Goal: Communication & Community: Share content

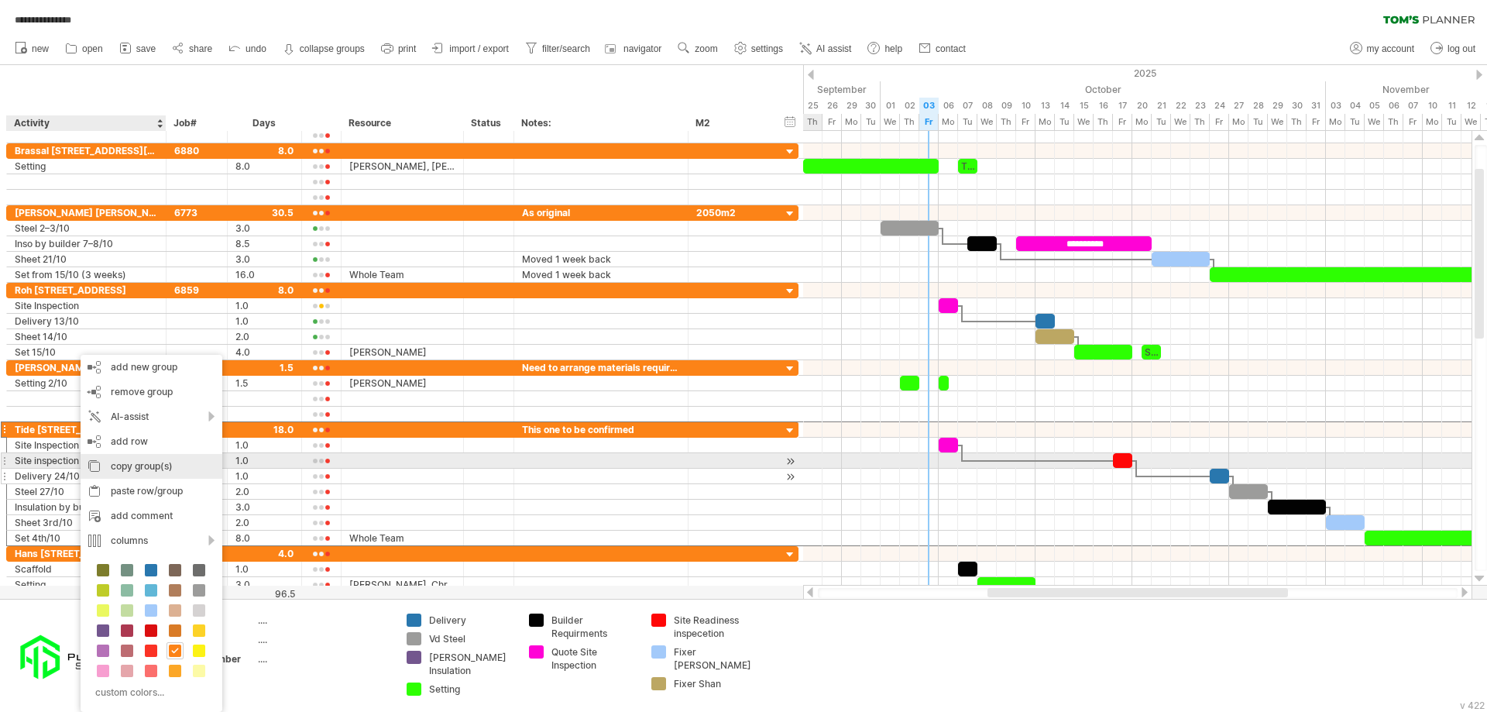
click at [160, 469] on div "copy group(s)" at bounding box center [152, 466] width 142 height 25
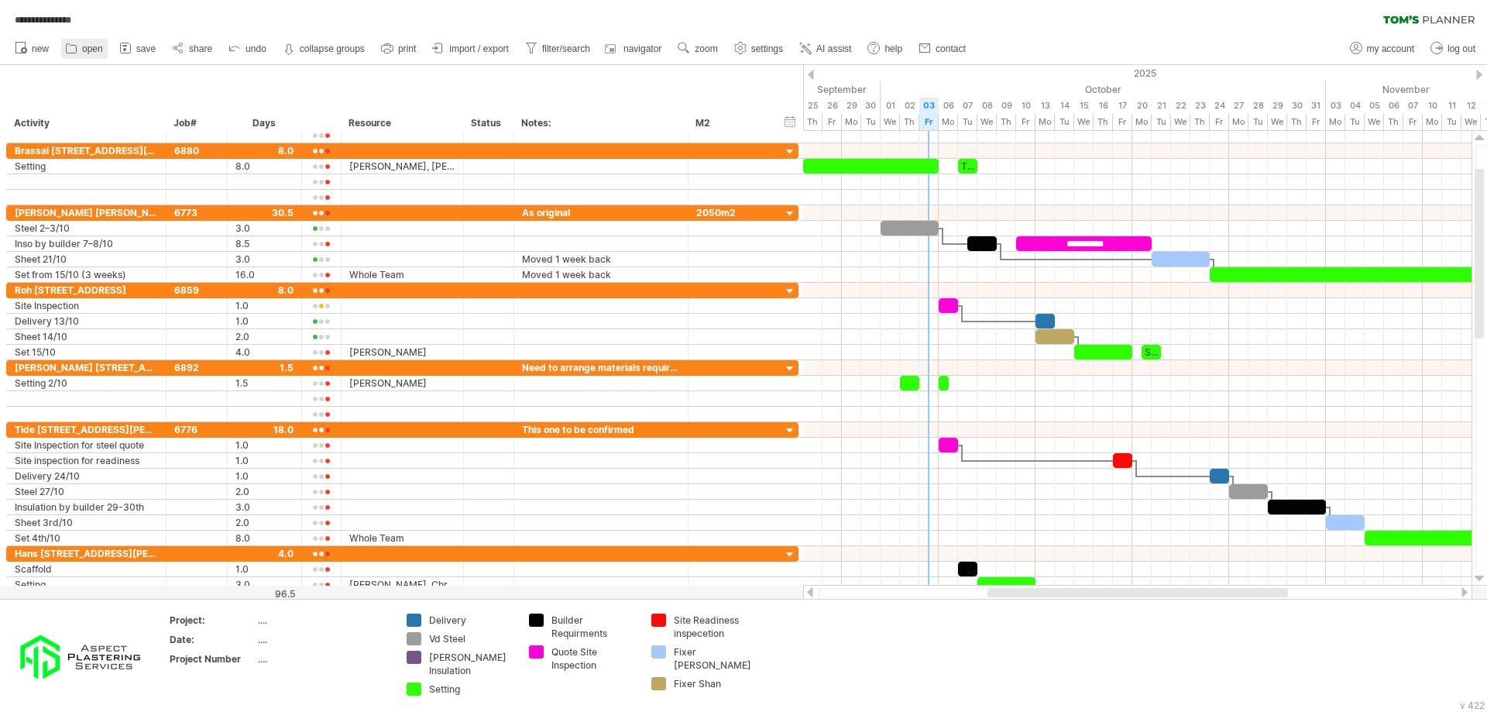
click at [89, 50] on span "open" at bounding box center [92, 48] width 21 height 11
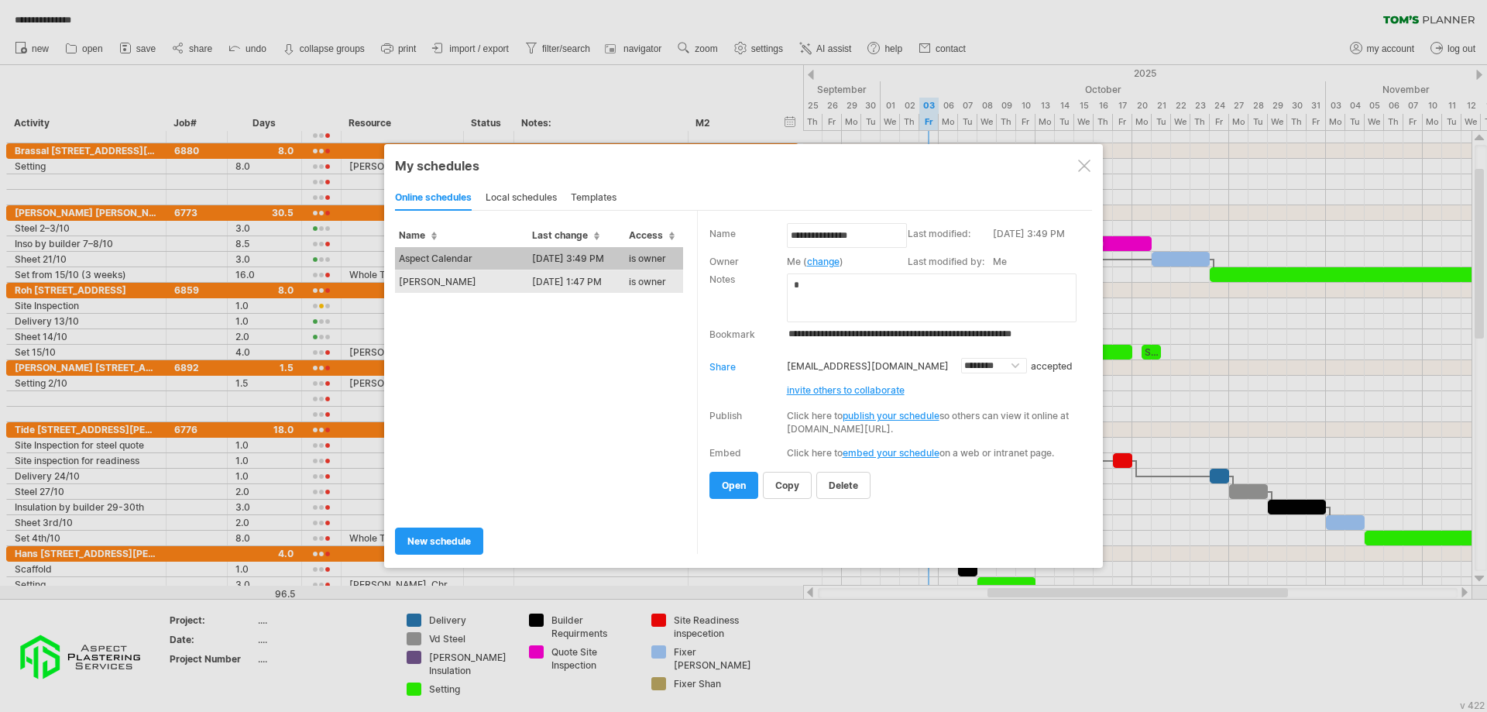
click at [451, 286] on td "[PERSON_NAME]" at bounding box center [461, 281] width 133 height 23
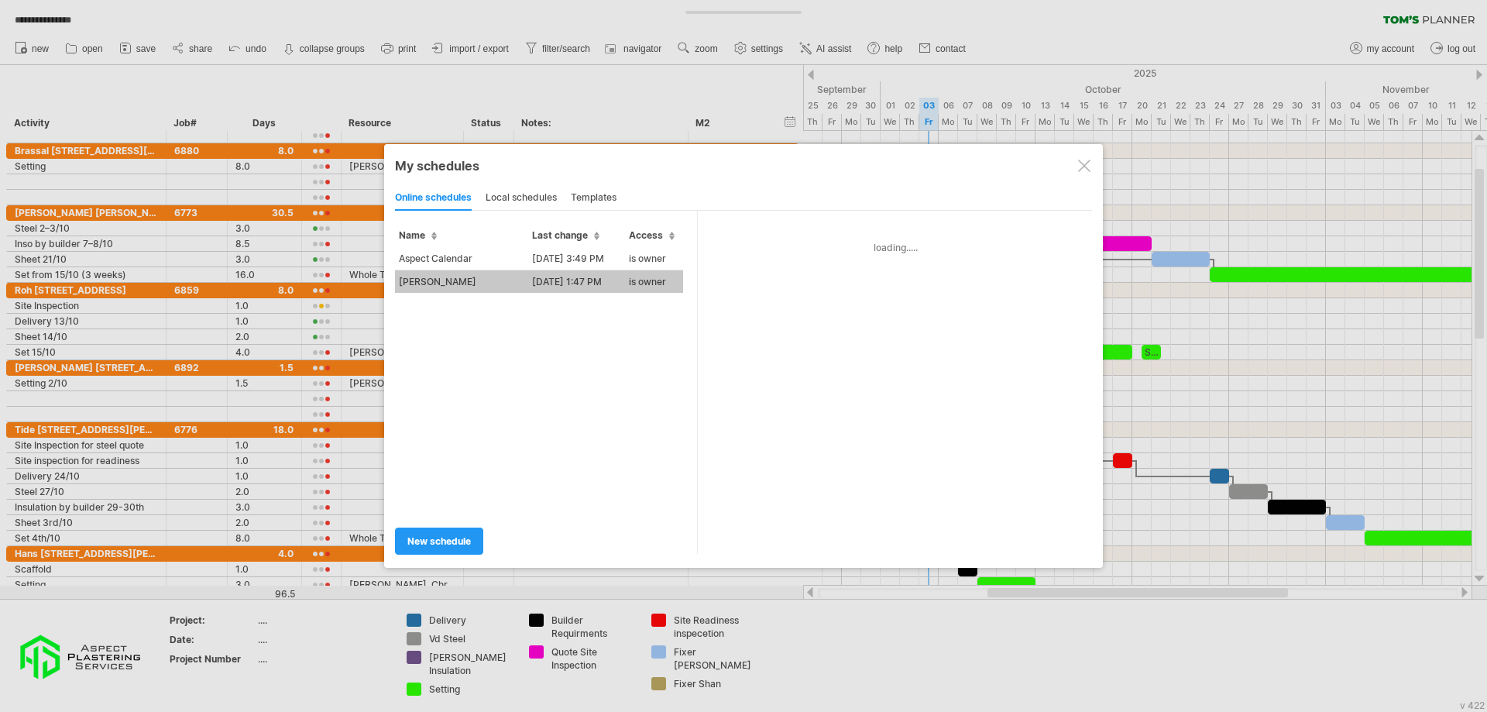
type input "********"
type input "**********"
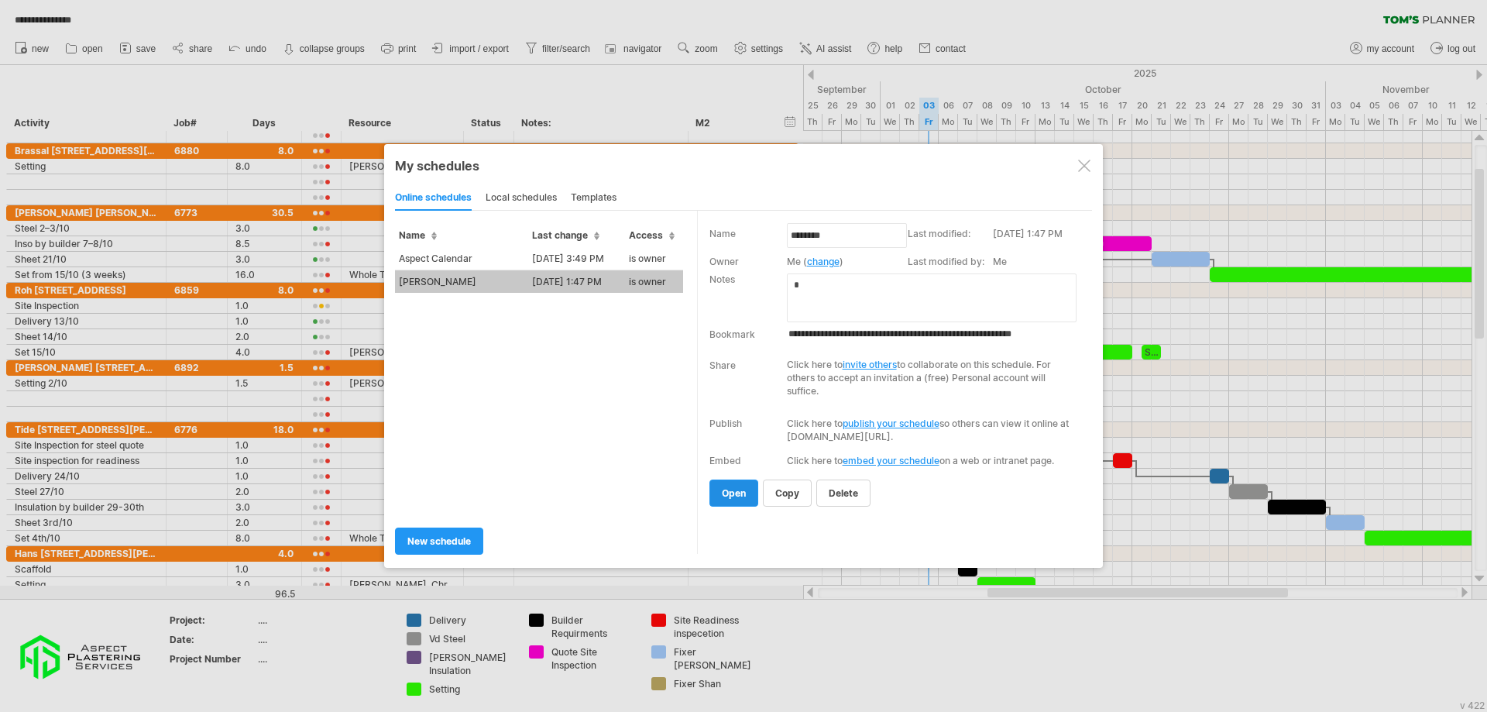
click at [741, 500] on link "open" at bounding box center [734, 493] width 49 height 27
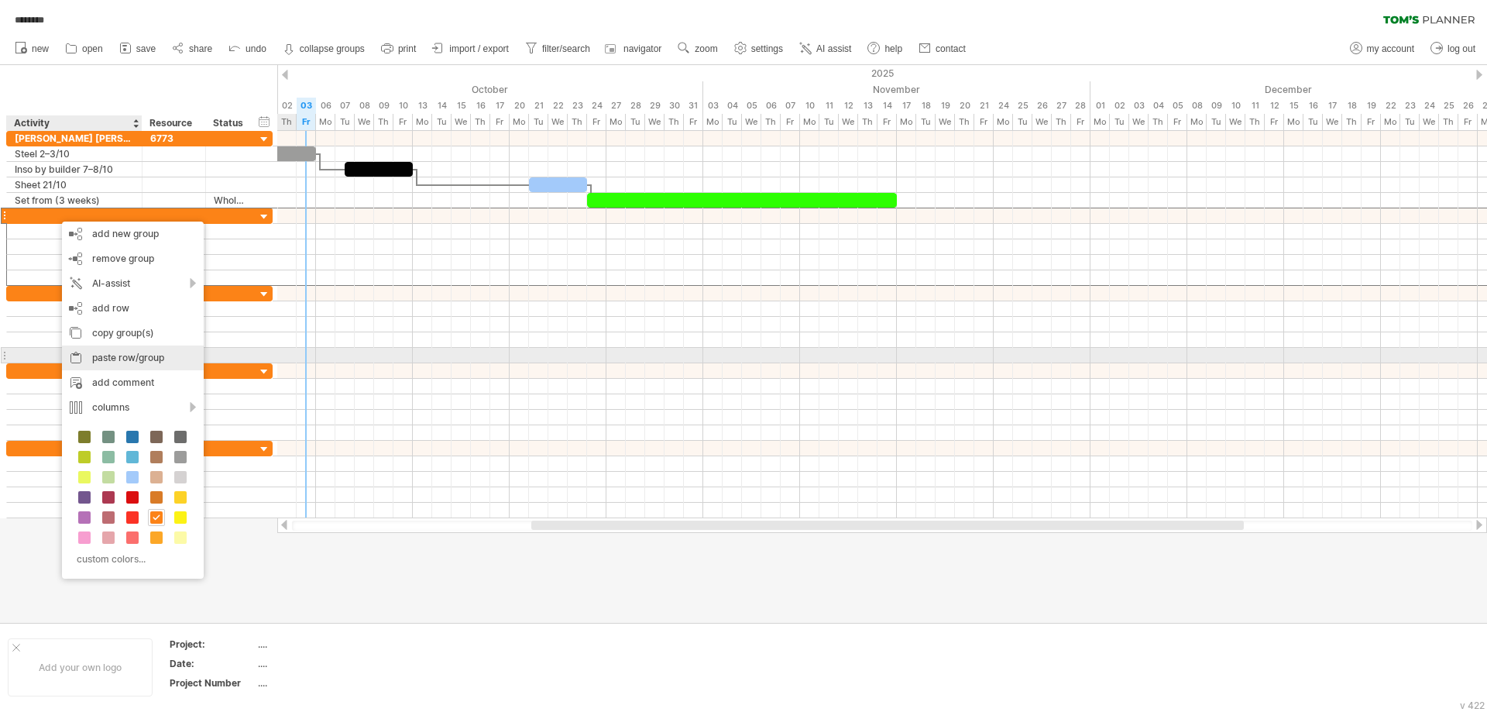
click at [146, 358] on div "paste row/group" at bounding box center [133, 358] width 142 height 25
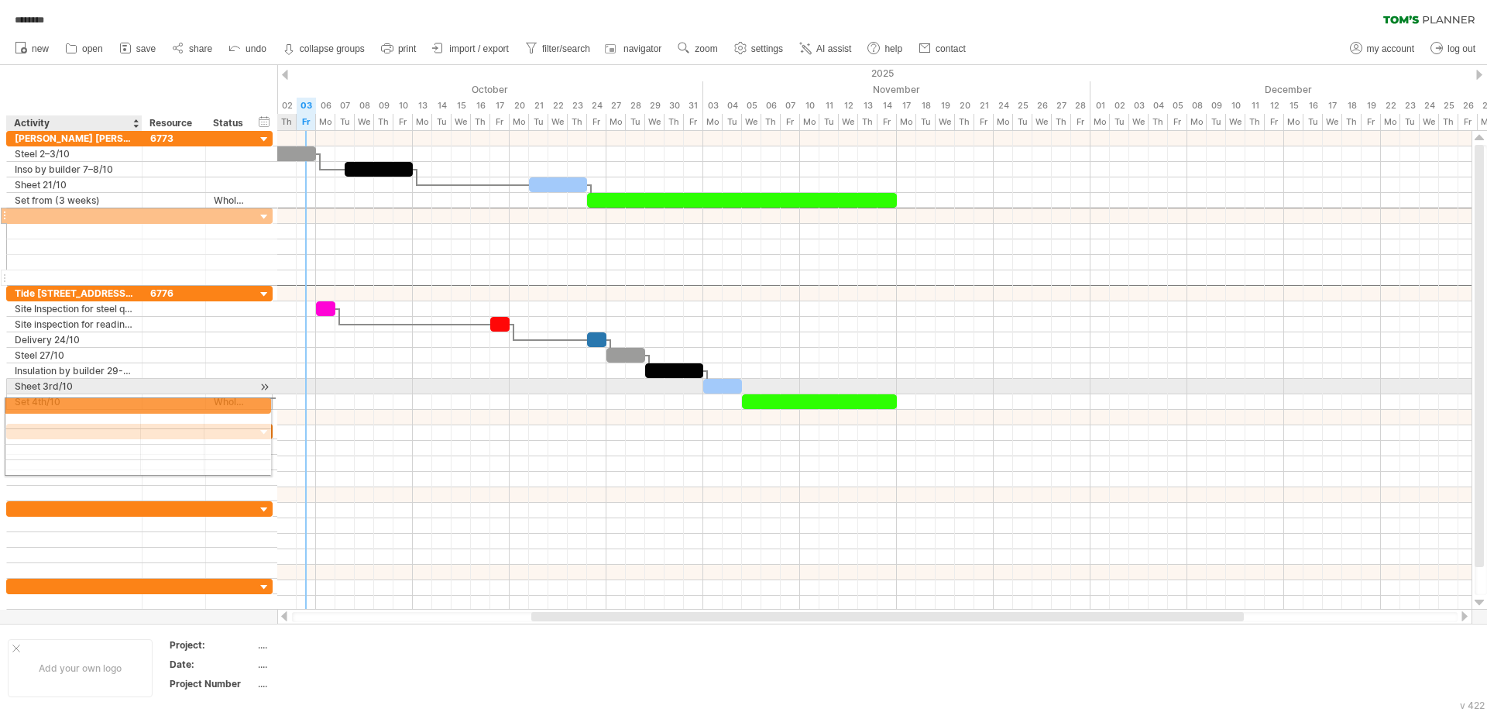
drag, startPoint x: 42, startPoint y: 219, endPoint x: 42, endPoint y: 398, distance: 178.9
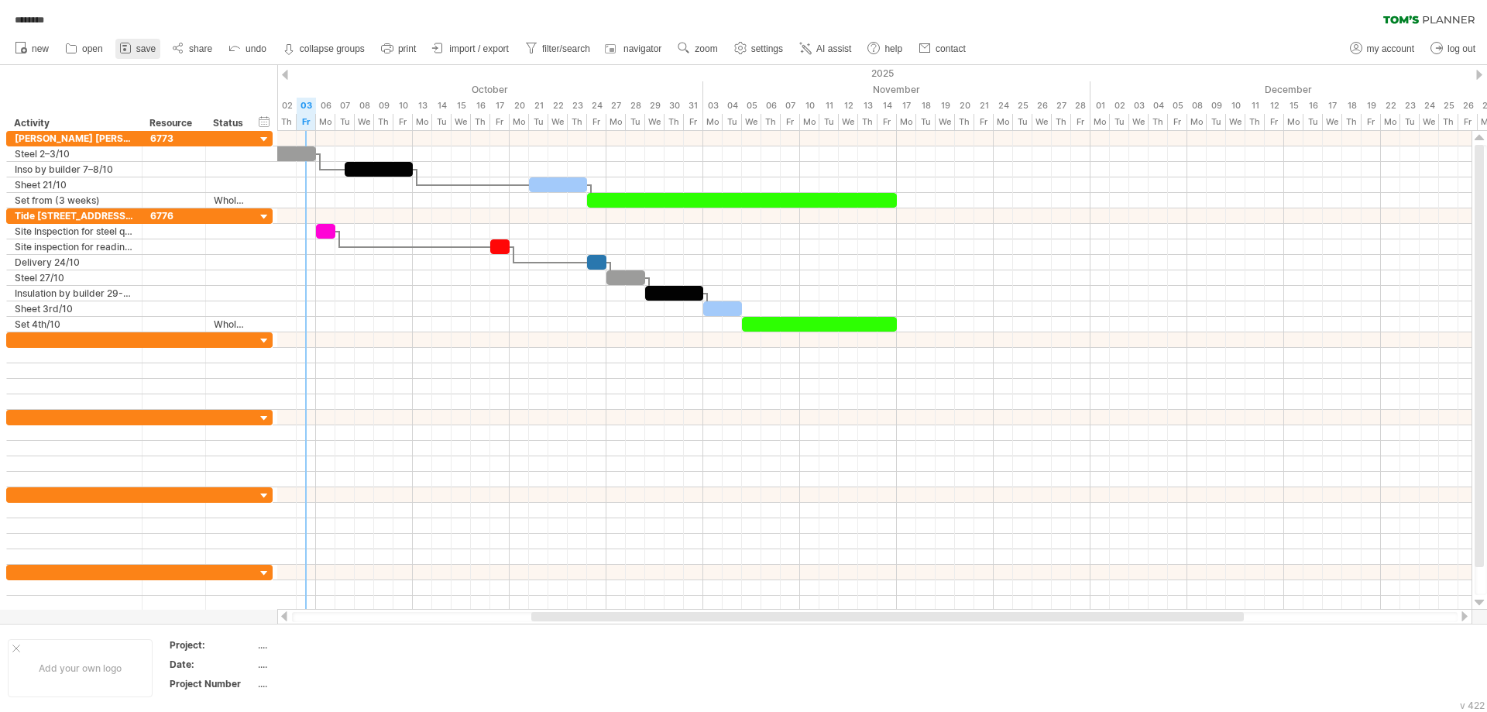
click at [149, 53] on span "save" at bounding box center [145, 48] width 19 height 11
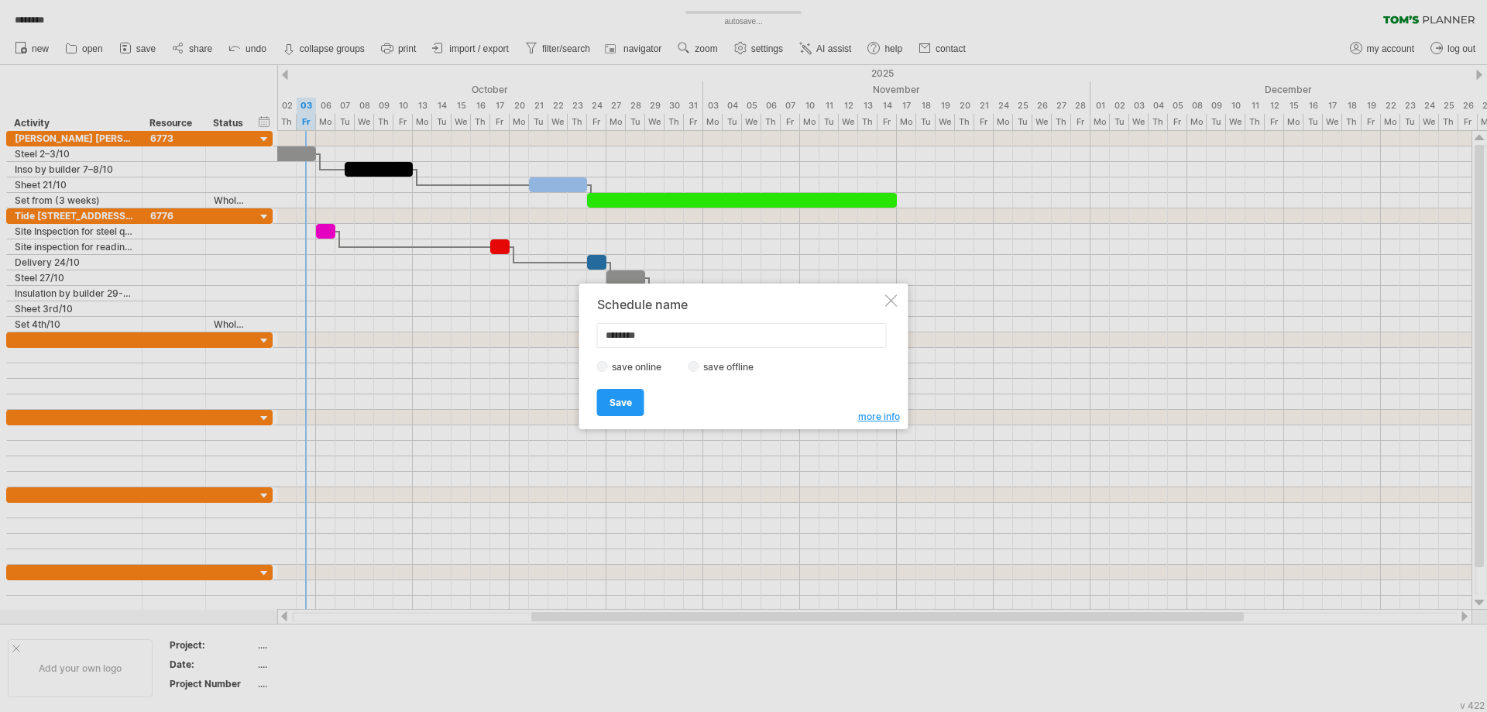
drag, startPoint x: 653, startPoint y: 335, endPoint x: 590, endPoint y: 327, distance: 63.3
click at [590, 327] on div "Schedule name ******** save online save offline more info Save Save Save schedu…" at bounding box center [743, 357] width 329 height 146
type input "****"
click at [623, 404] on span "Save" at bounding box center [621, 403] width 22 height 12
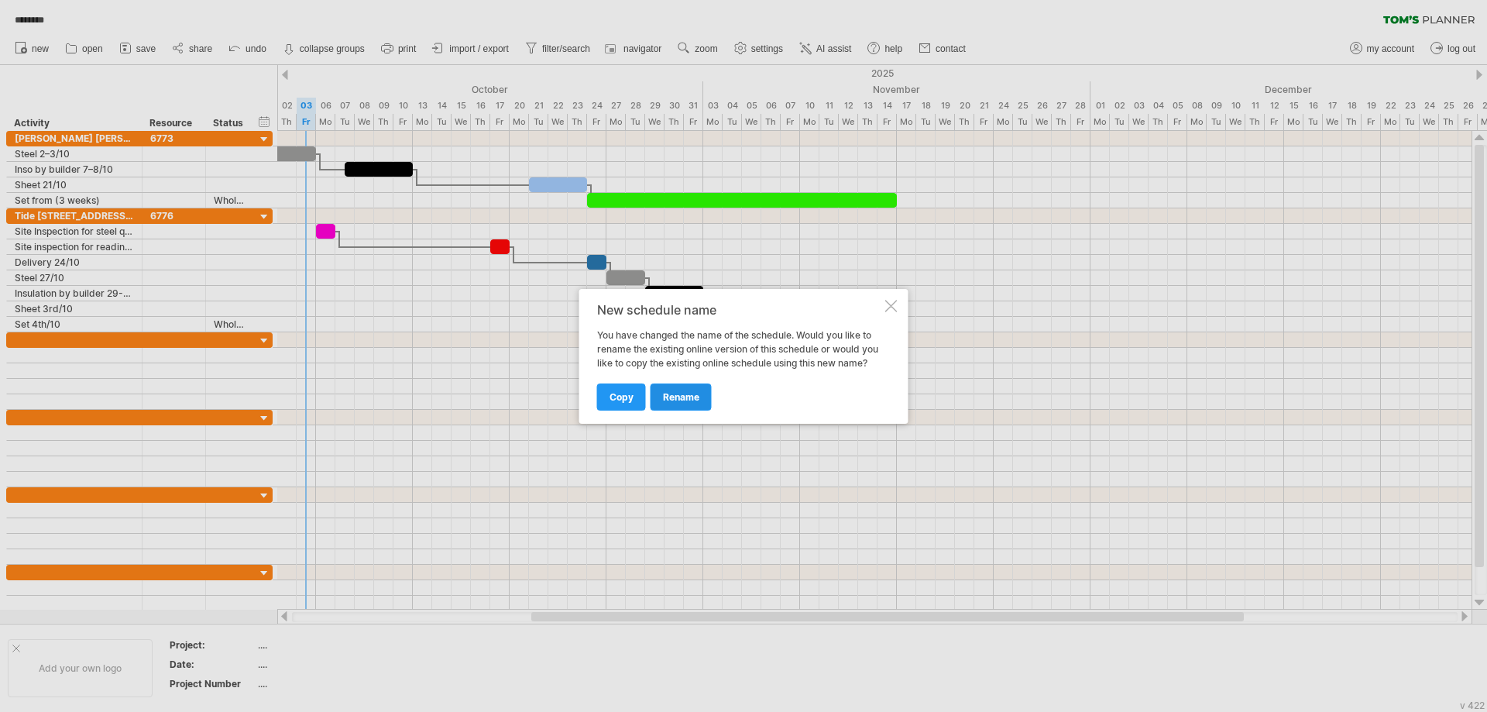
click at [678, 398] on span "rename" at bounding box center [681, 397] width 36 height 12
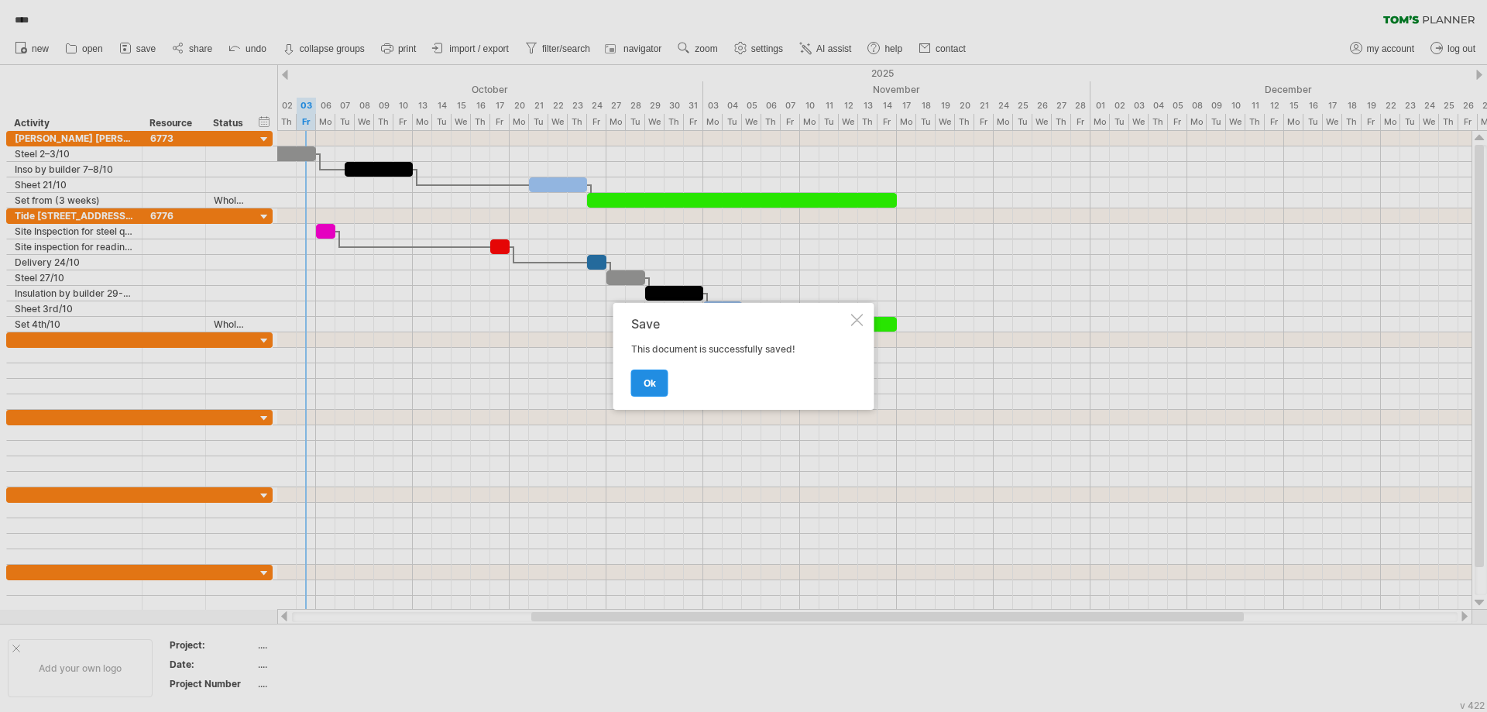
click at [645, 390] on link "ok" at bounding box center [649, 383] width 37 height 27
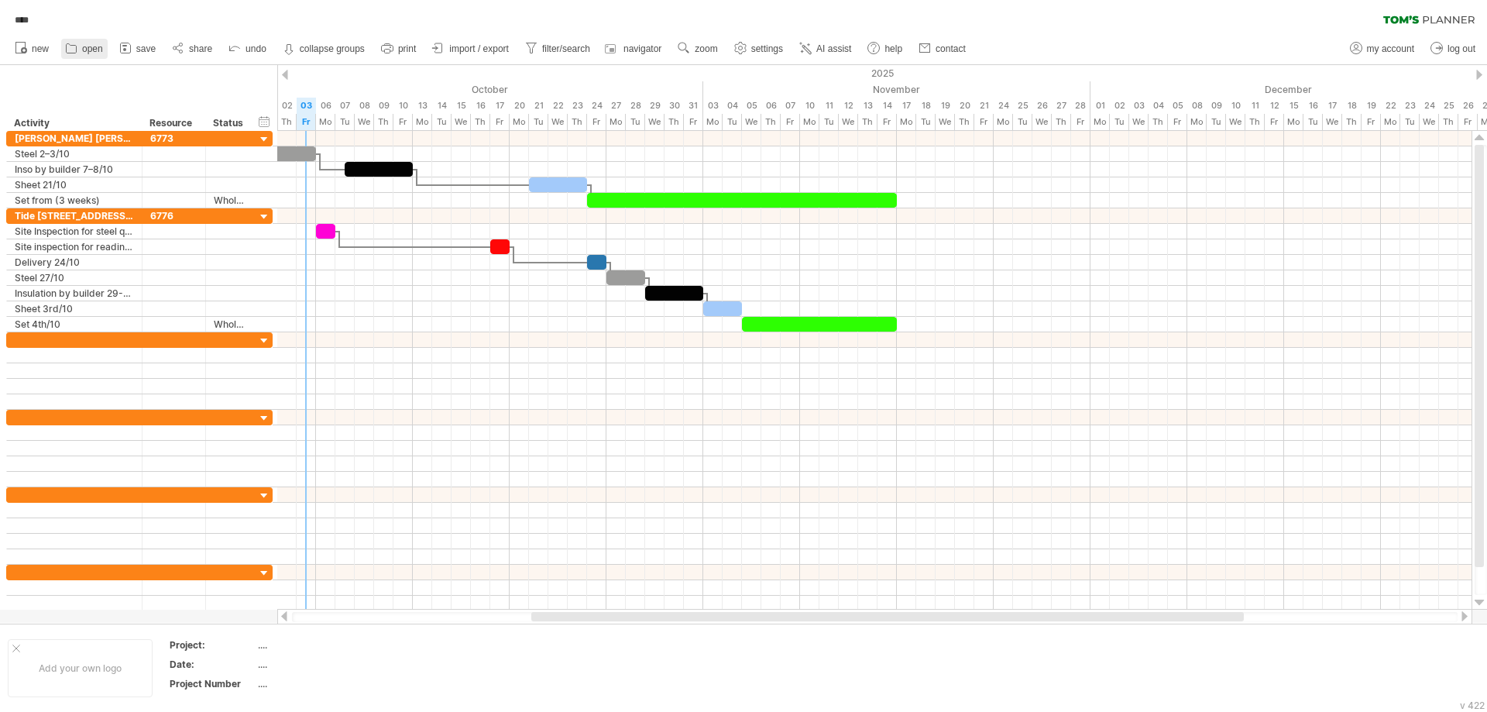
click at [80, 46] on link "open" at bounding box center [84, 49] width 46 height 20
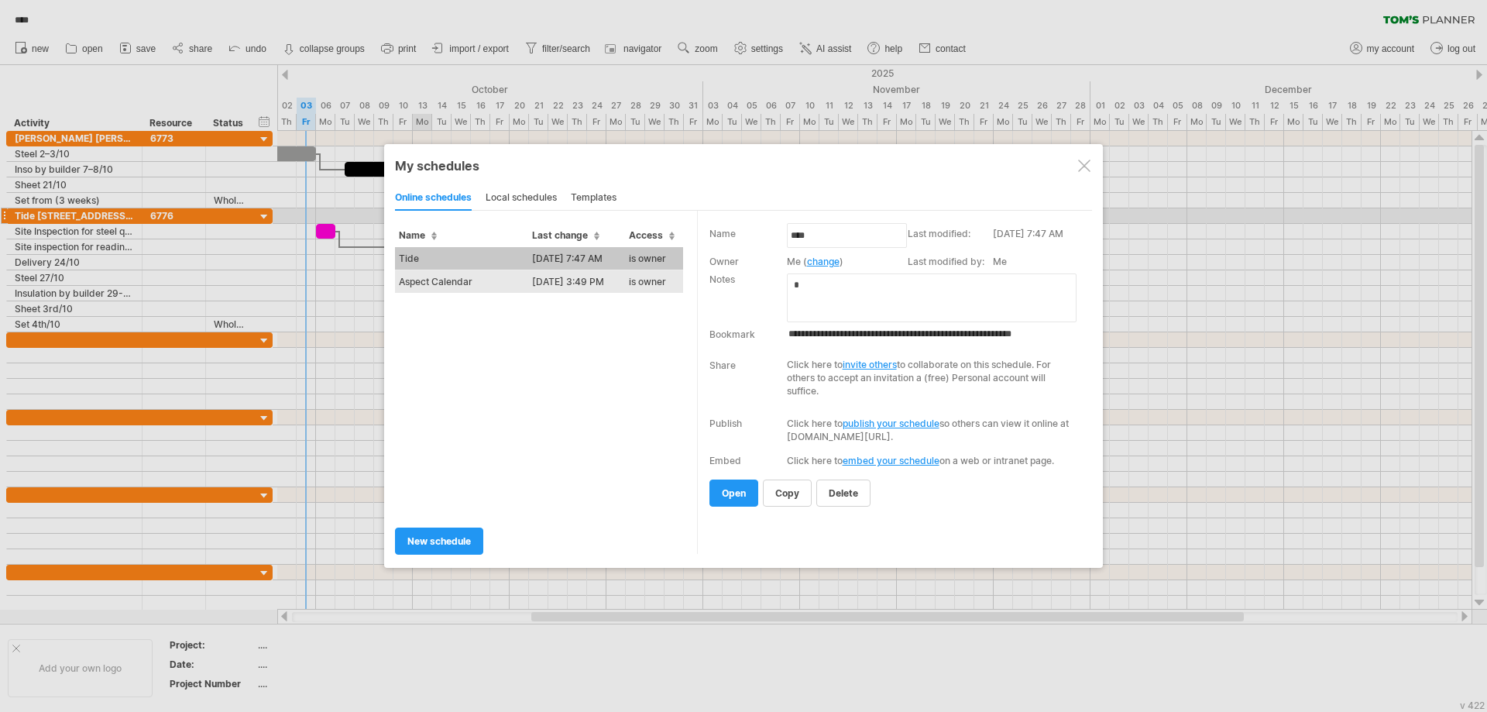
drag, startPoint x: 431, startPoint y: 288, endPoint x: 755, endPoint y: 458, distance: 366.2
click at [432, 287] on td "Aspect Calendar" at bounding box center [461, 281] width 133 height 23
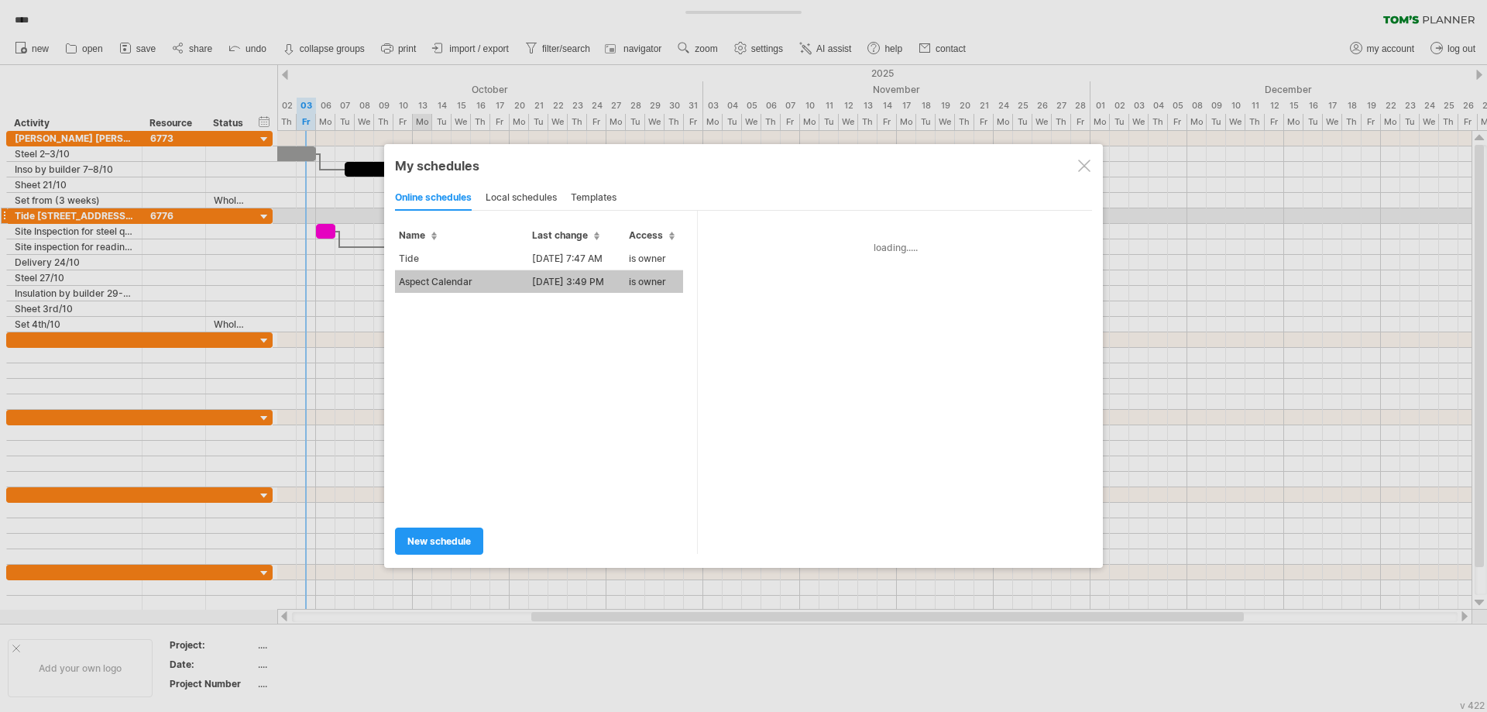
type input "**********"
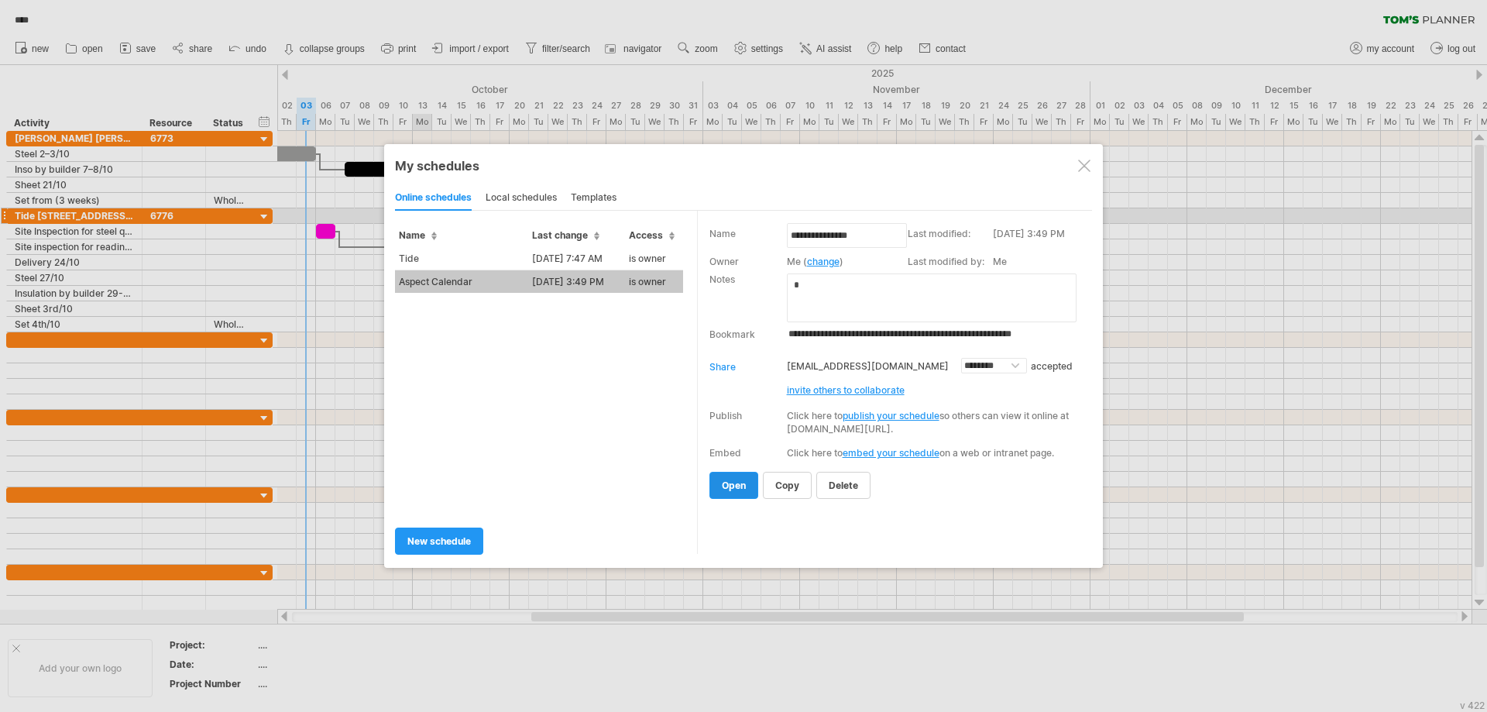
click at [739, 497] on link "open" at bounding box center [734, 485] width 49 height 27
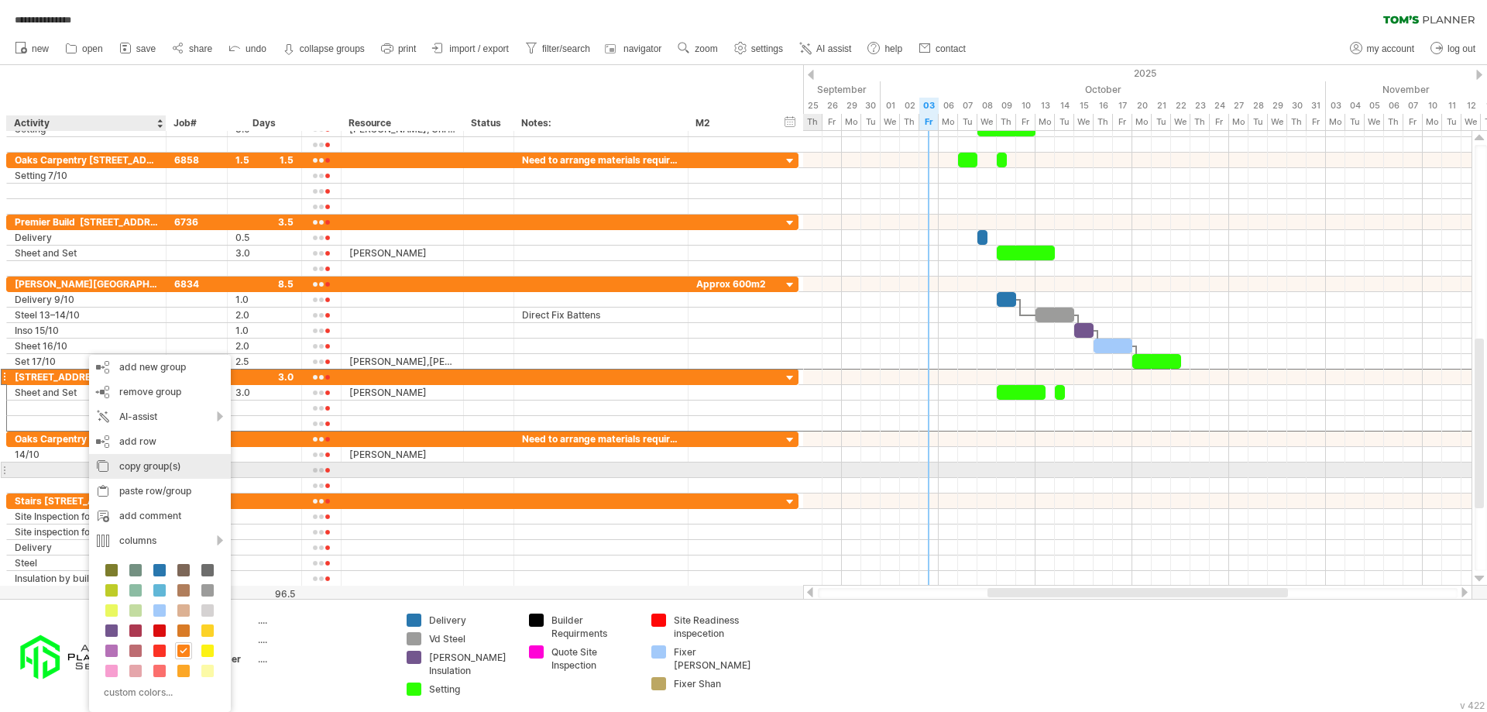
click at [187, 463] on div "copy group(s)" at bounding box center [160, 466] width 142 height 25
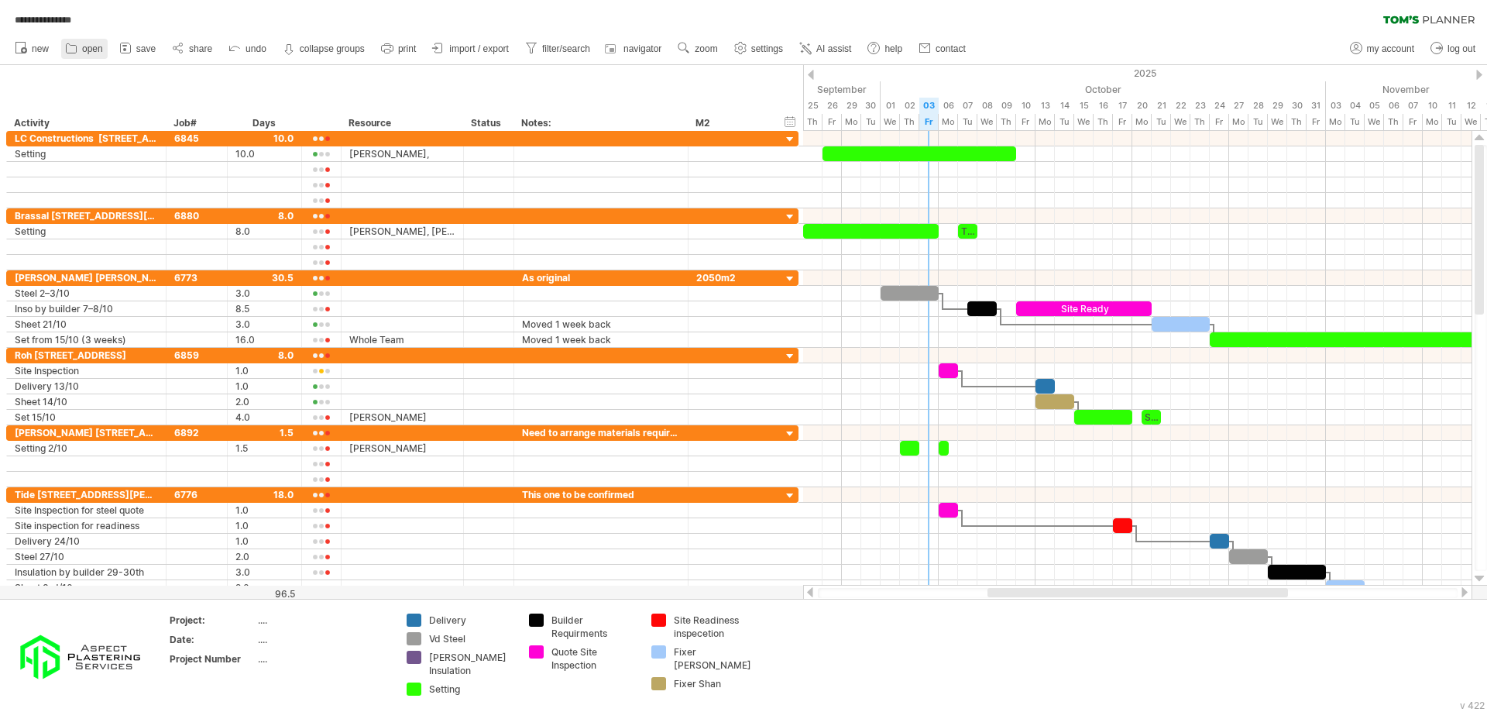
click at [98, 50] on span "open" at bounding box center [92, 48] width 21 height 11
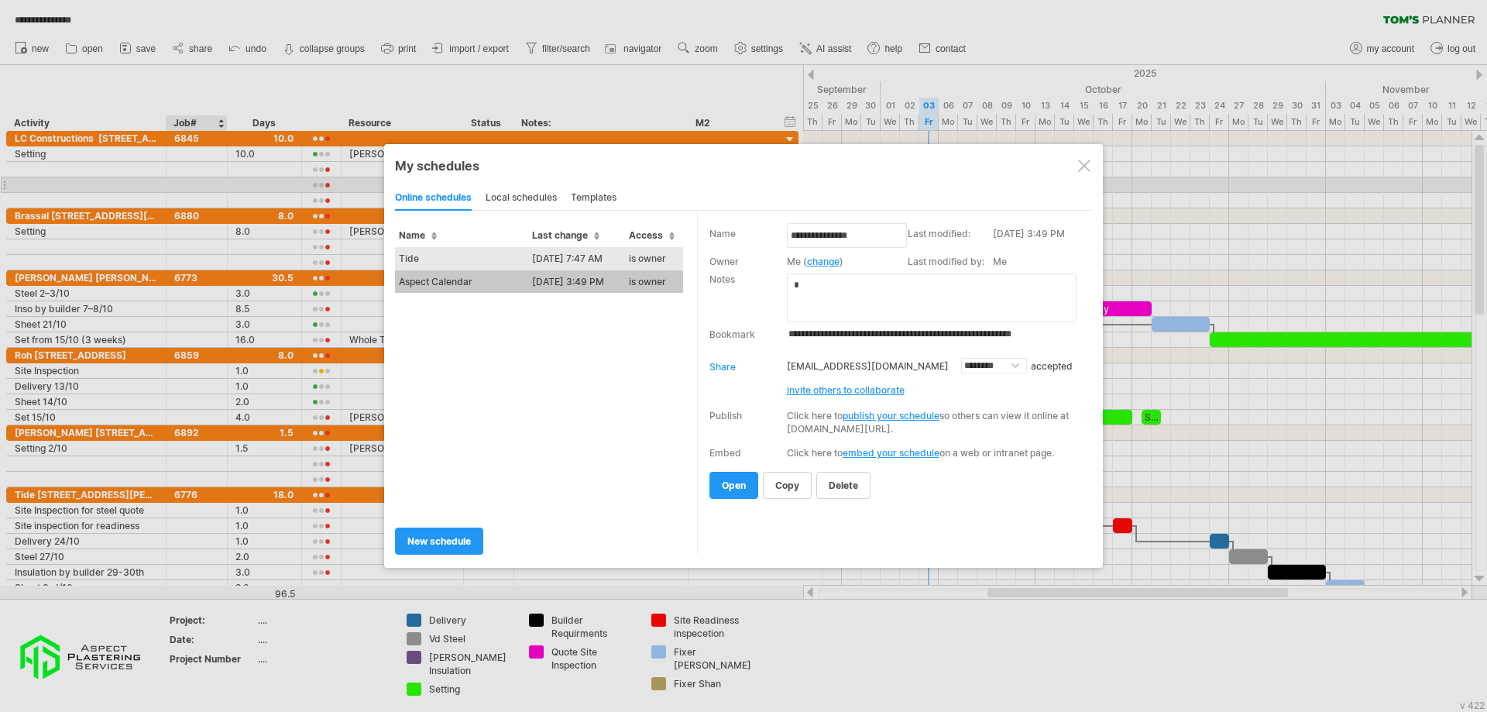
click at [459, 259] on td "Tide" at bounding box center [461, 258] width 133 height 23
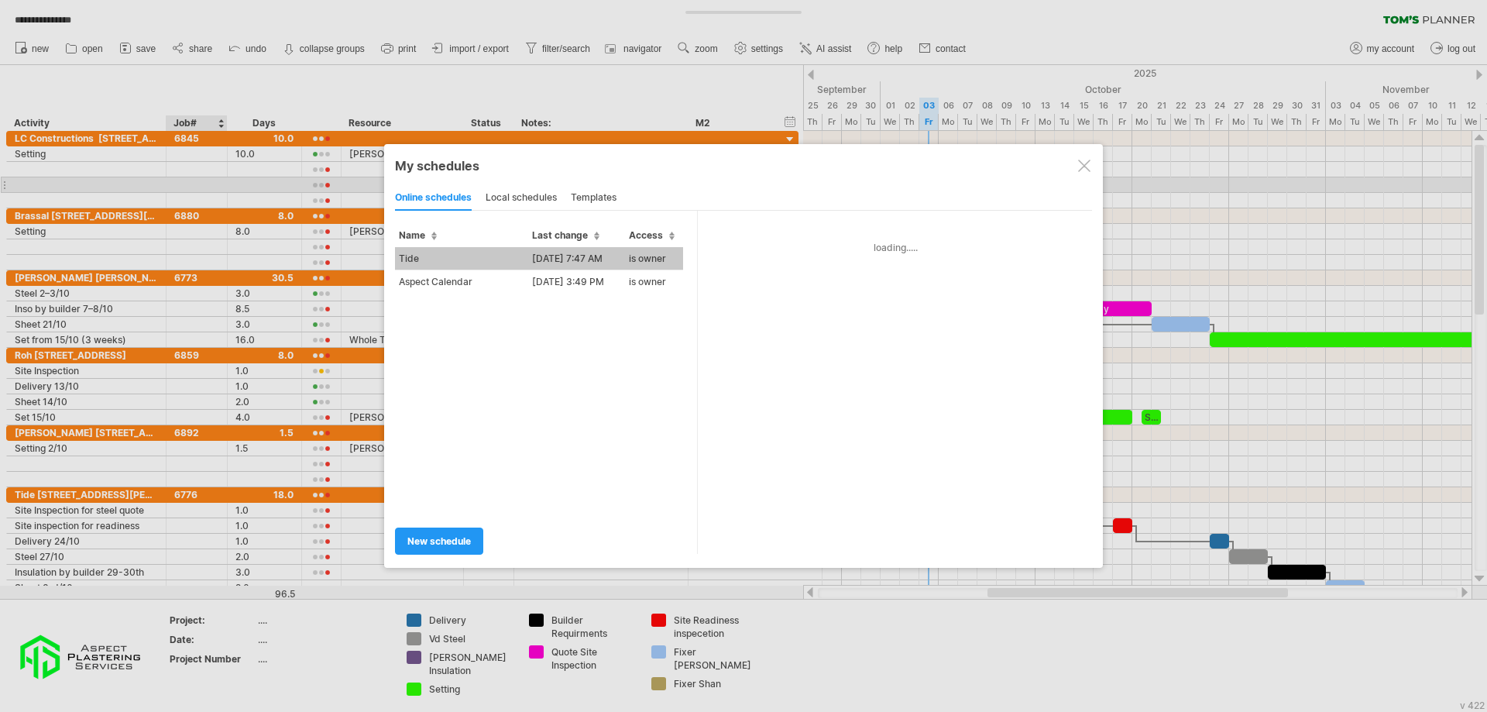
type input "****"
type input "**********"
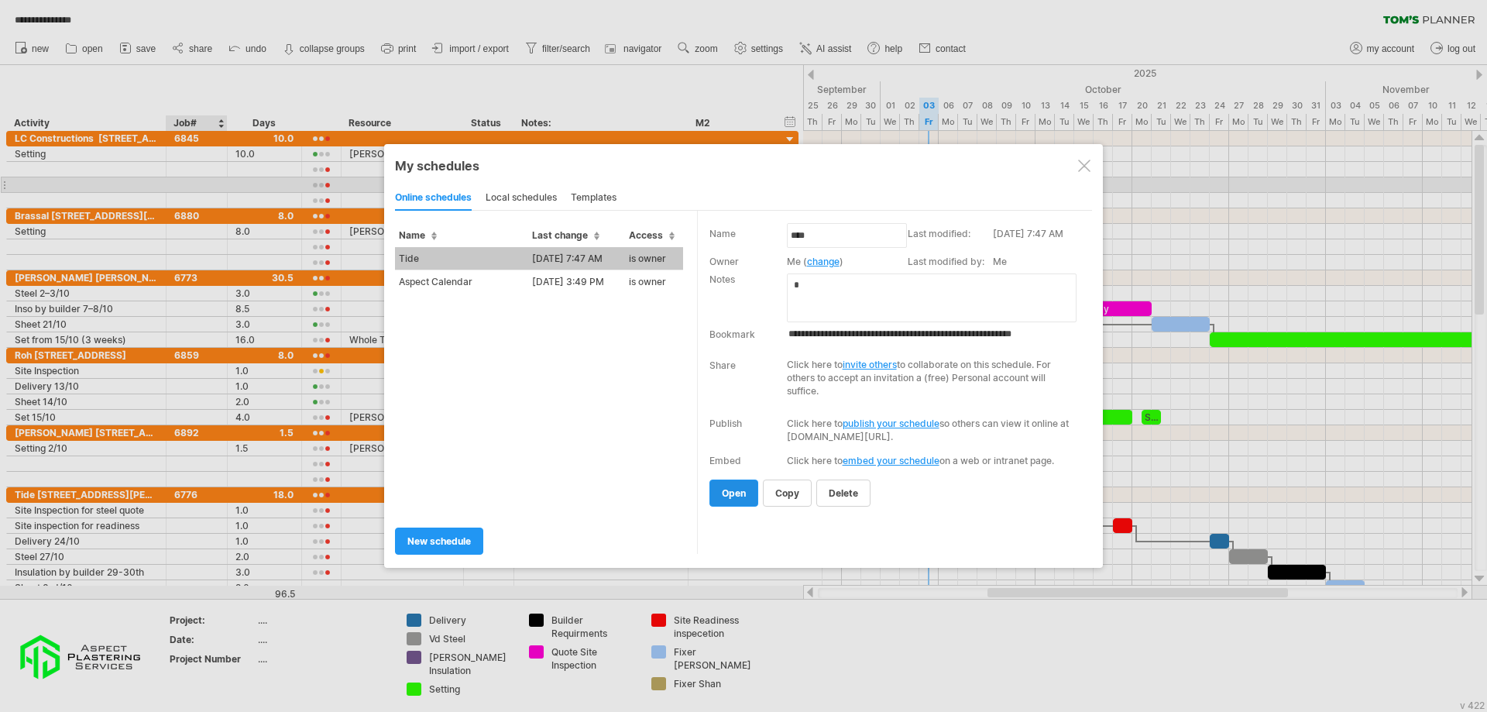
click at [744, 492] on span "open" at bounding box center [734, 493] width 24 height 12
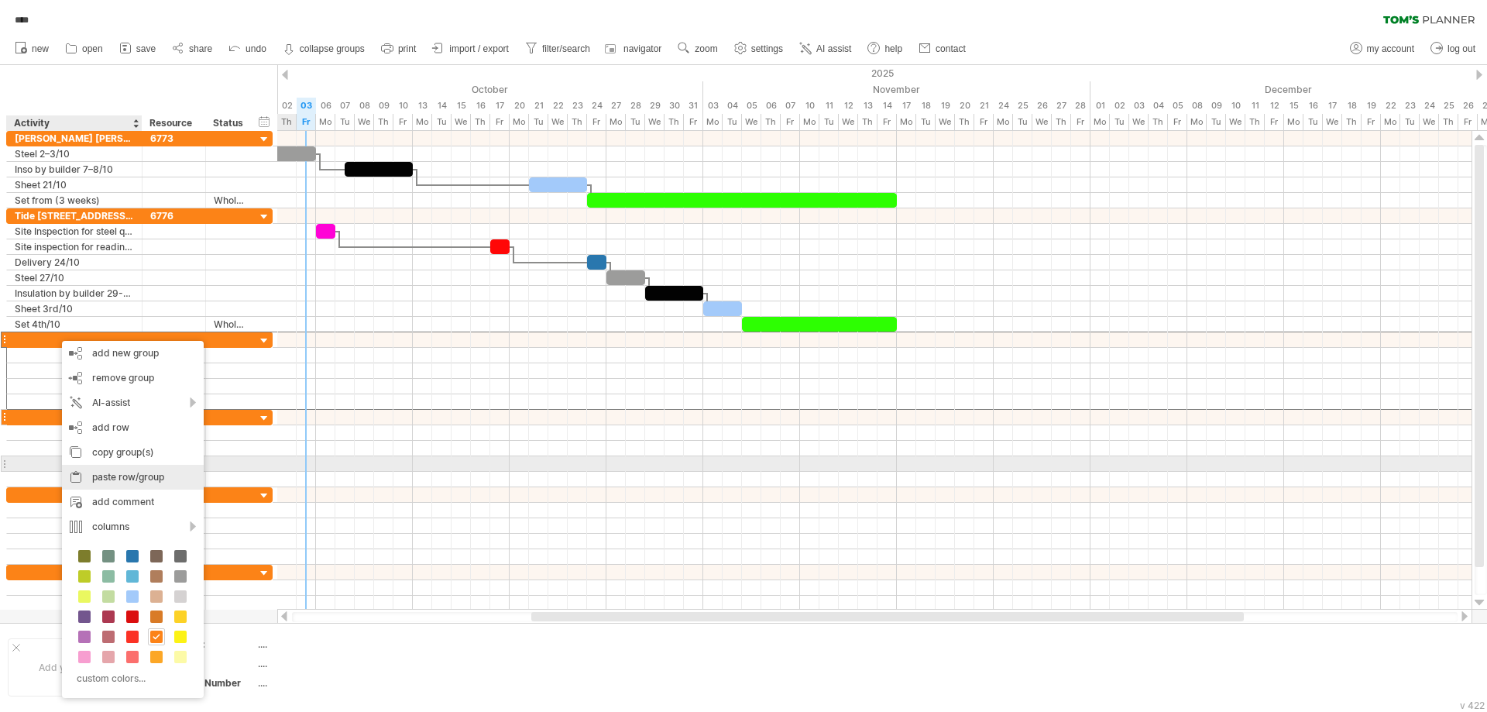
click at [156, 472] on div "paste row/group" at bounding box center [133, 477] width 142 height 25
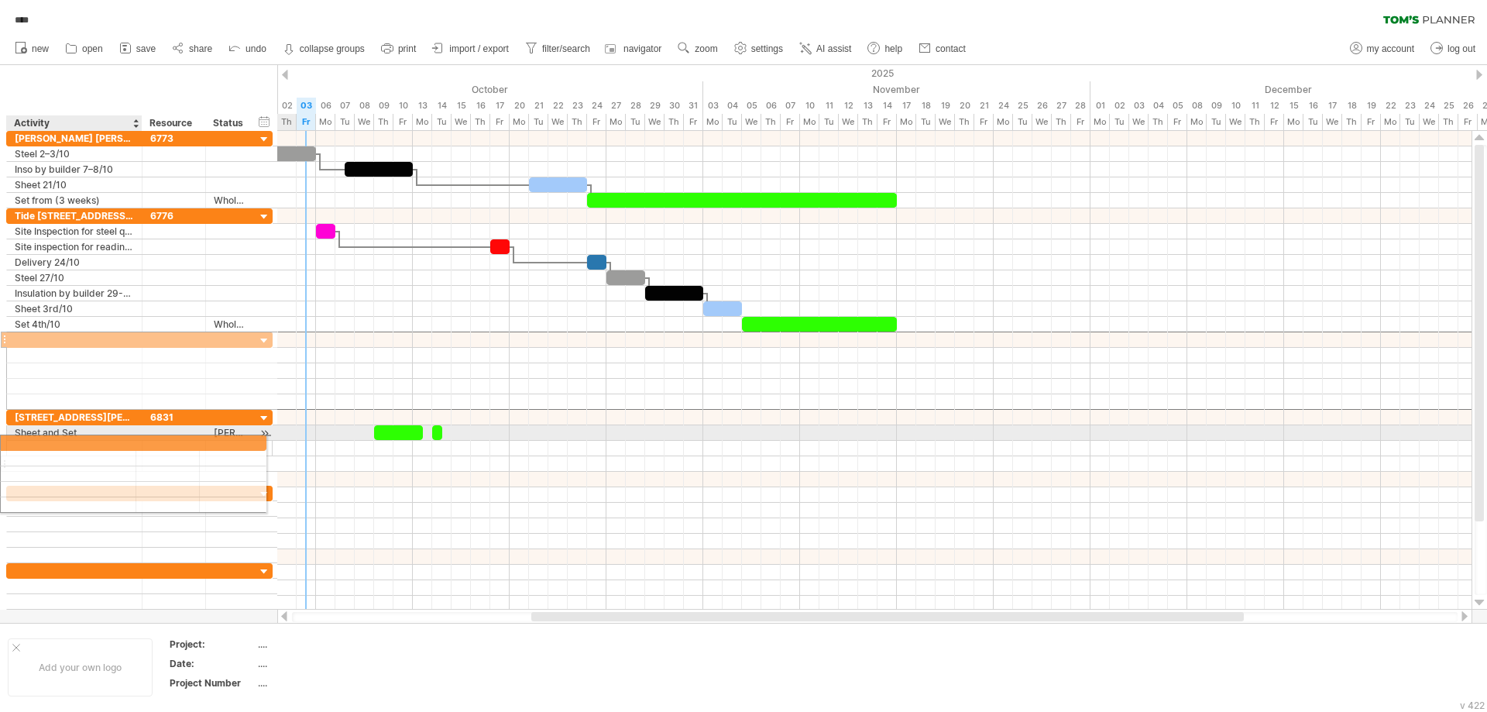
drag, startPoint x: 64, startPoint y: 339, endPoint x: 53, endPoint y: 460, distance: 122.2
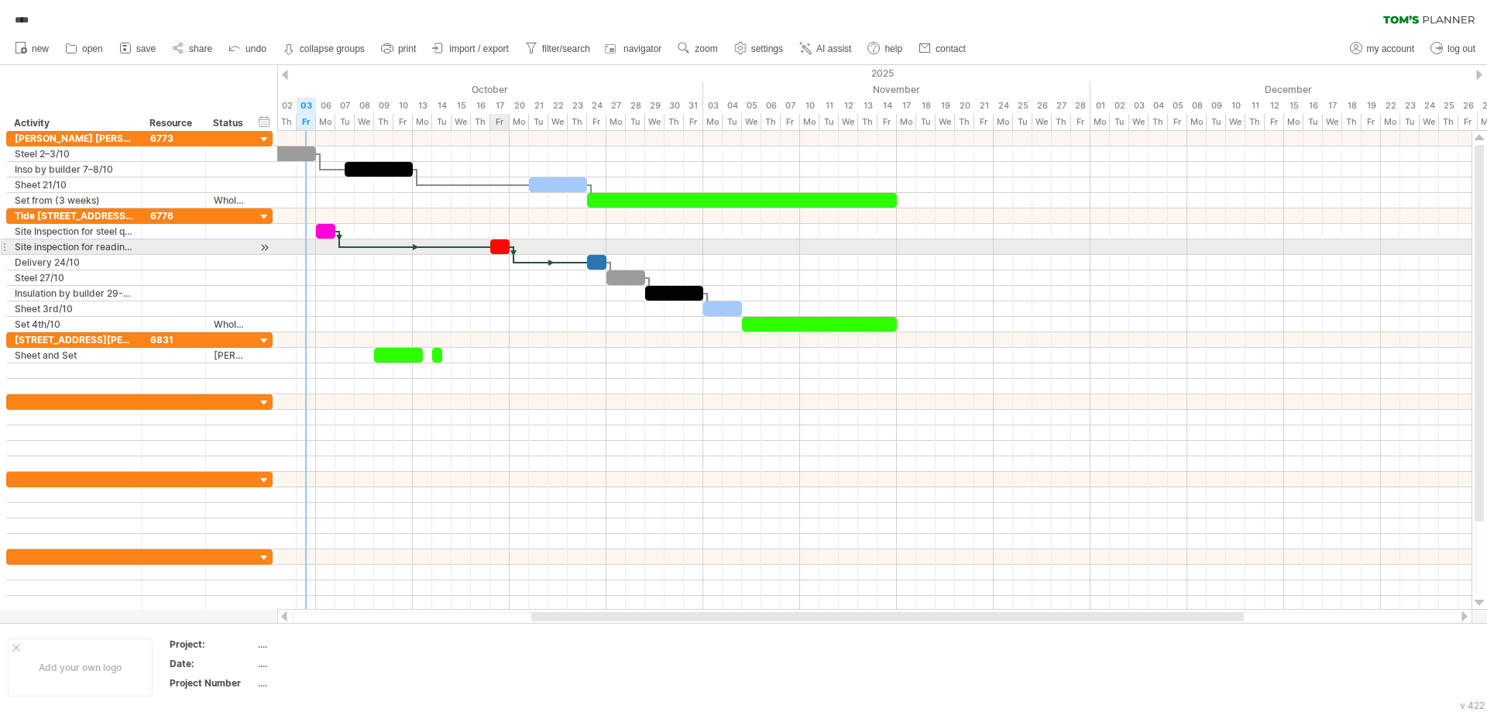
click at [502, 243] on div at bounding box center [499, 246] width 19 height 15
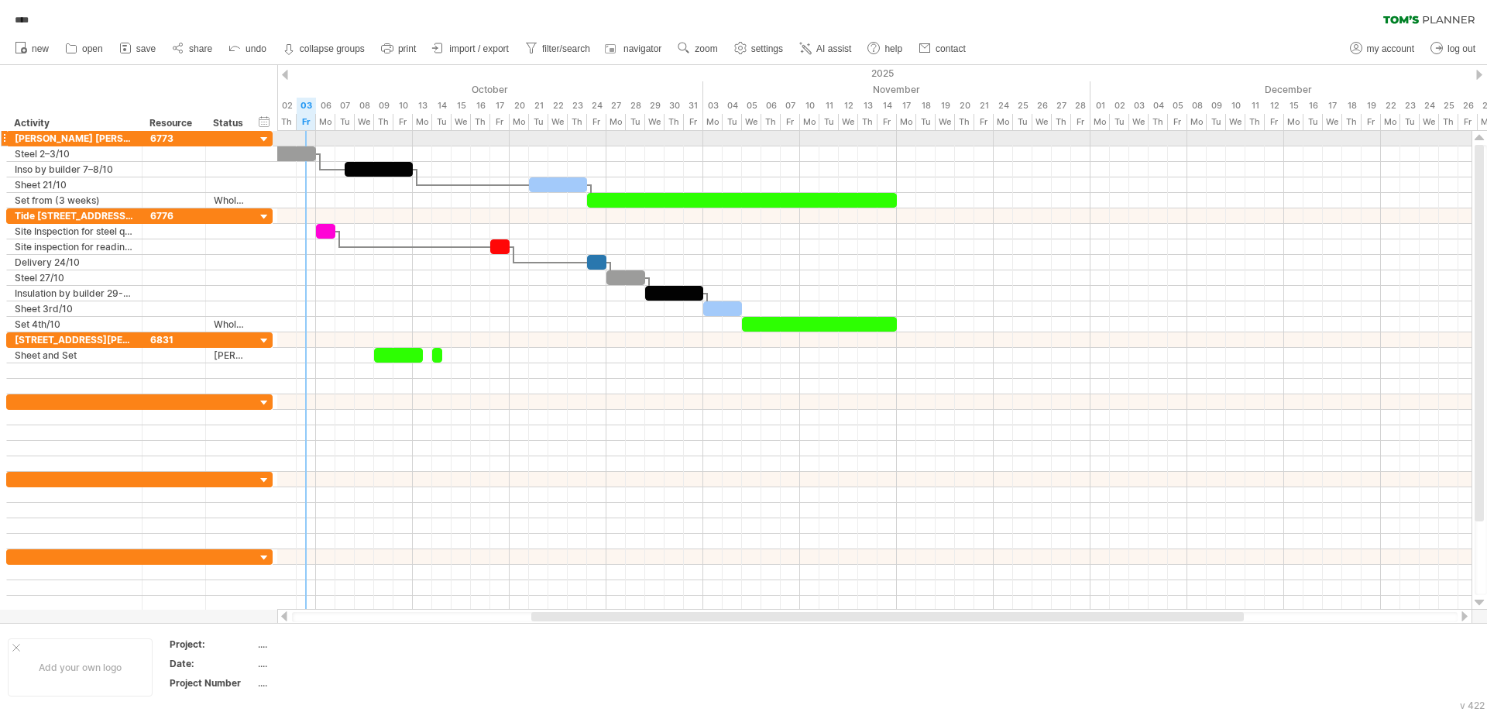
drag, startPoint x: 270, startPoint y: 132, endPoint x: 387, endPoint y: 136, distance: 117.0
click at [273, 136] on div "**********" at bounding box center [139, 138] width 266 height 15
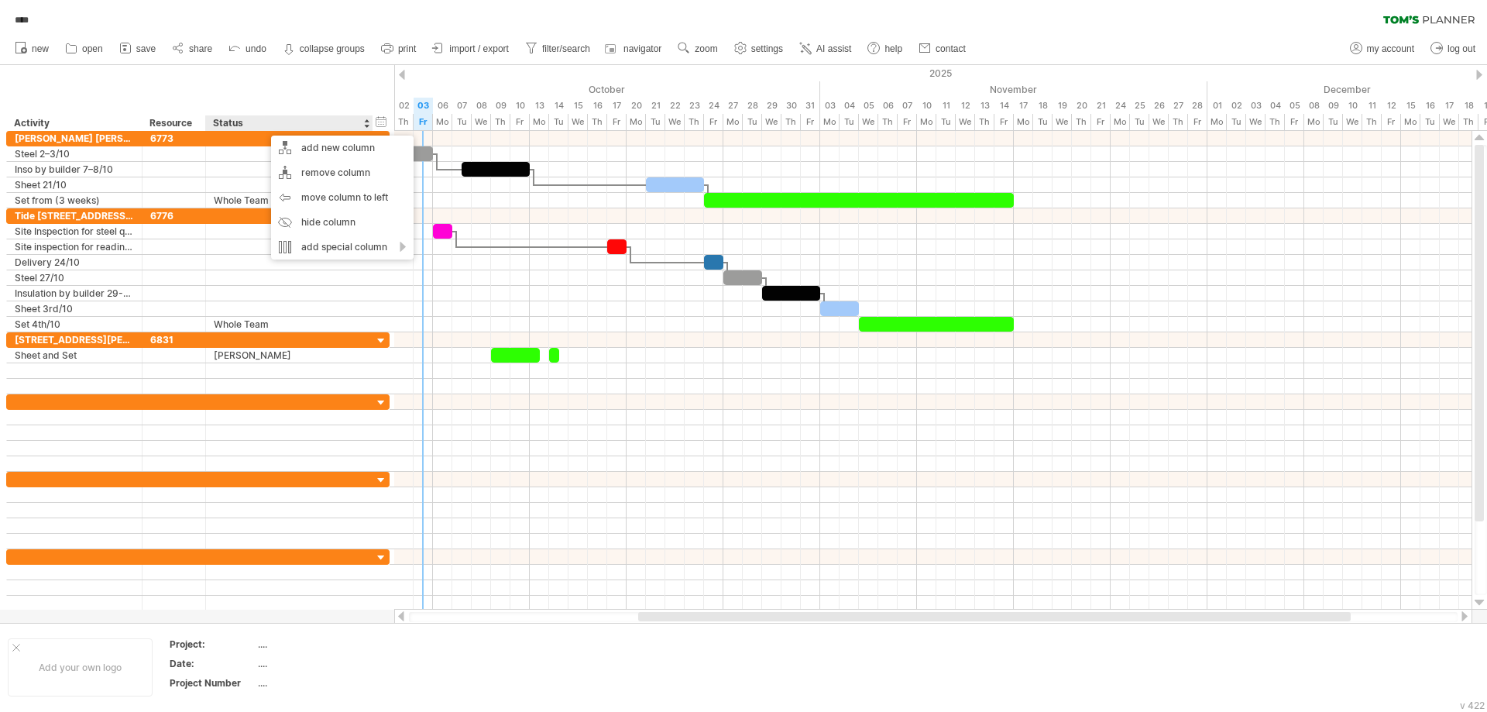
click at [290, 96] on div "hide start/end/duration show start/end/duration ******** Activity ******** Reso…" at bounding box center [197, 98] width 394 height 66
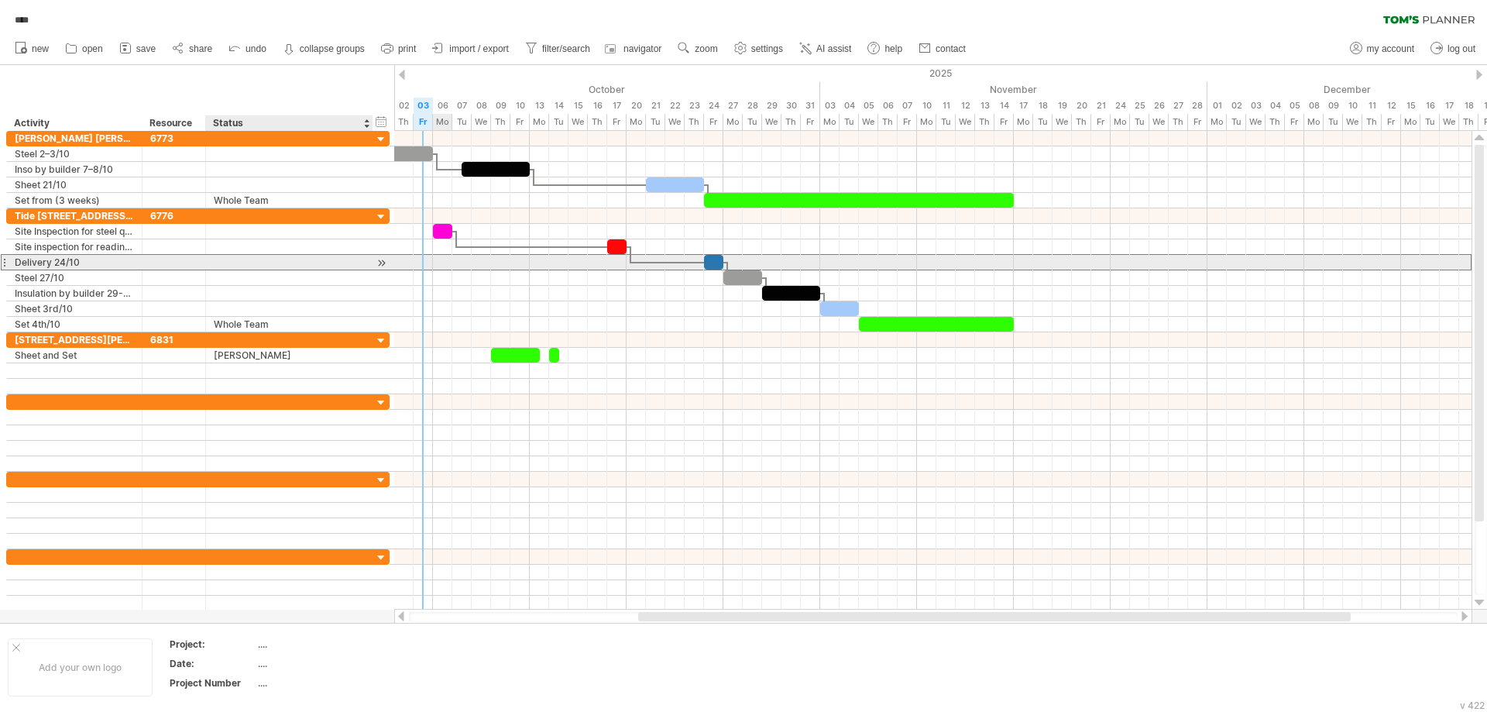
click at [273, 260] on div at bounding box center [289, 262] width 151 height 15
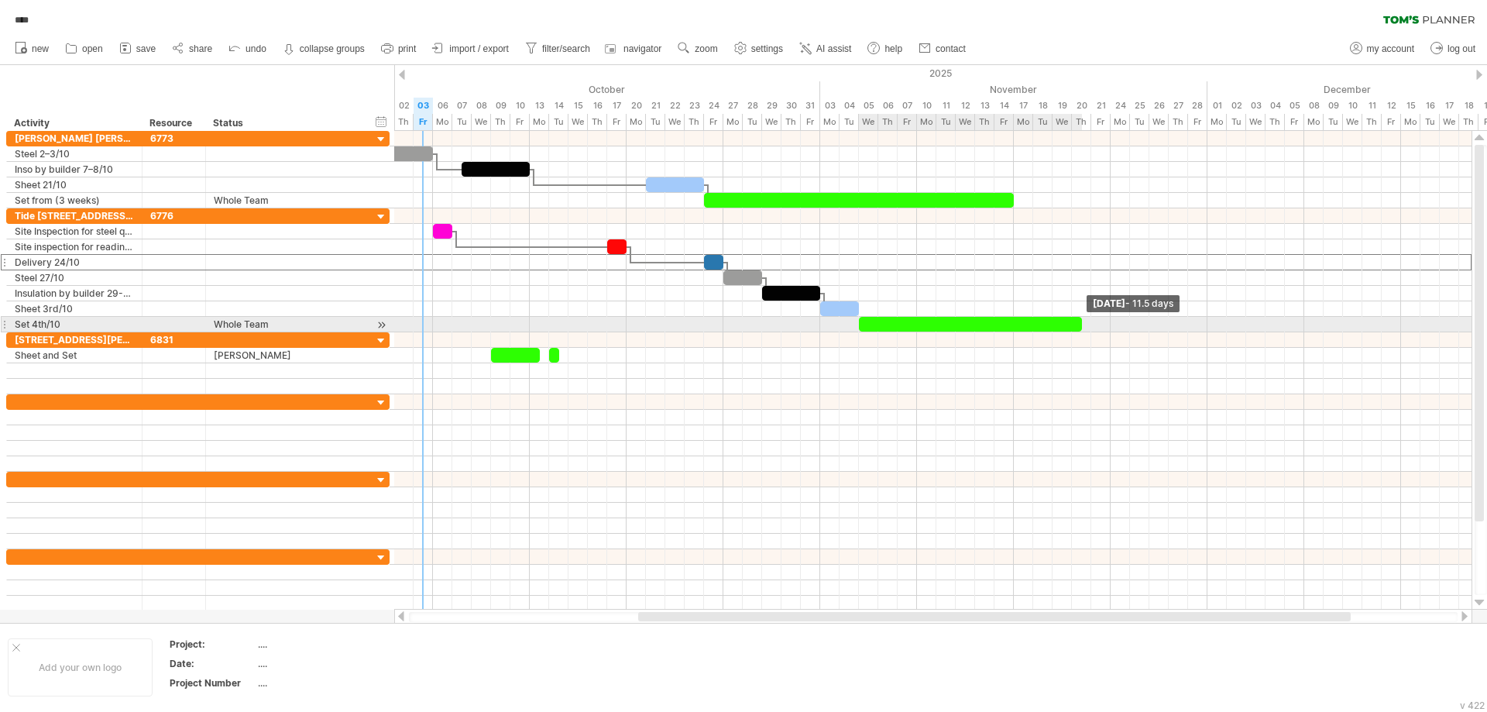
drag, startPoint x: 1012, startPoint y: 329, endPoint x: 1082, endPoint y: 323, distance: 70.8
click at [1082, 323] on span at bounding box center [1082, 324] width 6 height 15
click at [1047, 323] on div at bounding box center [970, 324] width 223 height 15
drag, startPoint x: 1081, startPoint y: 325, endPoint x: 1109, endPoint y: 328, distance: 28.1
click at [1109, 328] on span at bounding box center [1111, 324] width 6 height 15
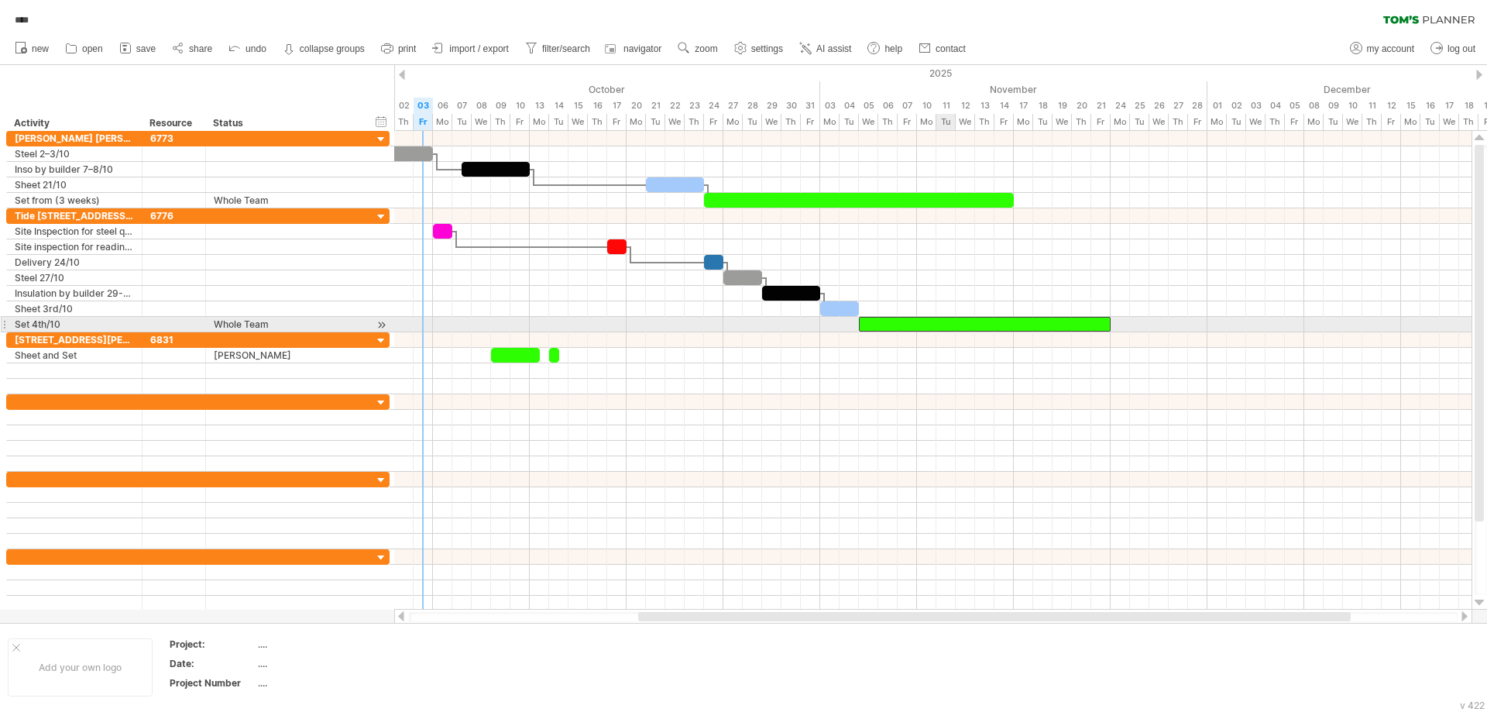
click at [953, 325] on div at bounding box center [985, 324] width 252 height 15
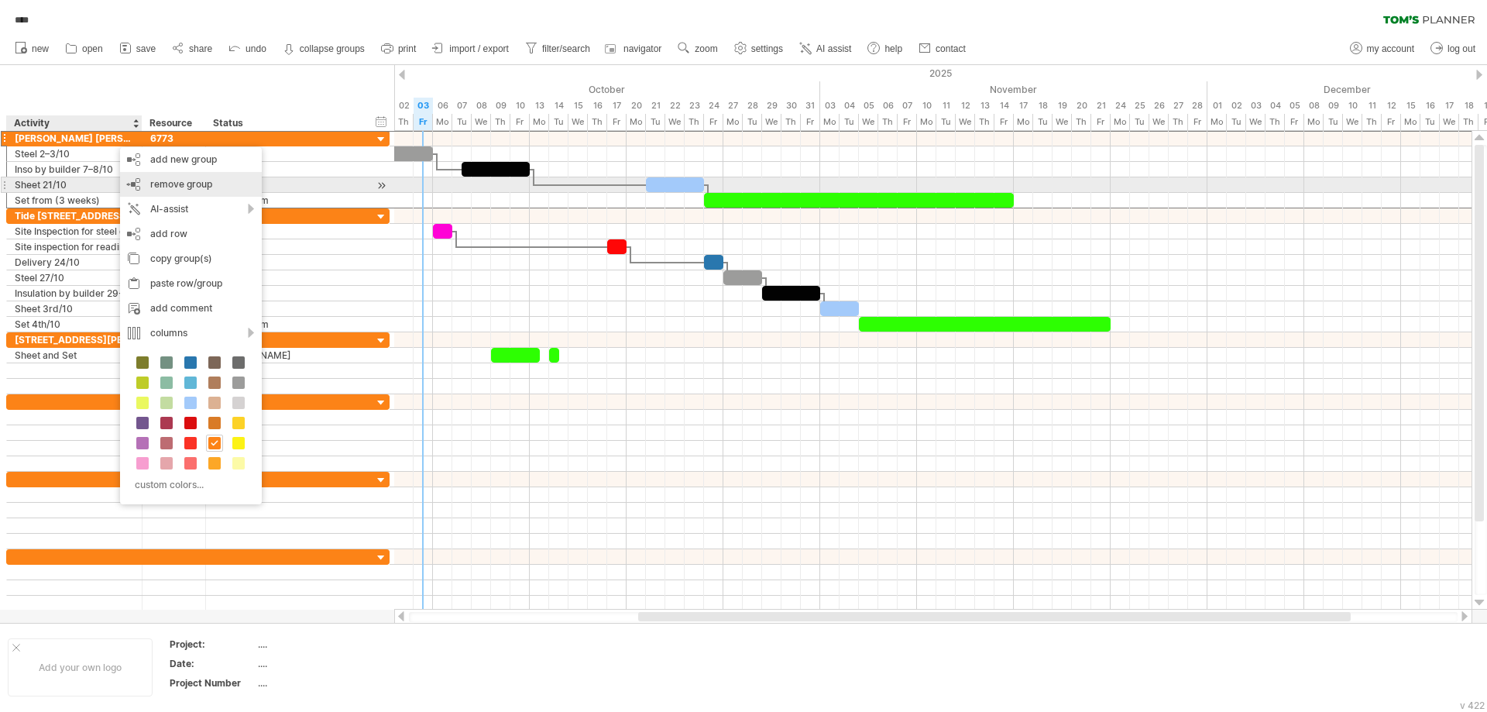
click at [191, 183] on span "remove group" at bounding box center [181, 184] width 62 height 12
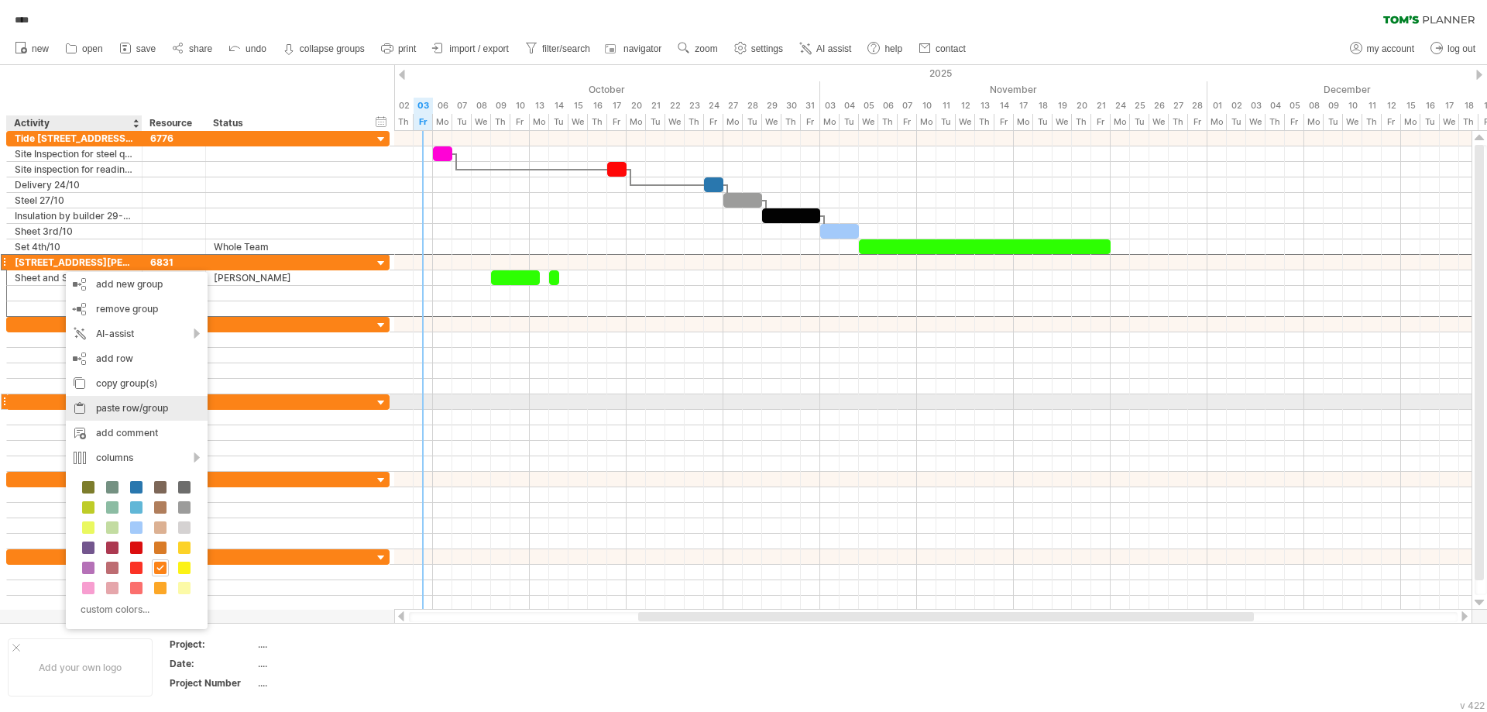
click at [150, 406] on div "paste row/group" at bounding box center [137, 408] width 142 height 25
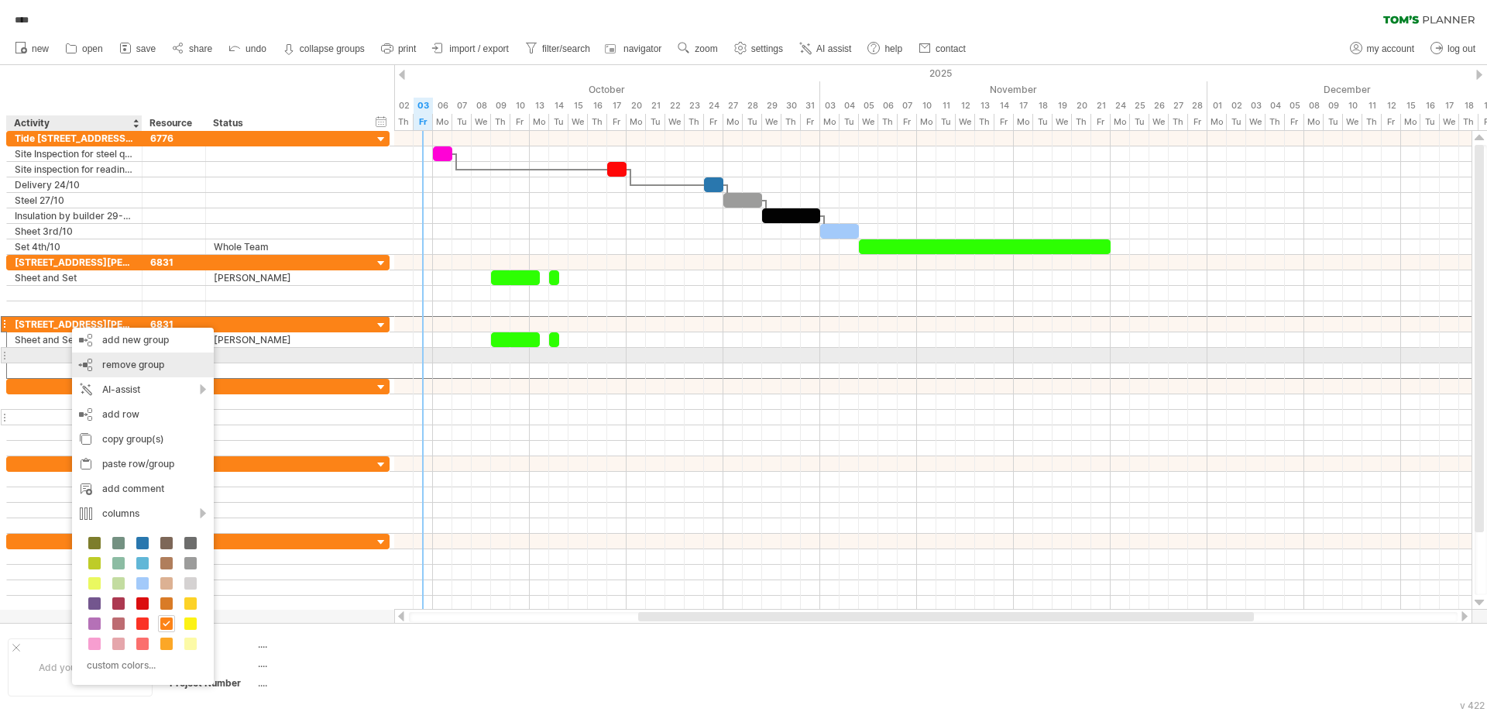
click at [128, 359] on span "remove group" at bounding box center [133, 365] width 62 height 12
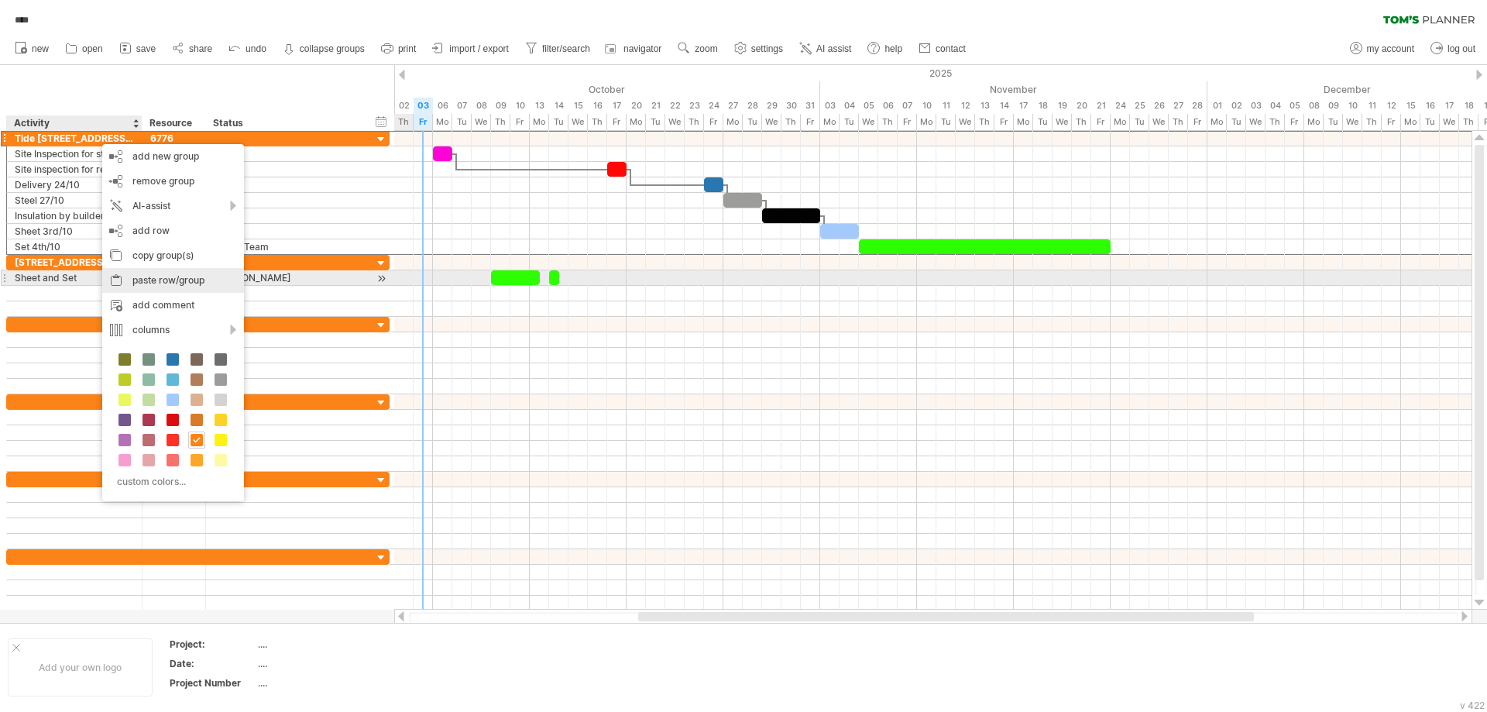
click at [198, 282] on div "paste row/group" at bounding box center [173, 280] width 142 height 25
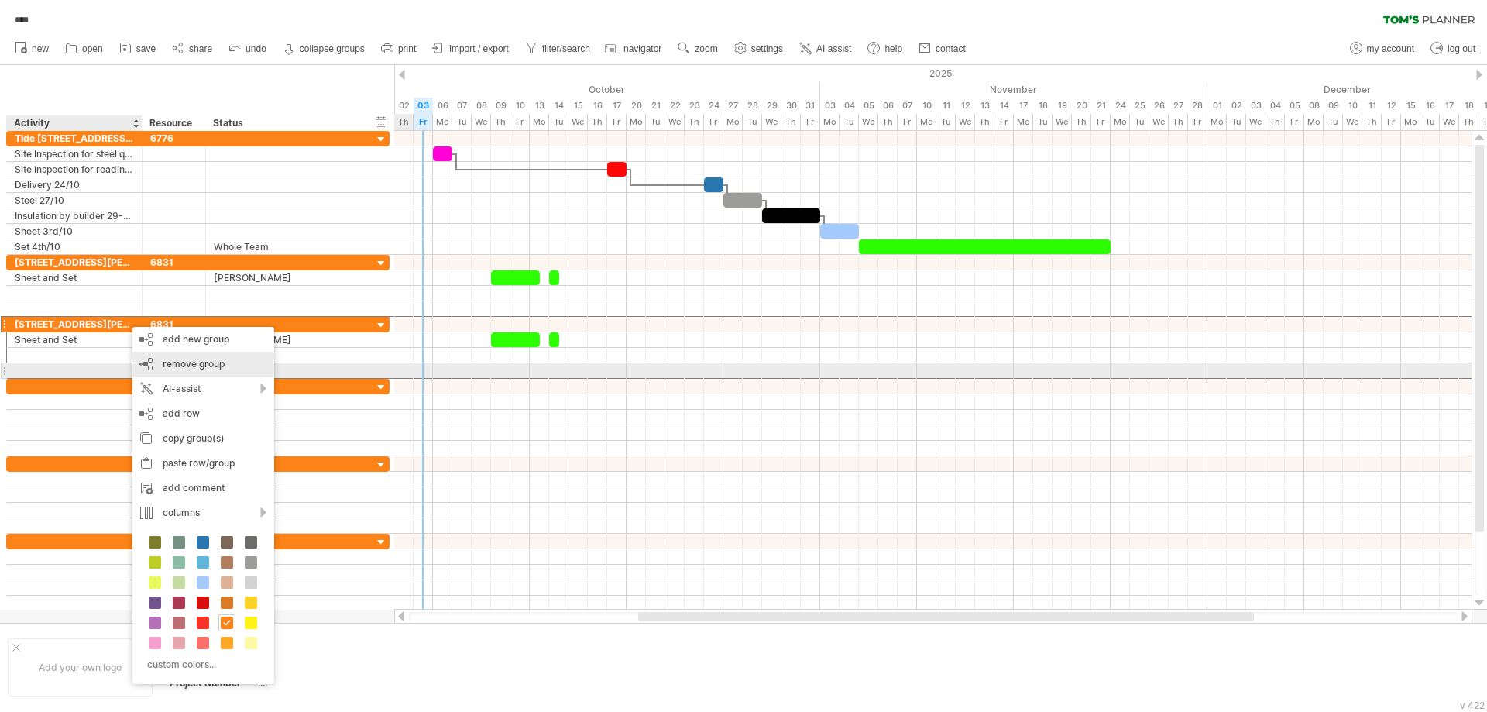
click at [212, 366] on span "remove group" at bounding box center [194, 364] width 62 height 12
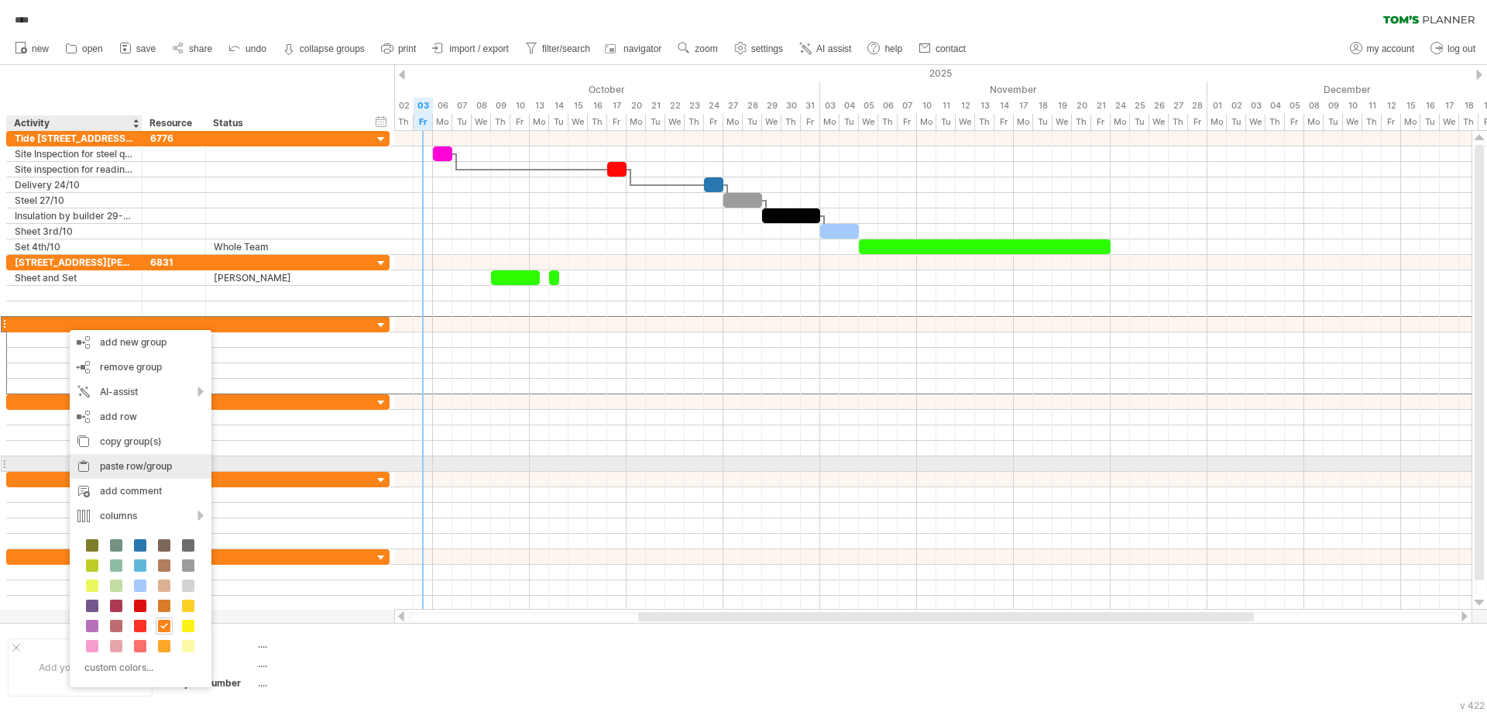
click at [150, 468] on div "paste row/group" at bounding box center [141, 466] width 142 height 25
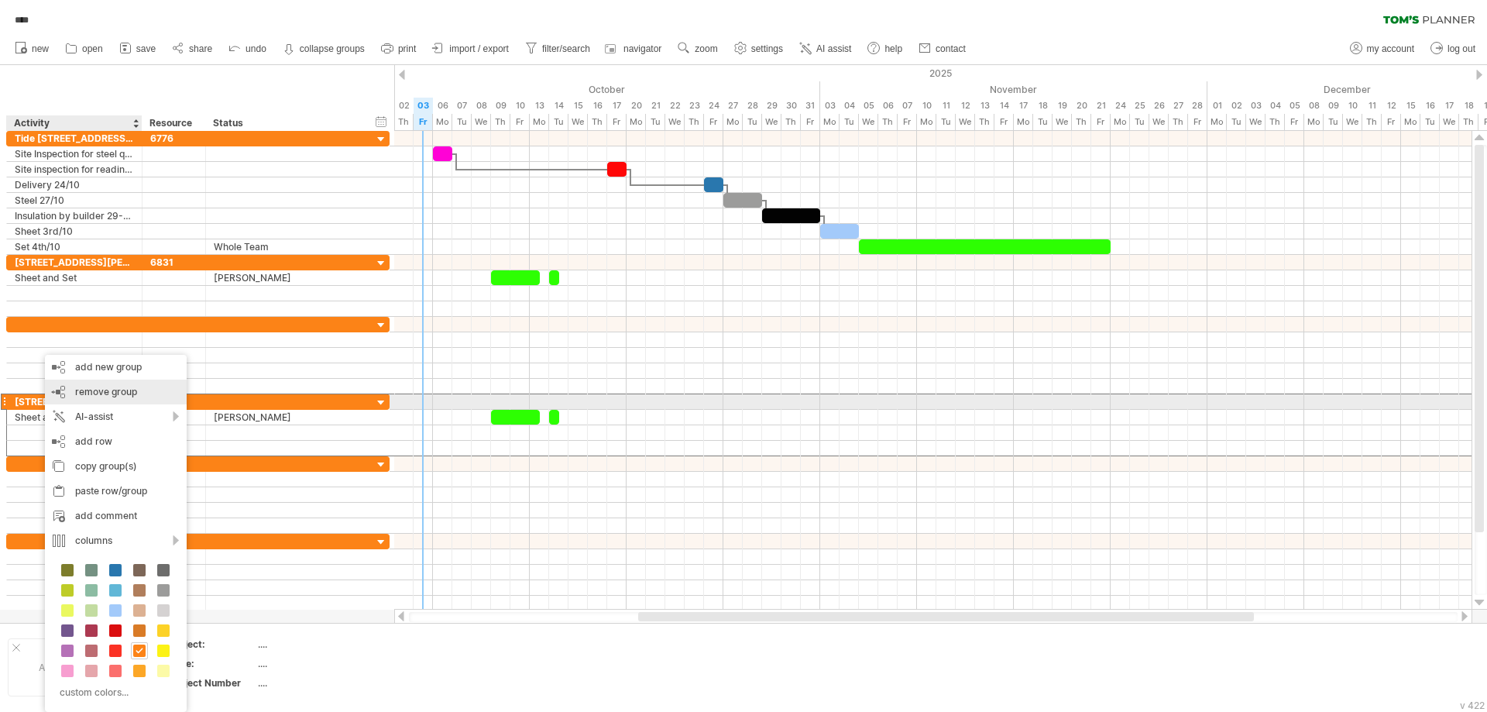
click at [125, 395] on span "remove group" at bounding box center [106, 392] width 62 height 12
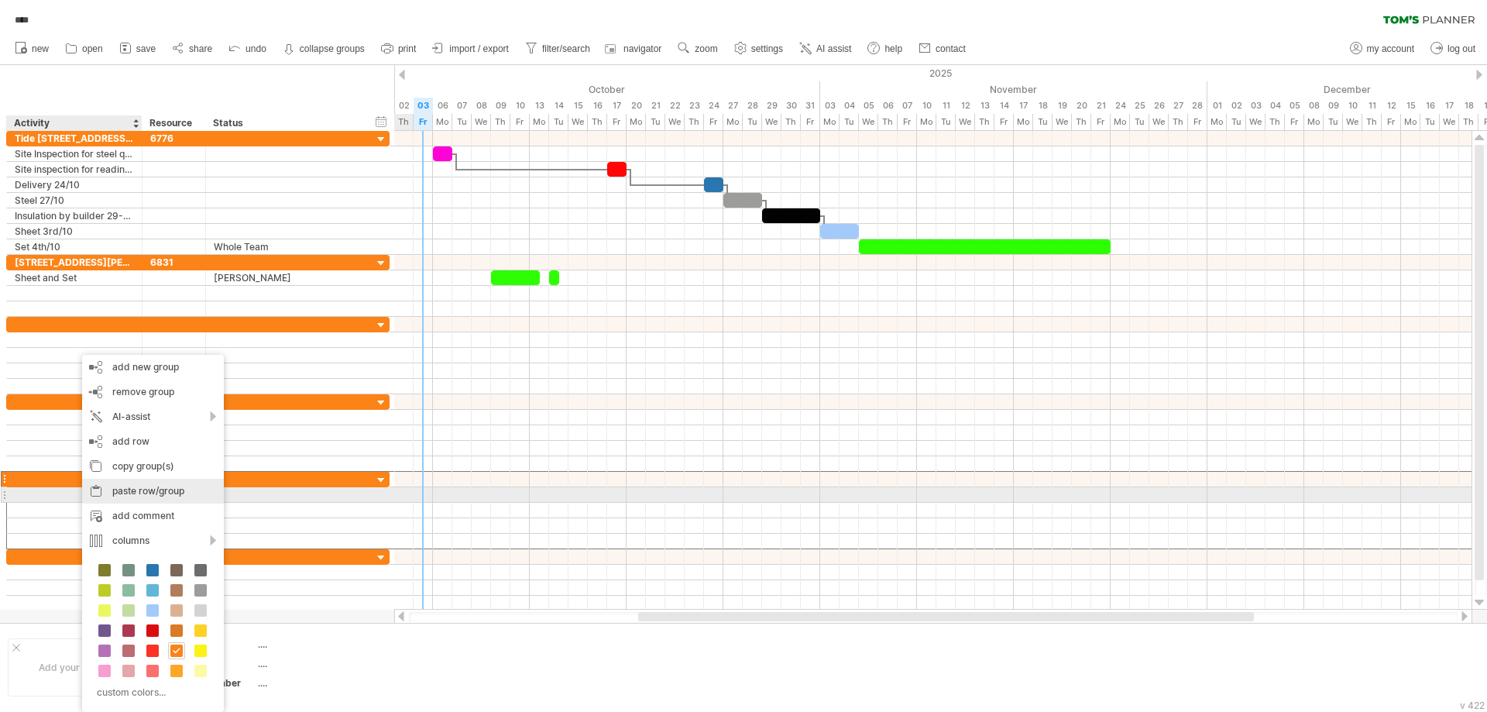
click at [145, 487] on div "paste row/group" at bounding box center [153, 491] width 142 height 25
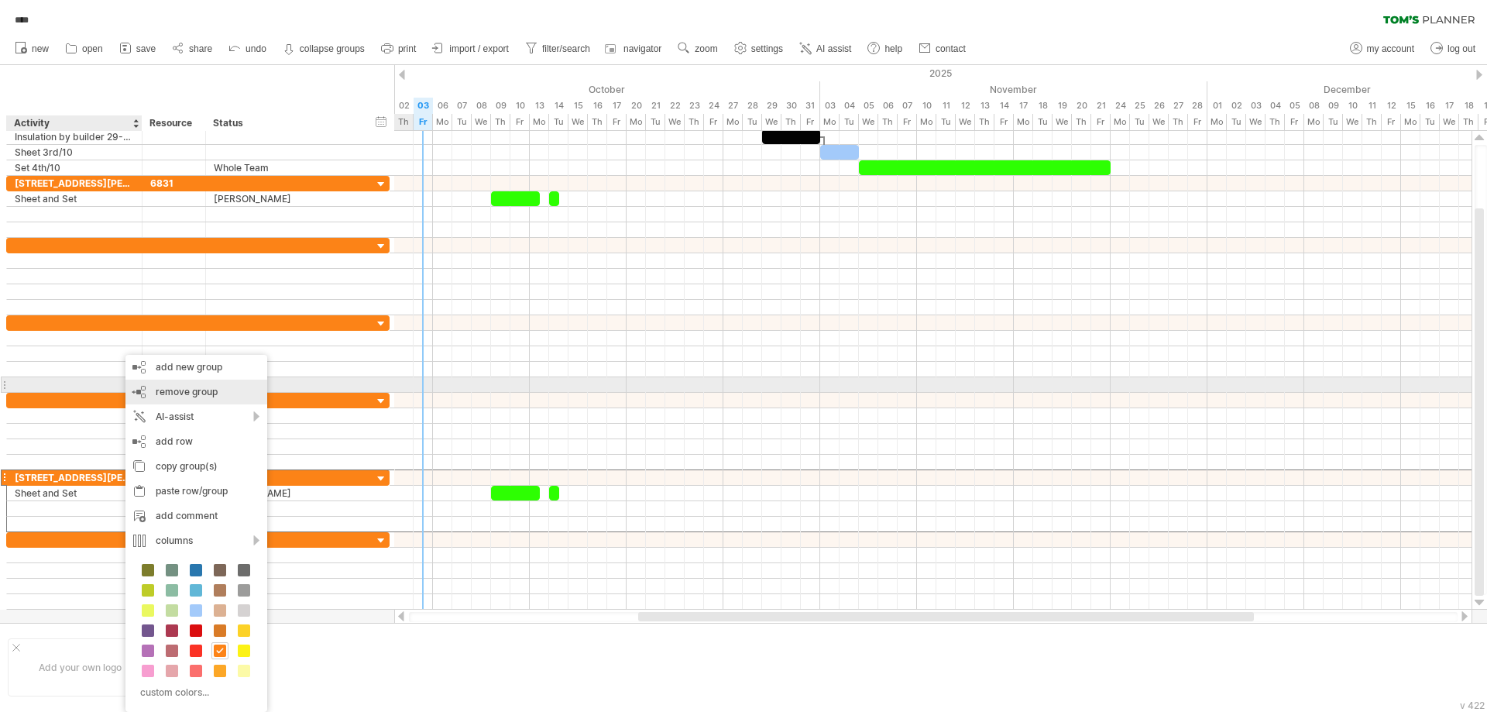
click at [229, 380] on div "remove group remove selected groups" at bounding box center [196, 392] width 142 height 25
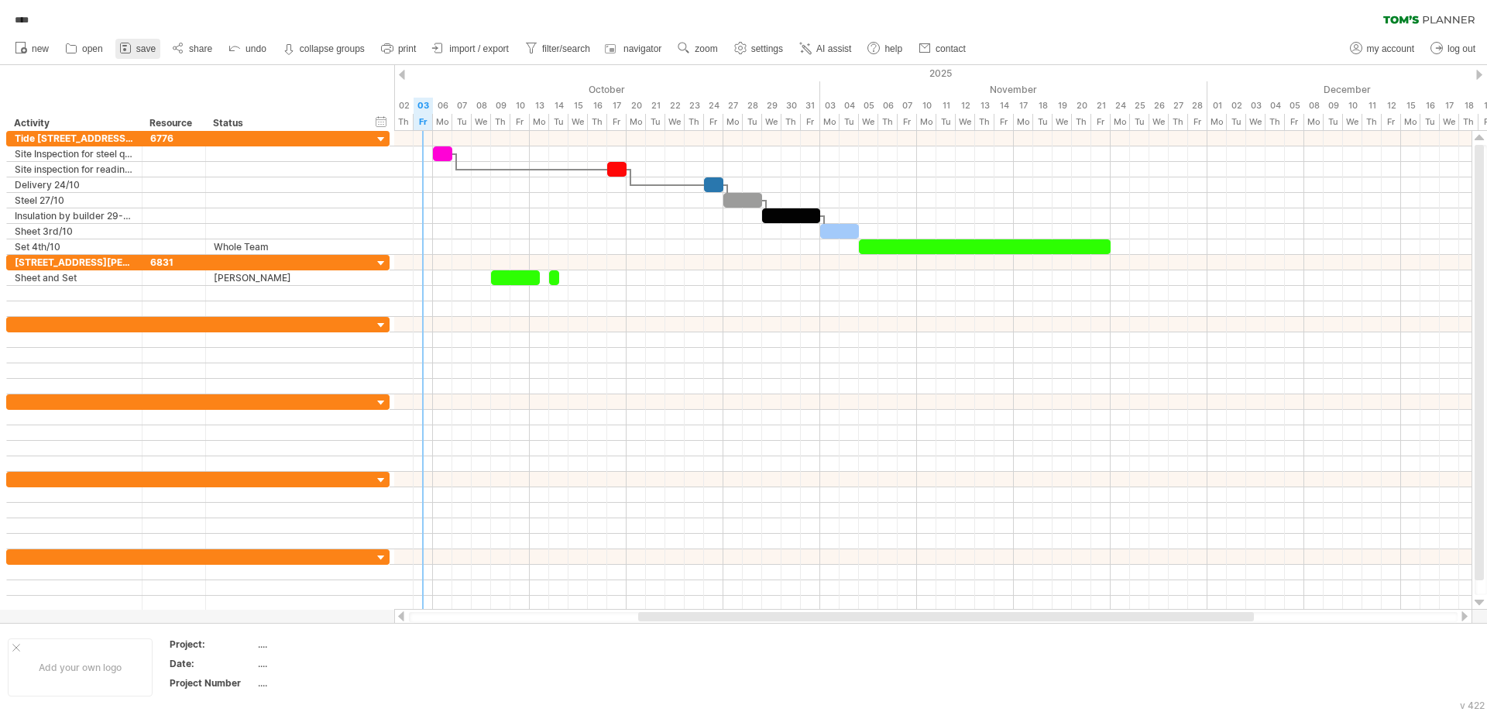
click at [156, 48] on link "save" at bounding box center [137, 49] width 45 height 20
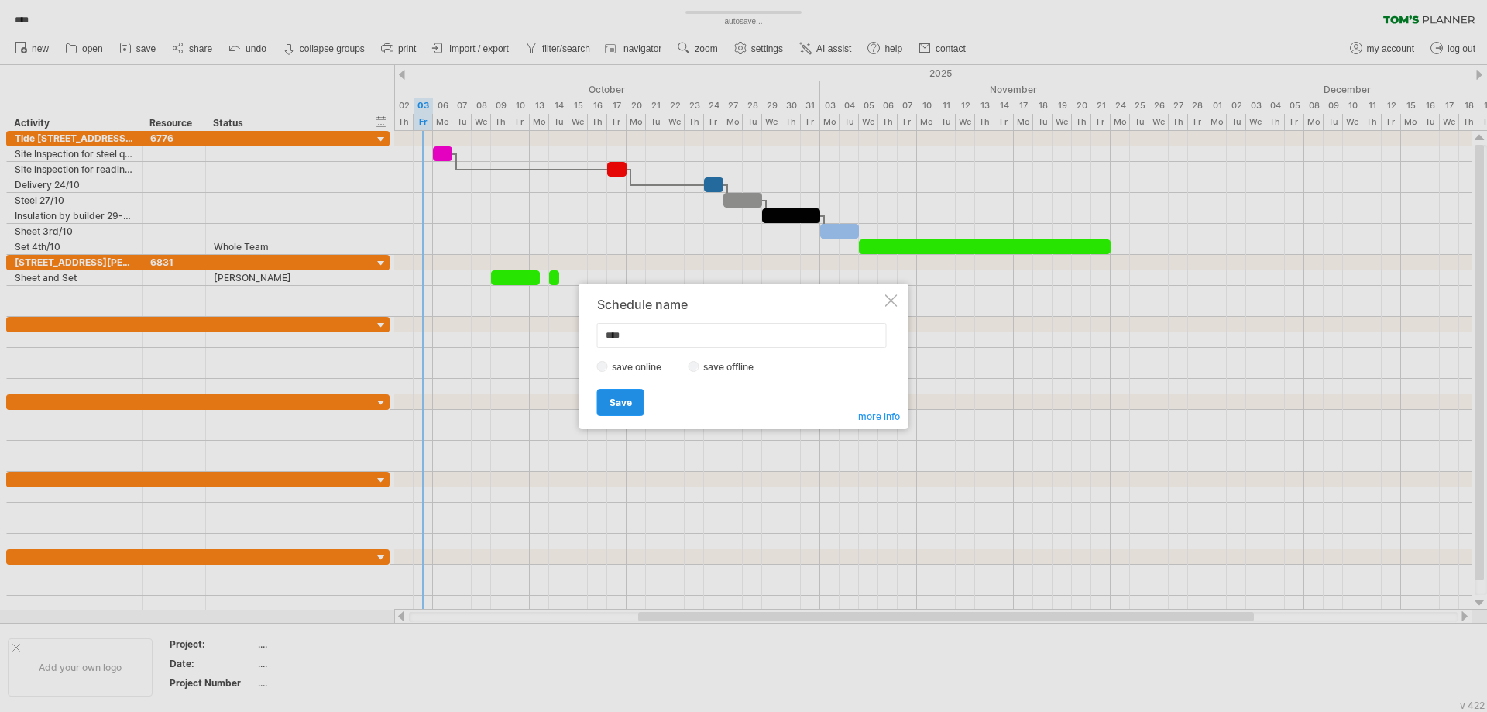
click at [614, 405] on span "Save" at bounding box center [621, 403] width 22 height 12
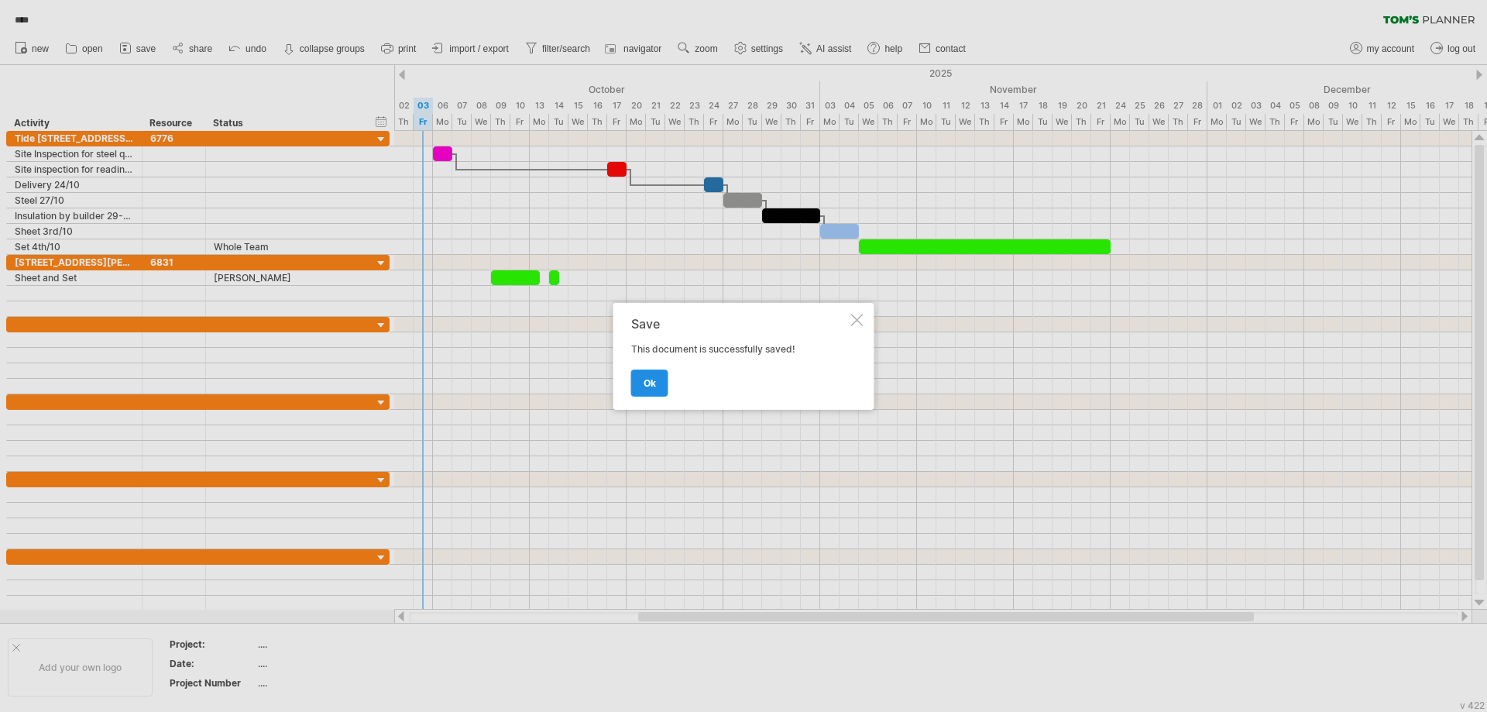
click at [656, 374] on link "ok" at bounding box center [649, 383] width 37 height 27
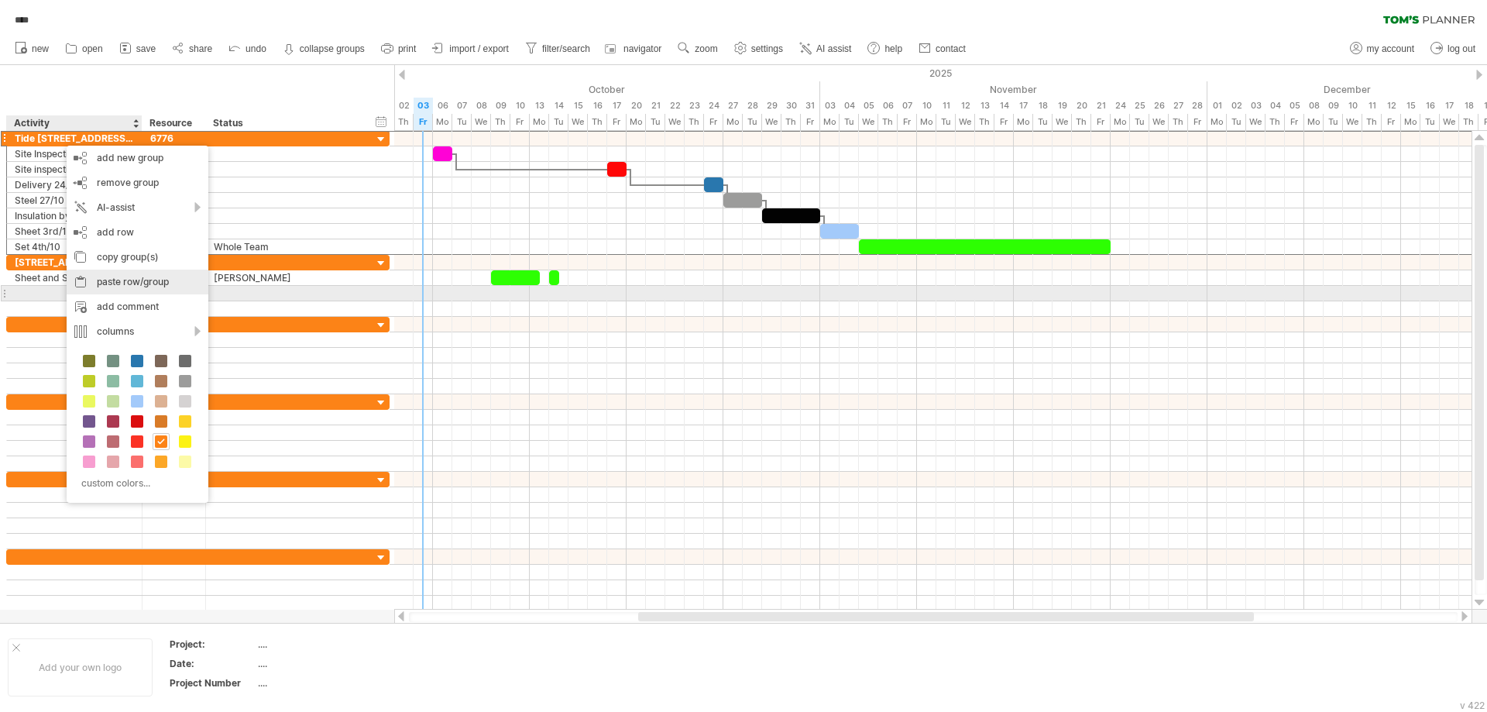
click at [134, 287] on div "paste row/group" at bounding box center [138, 282] width 142 height 25
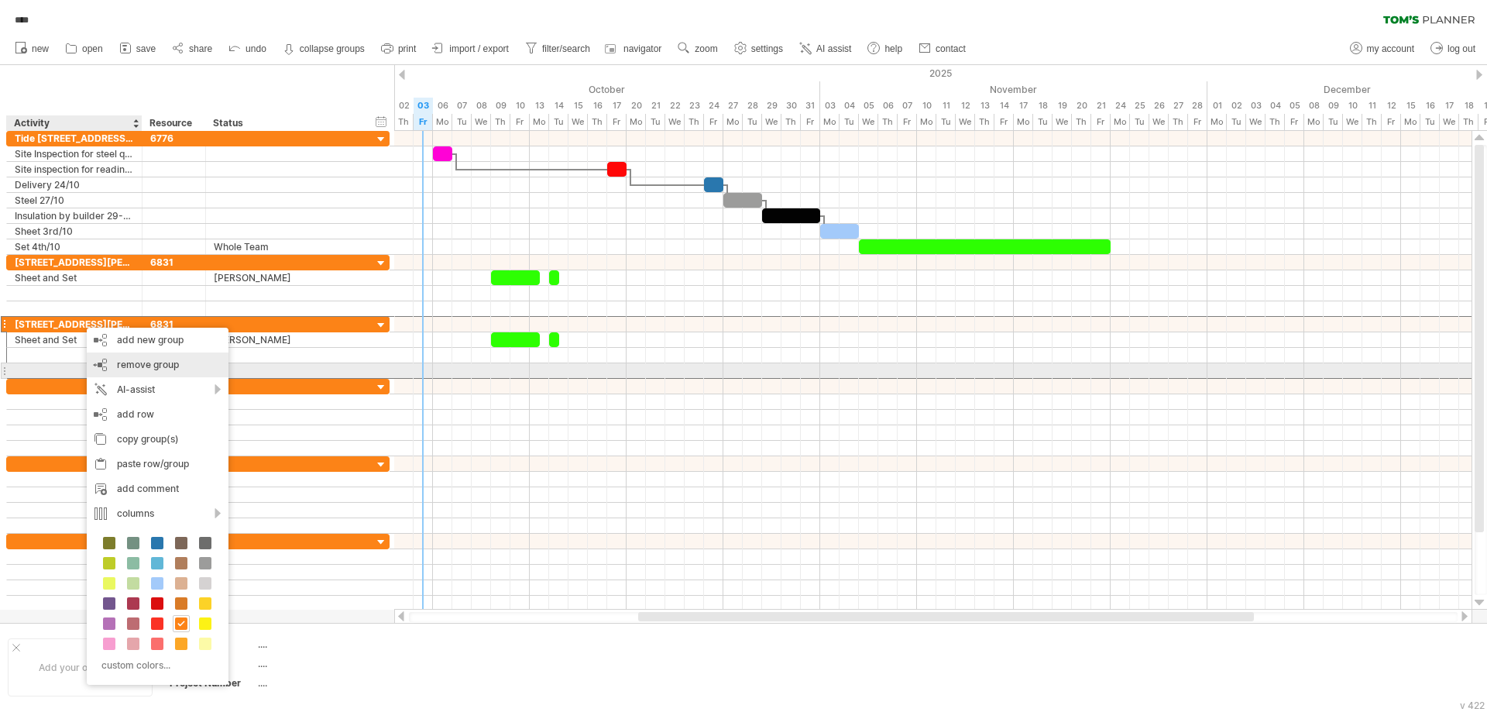
click at [167, 366] on span "remove group" at bounding box center [148, 365] width 62 height 12
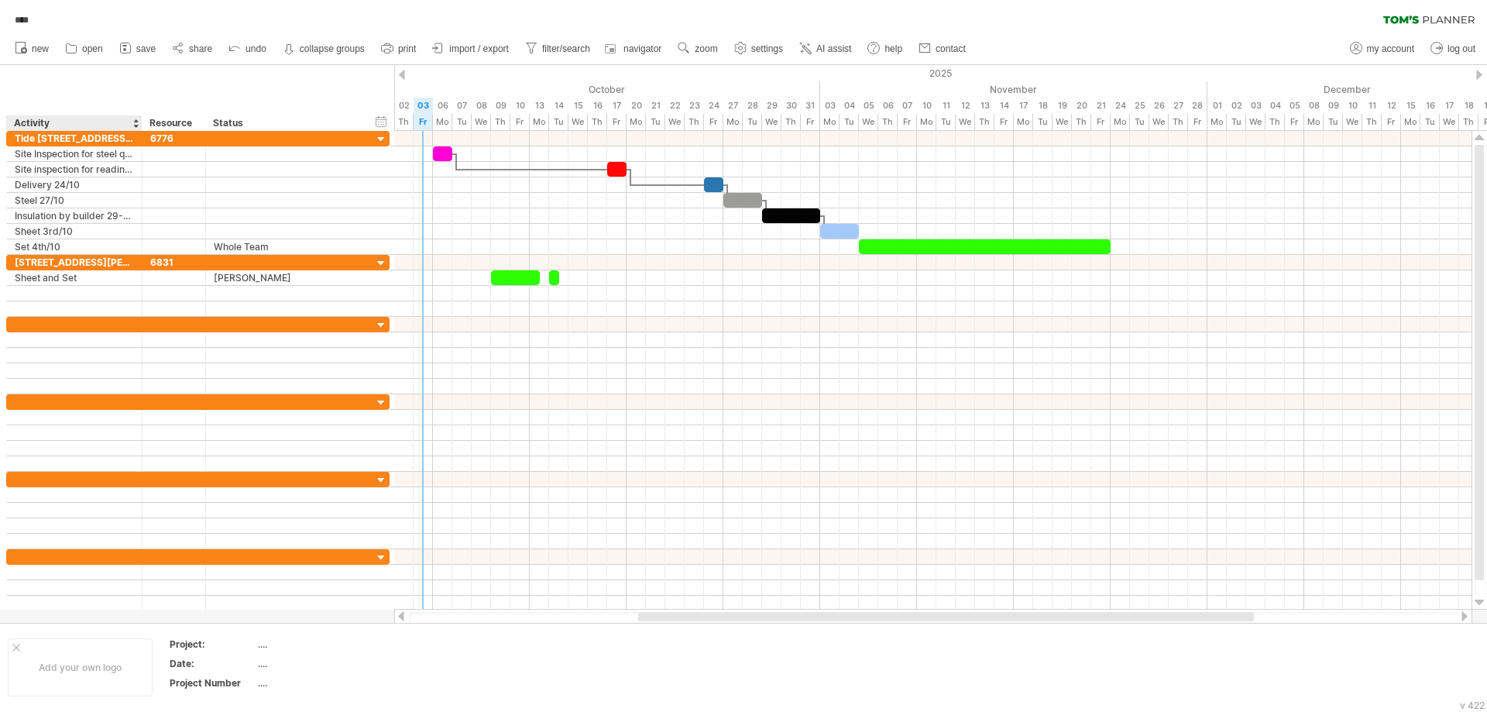
click at [91, 122] on div "Activity" at bounding box center [73, 122] width 119 height 15
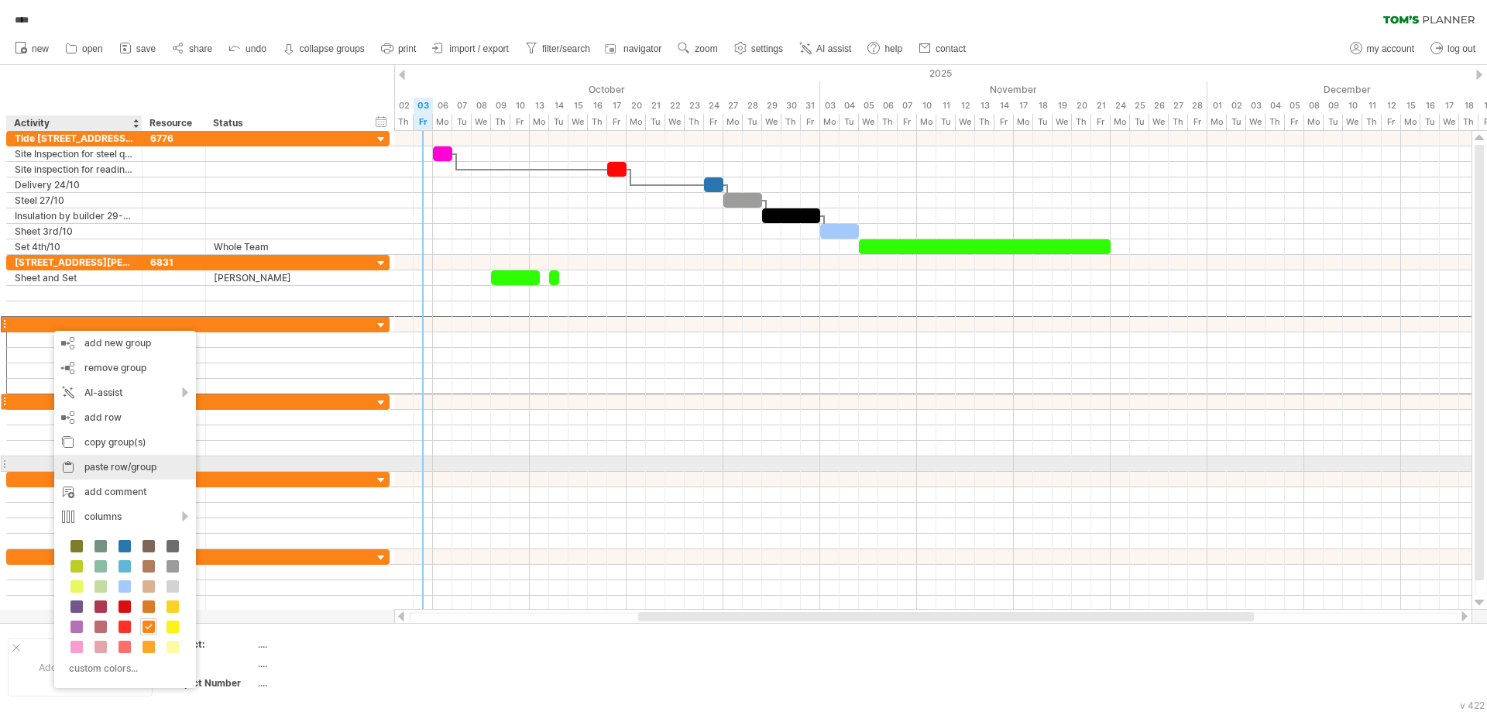
click at [126, 469] on div "paste row/group" at bounding box center [125, 467] width 142 height 25
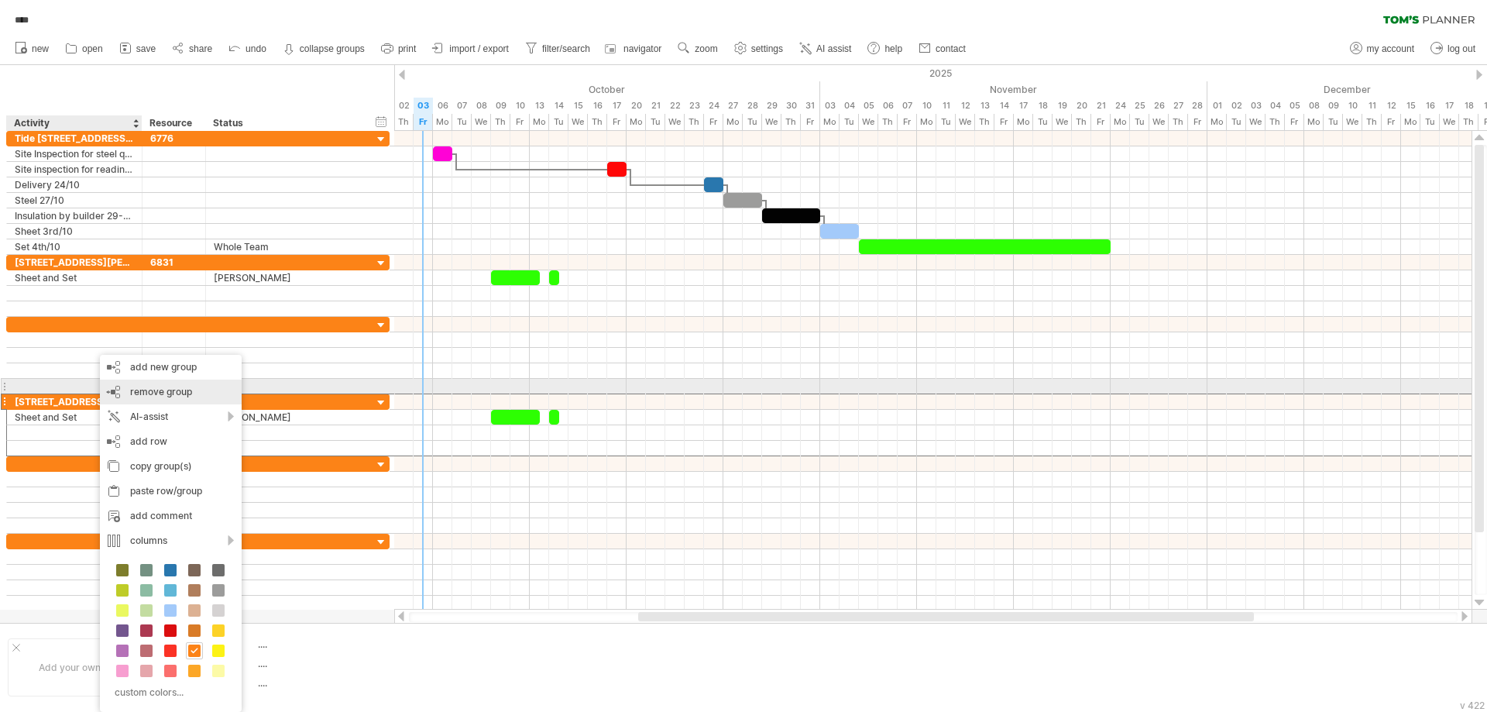
click at [185, 388] on span "remove group" at bounding box center [161, 392] width 62 height 12
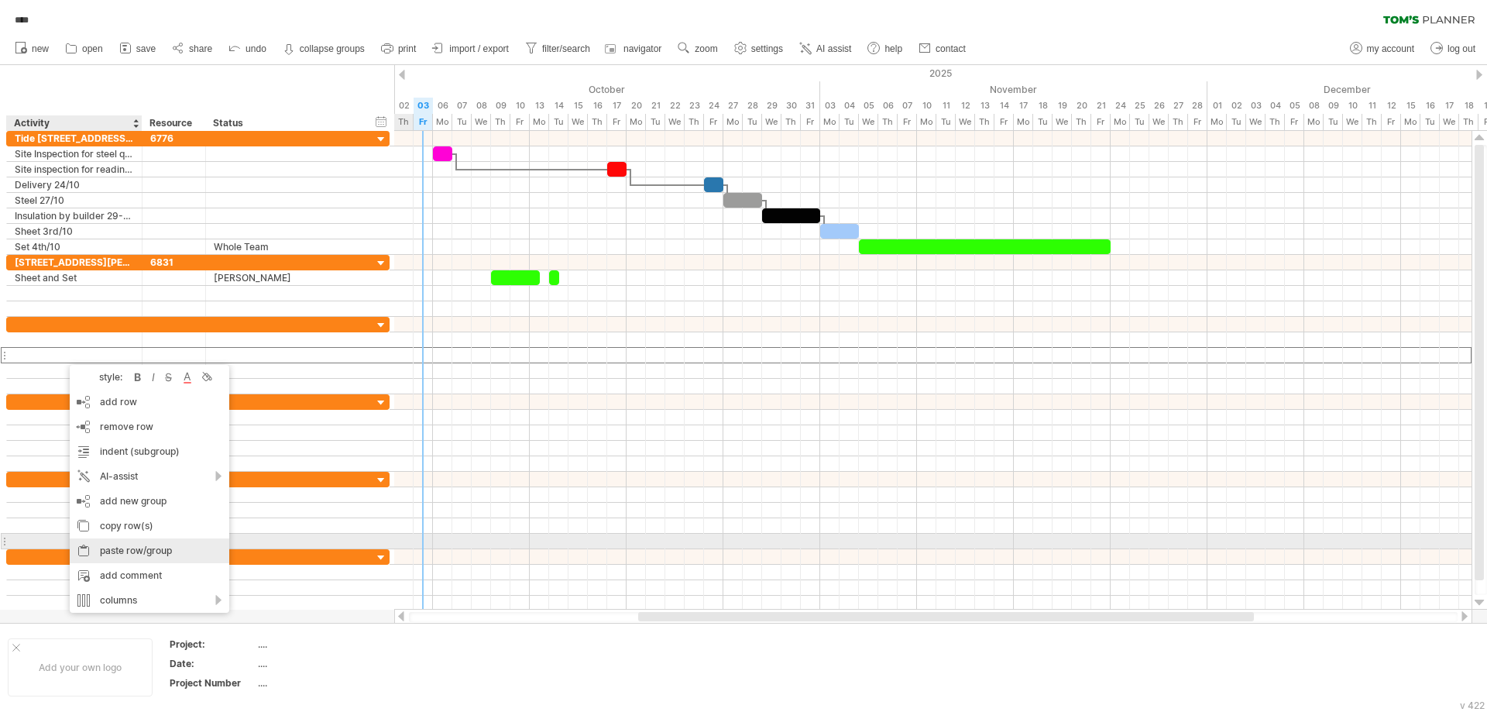
click at [158, 546] on div "paste row/group" at bounding box center [150, 550] width 160 height 25
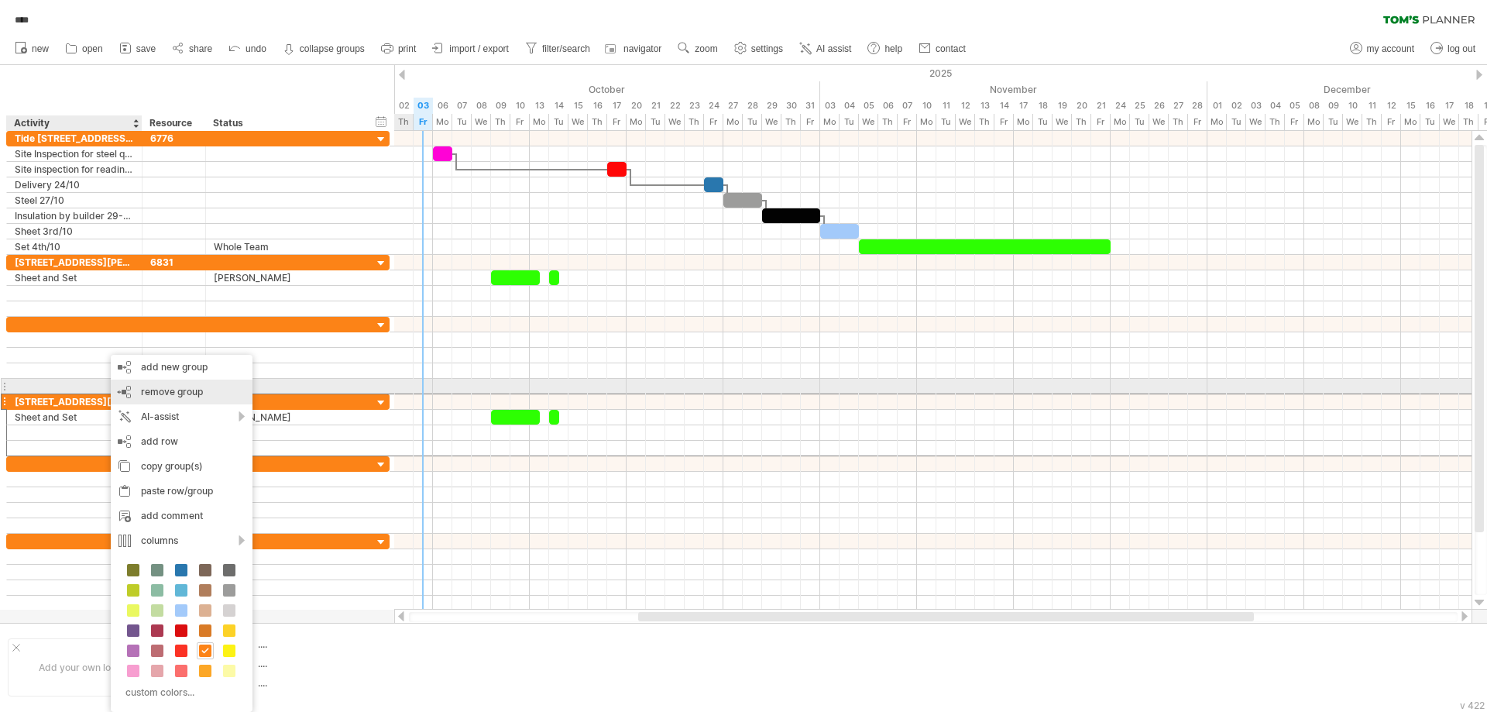
click at [183, 394] on span "remove group" at bounding box center [172, 392] width 62 height 12
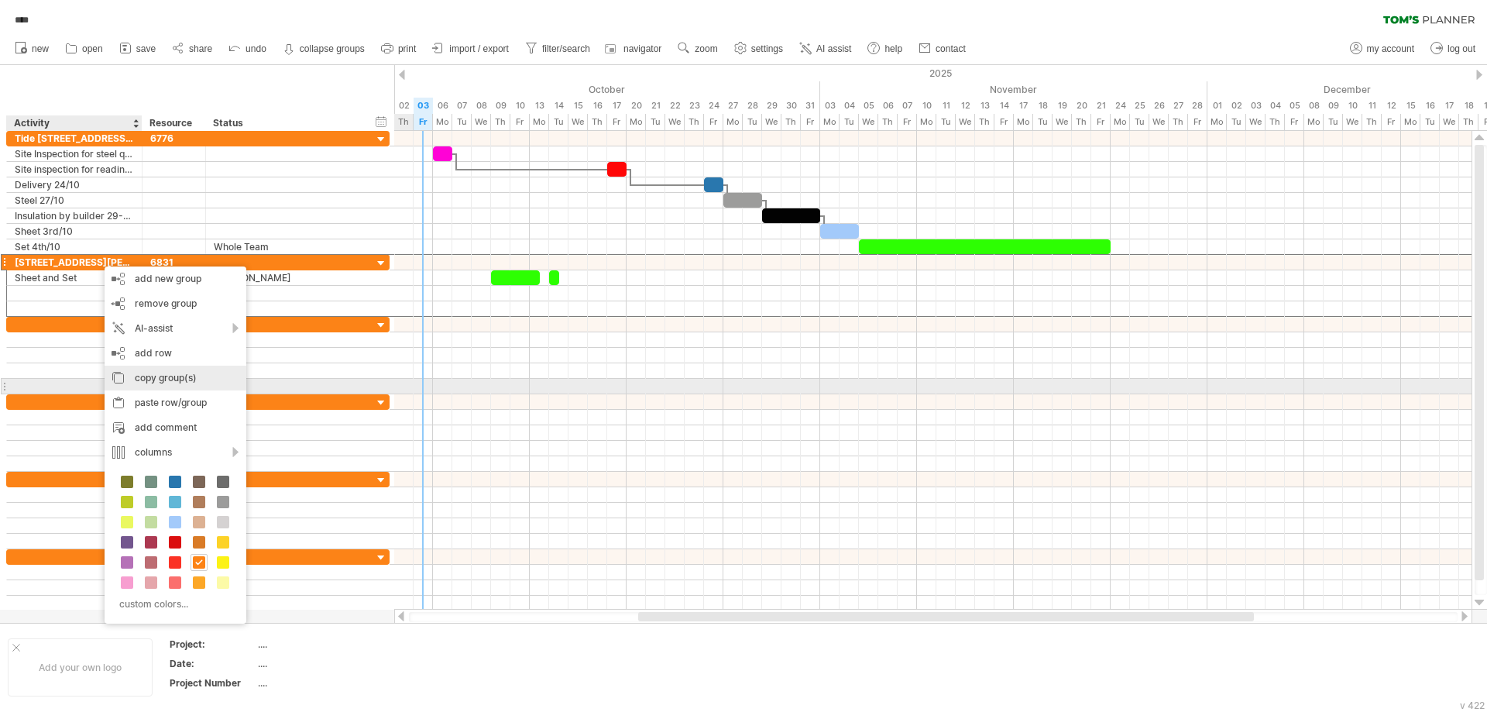
click at [170, 380] on div "copy group(s)" at bounding box center [176, 378] width 142 height 25
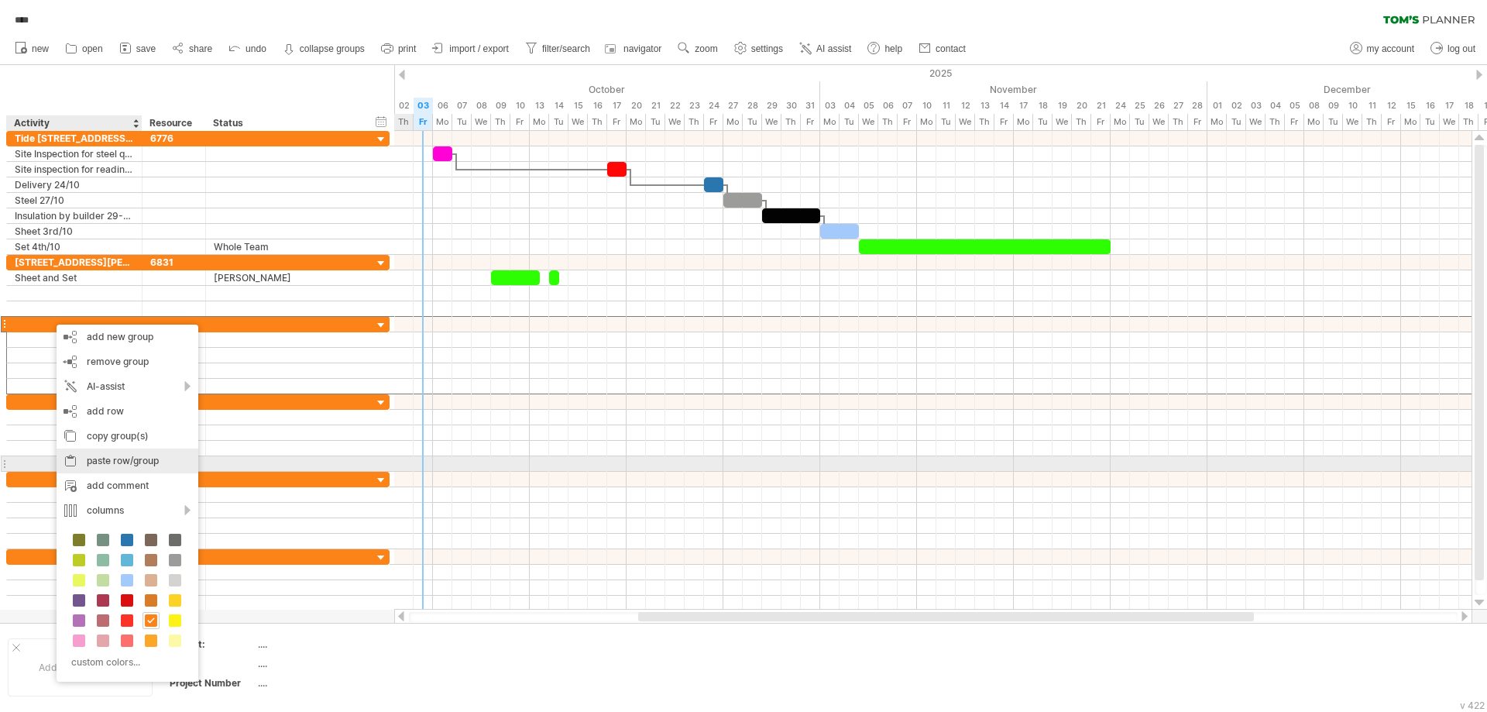
click at [130, 462] on div "paste row/group" at bounding box center [128, 461] width 142 height 25
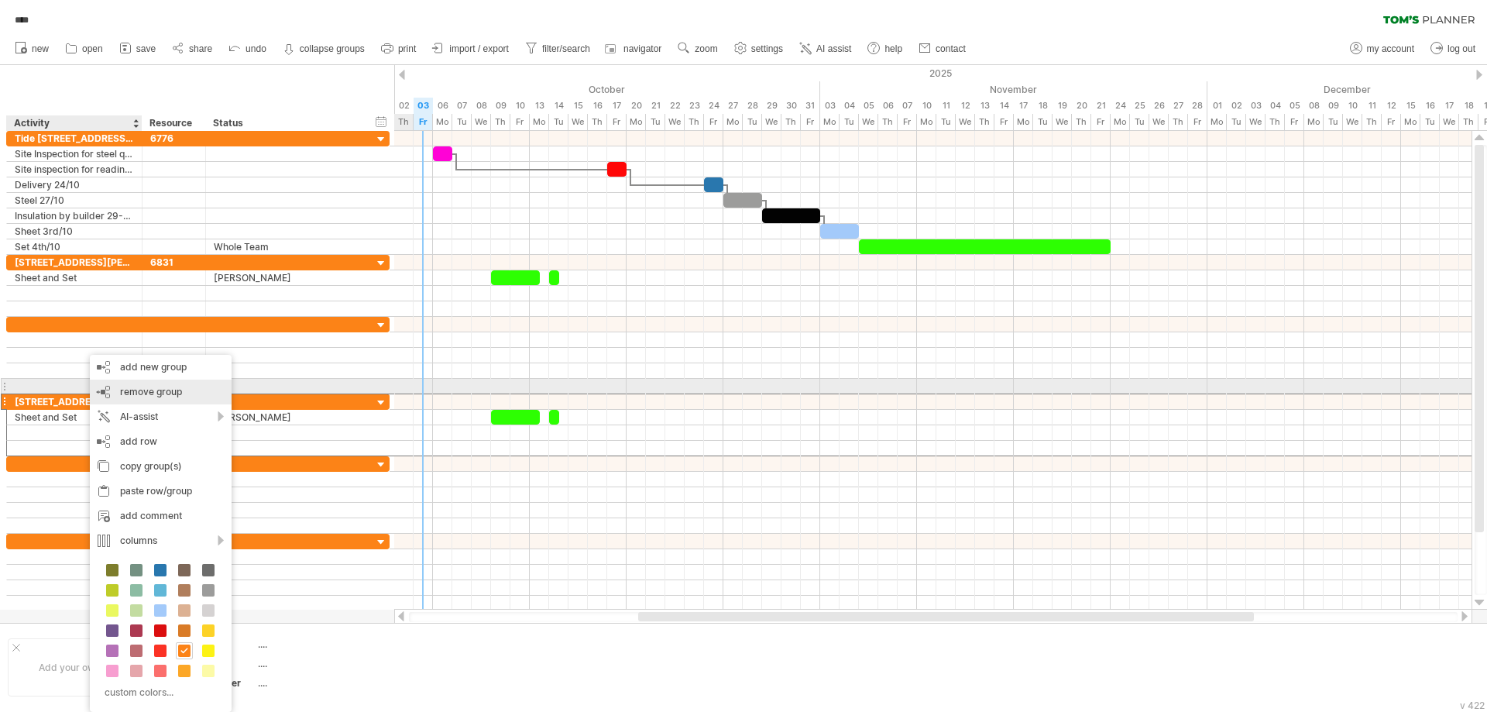
click at [172, 389] on span "remove group" at bounding box center [151, 392] width 62 height 12
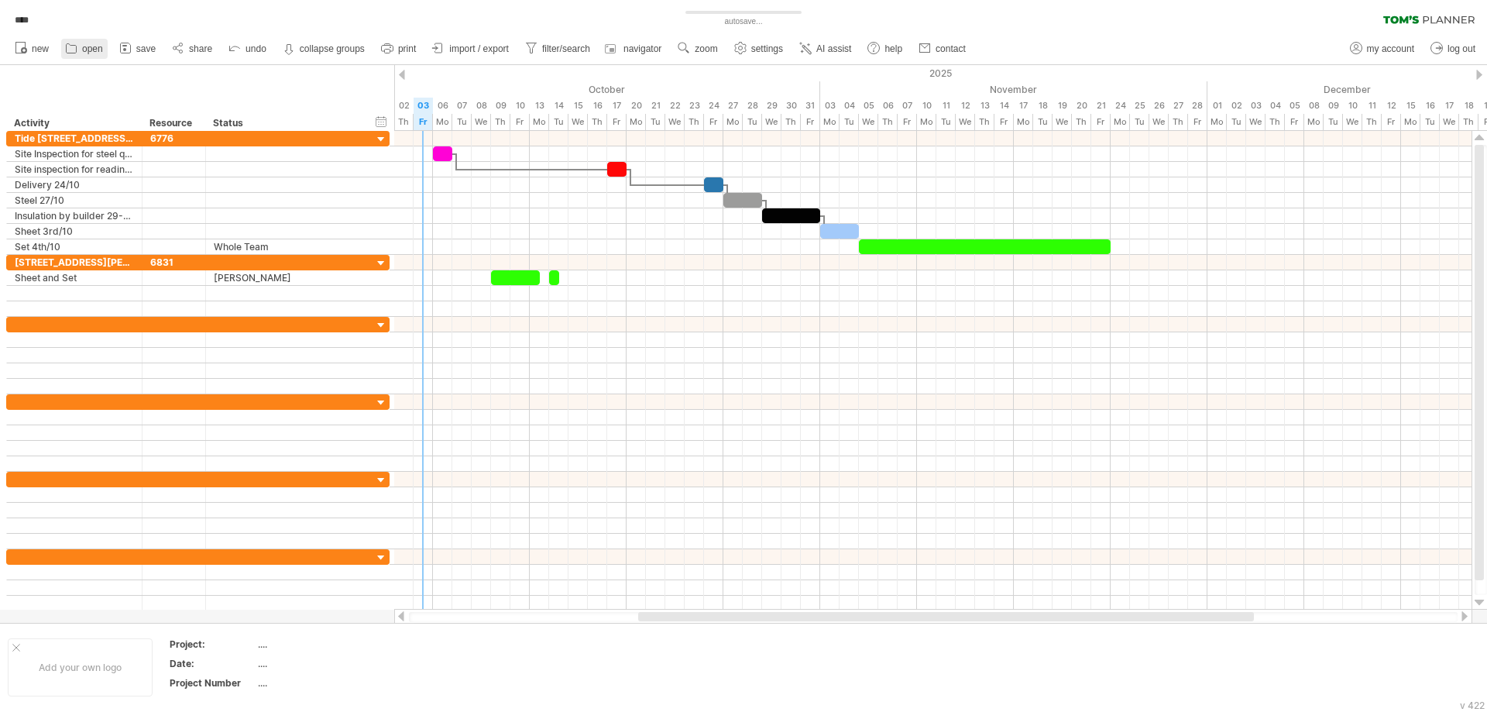
click at [96, 51] on span "open" at bounding box center [92, 48] width 21 height 11
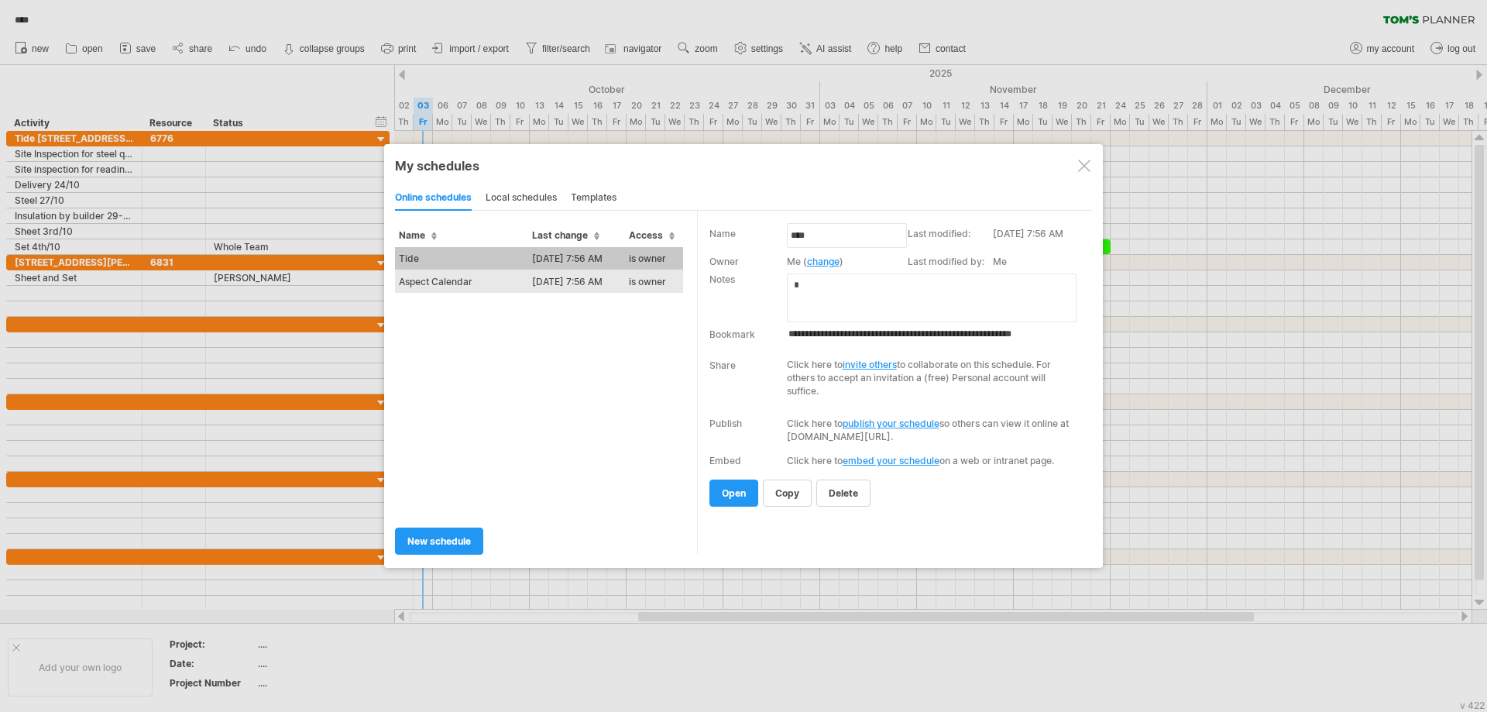
click at [472, 279] on td "Aspect Calendar" at bounding box center [461, 281] width 133 height 23
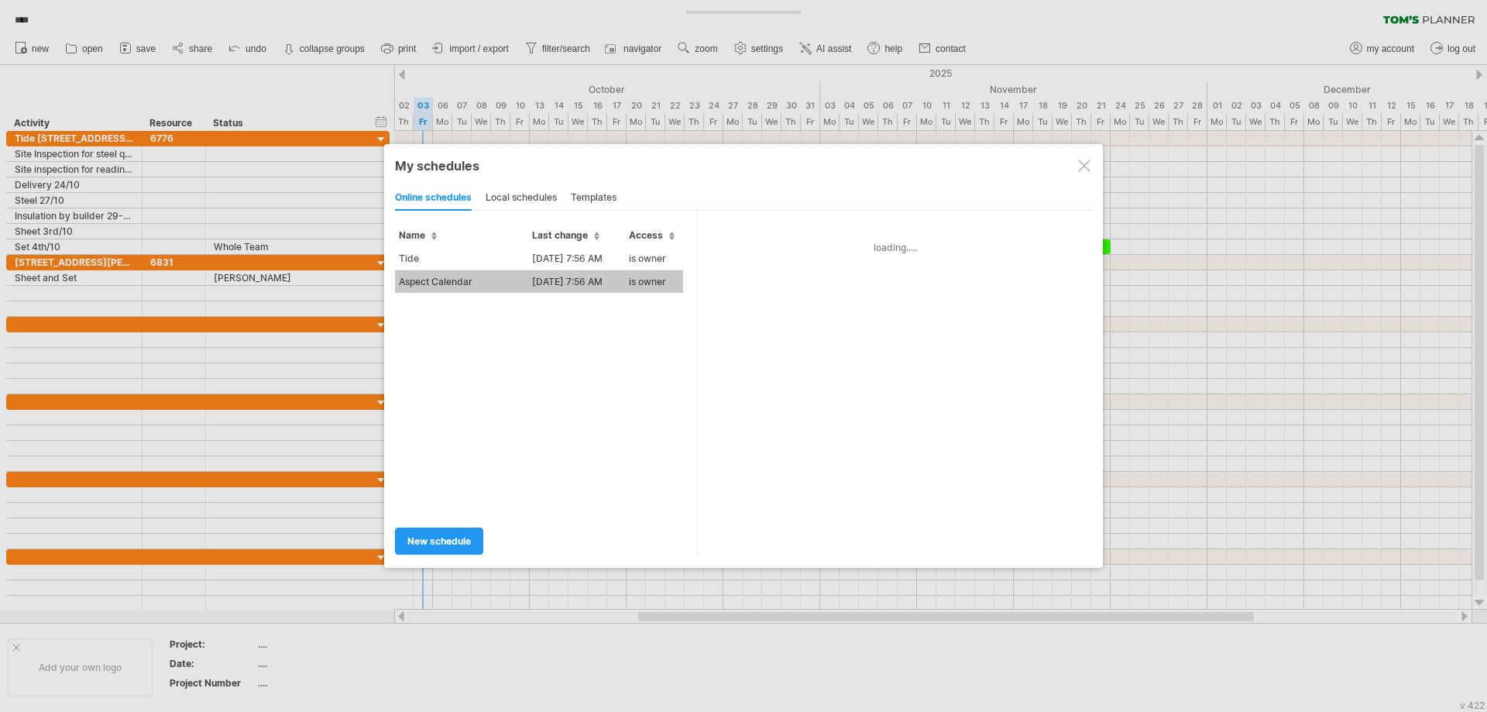
click at [737, 493] on div "Double click on one of the schedules in the list on the left to open it. Or sin…" at bounding box center [894, 382] width 395 height 343
type input "**********"
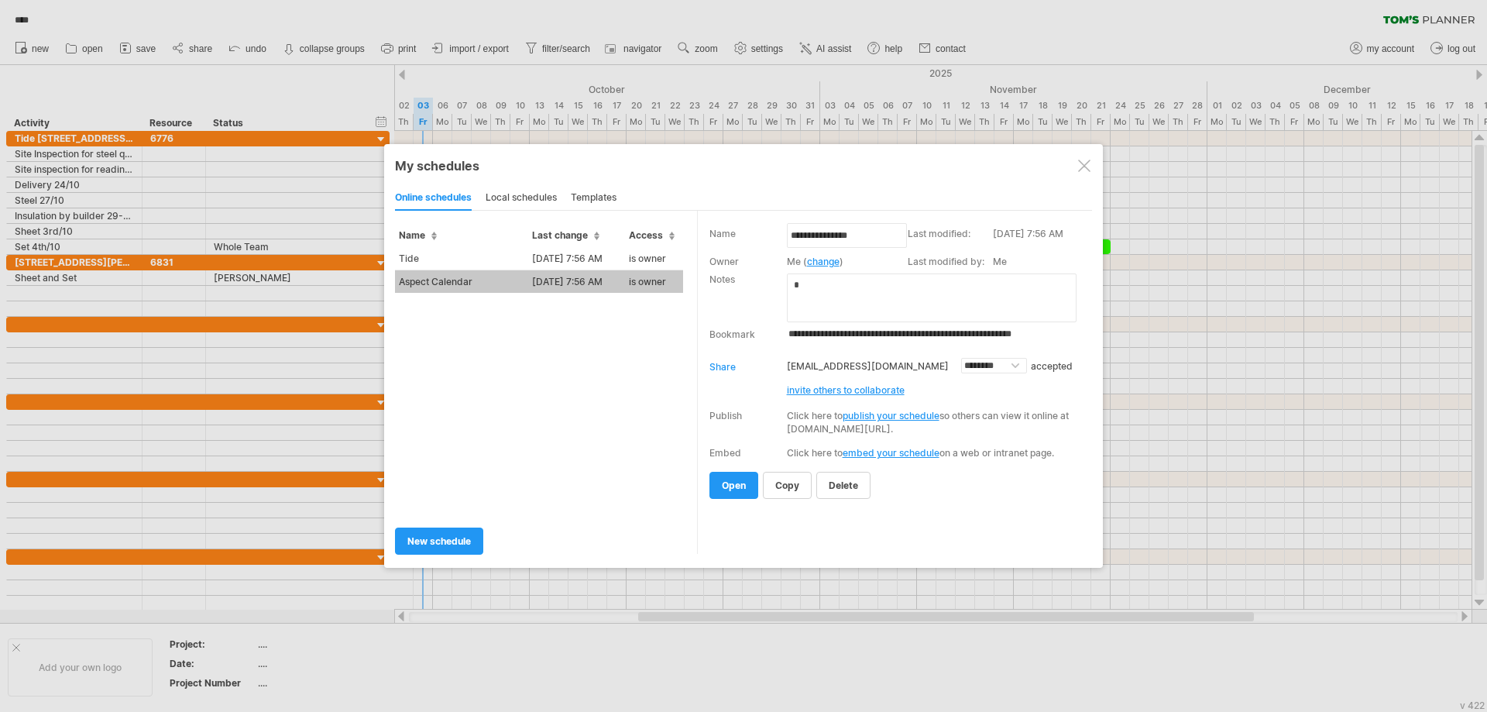
click at [737, 491] on span "open" at bounding box center [734, 486] width 24 height 12
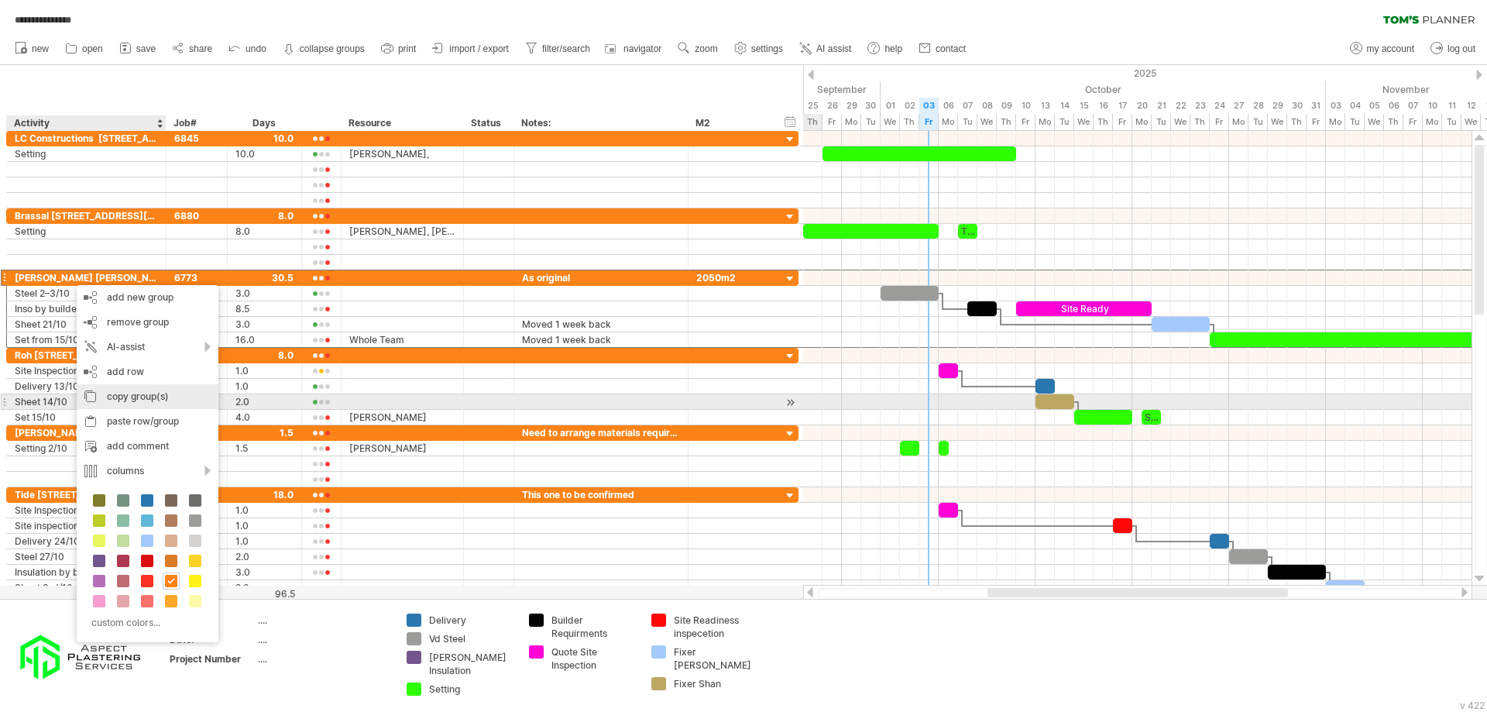
click at [162, 397] on div "copy group(s)" at bounding box center [148, 396] width 142 height 25
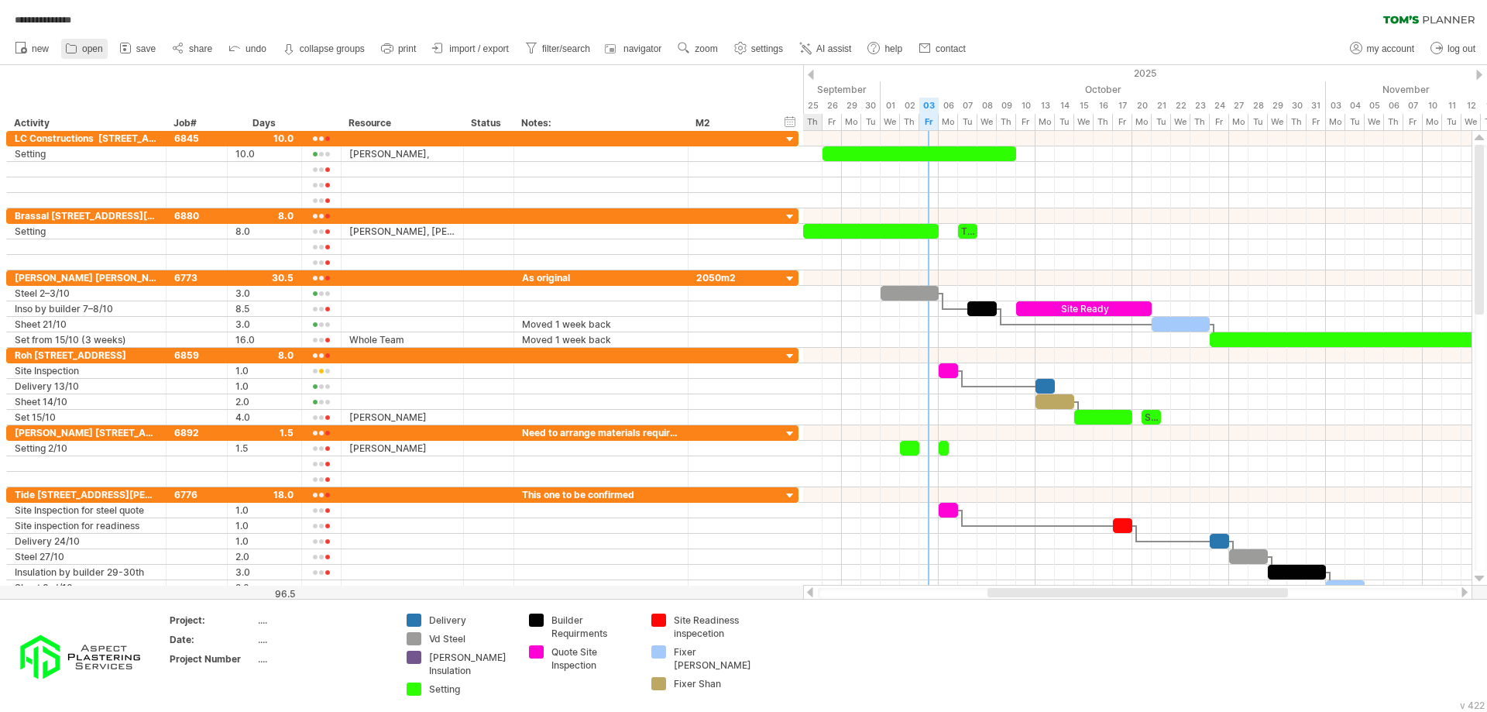
click at [76, 50] on icon at bounding box center [71, 47] width 15 height 15
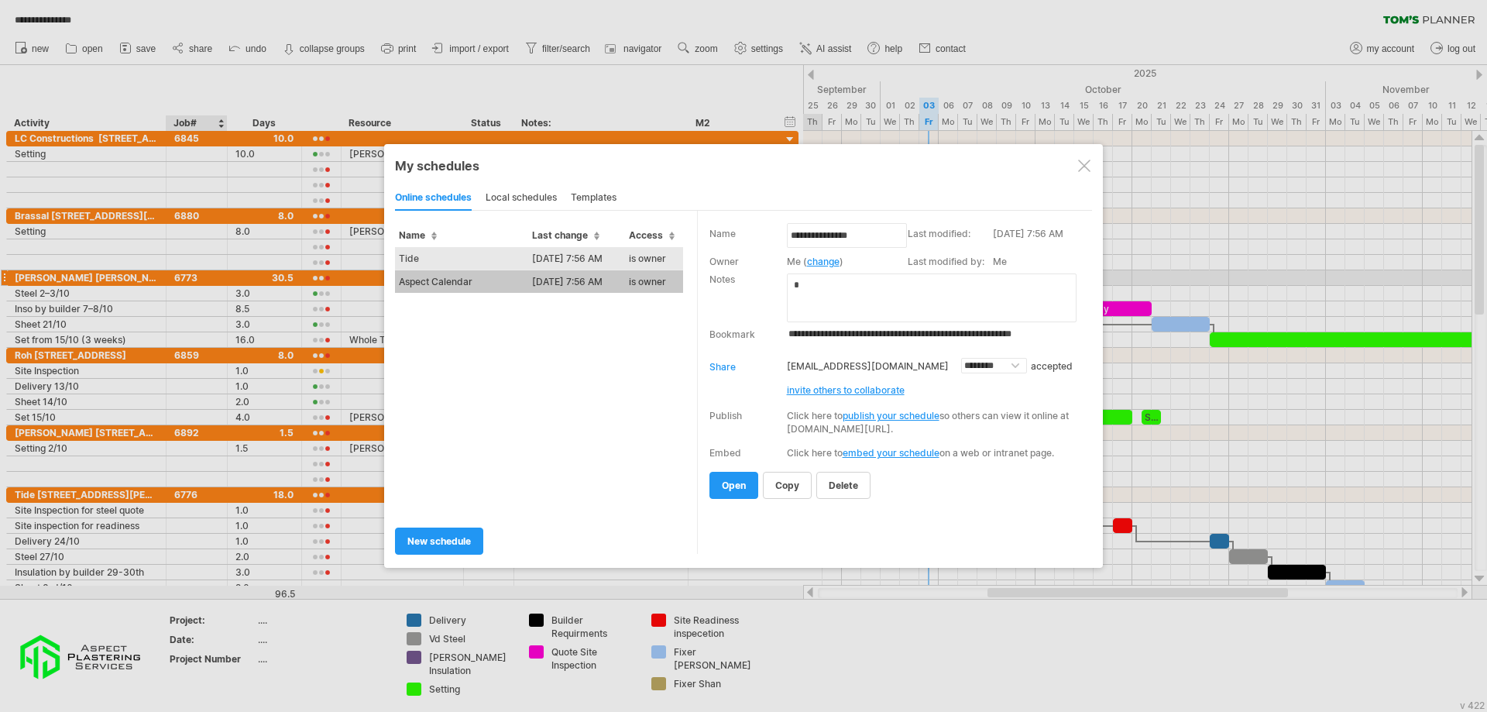
click at [425, 258] on td "Tide" at bounding box center [461, 258] width 133 height 23
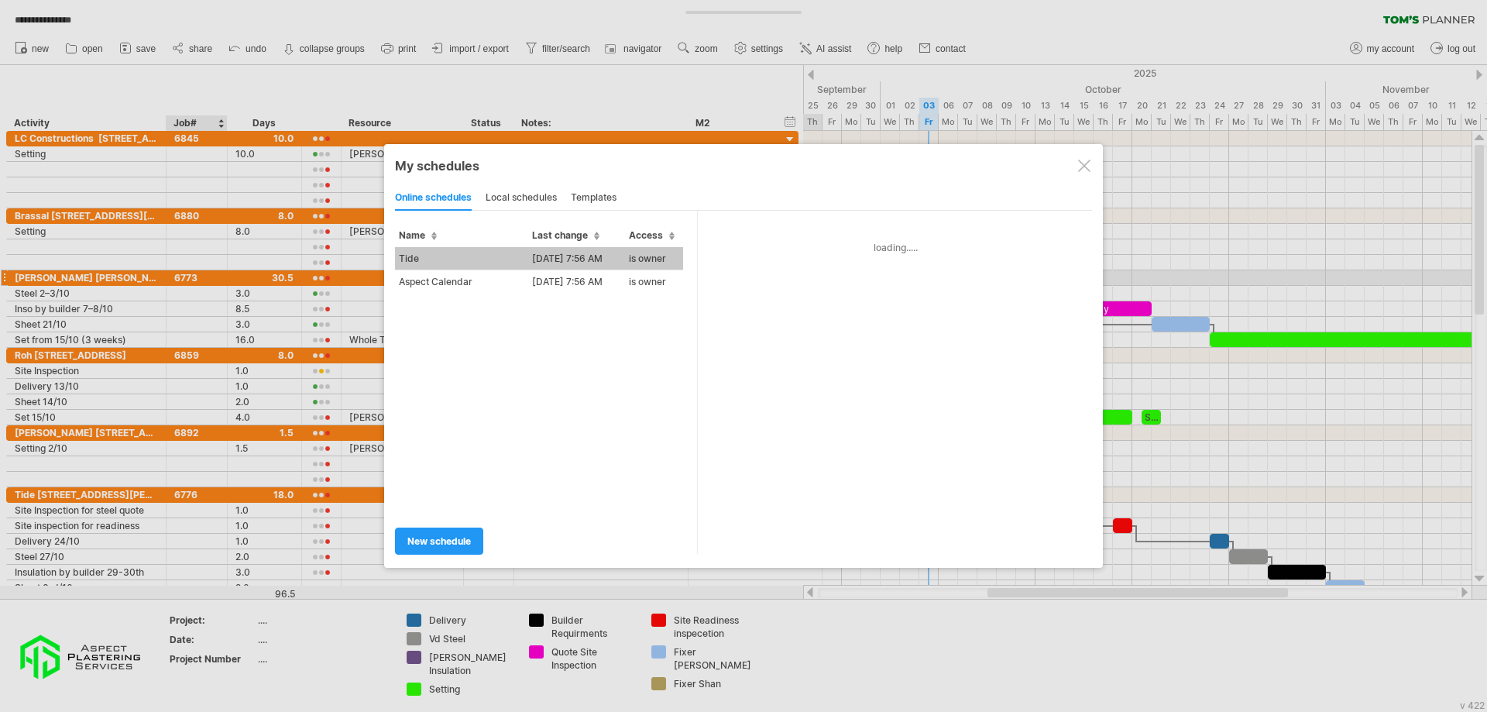
click at [737, 487] on div "**********" at bounding box center [894, 382] width 395 height 343
type input "****"
type input "**********"
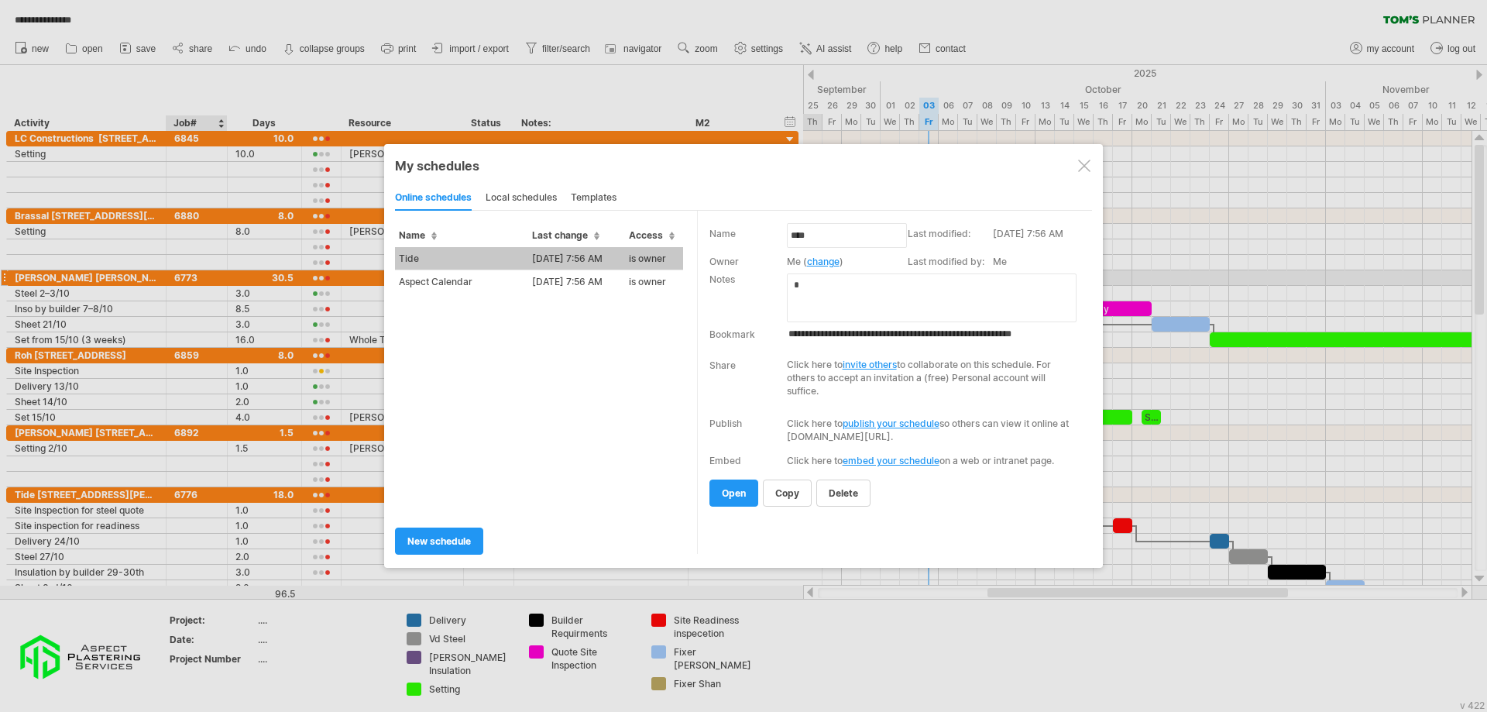
click at [737, 487] on span "open" at bounding box center [734, 493] width 24 height 12
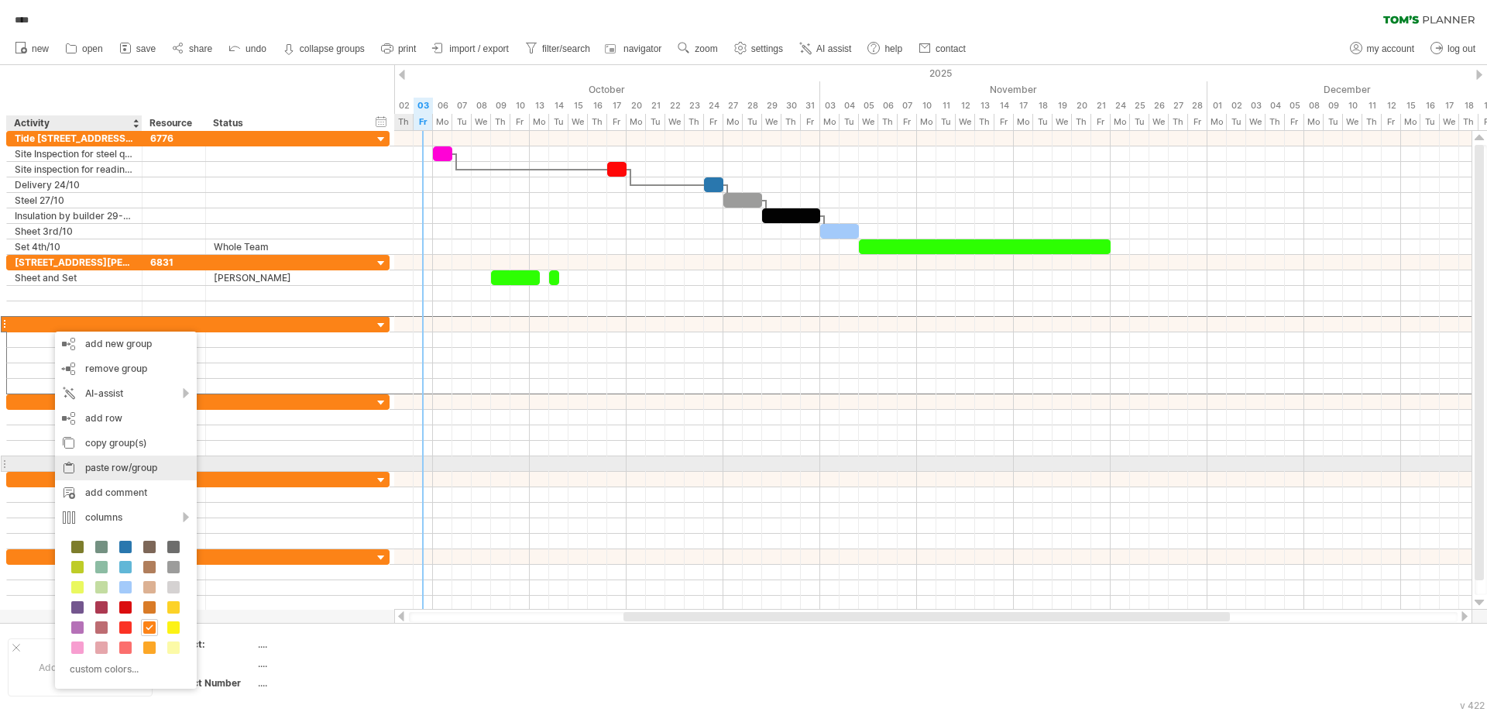
click at [129, 462] on div "paste row/group" at bounding box center [126, 468] width 142 height 25
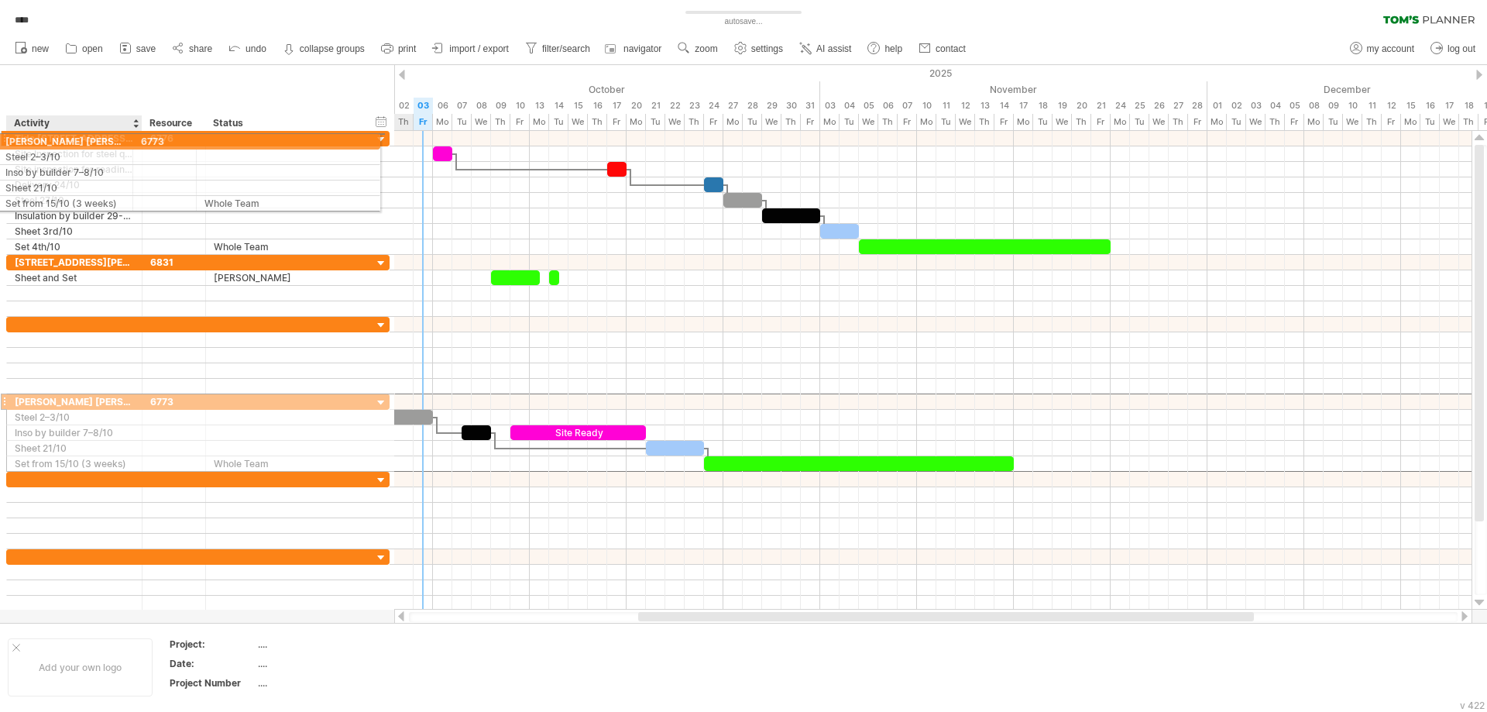
drag, startPoint x: 61, startPoint y: 397, endPoint x: 47, endPoint y: 139, distance: 259.1
click at [47, 139] on div "**********" at bounding box center [198, 371] width 384 height 480
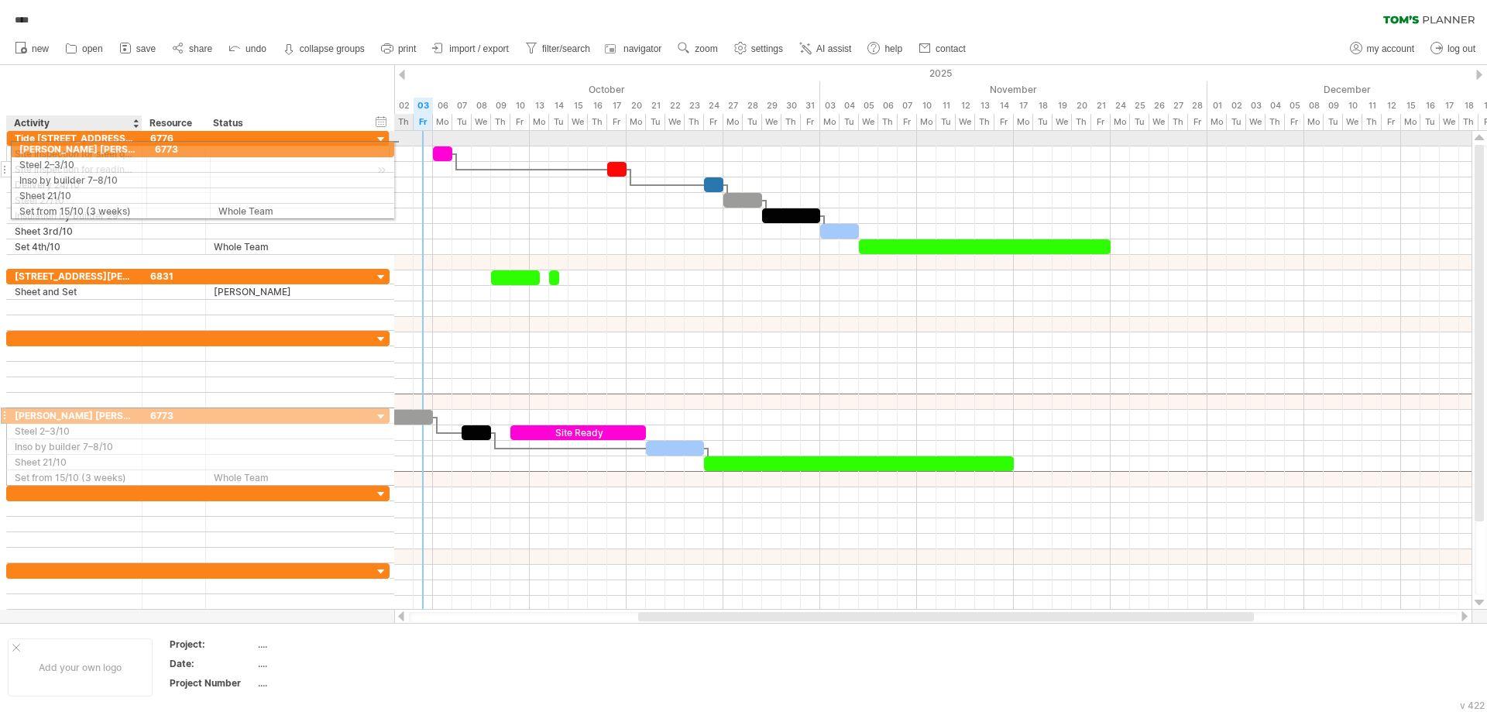
drag, startPoint x: 40, startPoint y: 401, endPoint x: 34, endPoint y: 167, distance: 234.0
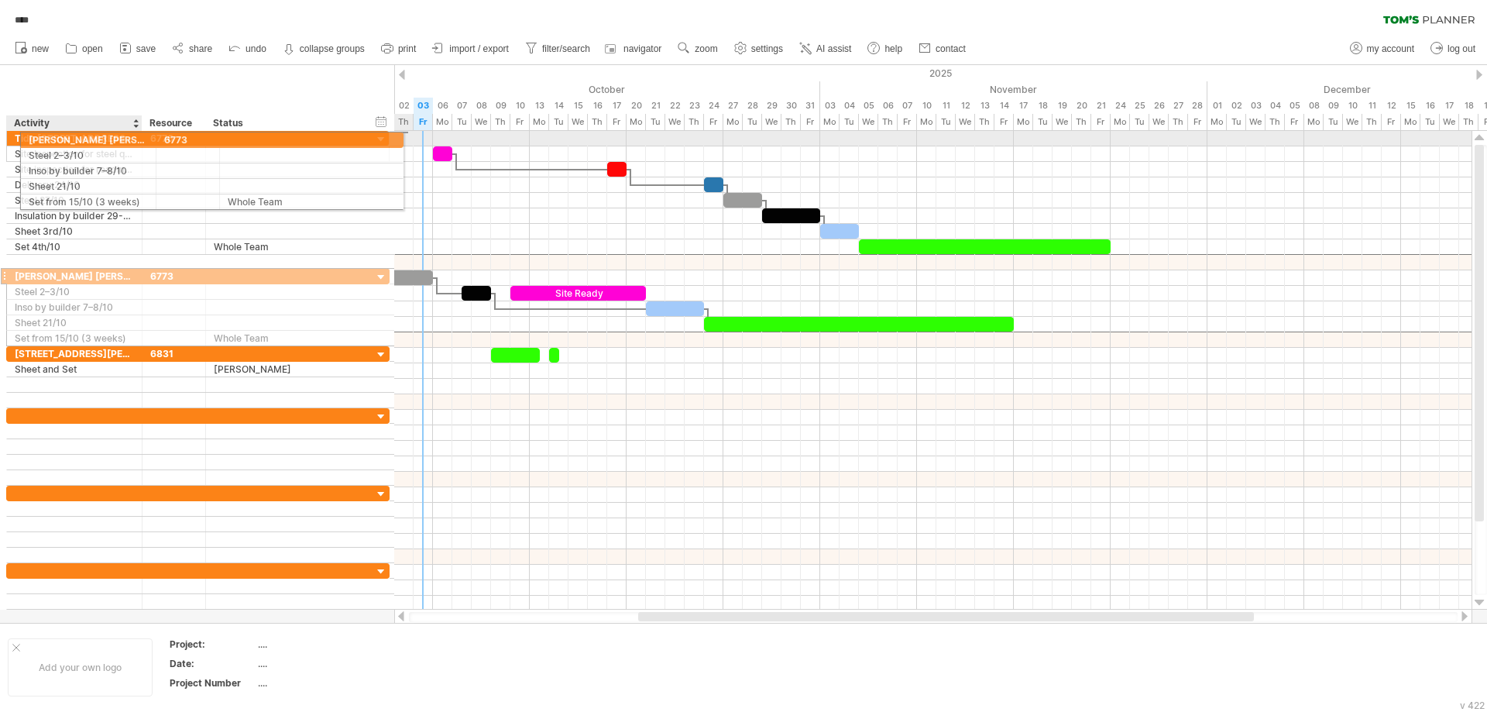
drag, startPoint x: 40, startPoint y: 262, endPoint x: 50, endPoint y: 137, distance: 125.1
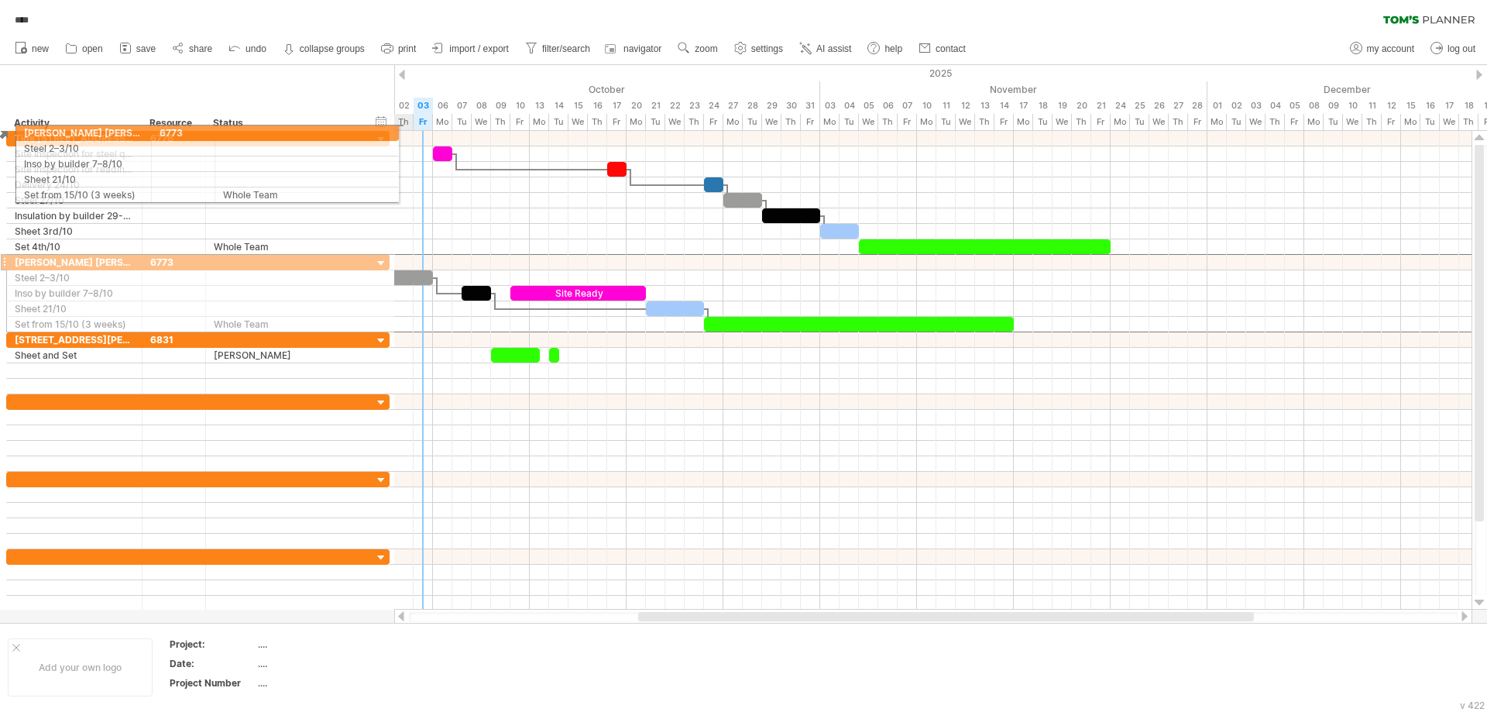
drag, startPoint x: 5, startPoint y: 260, endPoint x: 10, endPoint y: 130, distance: 129.5
click at [10, 130] on div "Trying to reach [DOMAIN_NAME] Connected again... autosave... **** filter: [ ] c…" at bounding box center [743, 356] width 1487 height 712
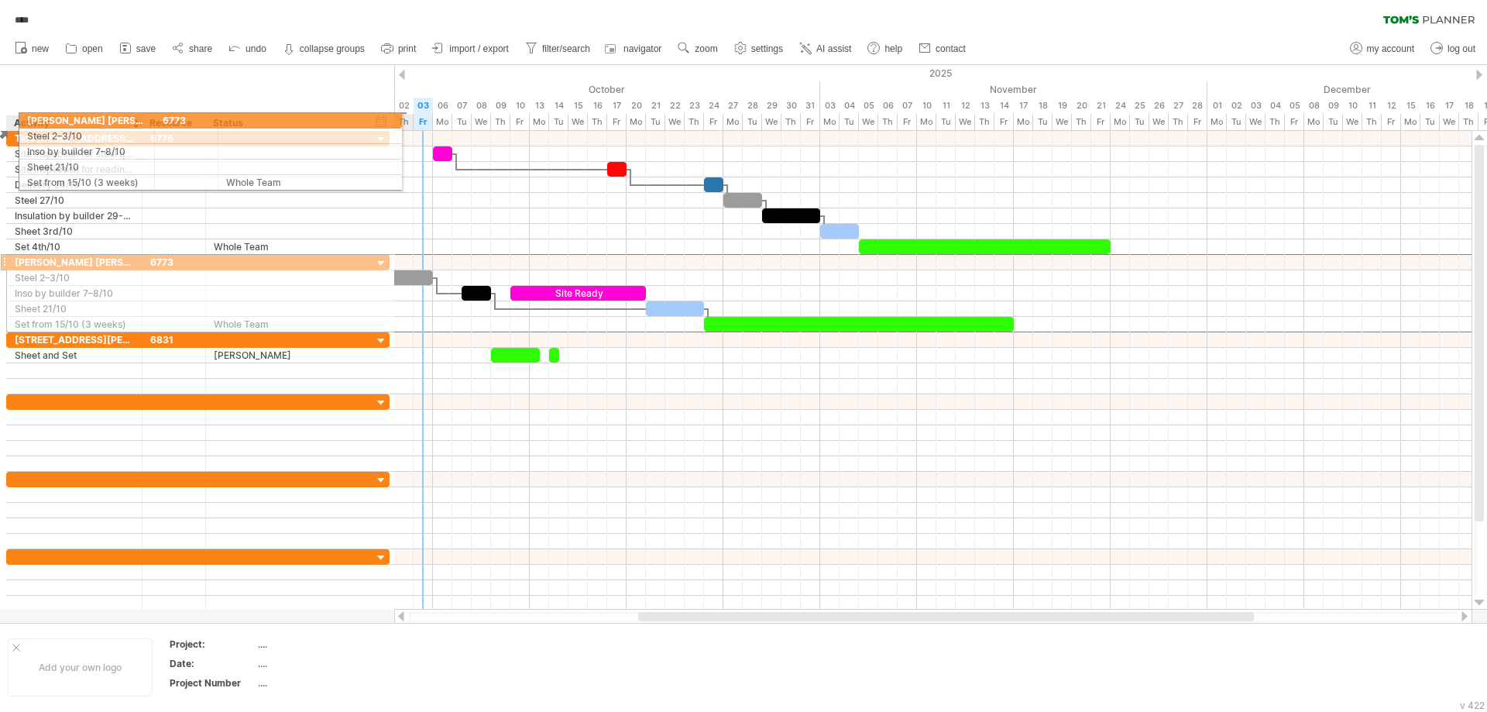
drag, startPoint x: 7, startPoint y: 258, endPoint x: 15, endPoint y: 118, distance: 140.4
click at [15, 118] on div "Trying to reach [DOMAIN_NAME] Connected again... autosave... **** filter: [ ] c…" at bounding box center [743, 356] width 1487 height 712
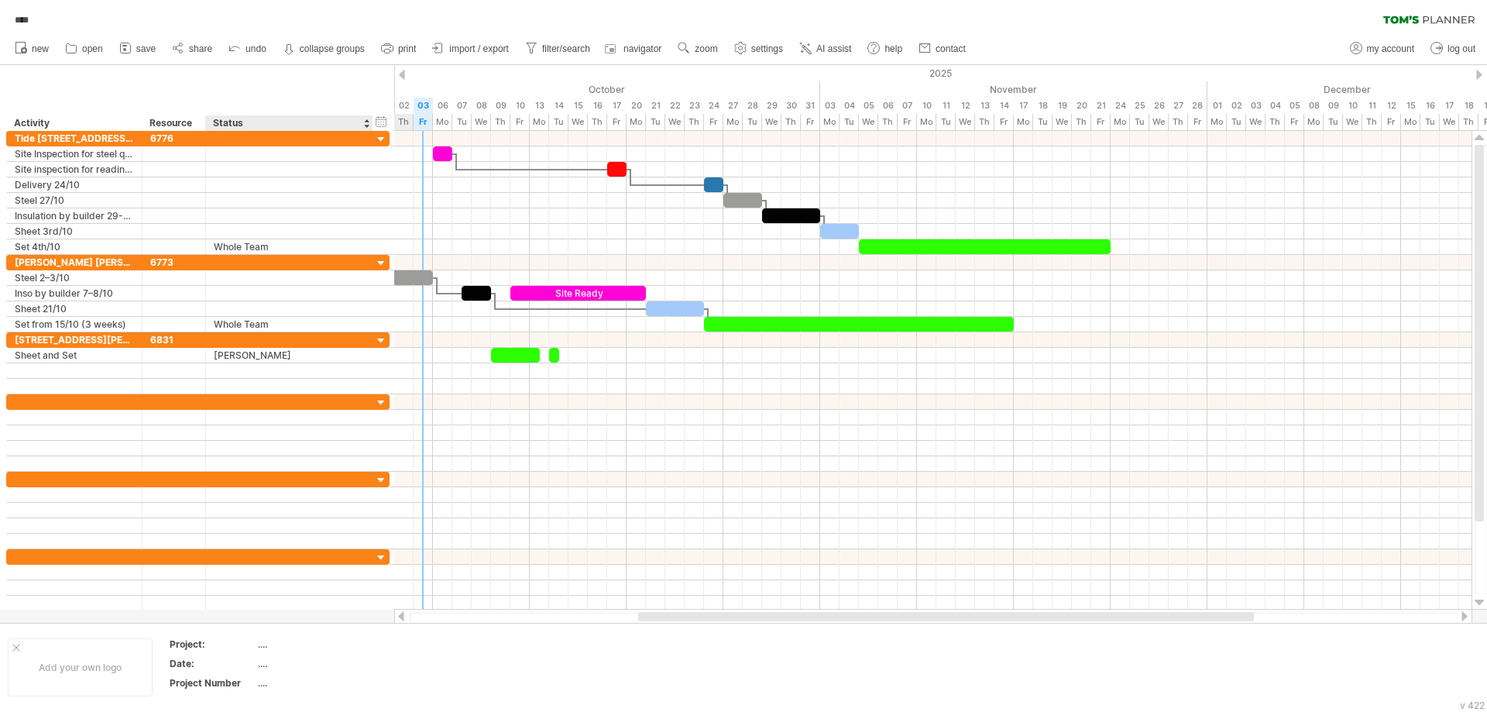
click at [338, 123] on div "Status" at bounding box center [288, 122] width 151 height 15
click at [366, 121] on div at bounding box center [366, 122] width 6 height 15
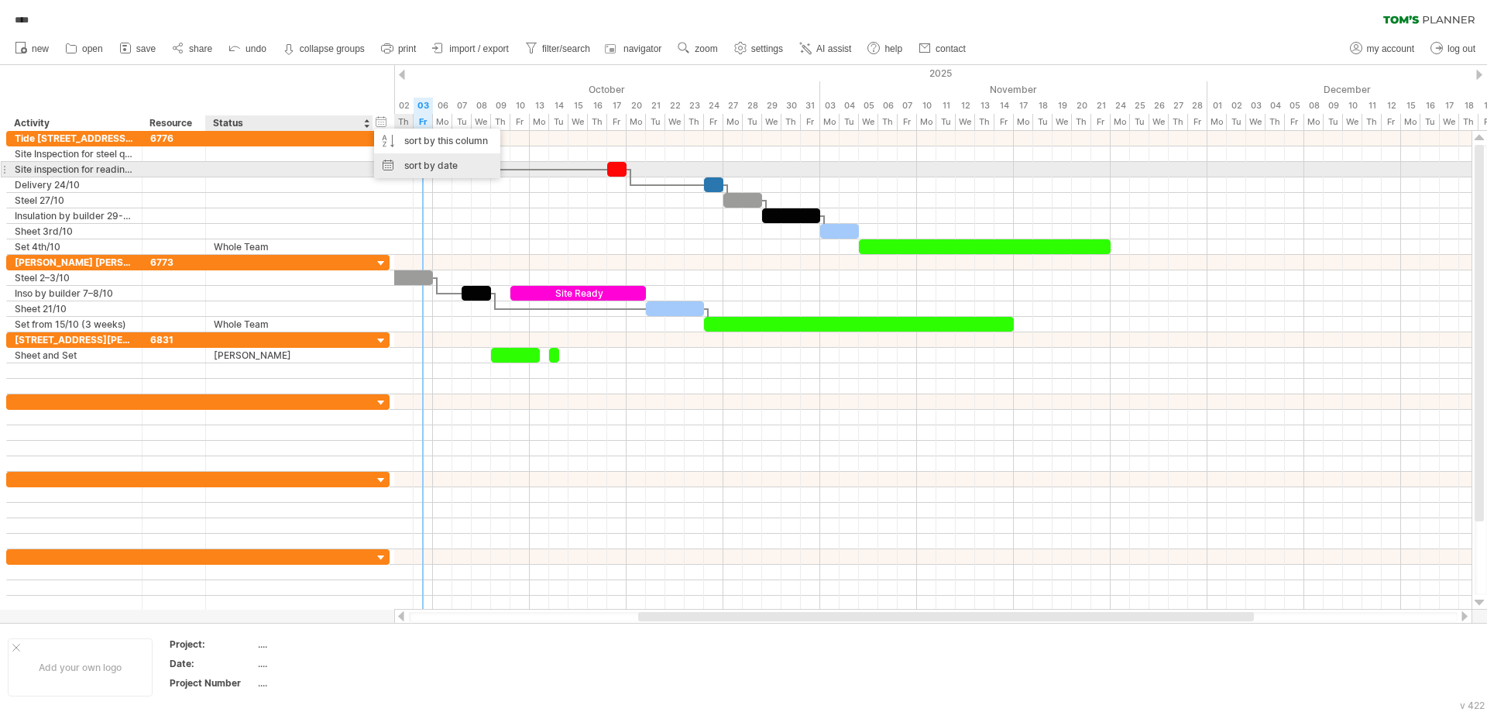
click at [417, 166] on div "sort by date" at bounding box center [437, 165] width 126 height 25
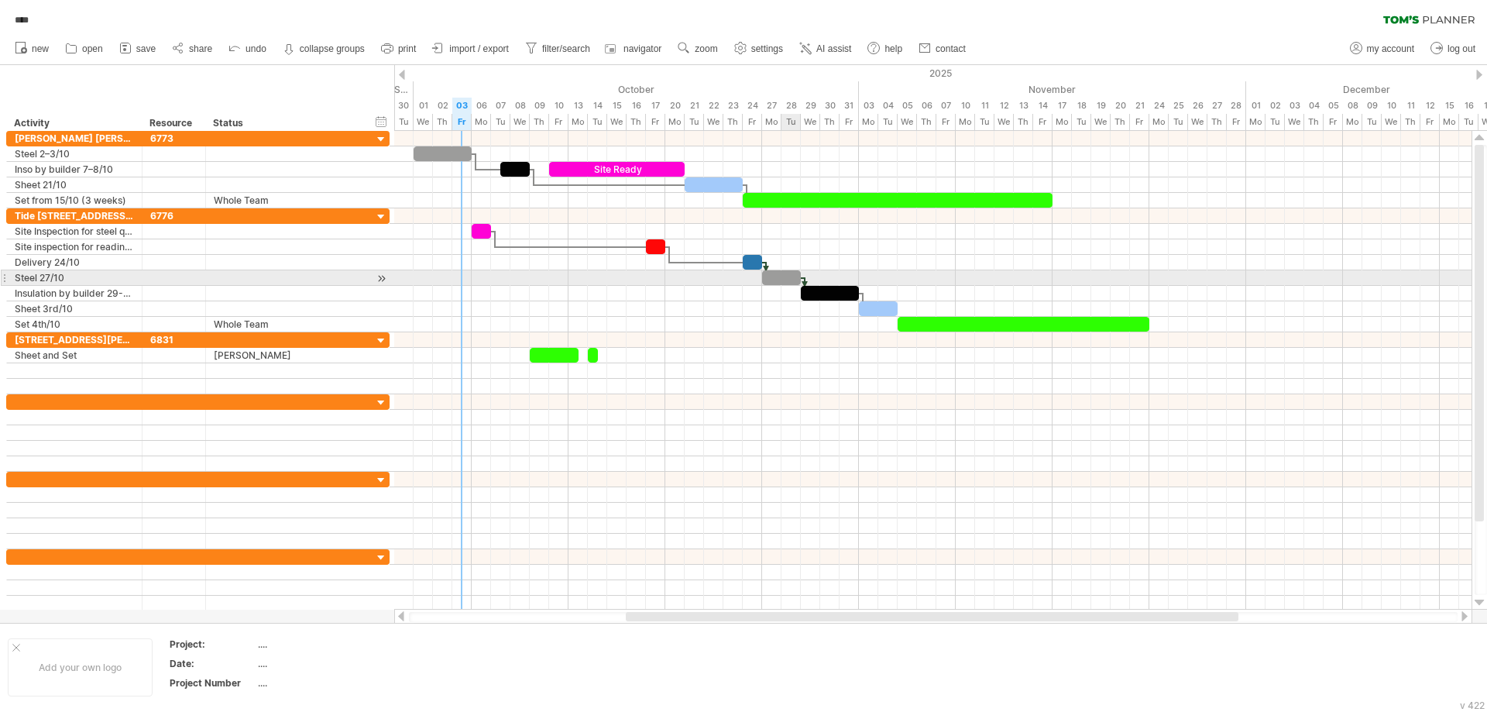
click at [786, 278] on div at bounding box center [781, 277] width 39 height 15
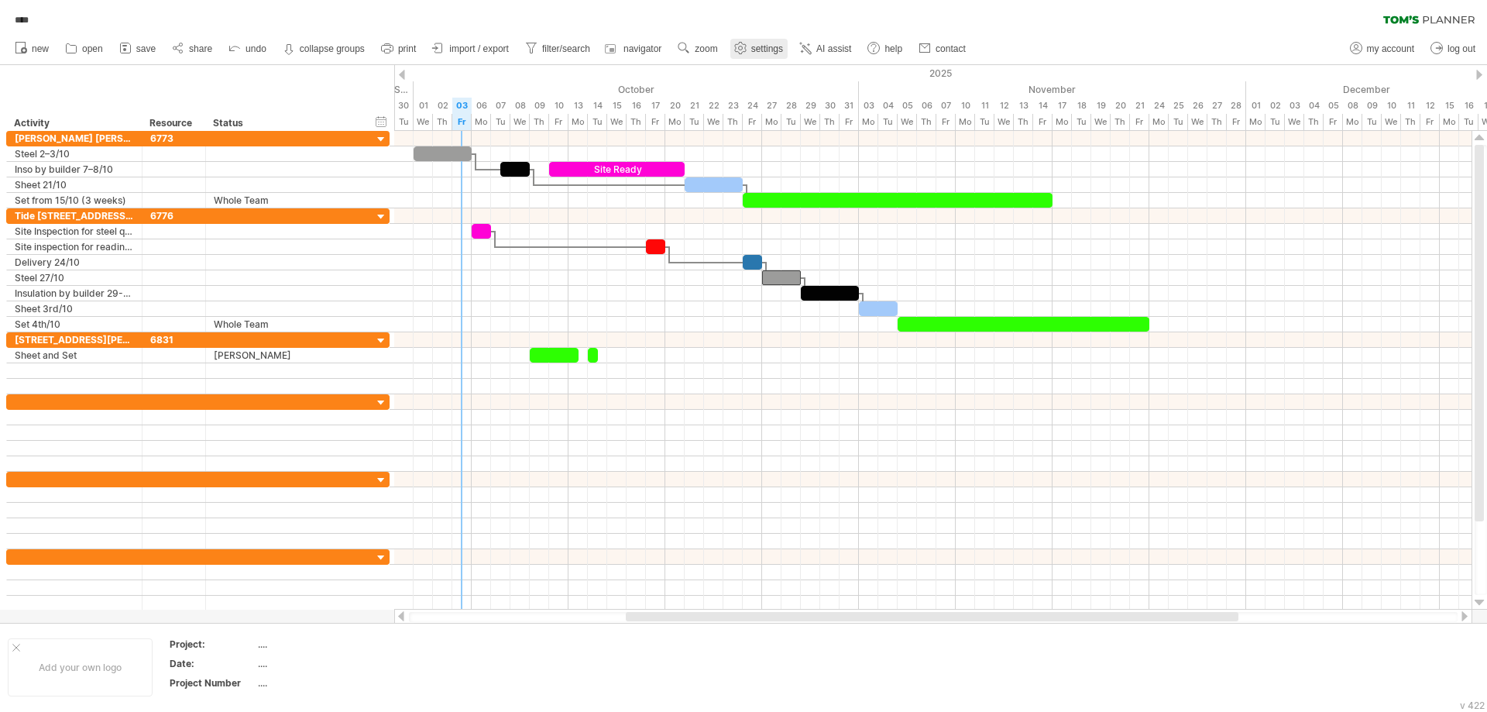
click at [744, 46] on use at bounding box center [740, 47] width 15 height 15
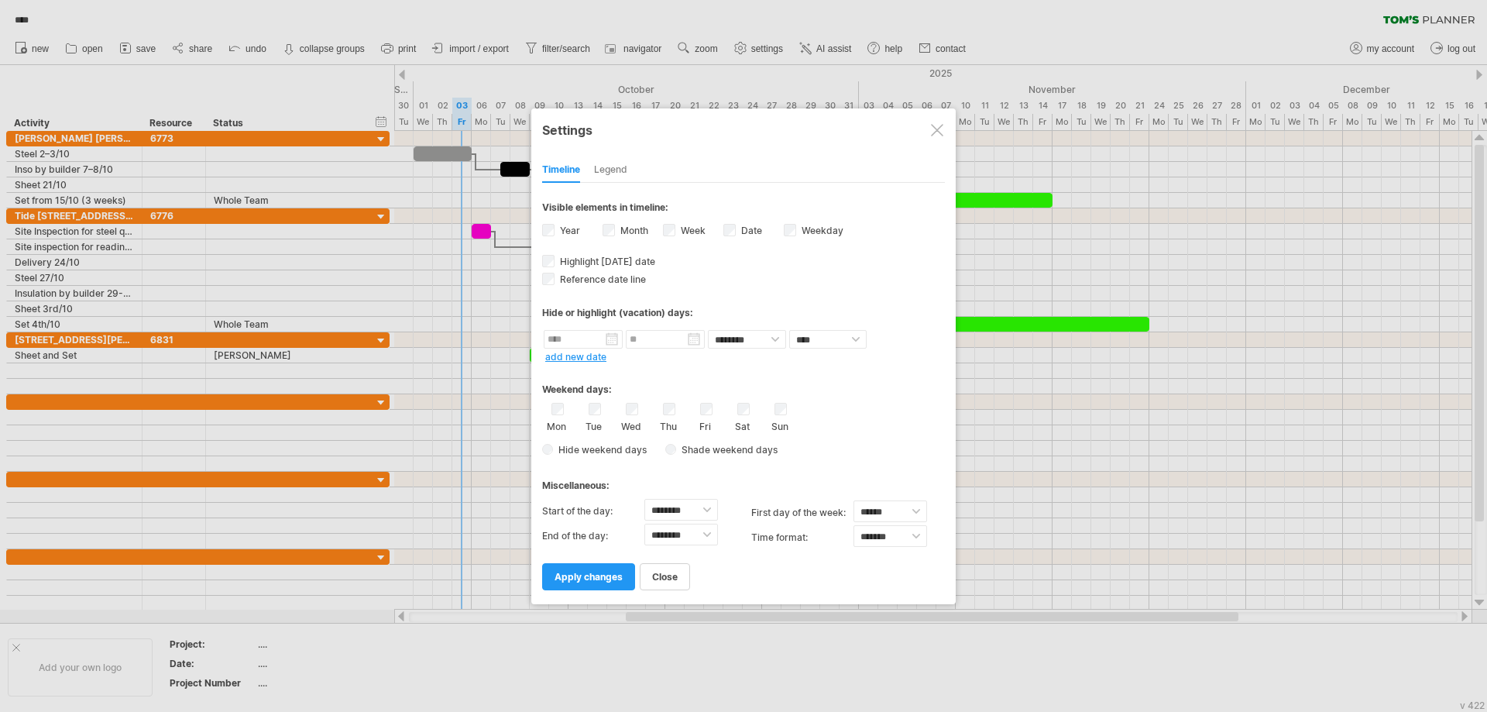
click at [614, 170] on div "Legend" at bounding box center [610, 170] width 33 height 25
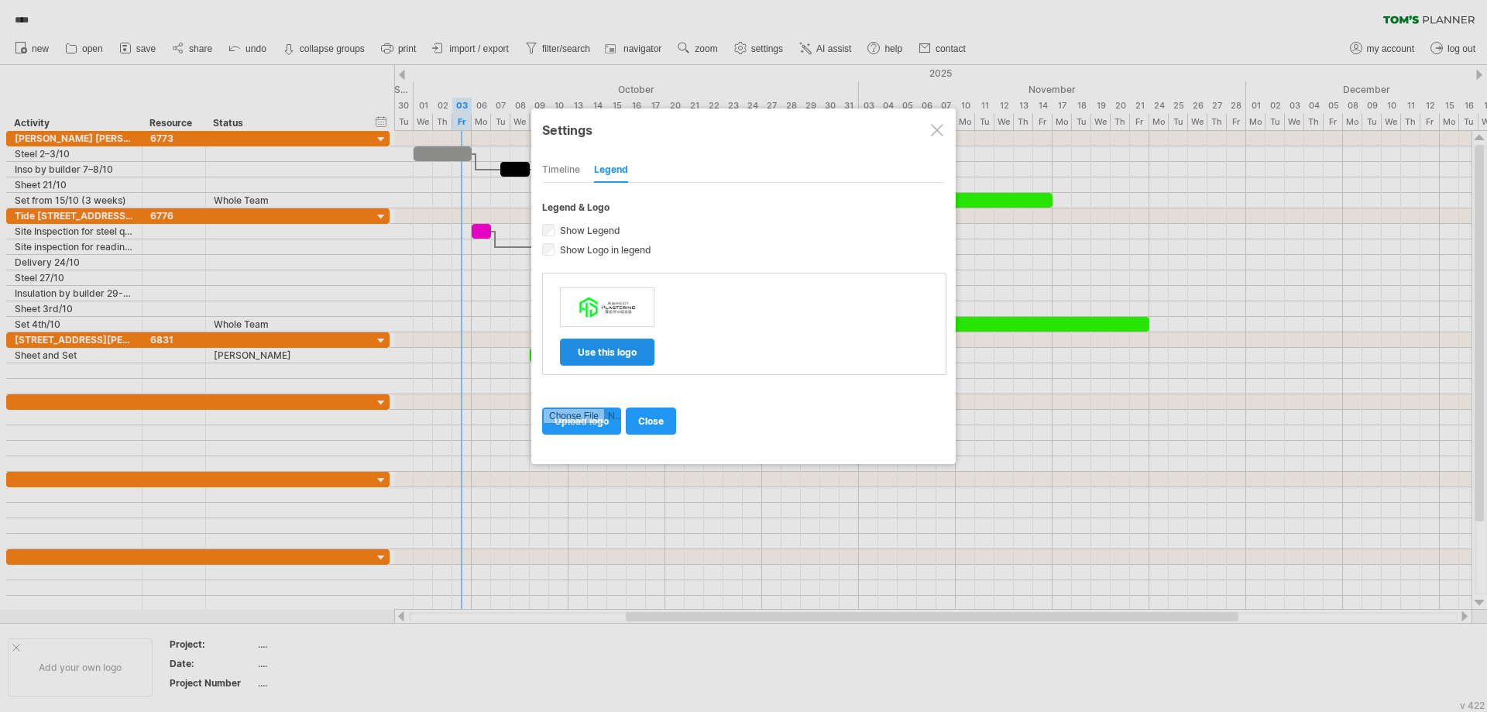
click at [607, 352] on span "use this logo" at bounding box center [607, 352] width 59 height 12
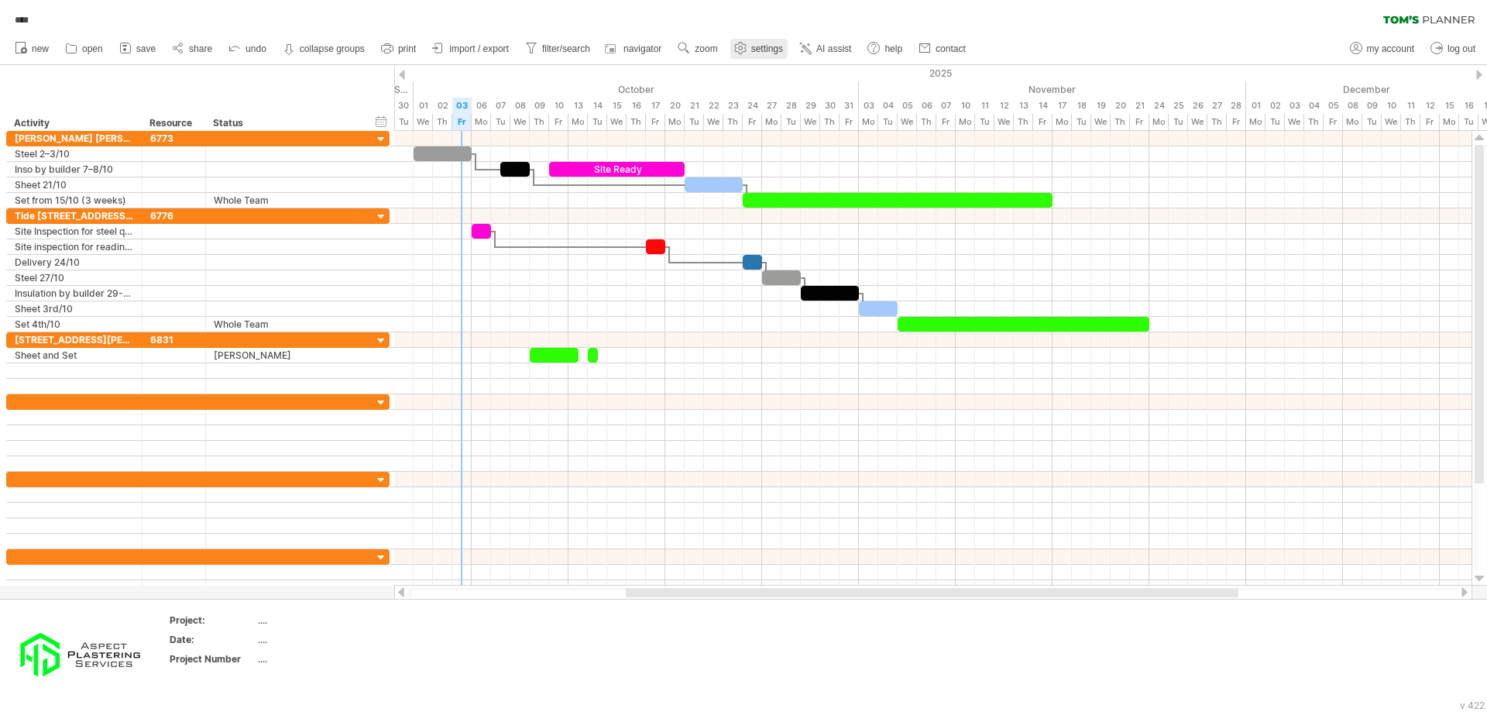
click at [775, 46] on span "settings" at bounding box center [767, 48] width 32 height 11
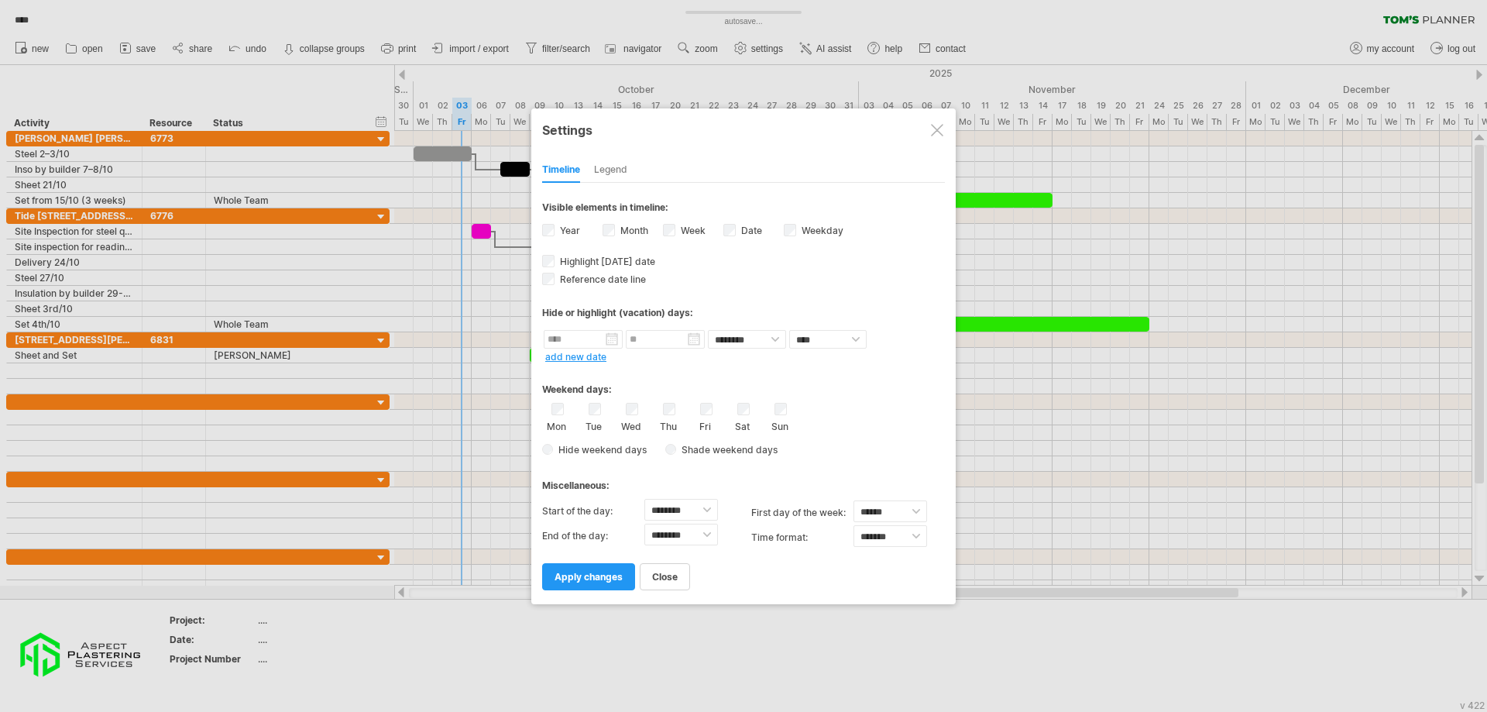
click at [622, 174] on div "Legend" at bounding box center [610, 170] width 33 height 25
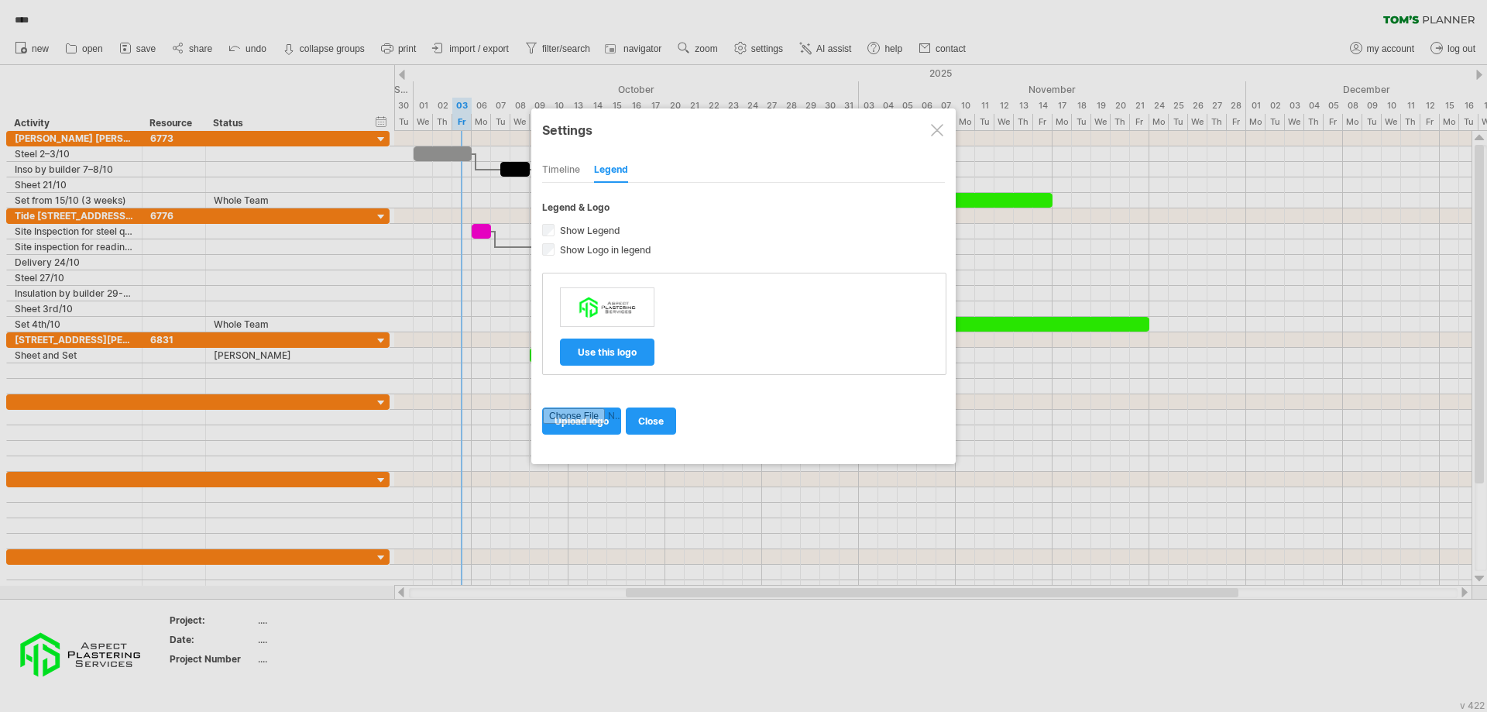
click at [562, 167] on div "Timeline" at bounding box center [561, 170] width 38 height 25
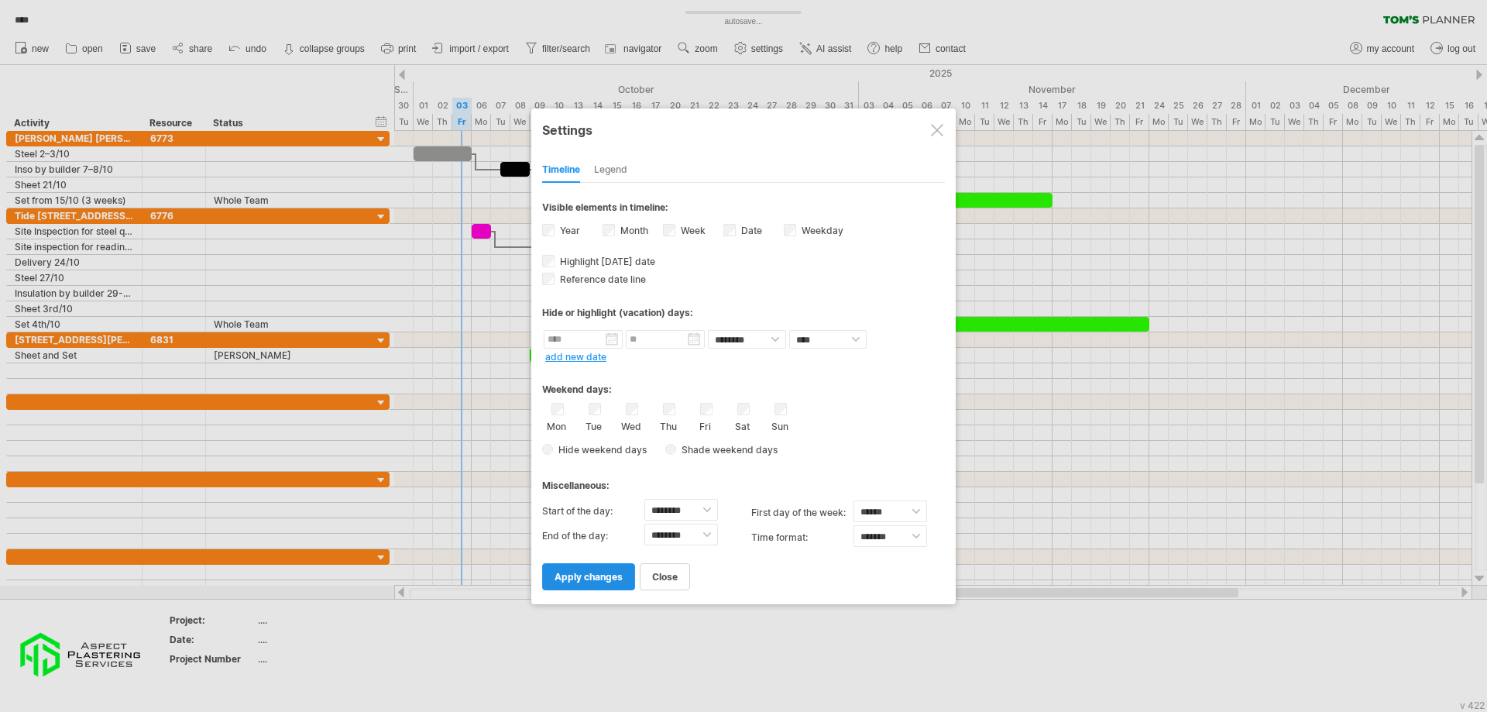
click at [572, 573] on span "apply changes" at bounding box center [589, 577] width 68 height 12
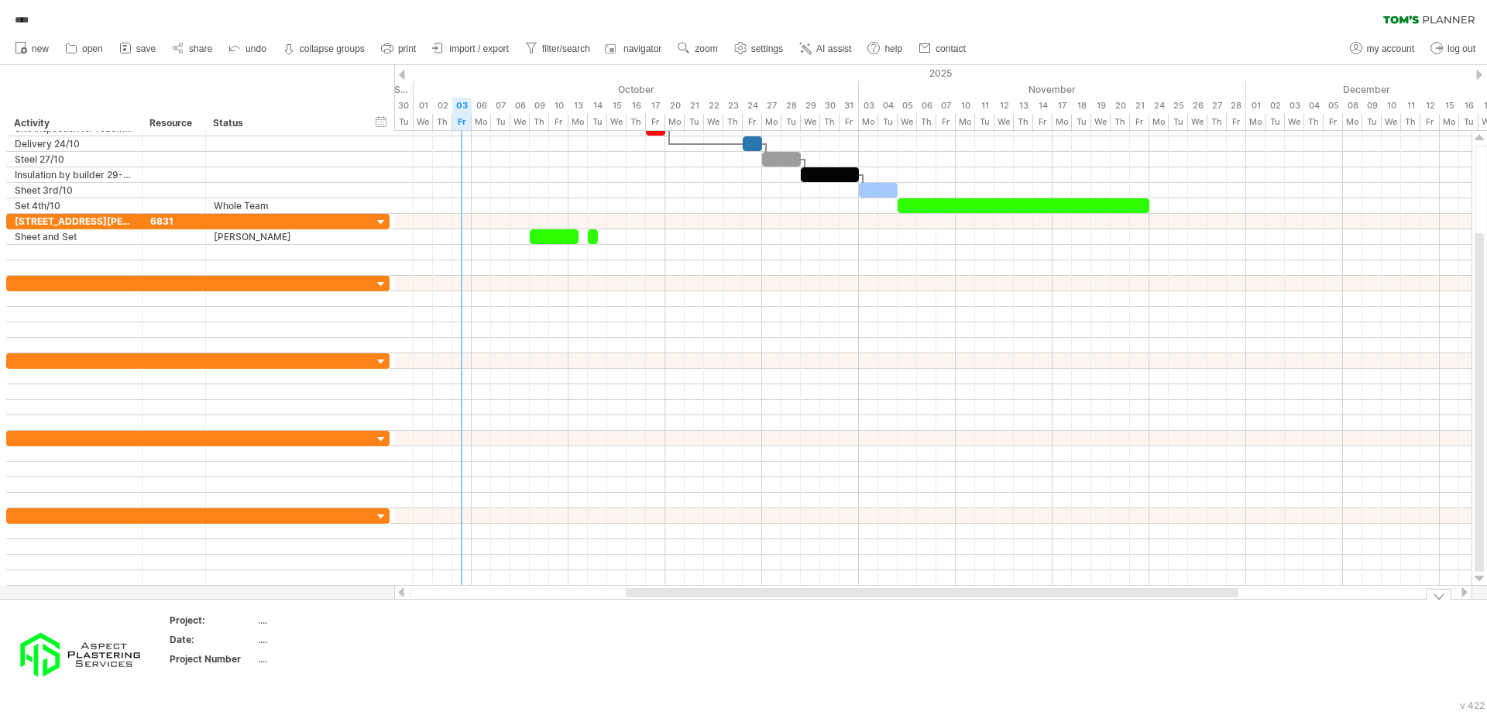
click at [574, 649] on td at bounding box center [582, 656] width 122 height 84
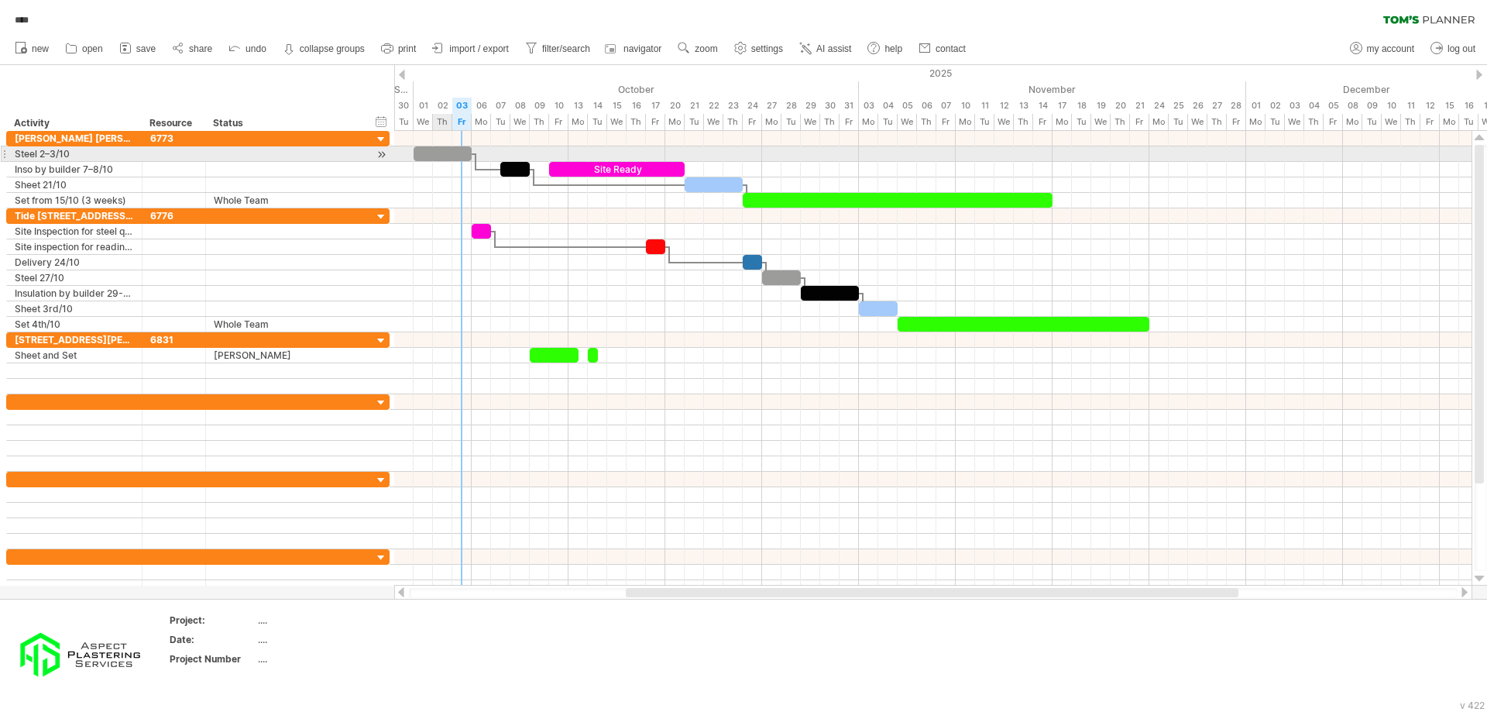
click at [451, 158] on div at bounding box center [443, 153] width 58 height 15
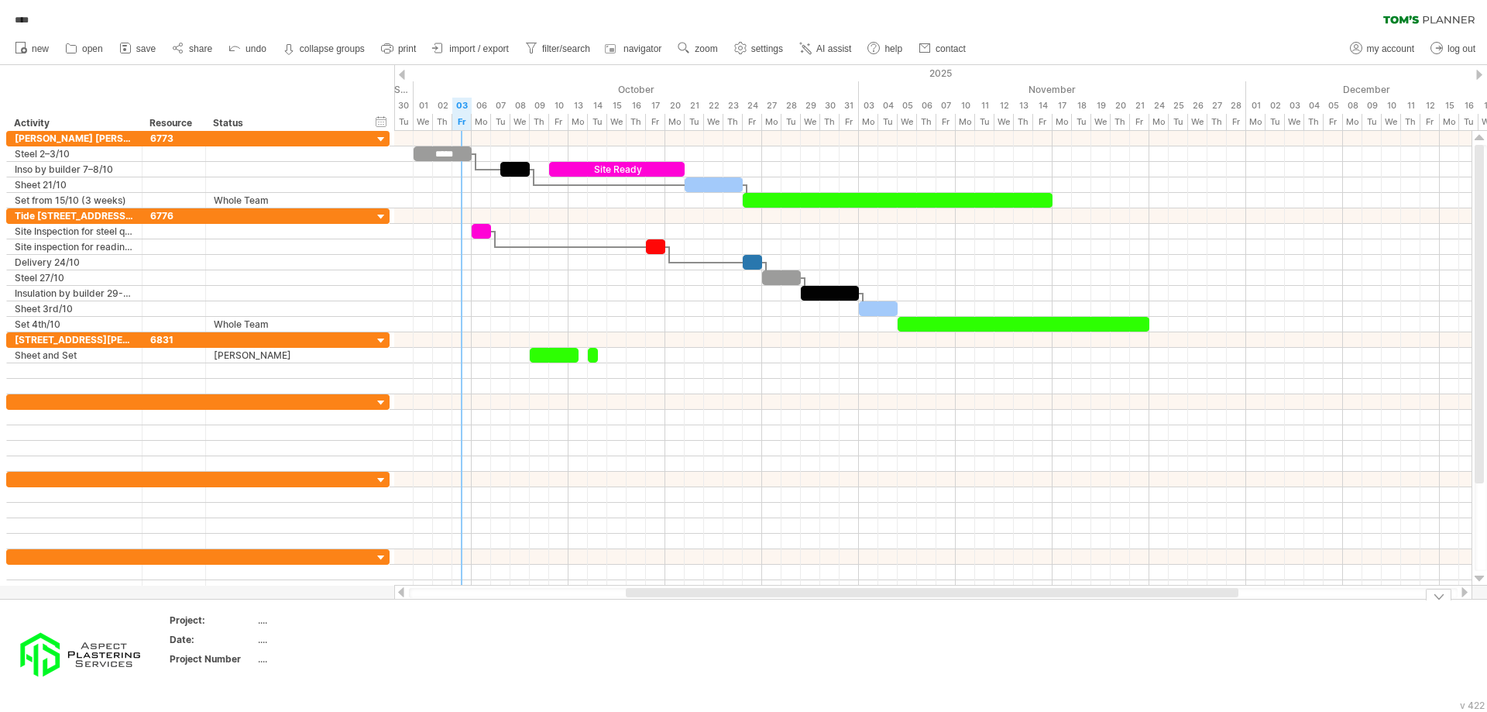
click at [588, 638] on td at bounding box center [582, 656] width 122 height 84
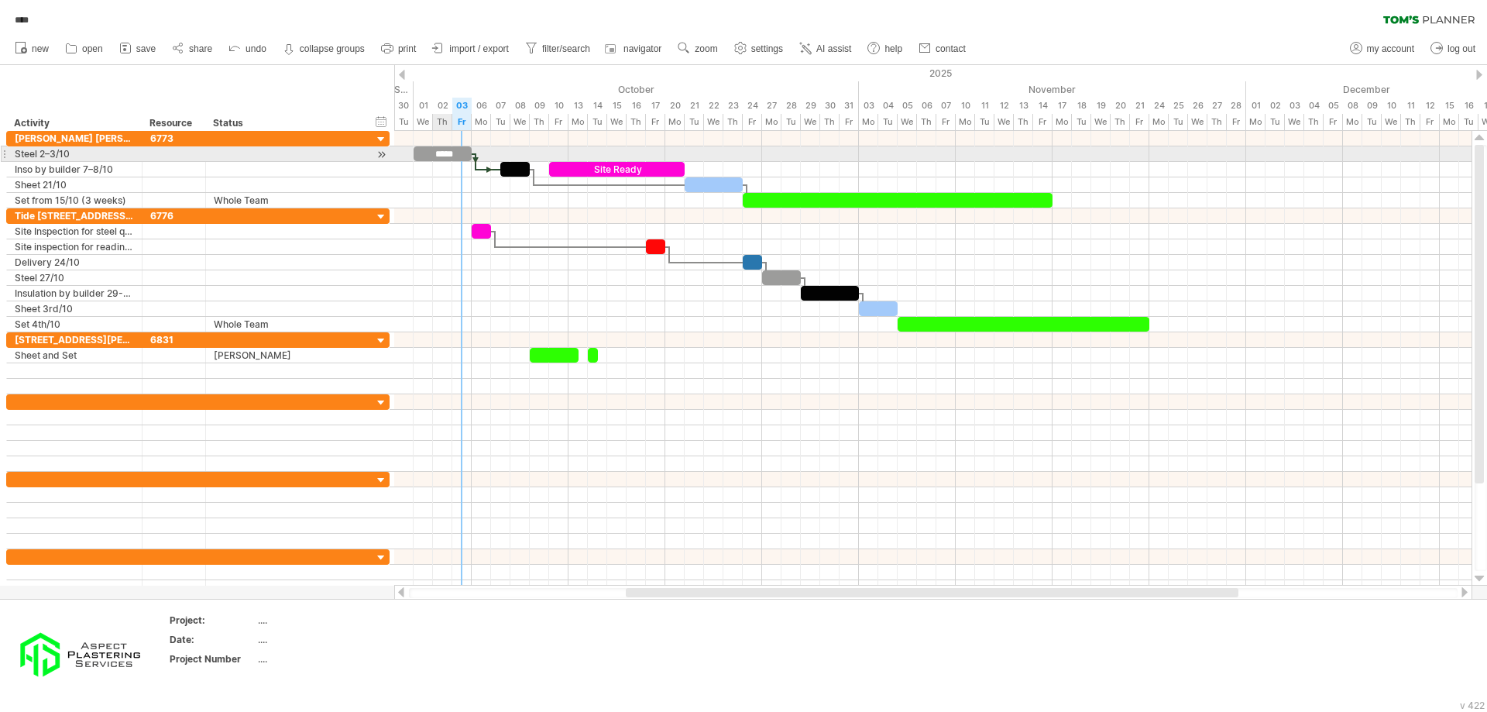
click at [445, 150] on div "*****" at bounding box center [443, 153] width 58 height 15
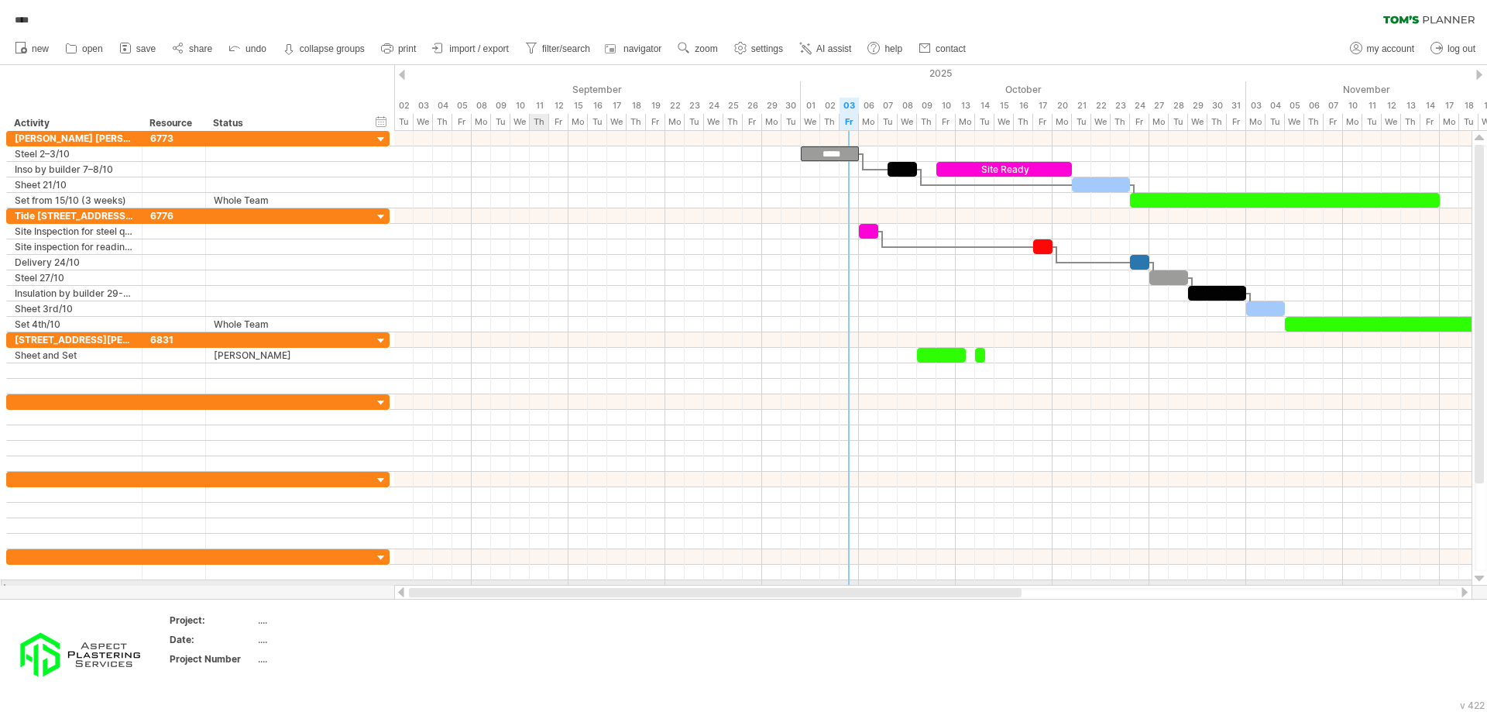
drag, startPoint x: 785, startPoint y: 593, endPoint x: 530, endPoint y: 584, distance: 255.0
click at [530, 584] on div "Trying to reach [DOMAIN_NAME] Connected again... autosave... **** filter: [ ] c…" at bounding box center [743, 356] width 1487 height 712
click at [145, 56] on link "save" at bounding box center [137, 49] width 45 height 20
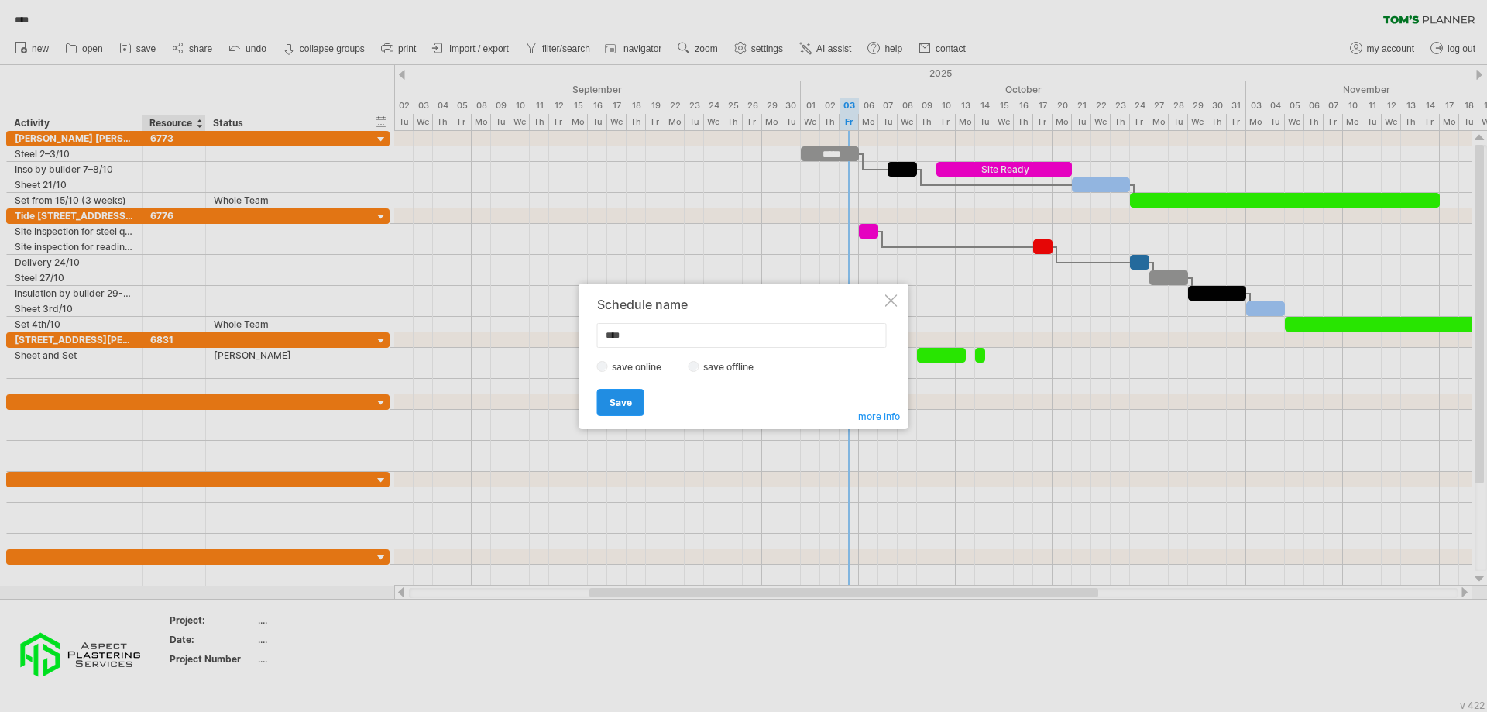
click at [621, 407] on span "Save" at bounding box center [621, 403] width 22 height 12
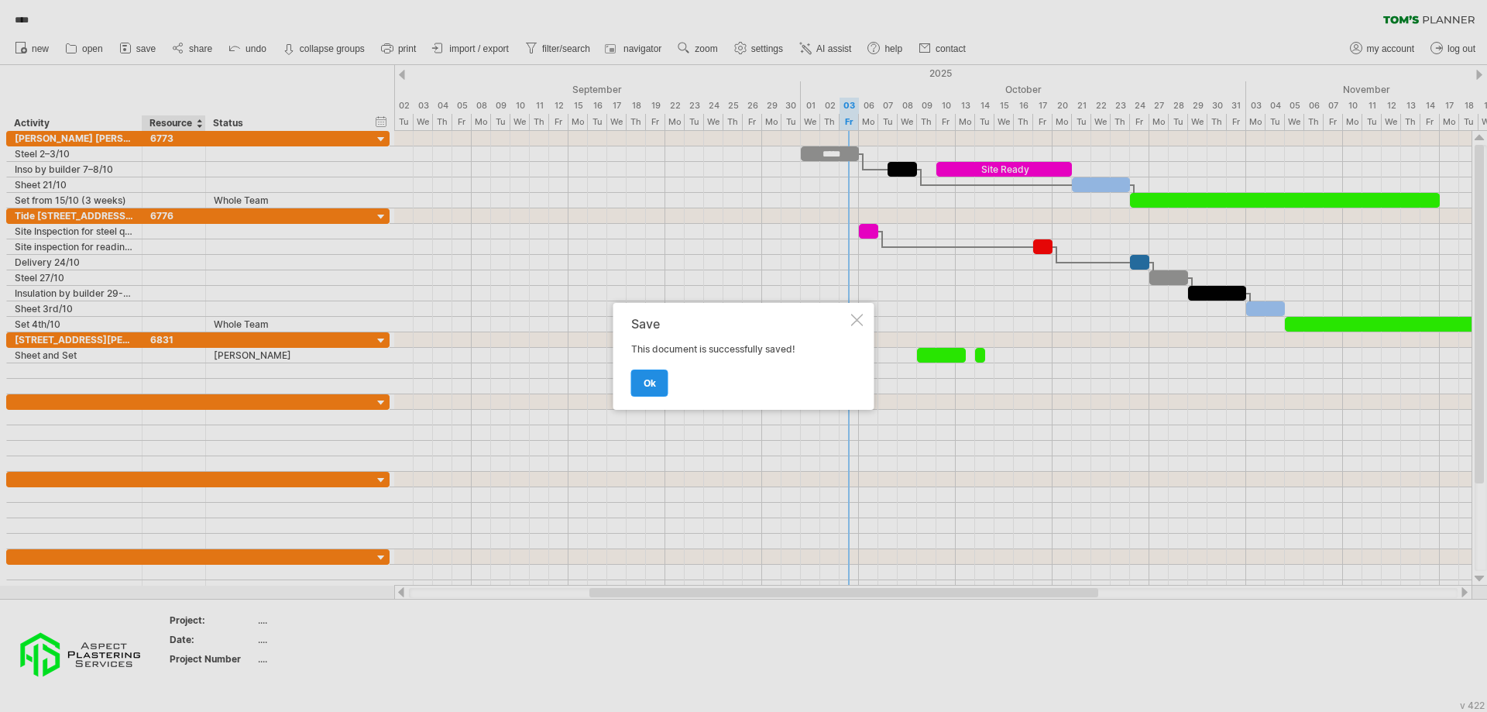
click at [641, 388] on link "ok" at bounding box center [649, 383] width 37 height 27
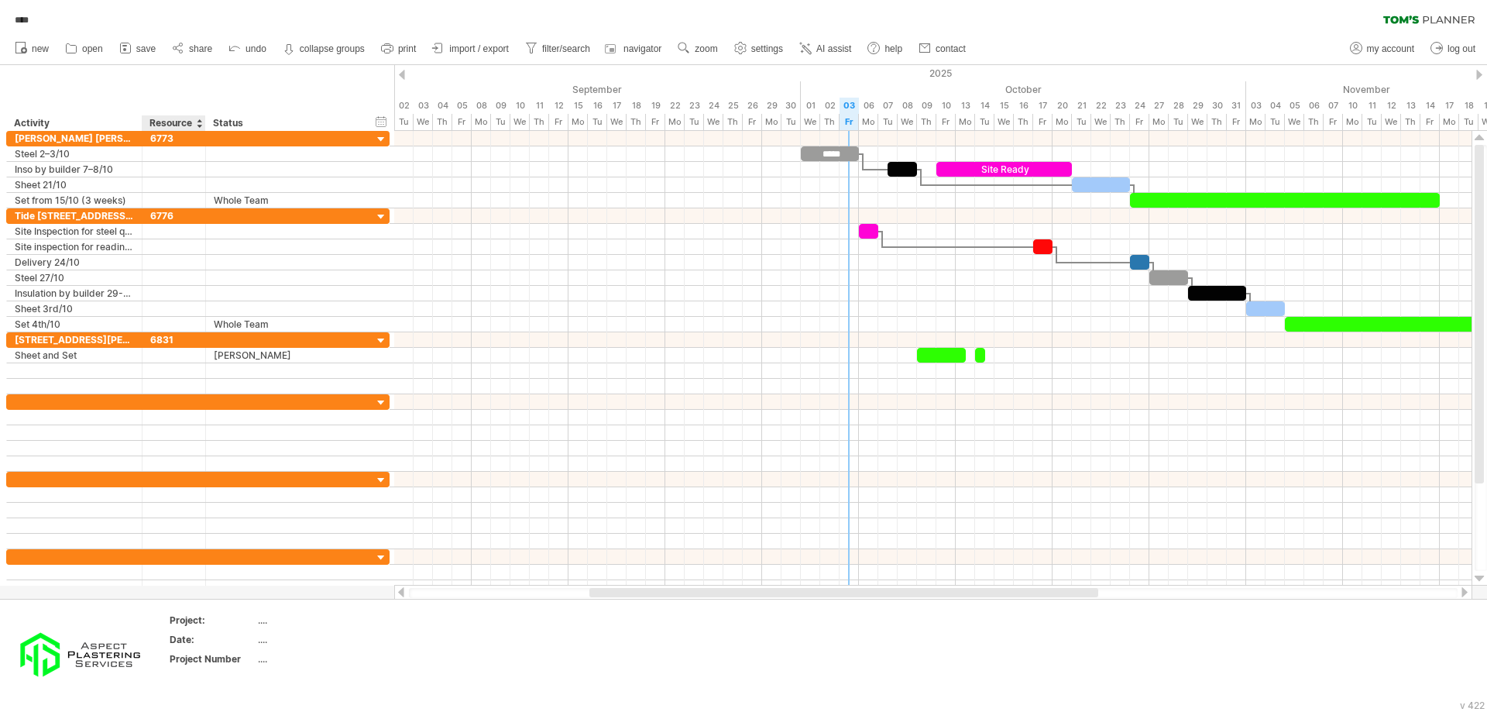
click at [169, 126] on div "Resource" at bounding box center [173, 122] width 47 height 15
click at [766, 51] on span "settings" at bounding box center [767, 48] width 32 height 11
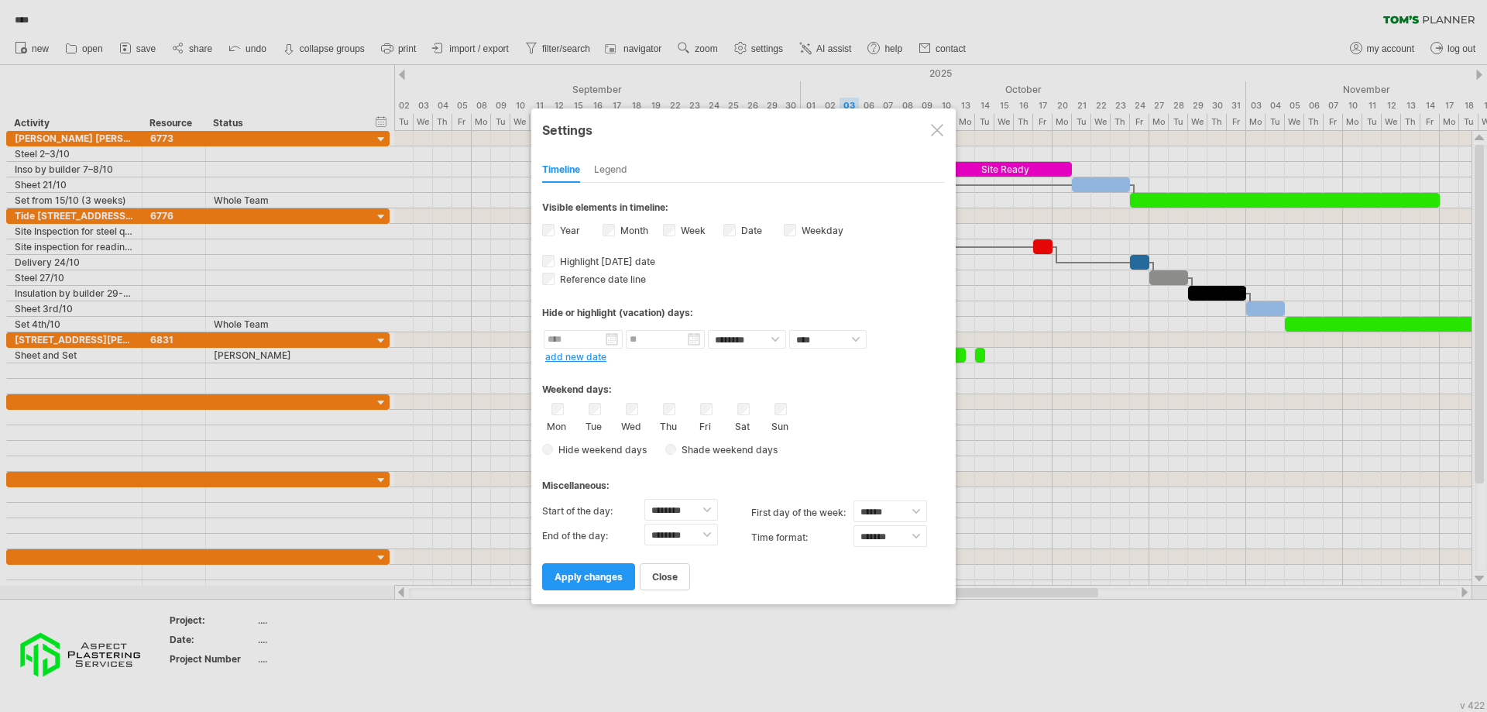
click at [598, 169] on div "Legend" at bounding box center [610, 170] width 33 height 25
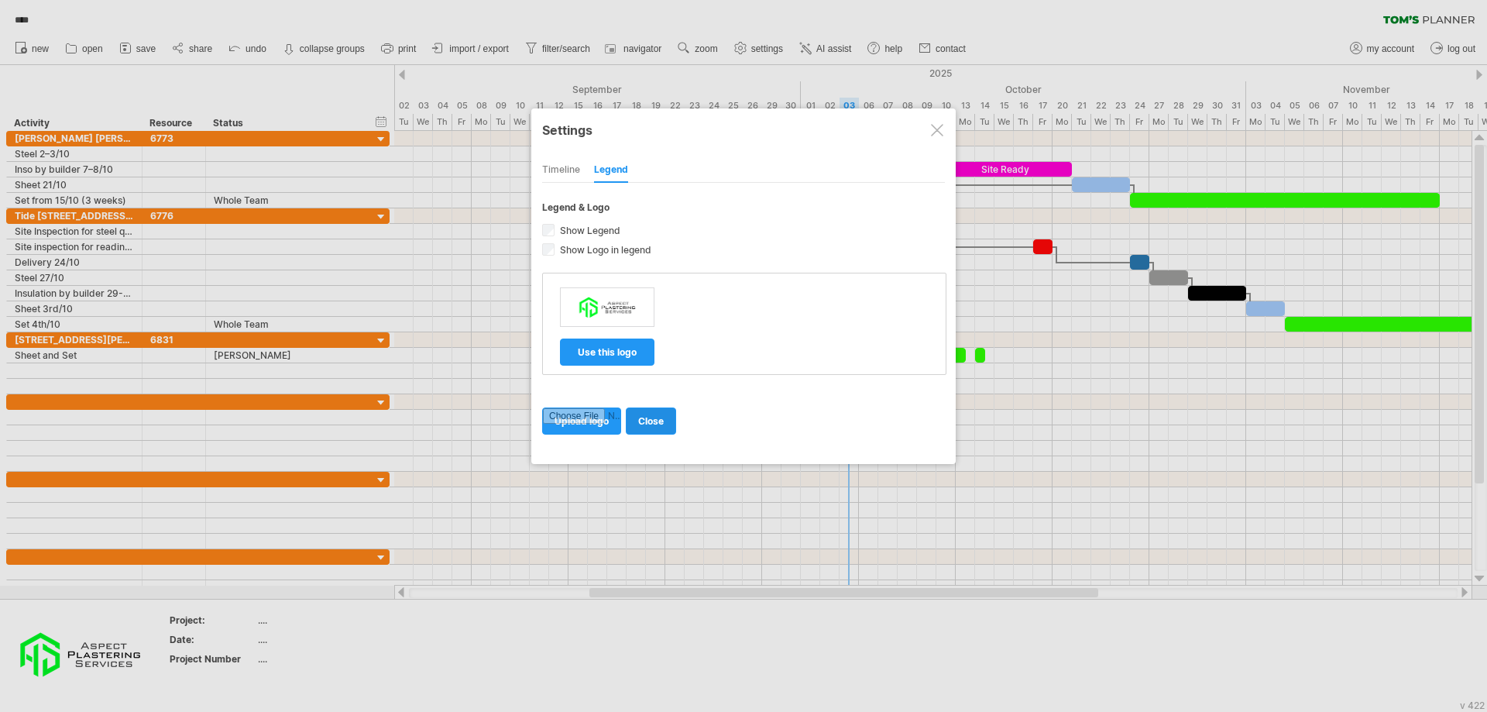
click at [672, 424] on link "close" at bounding box center [651, 420] width 50 height 27
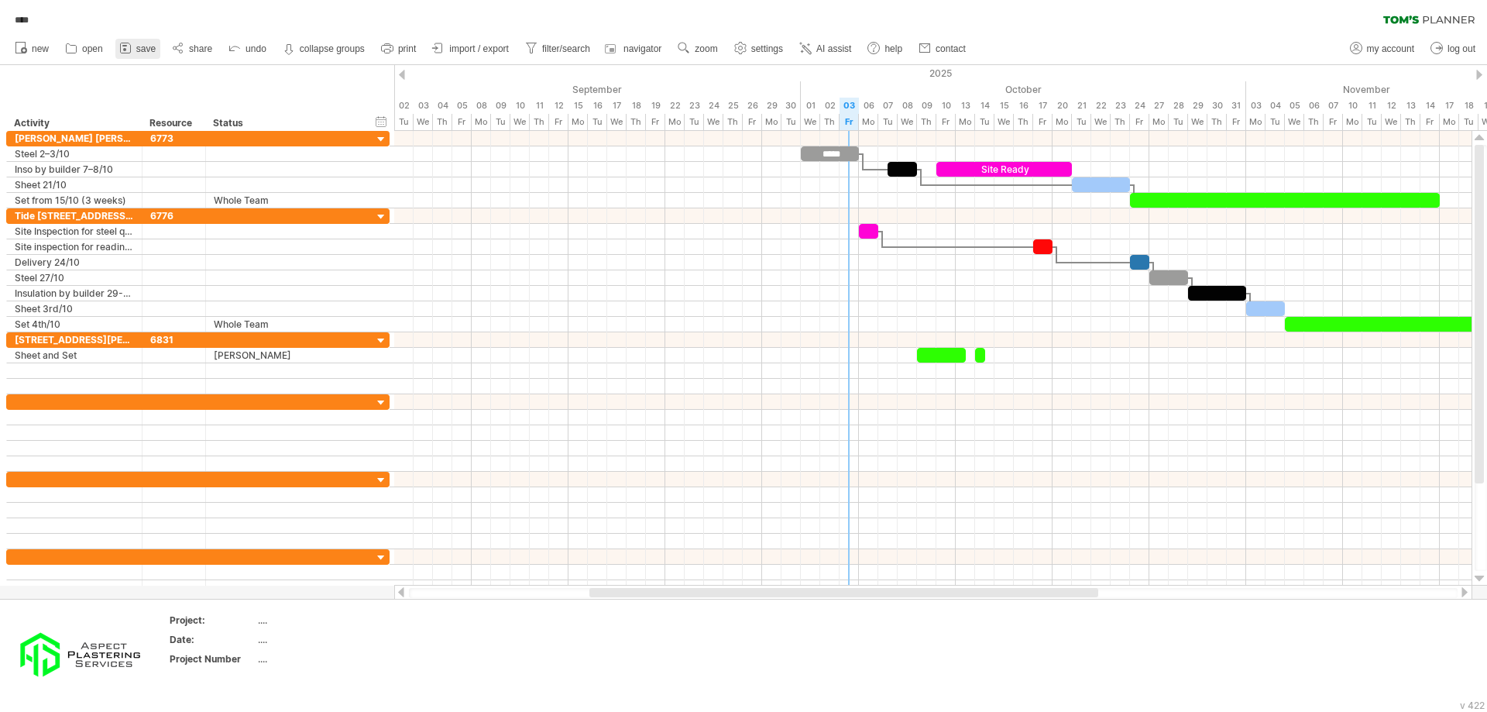
click at [149, 51] on span "save" at bounding box center [145, 48] width 19 height 11
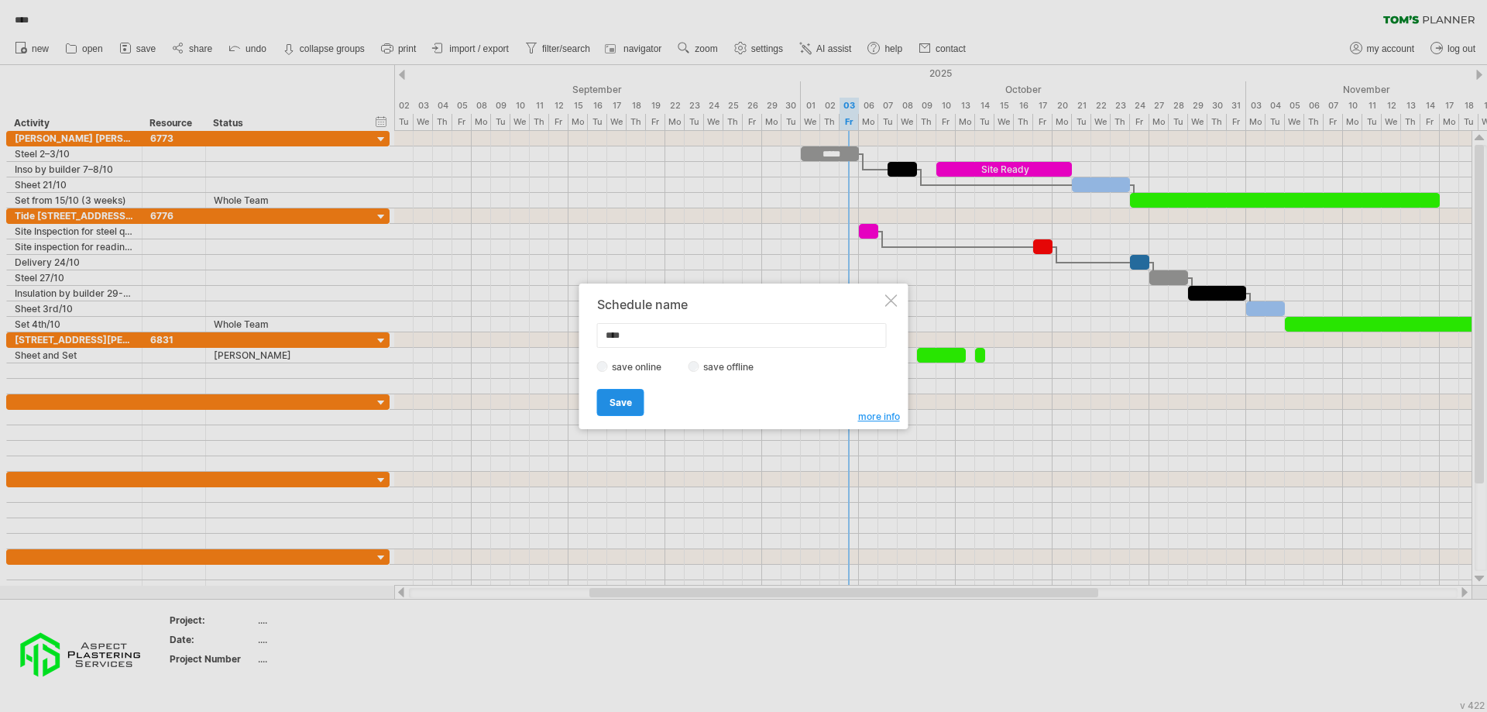
click at [626, 405] on span "Save" at bounding box center [621, 403] width 22 height 12
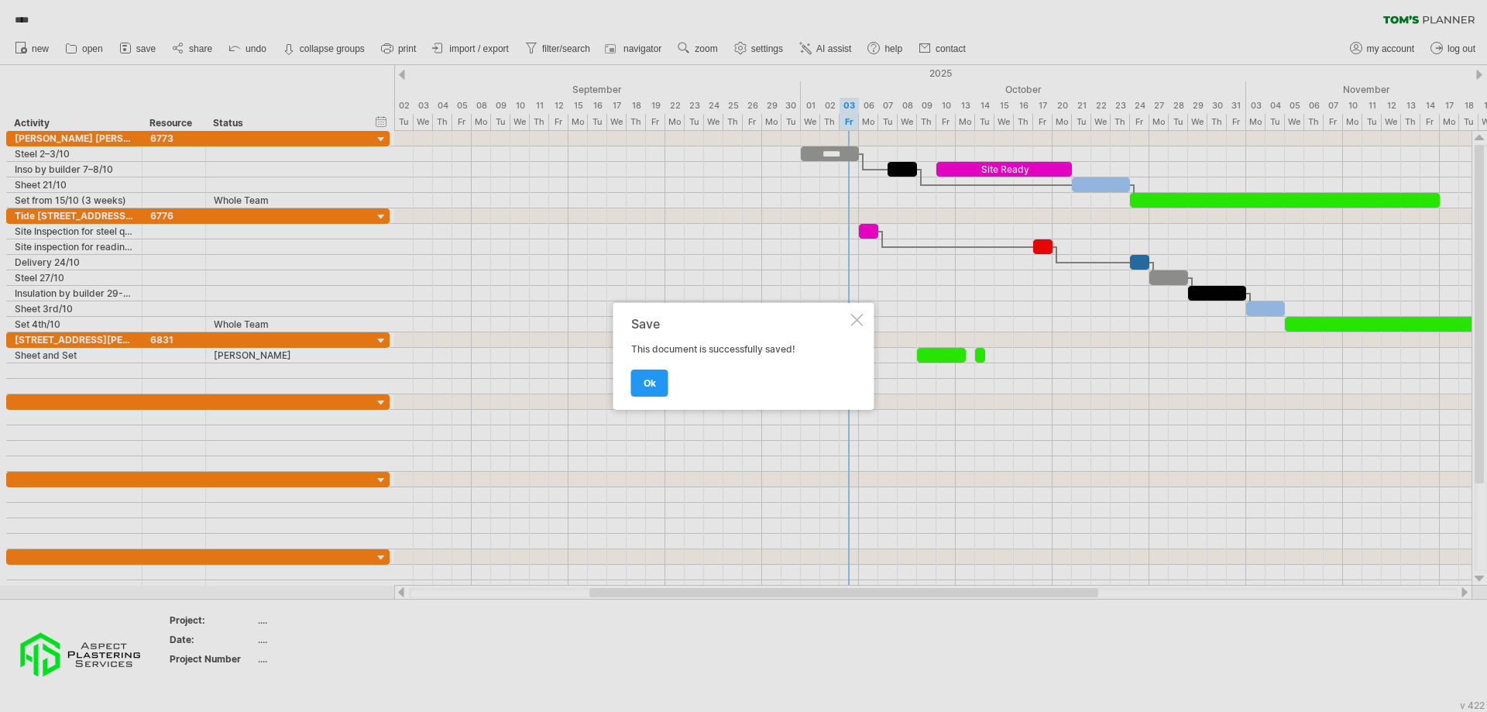
click at [652, 385] on span "ok" at bounding box center [650, 383] width 12 height 12
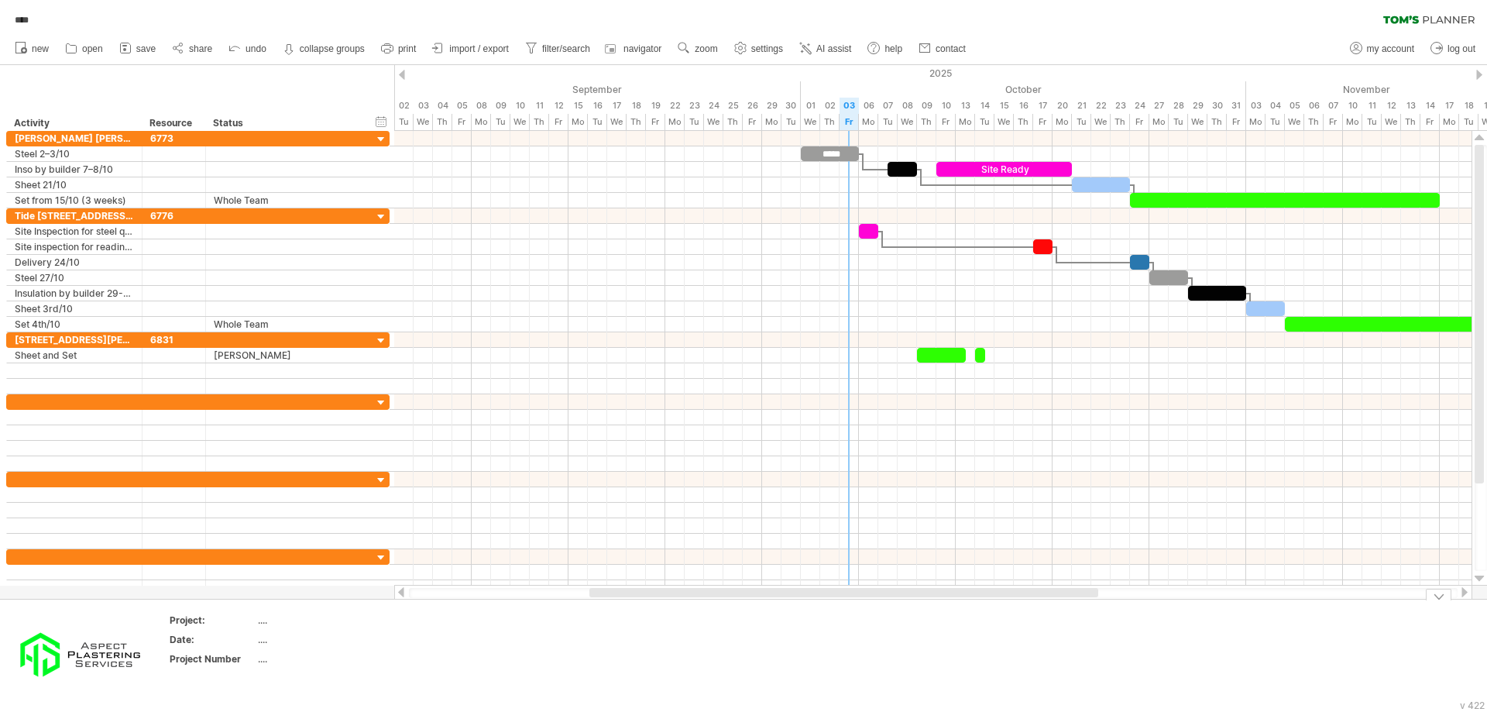
click at [545, 648] on td at bounding box center [582, 656] width 122 height 84
click at [1439, 595] on div at bounding box center [1439, 595] width 26 height 12
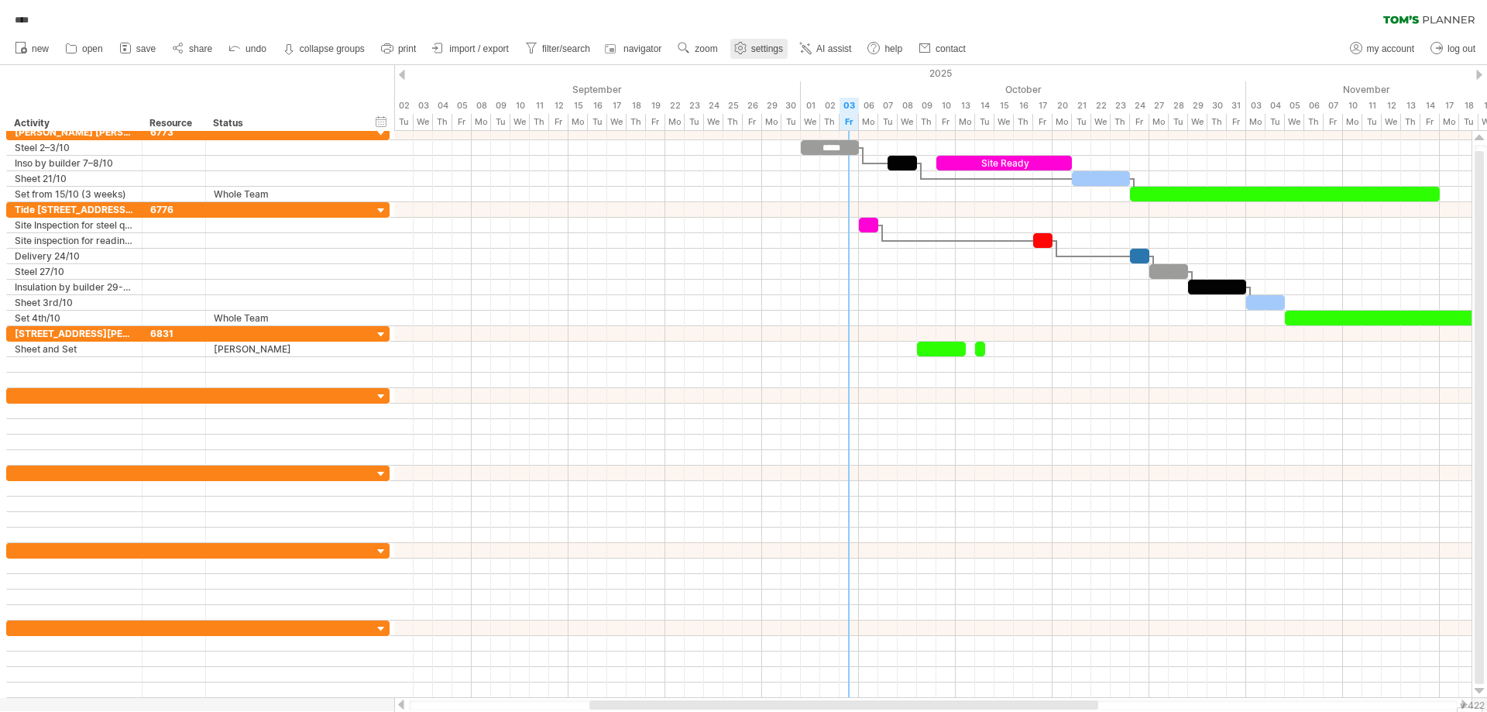
click at [771, 54] on link "settings" at bounding box center [759, 49] width 57 height 20
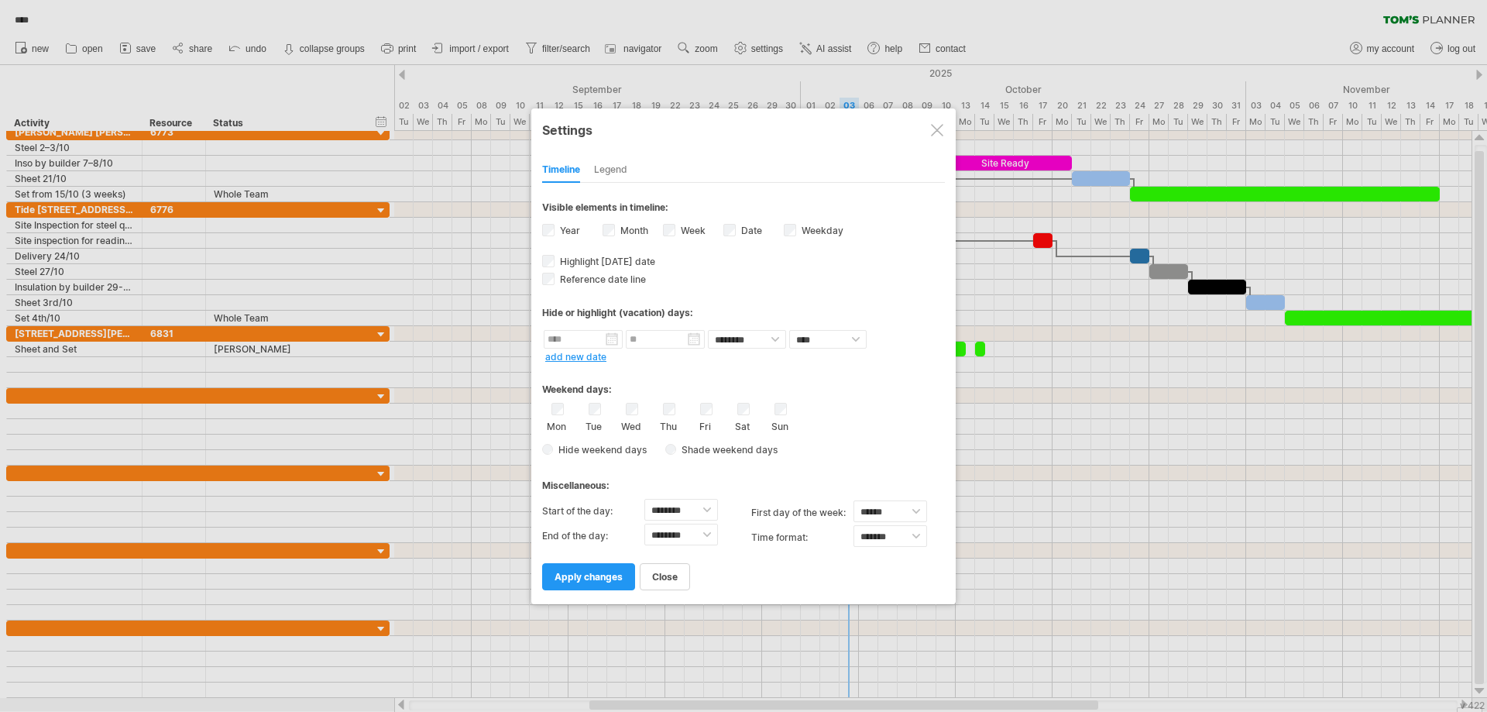
click at [611, 166] on div "Legend" at bounding box center [610, 170] width 33 height 25
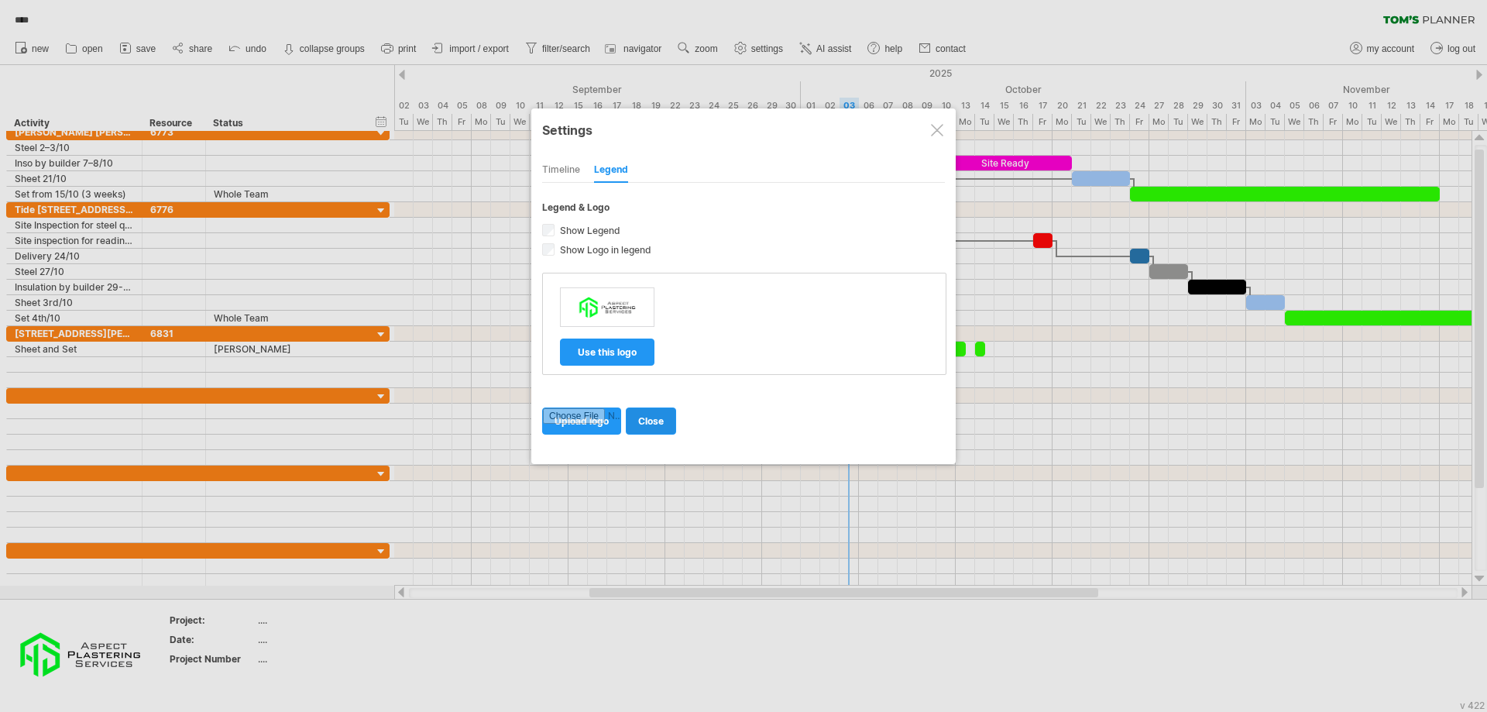
click at [672, 421] on link "close" at bounding box center [651, 420] width 50 height 27
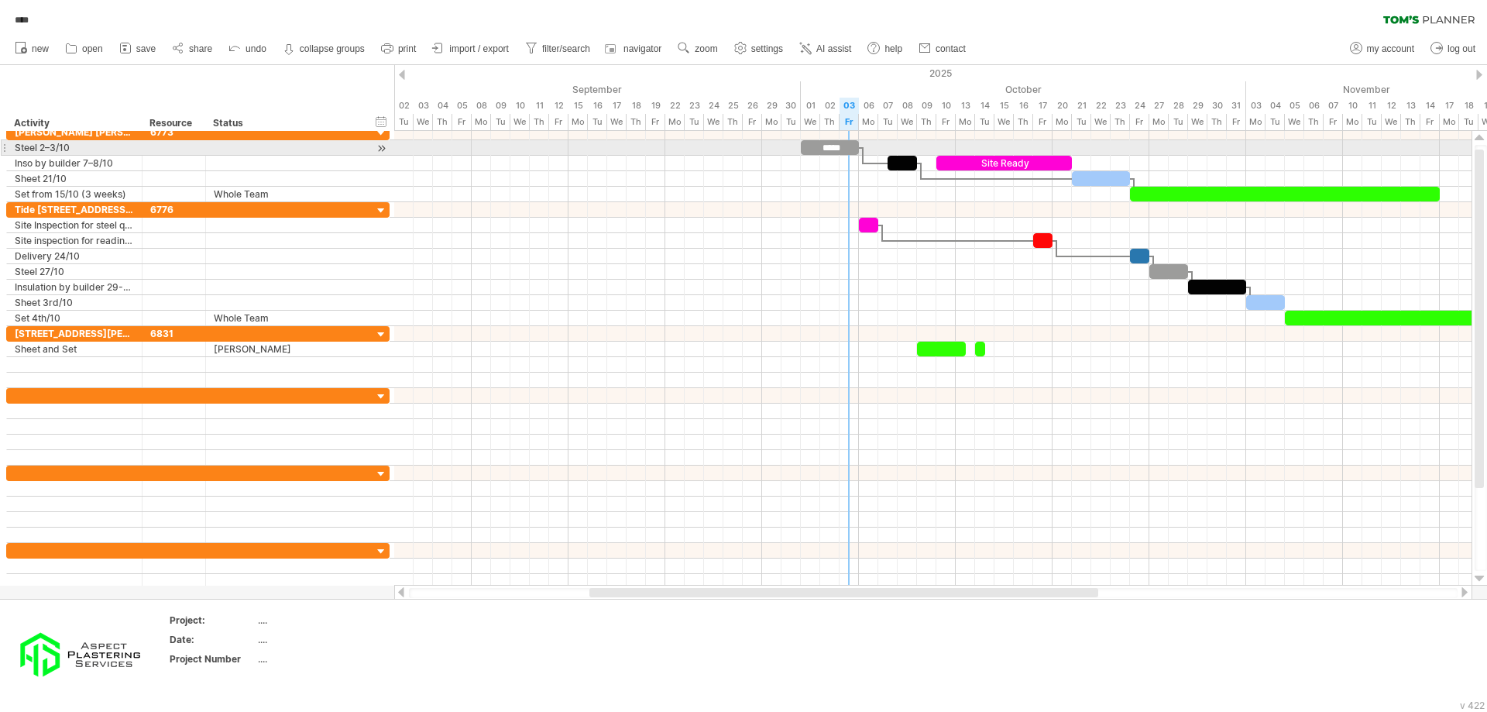
click at [854, 146] on div "*****" at bounding box center [830, 147] width 58 height 15
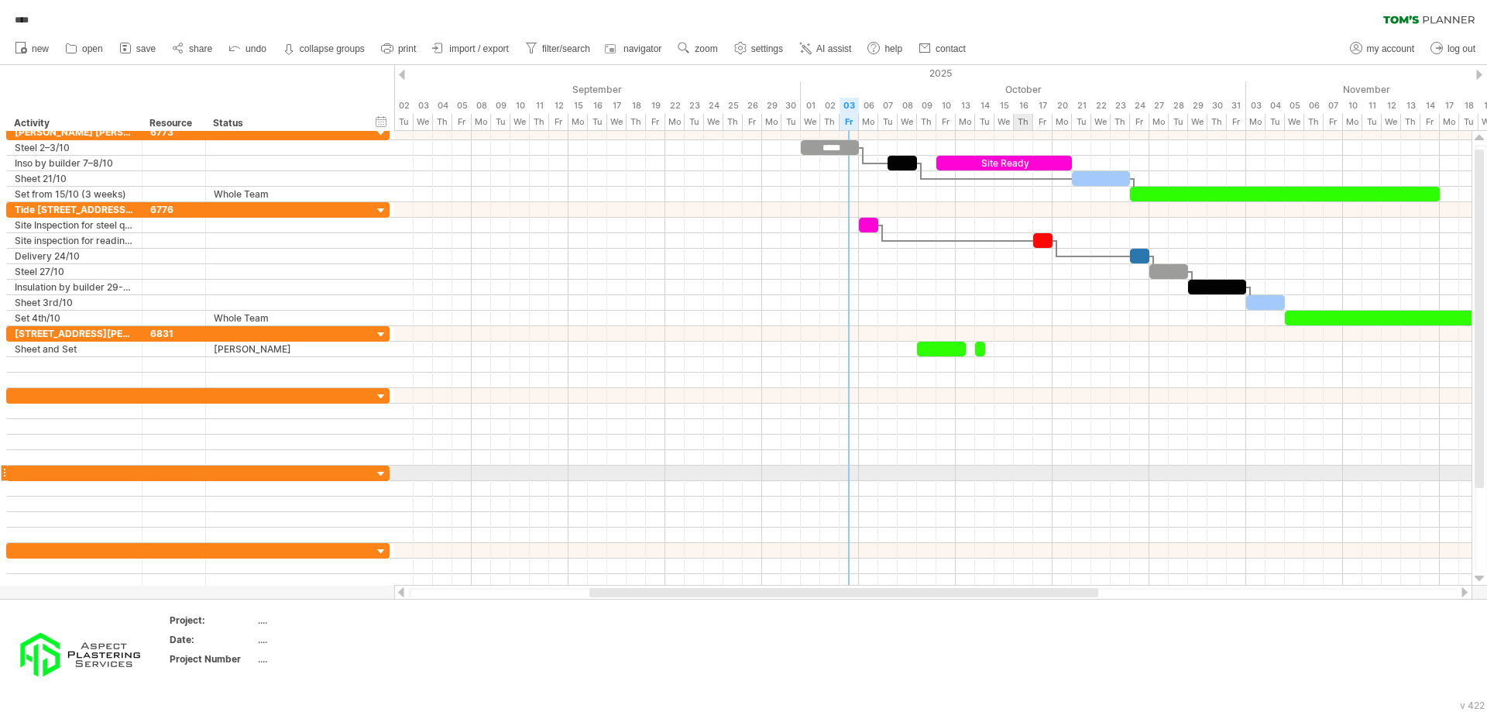
click at [1015, 469] on div at bounding box center [933, 473] width 1078 height 15
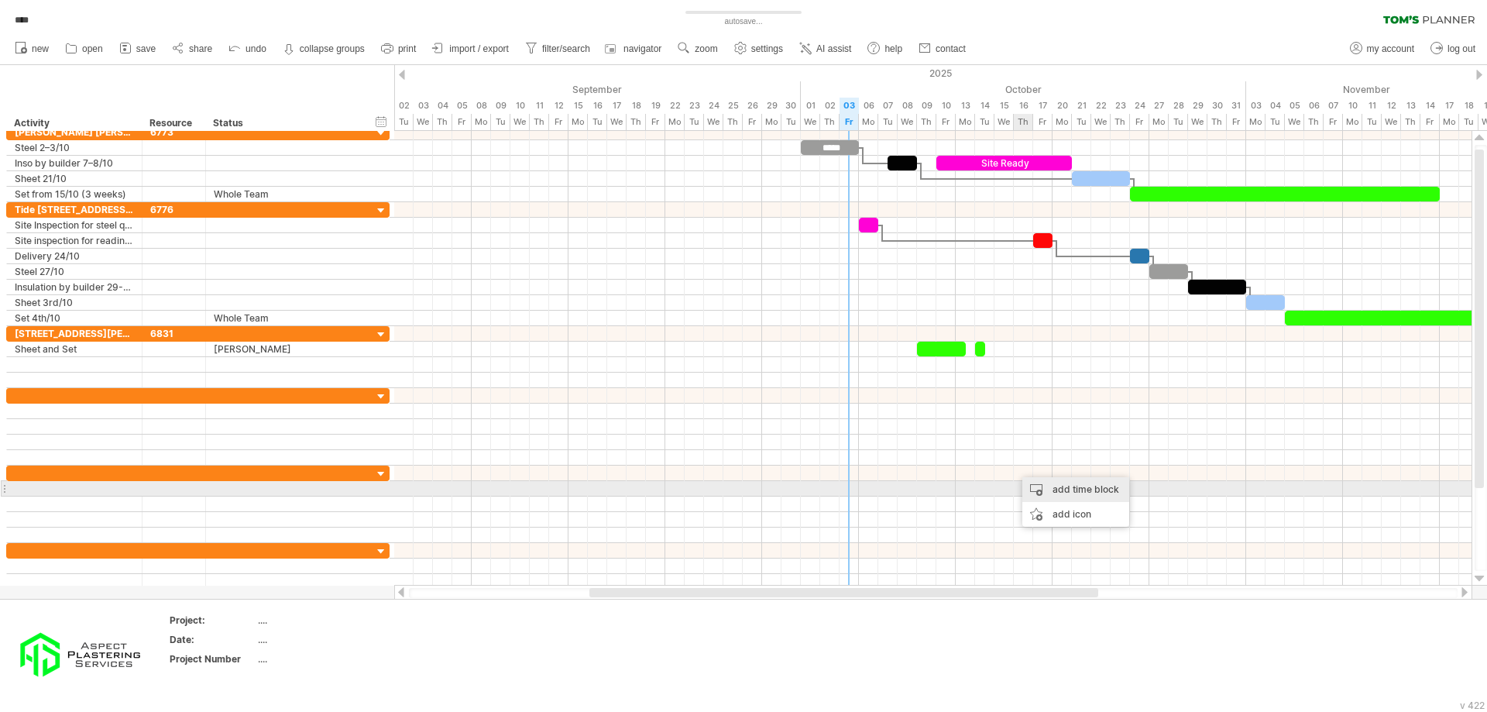
click at [1081, 491] on div "add time block" at bounding box center [1076, 489] width 107 height 25
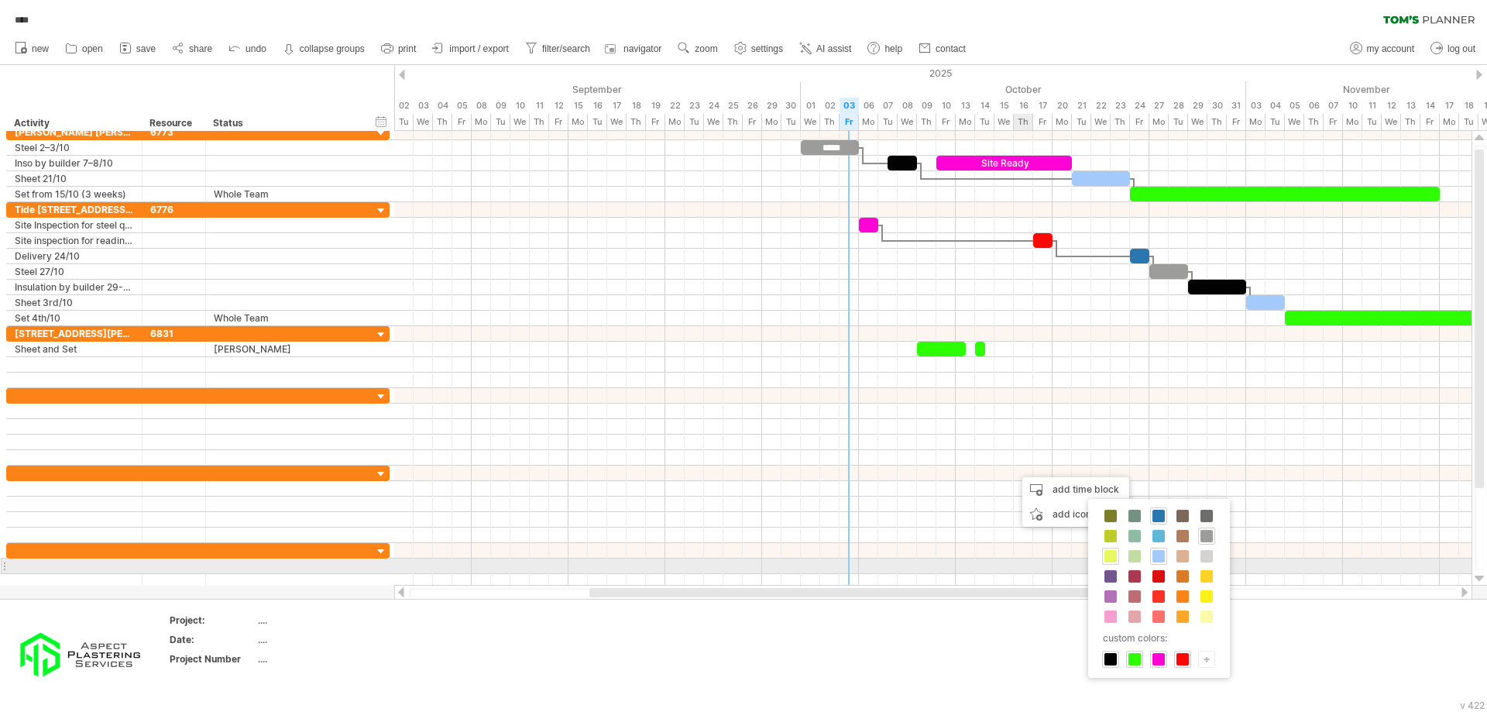
click at [1112, 561] on span at bounding box center [1111, 556] width 12 height 12
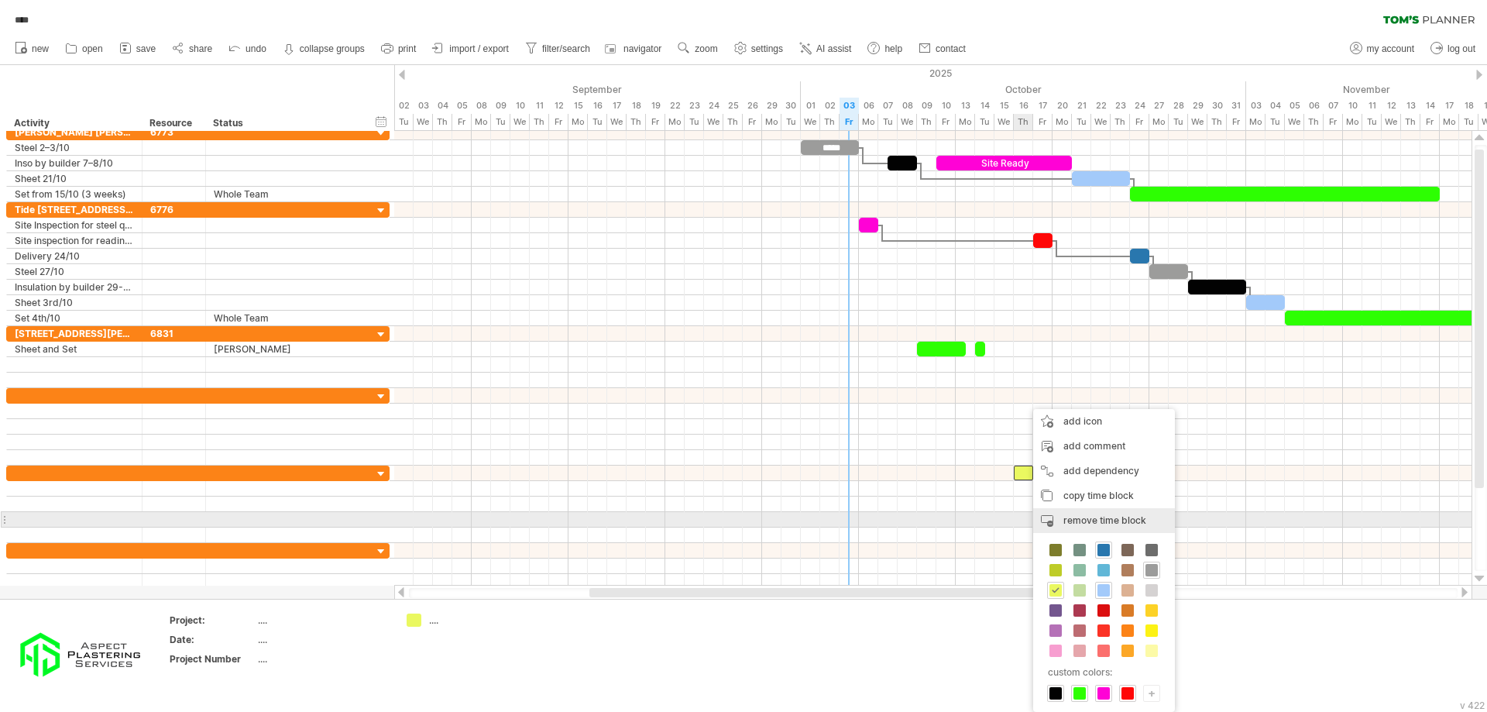
click at [1117, 516] on span "remove time block" at bounding box center [1105, 520] width 83 height 12
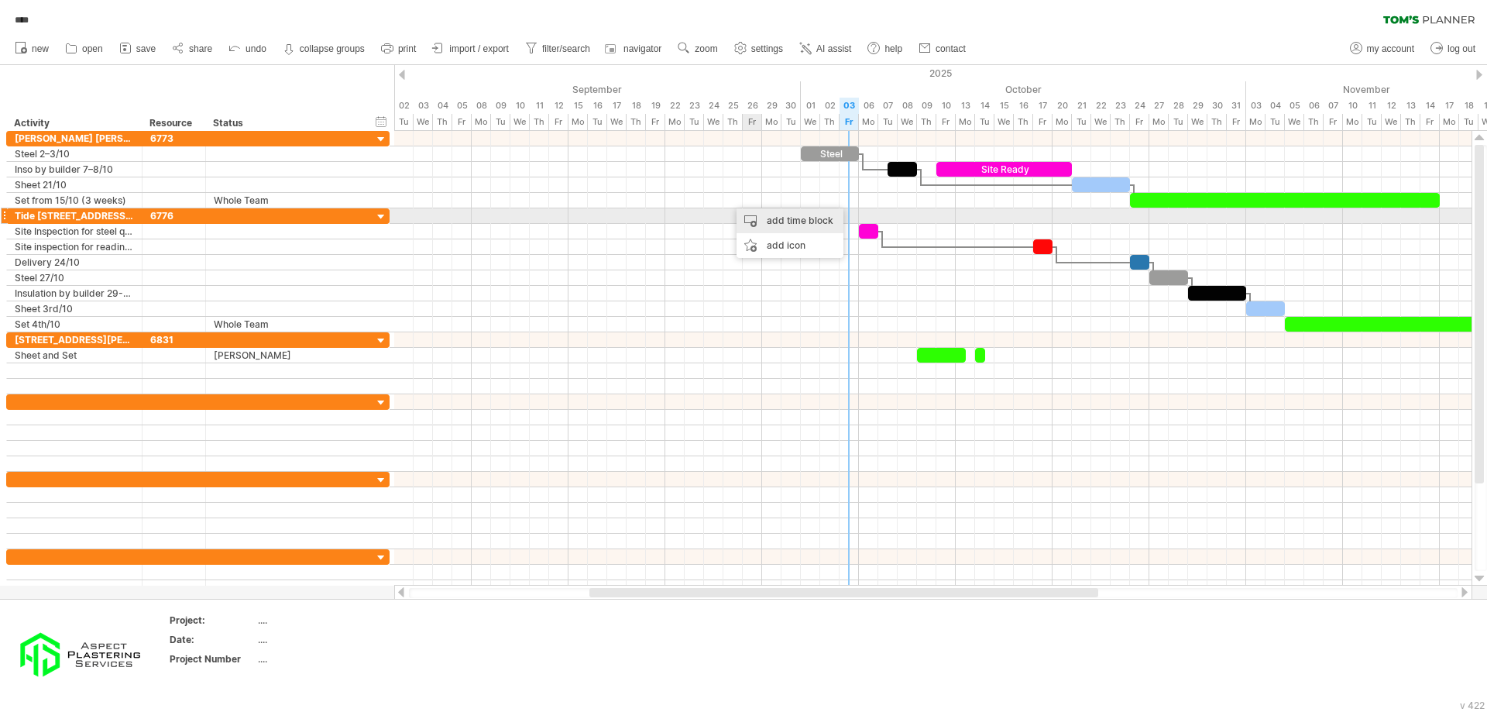
click at [772, 217] on div "add time block" at bounding box center [790, 220] width 107 height 25
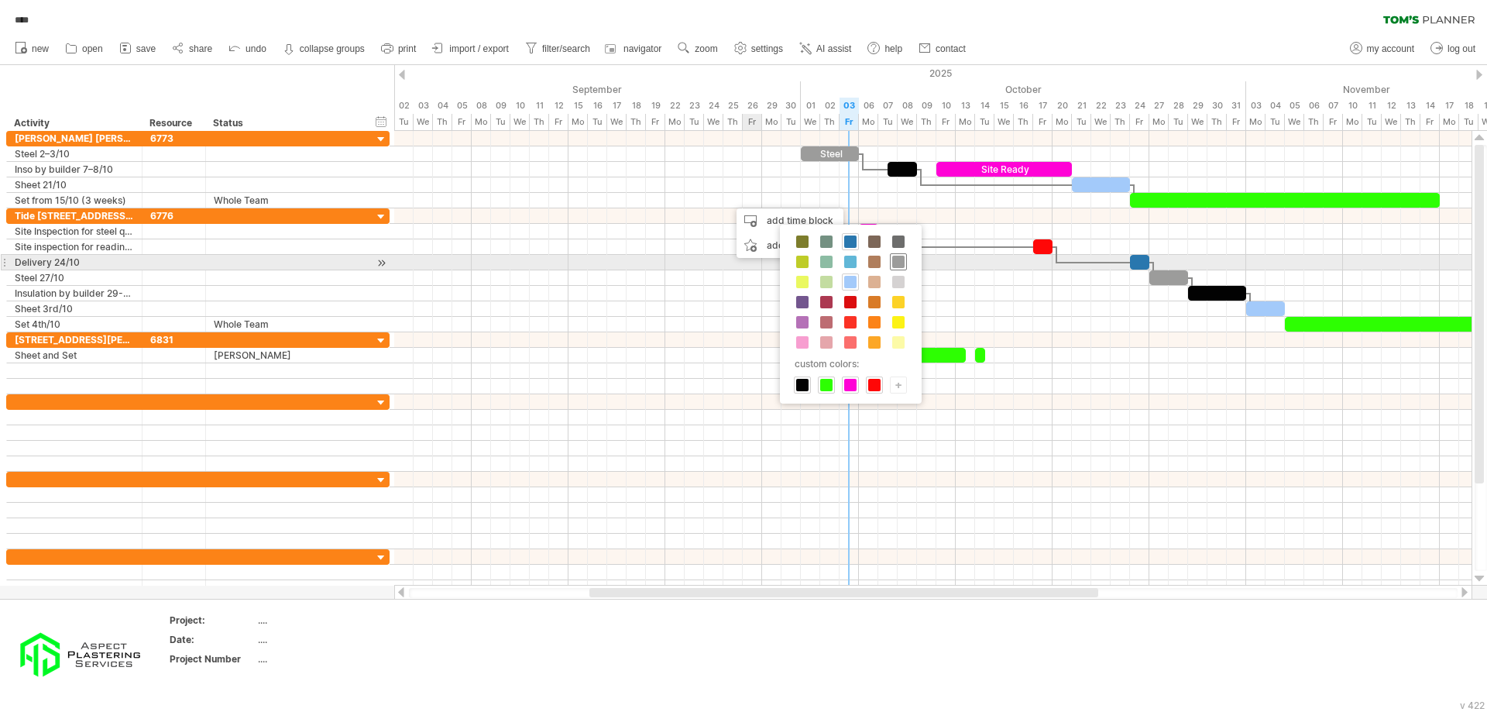
click at [903, 263] on span at bounding box center [898, 262] width 12 height 12
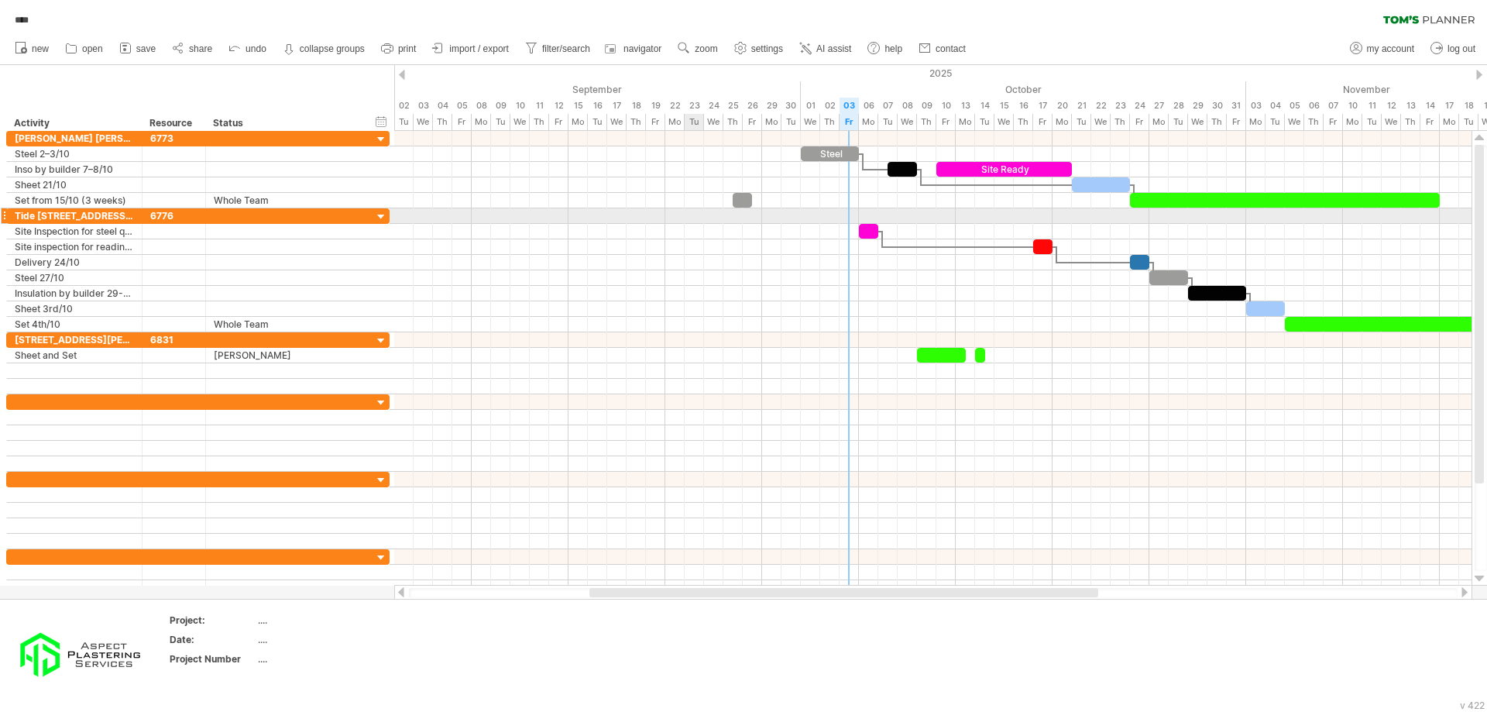
click at [703, 215] on div at bounding box center [933, 215] width 1078 height 15
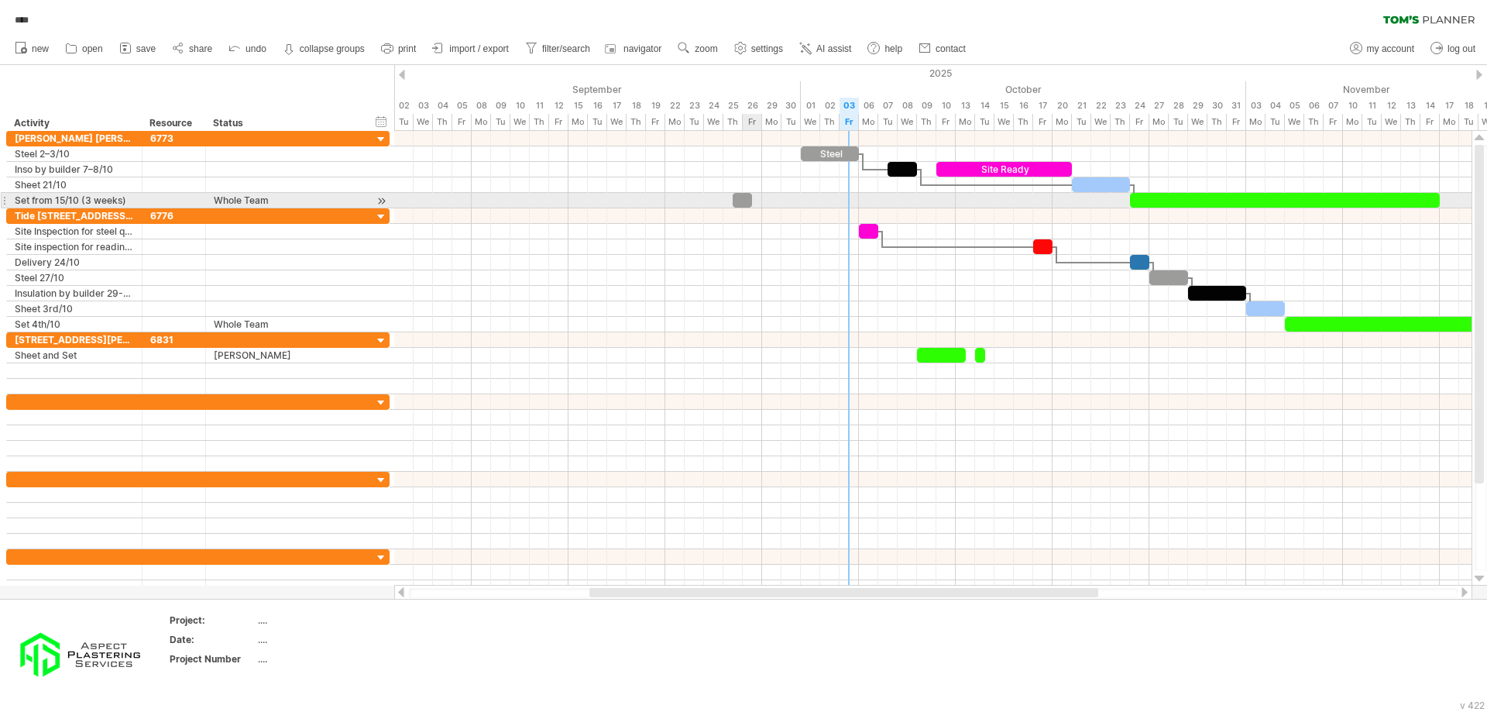
click at [744, 202] on div at bounding box center [742, 200] width 19 height 15
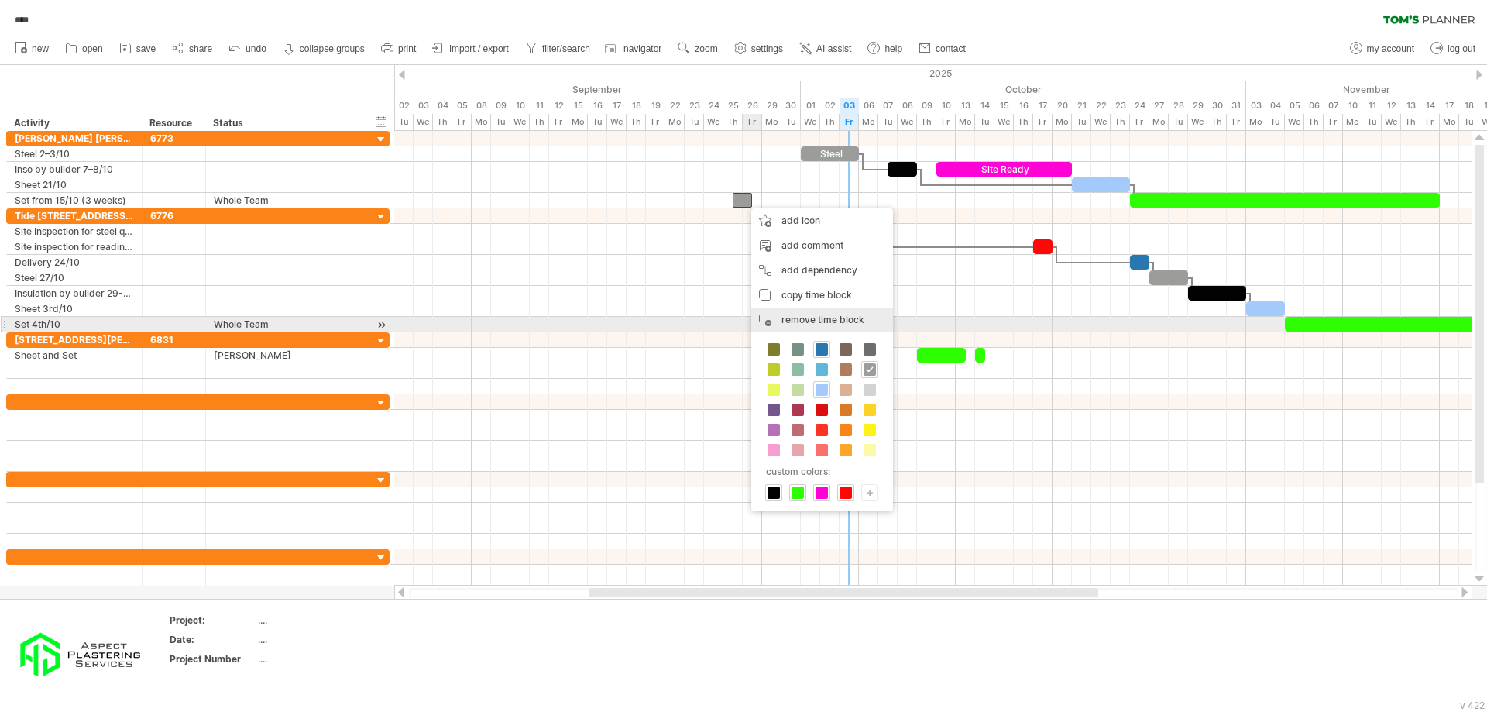
click at [841, 322] on span "remove time block" at bounding box center [823, 320] width 83 height 12
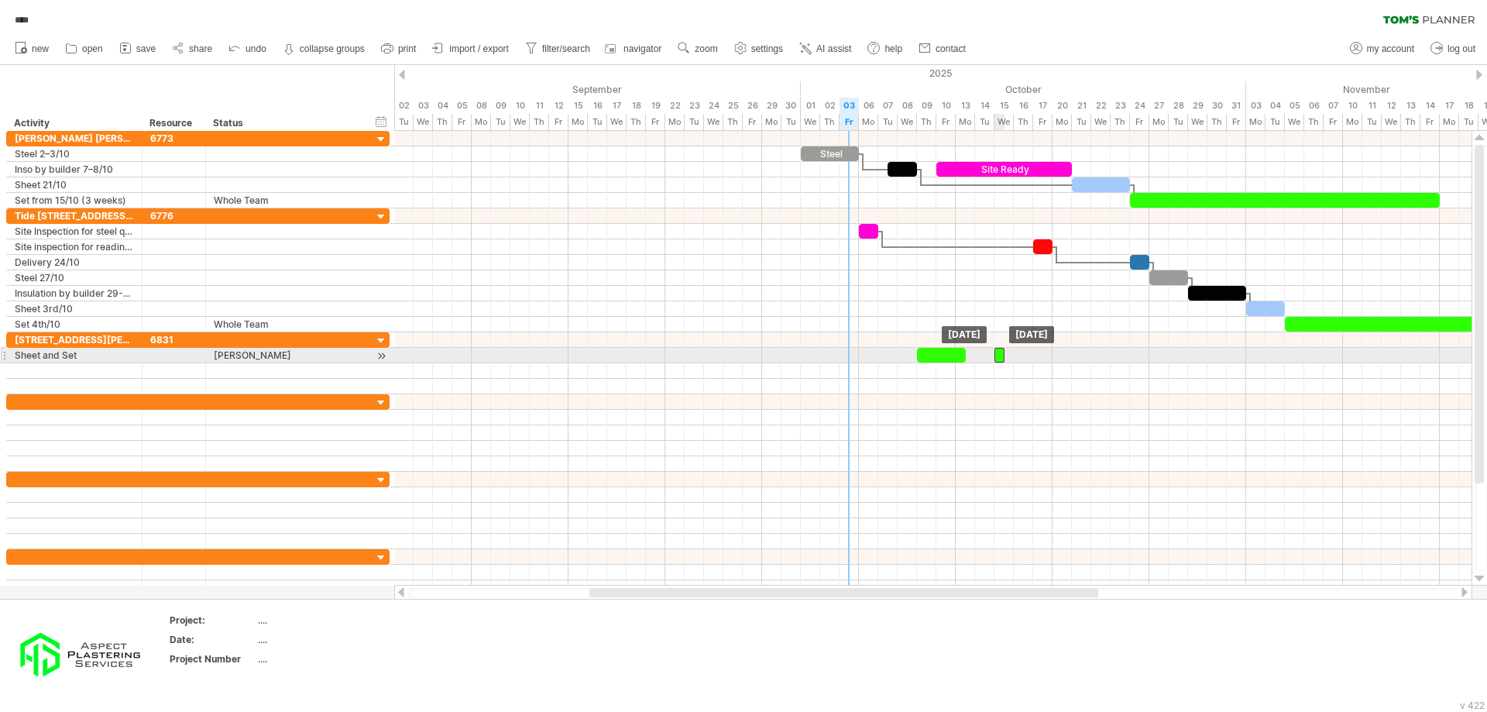
drag, startPoint x: 979, startPoint y: 355, endPoint x: 1002, endPoint y: 356, distance: 22.5
click at [1002, 356] on div at bounding box center [1000, 355] width 10 height 15
click at [974, 358] on span at bounding box center [975, 355] width 6 height 15
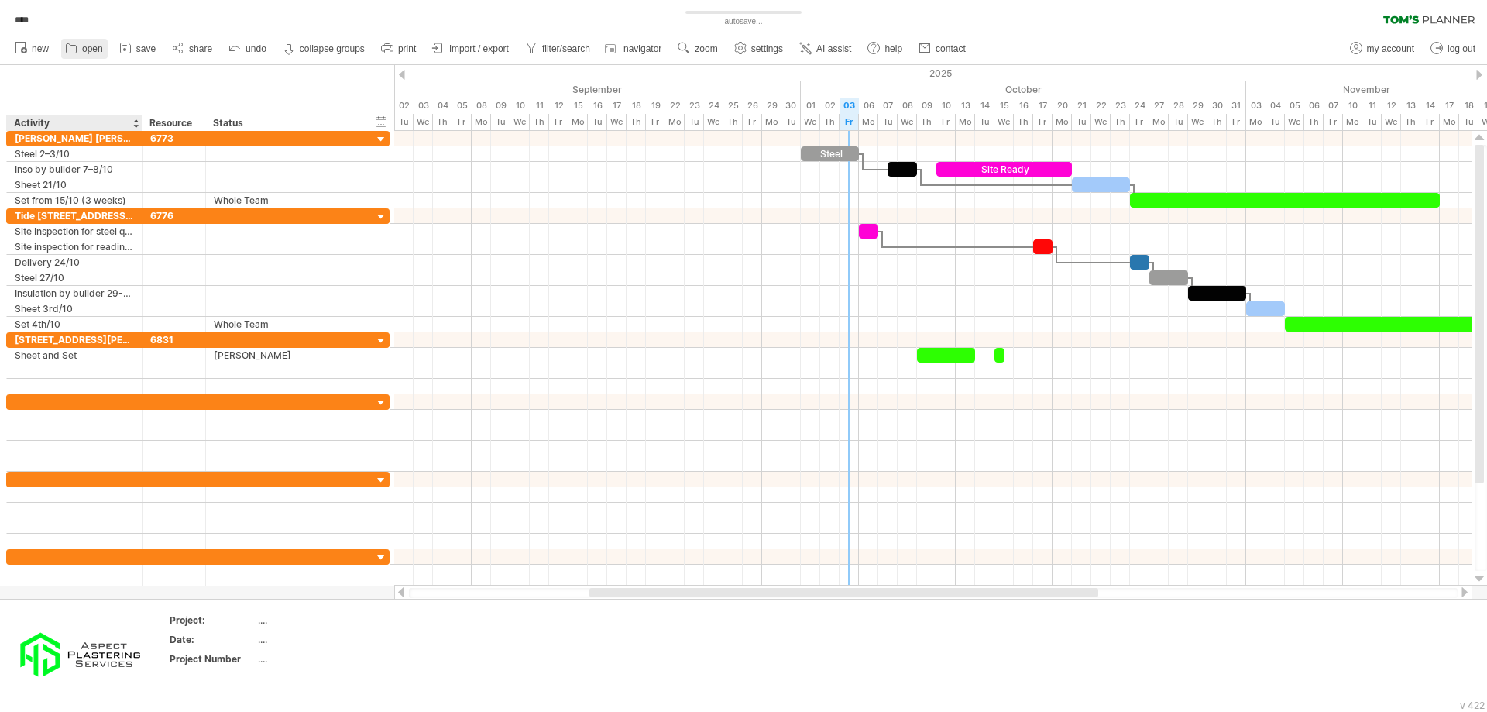
click at [84, 57] on link "open" at bounding box center [84, 49] width 46 height 20
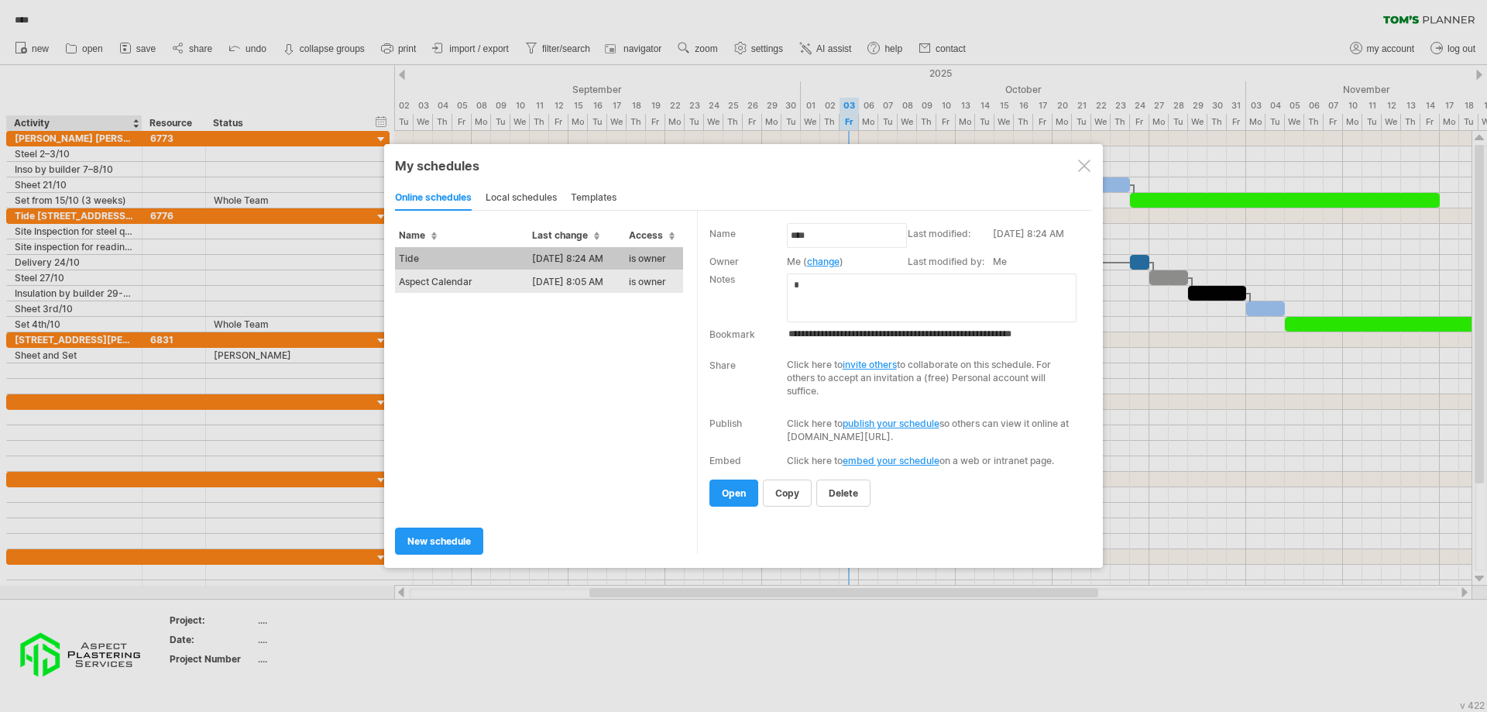
click at [485, 283] on td "Aspect Calendar" at bounding box center [461, 281] width 133 height 23
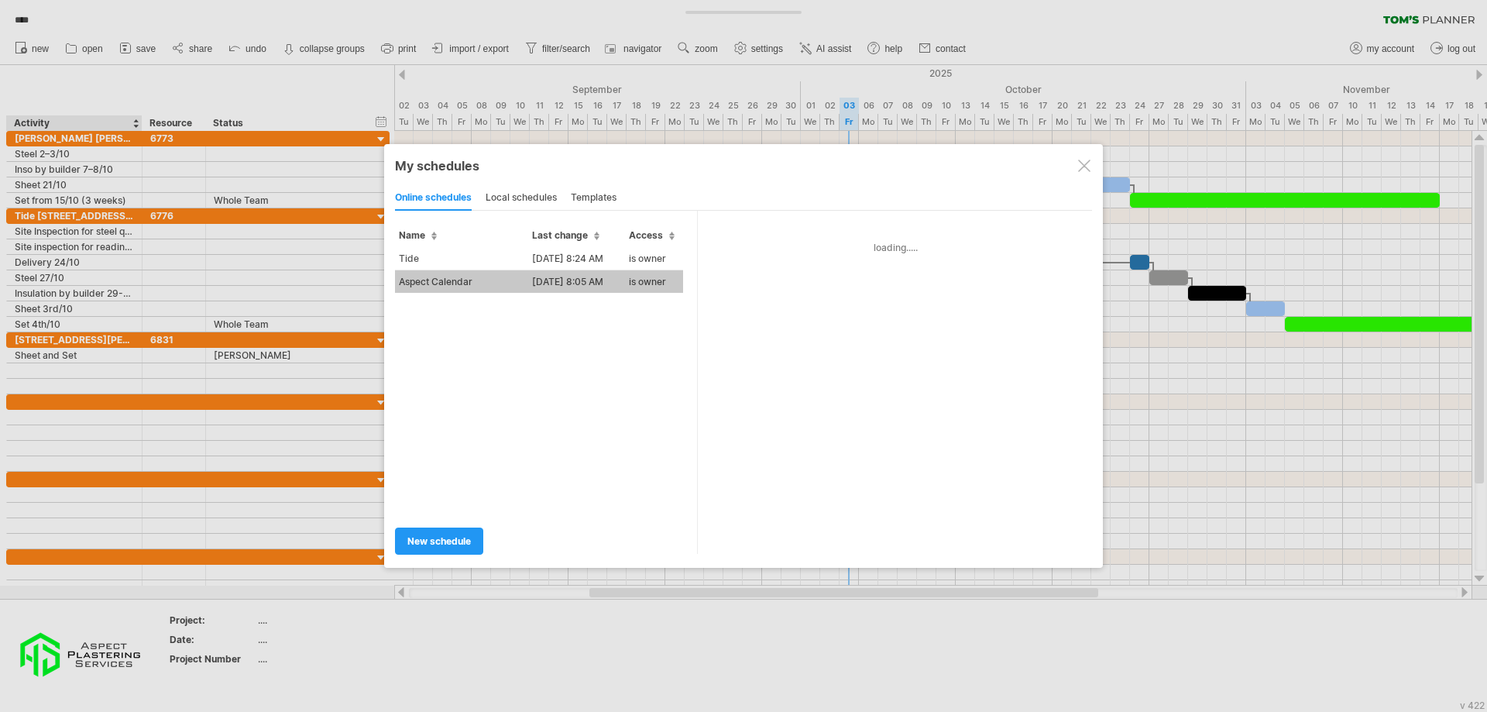
type input "**********"
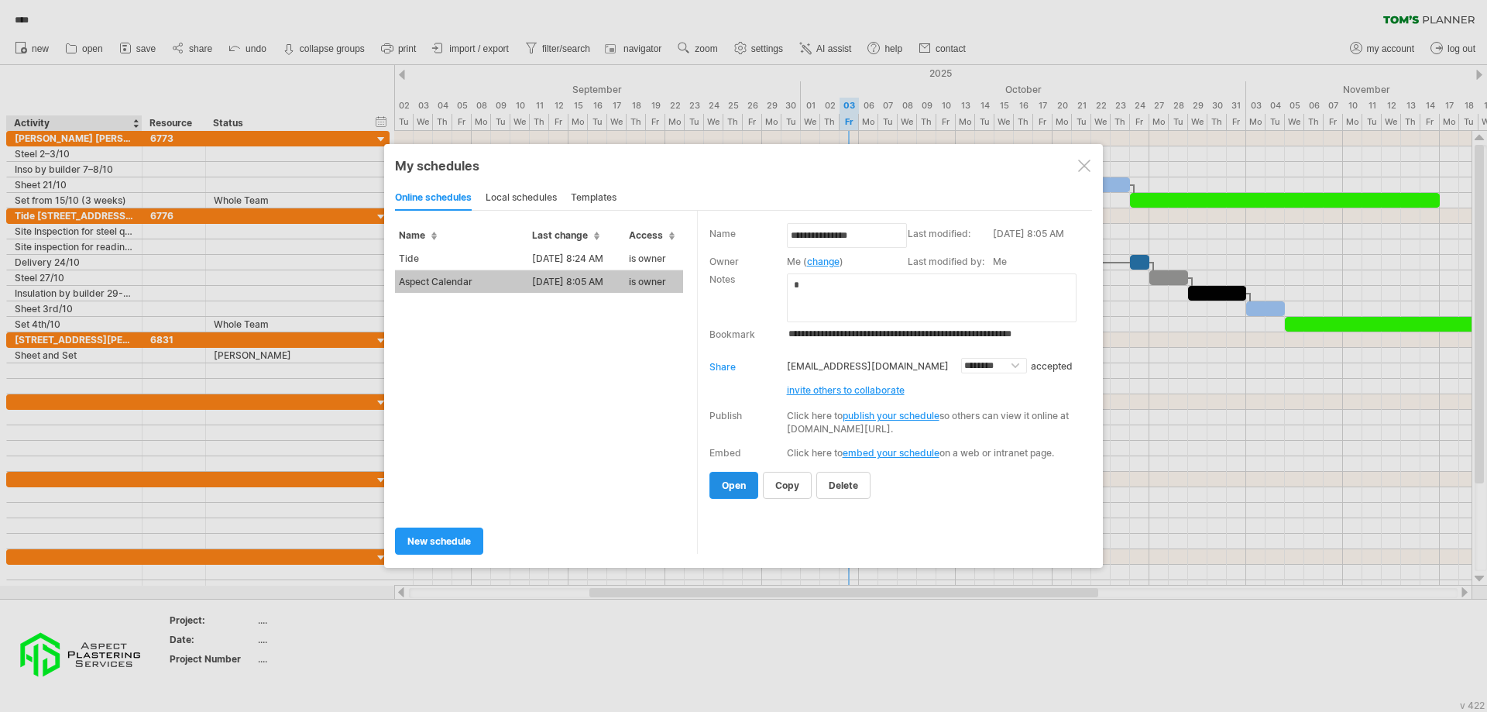
click at [740, 494] on link "open" at bounding box center [734, 485] width 49 height 27
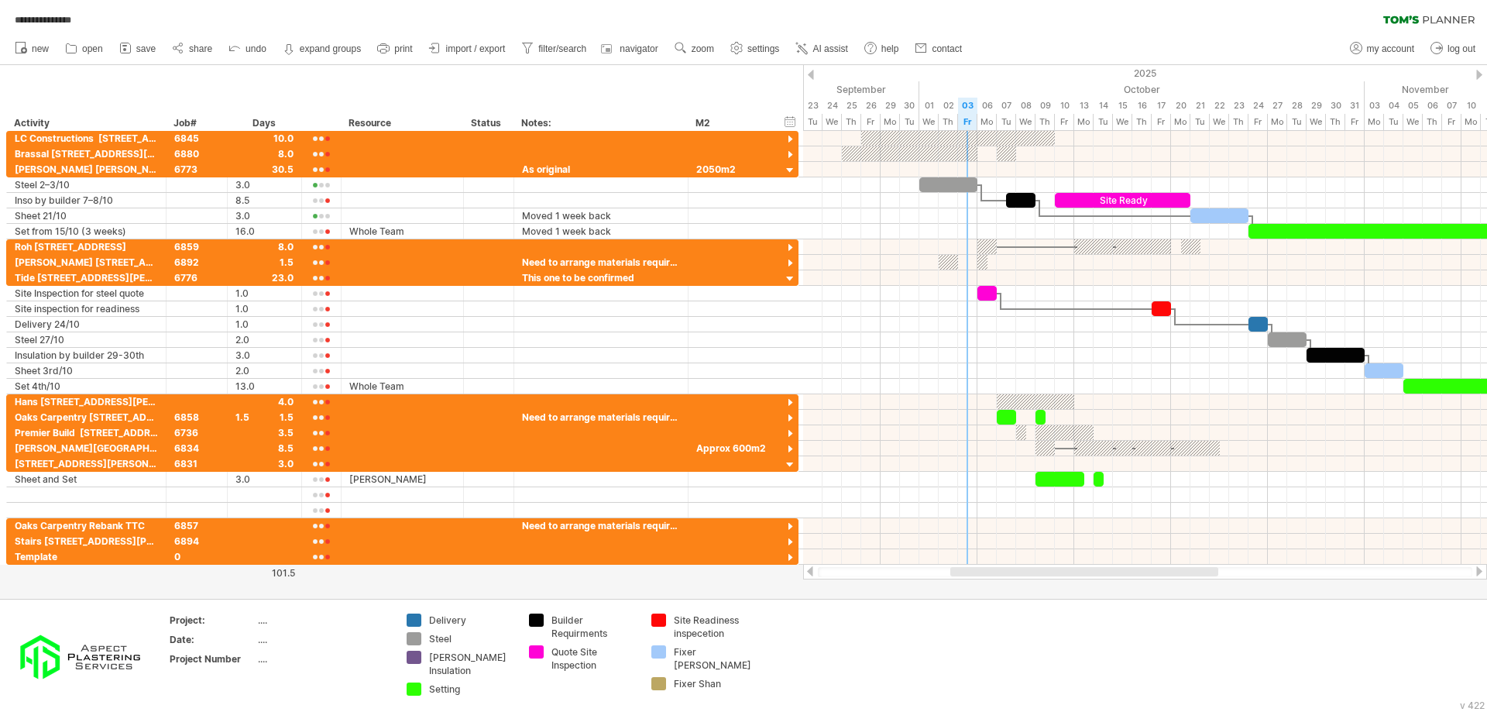
drag, startPoint x: 1075, startPoint y: 572, endPoint x: 973, endPoint y: 584, distance: 102.9
click at [973, 584] on div "**********" at bounding box center [743, 356] width 1487 height 712
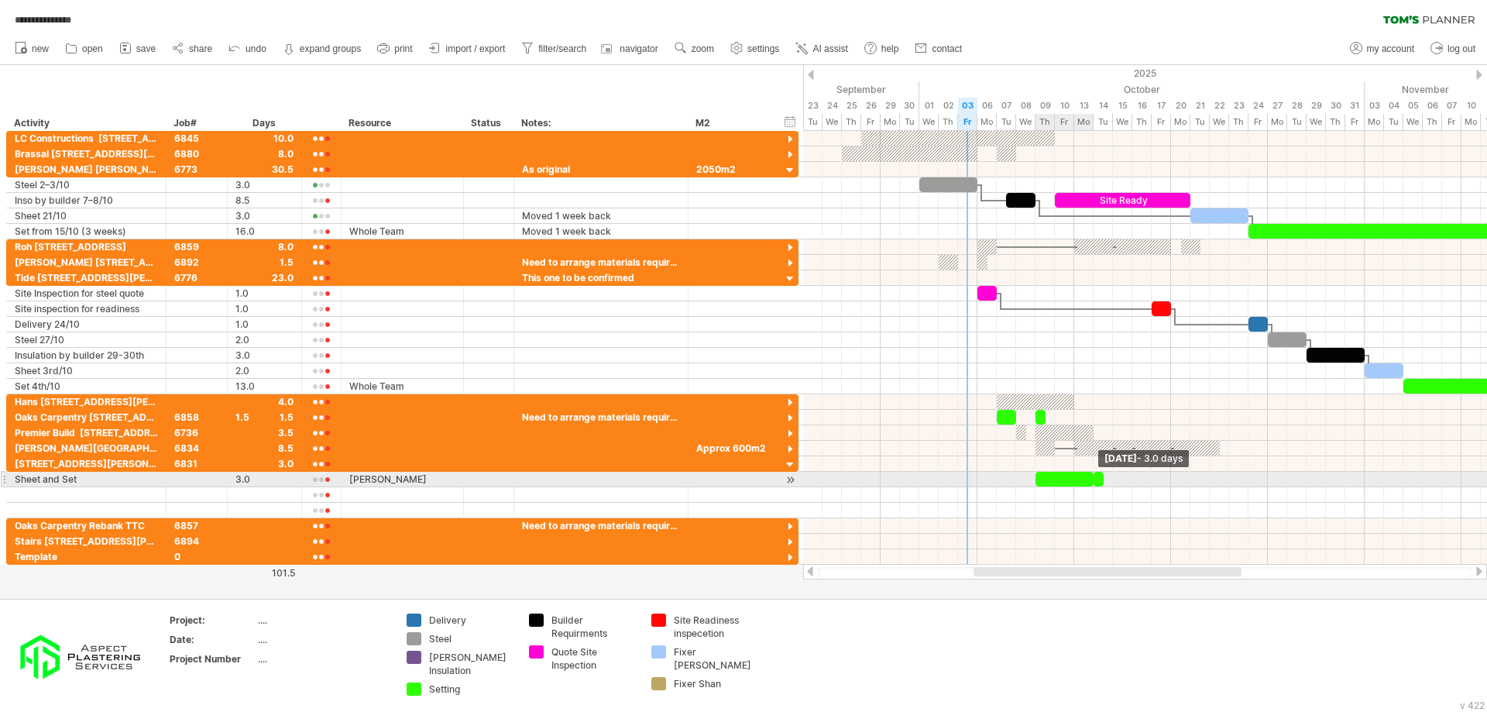
drag, startPoint x: 1081, startPoint y: 480, endPoint x: 1092, endPoint y: 478, distance: 11.1
click at [1092, 478] on span at bounding box center [1094, 479] width 6 height 15
drag, startPoint x: 1099, startPoint y: 478, endPoint x: 1121, endPoint y: 477, distance: 21.7
click at [1121, 477] on div at bounding box center [1118, 479] width 10 height 15
click at [990, 481] on div at bounding box center [1145, 479] width 684 height 15
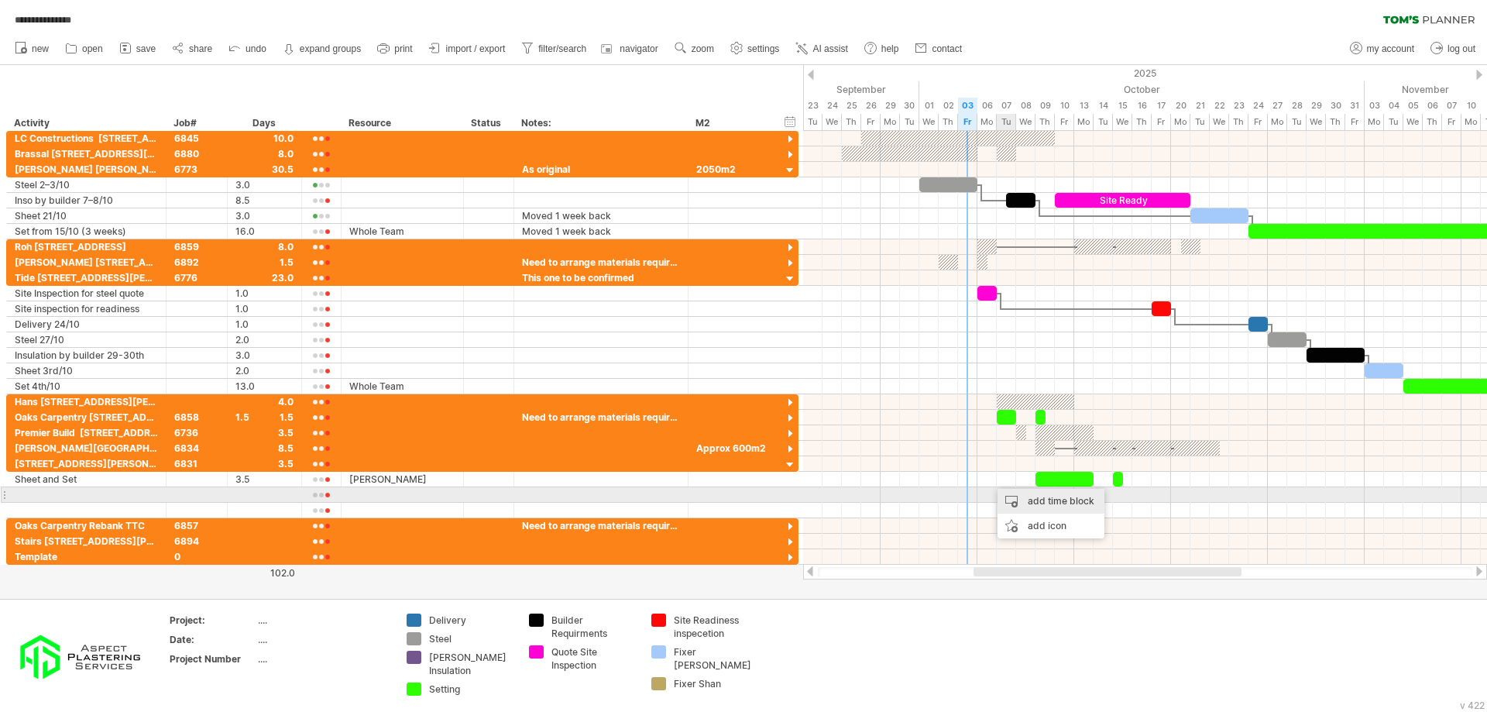
click at [1050, 501] on div "add time block" at bounding box center [1051, 501] width 107 height 25
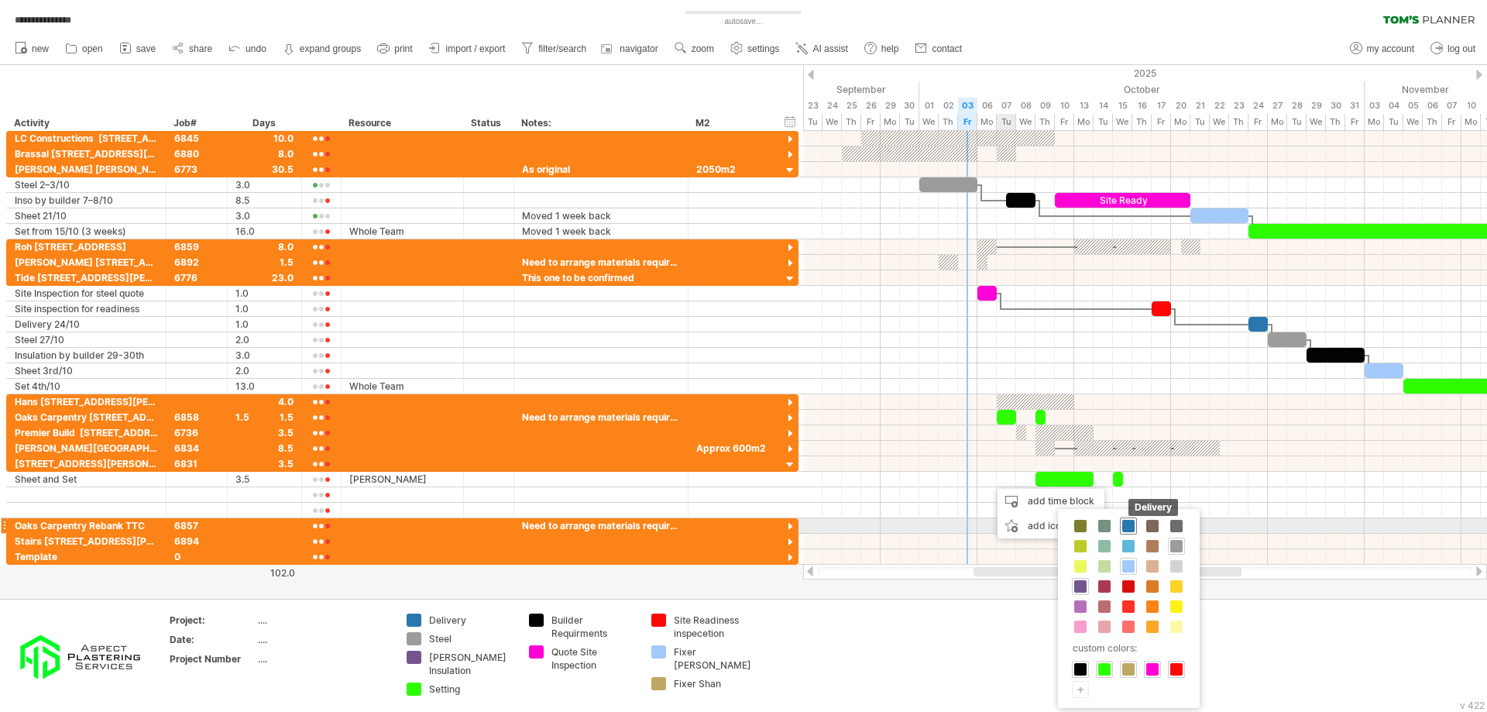
click at [1130, 527] on span at bounding box center [1128, 526] width 12 height 12
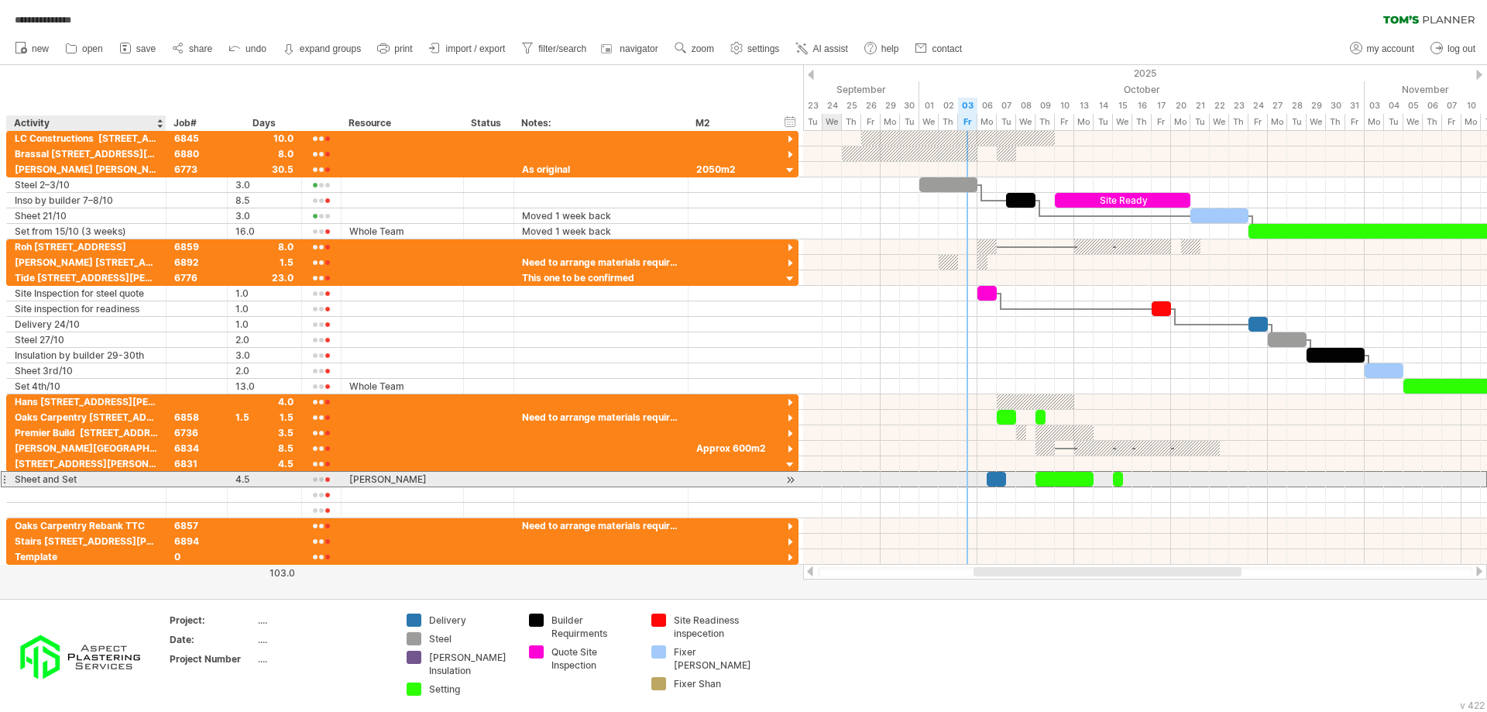
click at [101, 484] on div "Sheet and Set" at bounding box center [86, 479] width 143 height 15
click at [100, 492] on div at bounding box center [86, 494] width 143 height 15
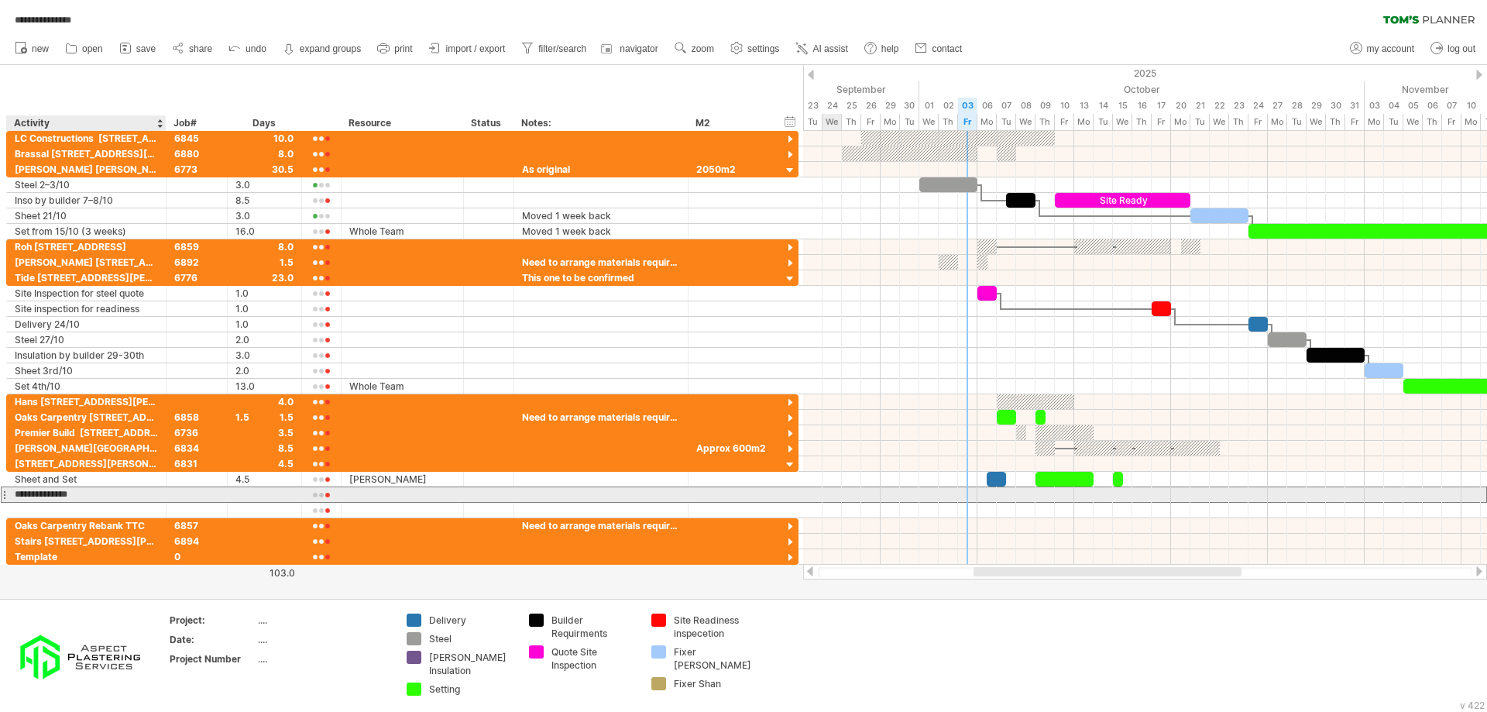
type input "********"
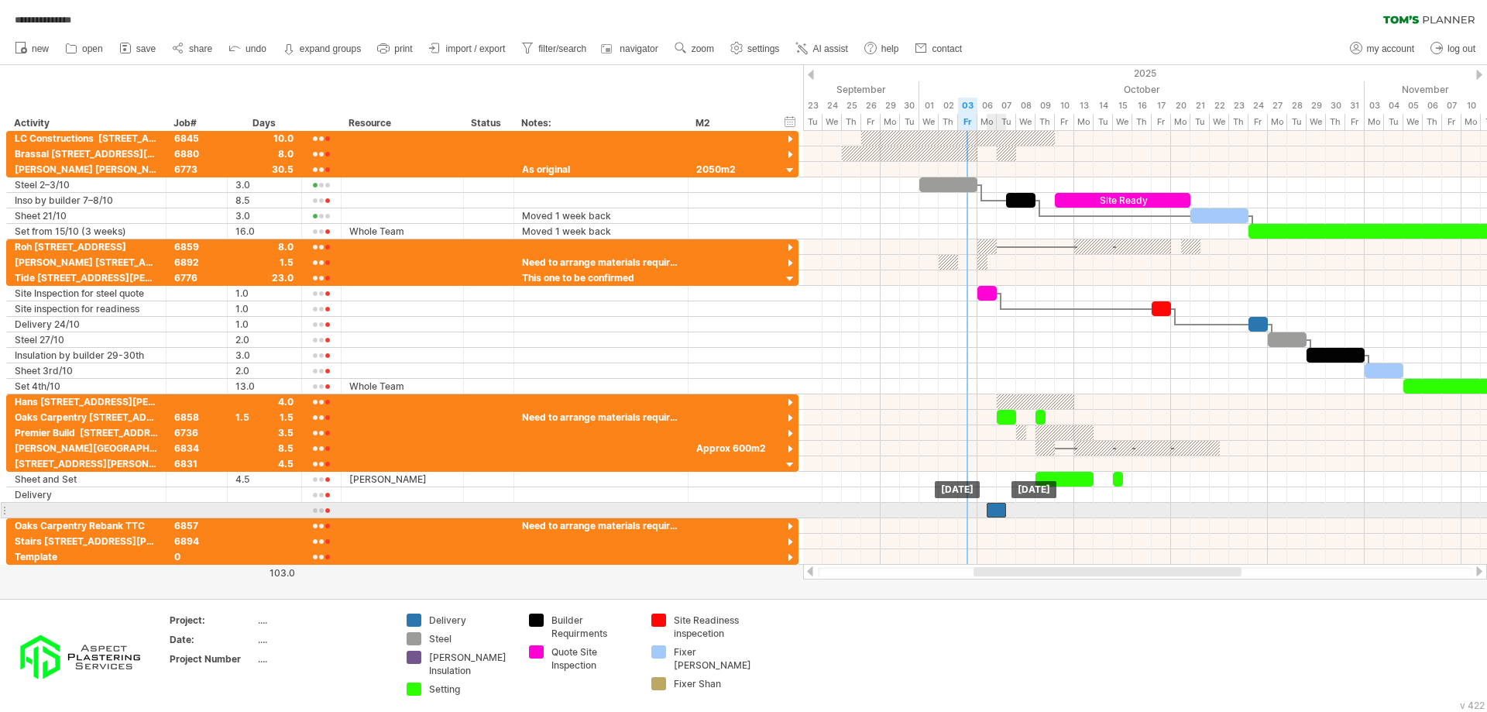
drag, startPoint x: 993, startPoint y: 479, endPoint x: 990, endPoint y: 504, distance: 25.8
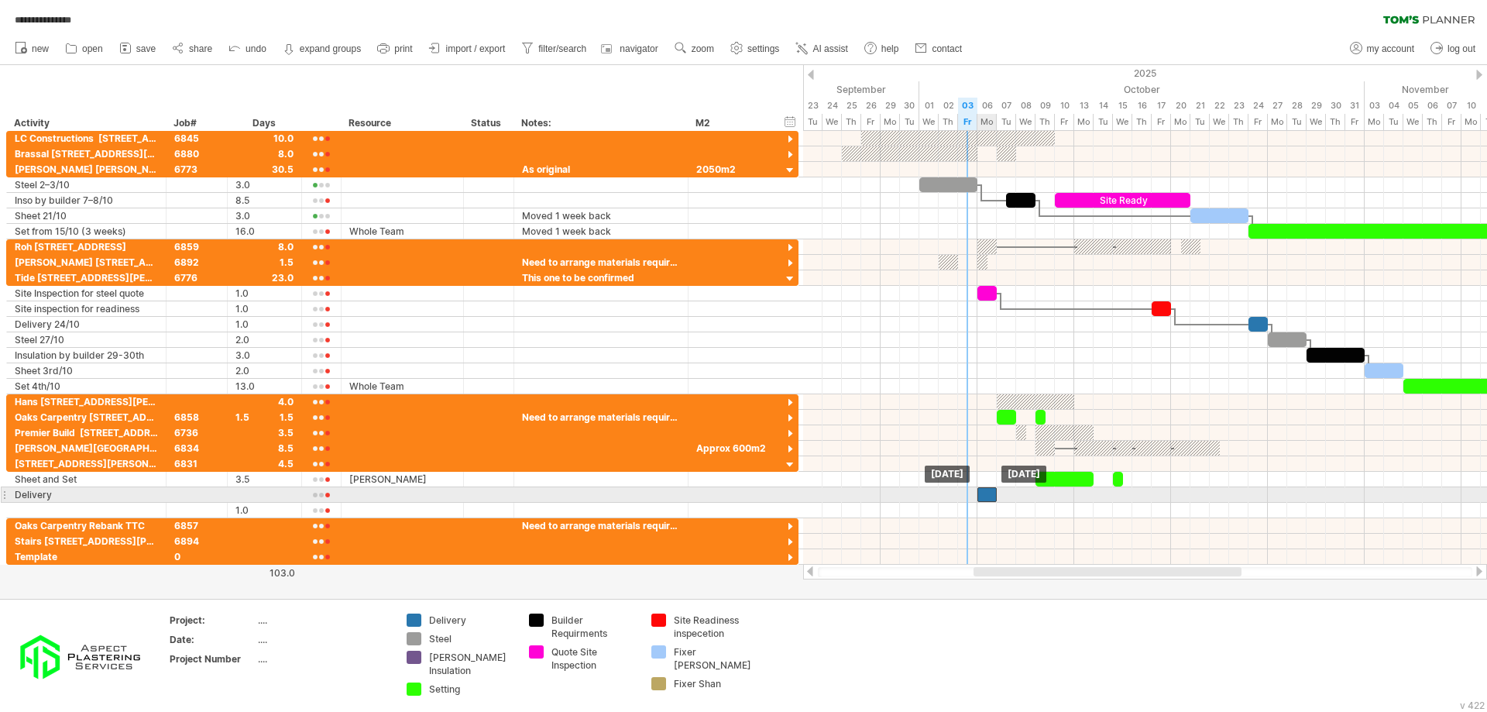
drag, startPoint x: 997, startPoint y: 508, endPoint x: 985, endPoint y: 497, distance: 16.4
click at [588, 492] on div at bounding box center [601, 494] width 158 height 15
type input "**********"
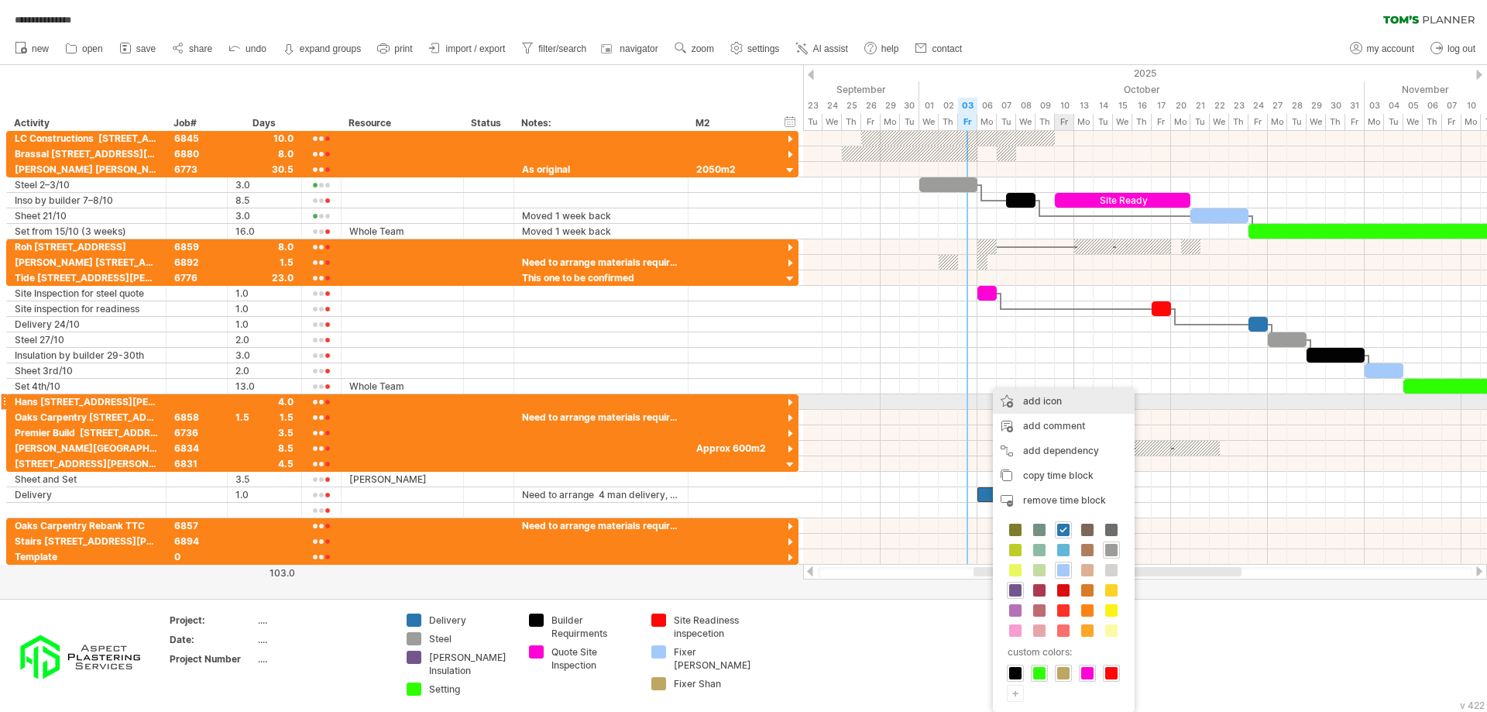
click at [1054, 400] on div "add icon" at bounding box center [1064, 401] width 142 height 25
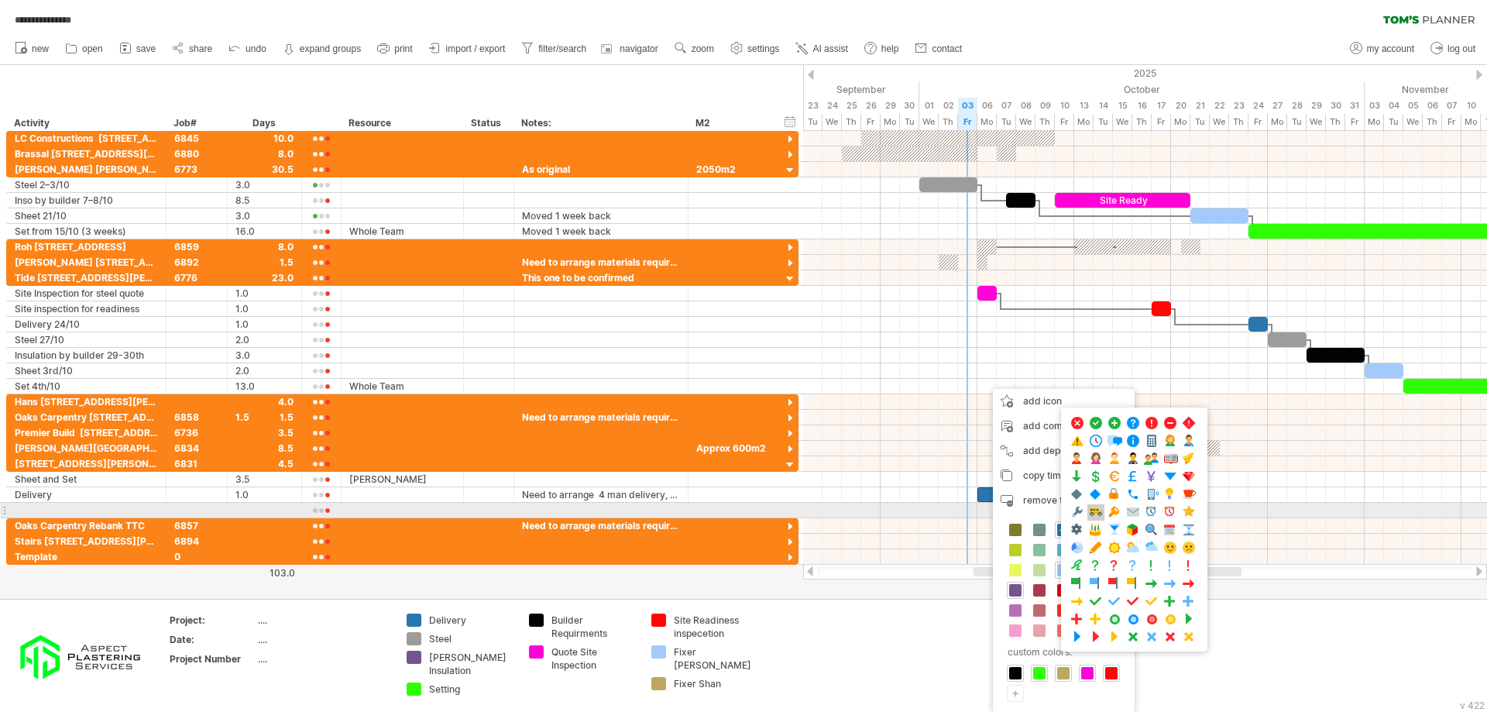
click at [1098, 518] on span at bounding box center [1095, 512] width 15 height 15
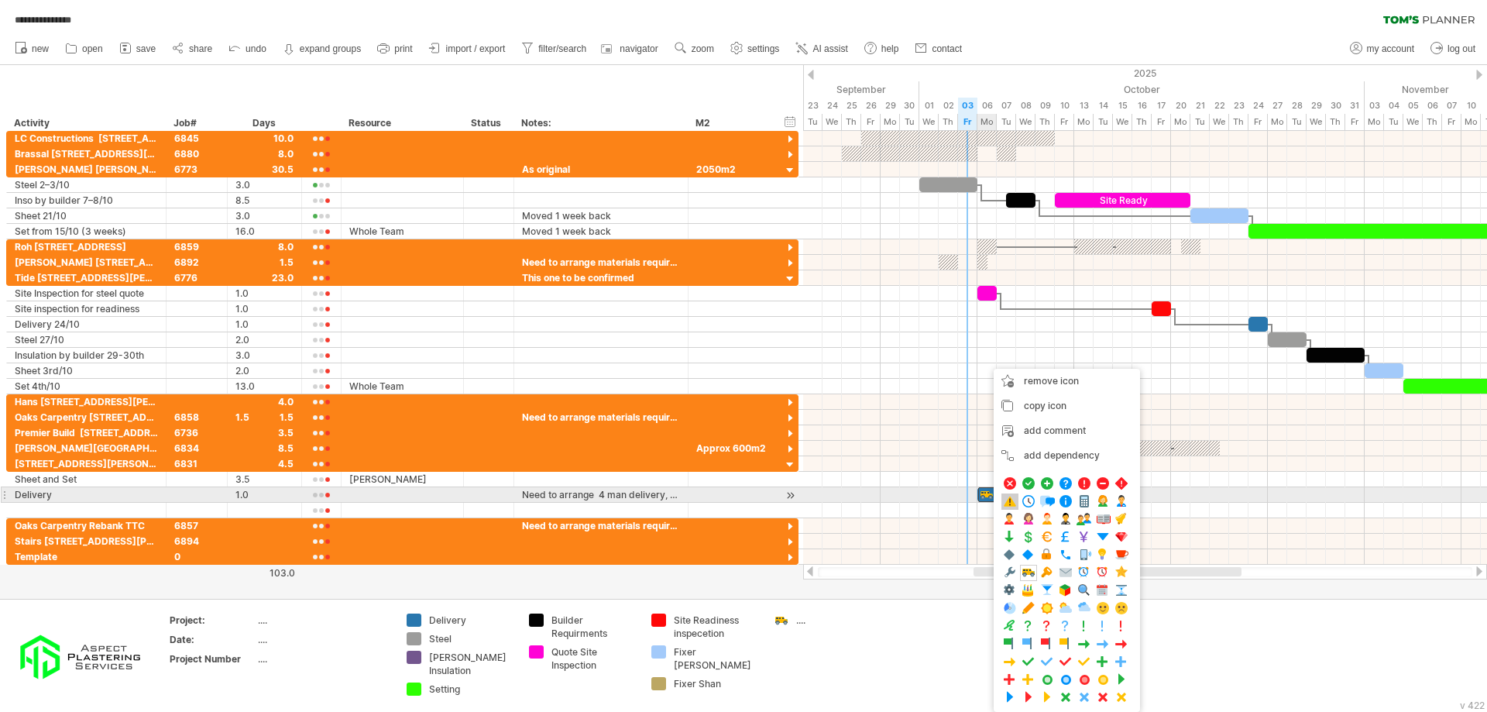
click at [1009, 497] on span at bounding box center [1009, 501] width 15 height 15
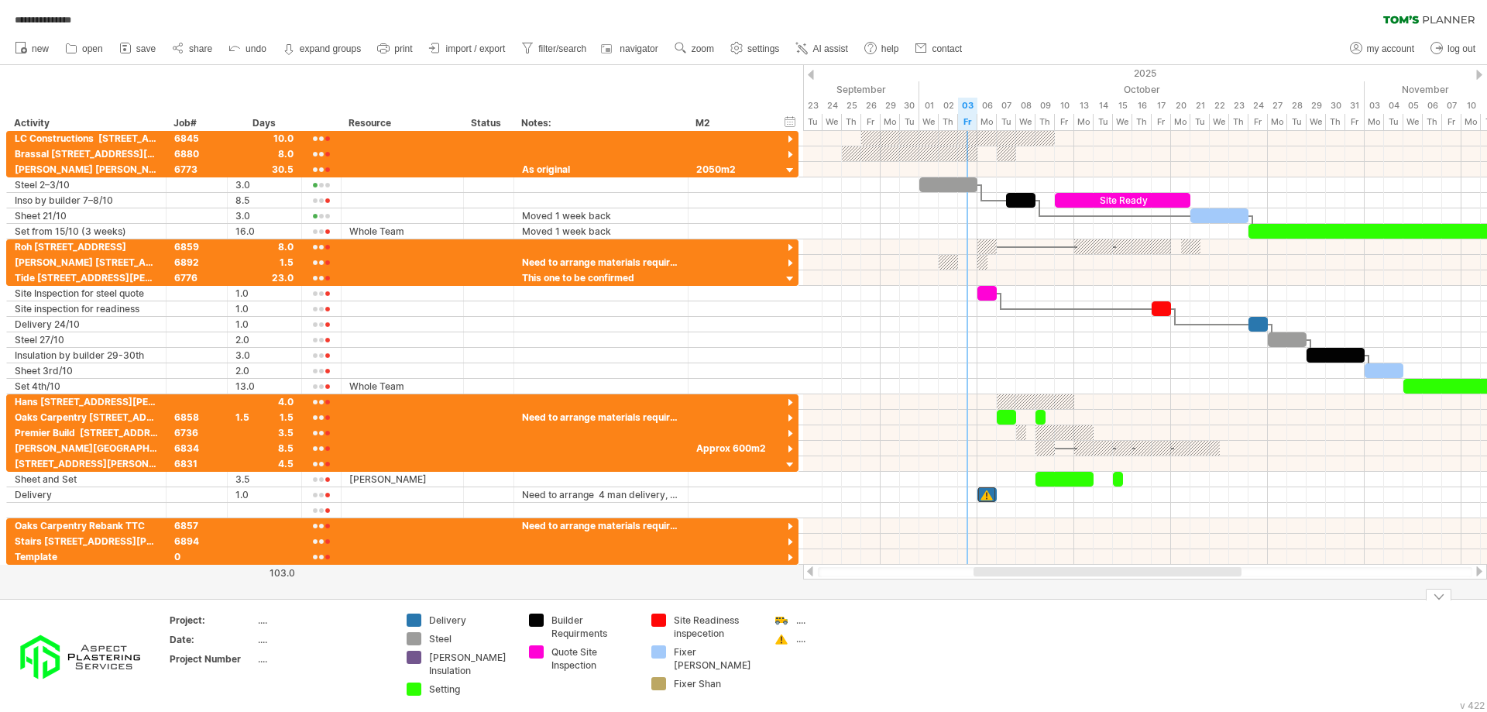
click at [834, 621] on div "...." at bounding box center [838, 620] width 84 height 13
click at [851, 649] on td "...." at bounding box center [827, 658] width 122 height 88
click at [804, 641] on div "...." at bounding box center [838, 638] width 84 height 13
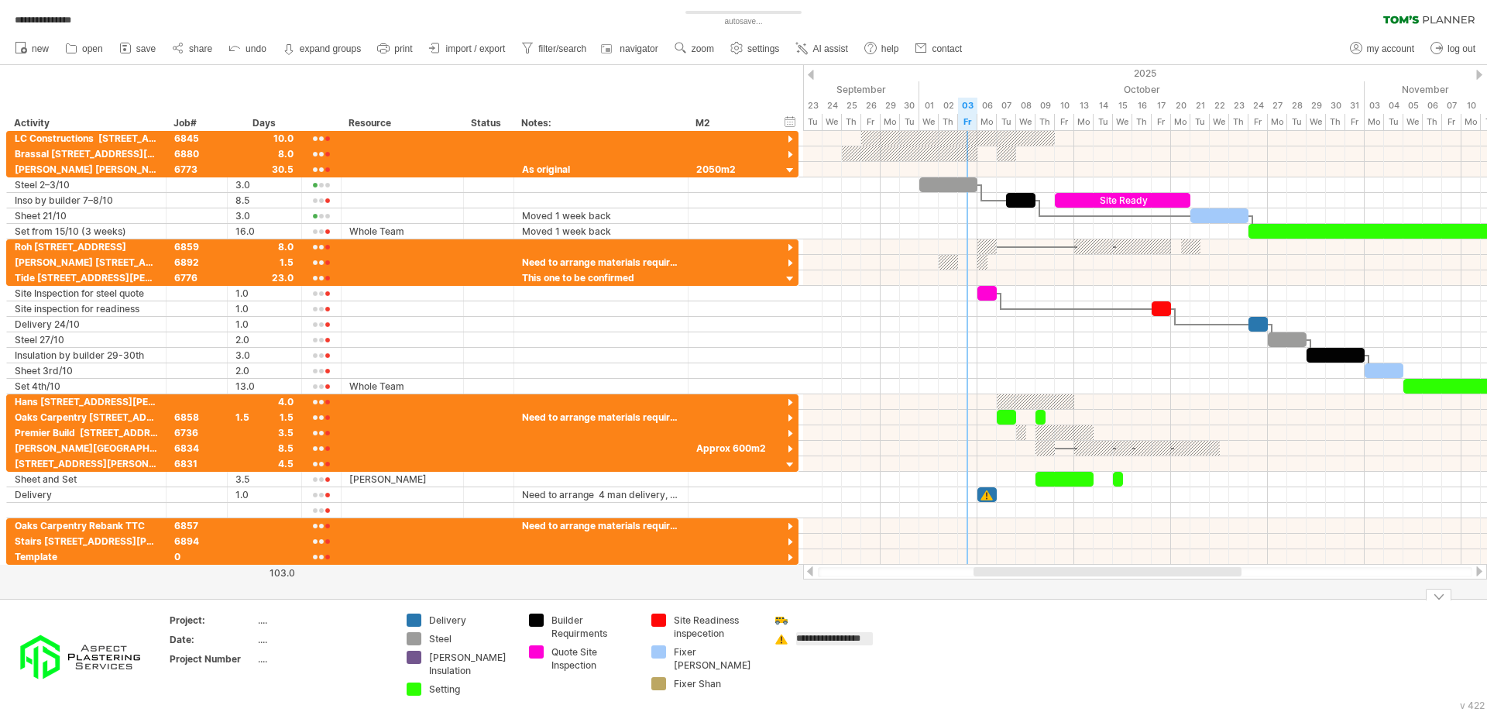
type input "**********"
click at [847, 677] on td "Delivery Concerns" at bounding box center [827, 658] width 122 height 88
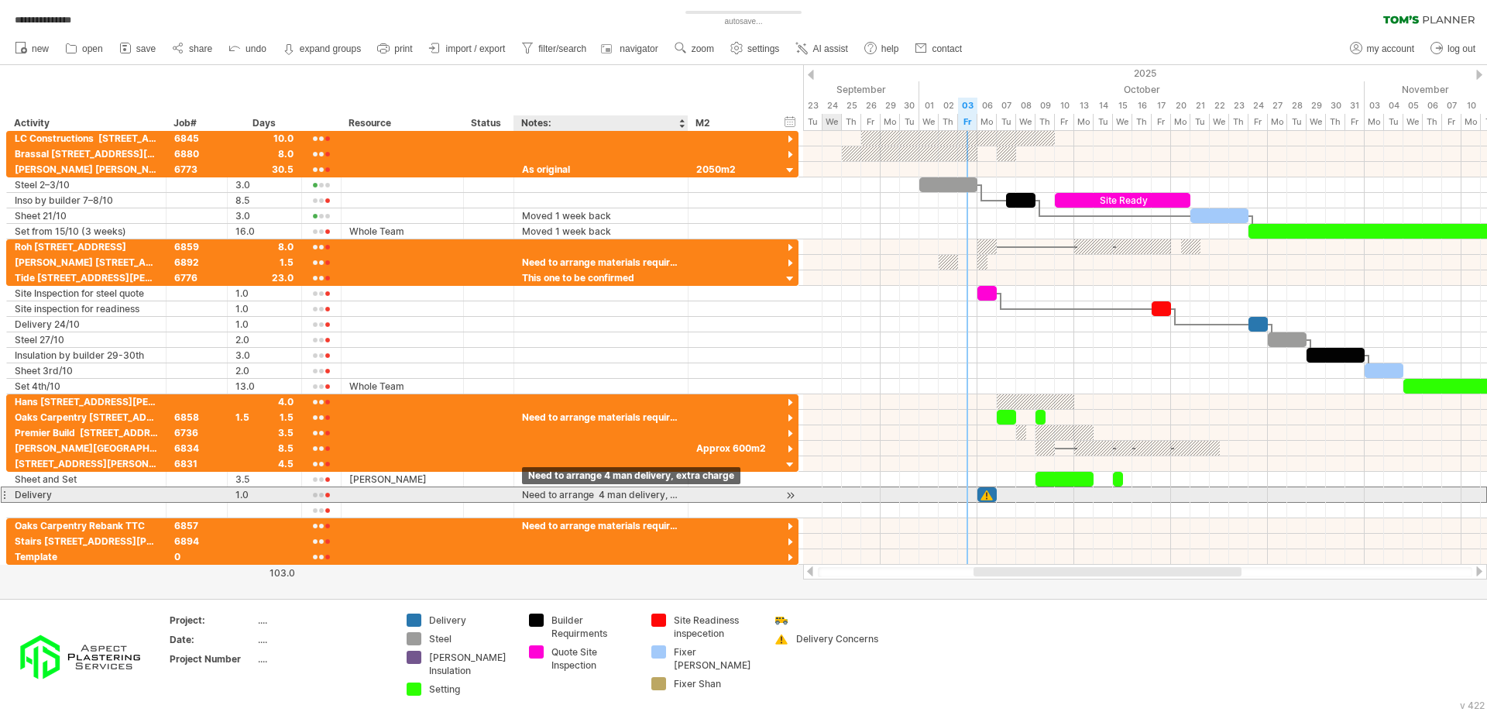
click at [593, 501] on div "Need to arrange 4 man delivery, extra charge" at bounding box center [601, 494] width 158 height 15
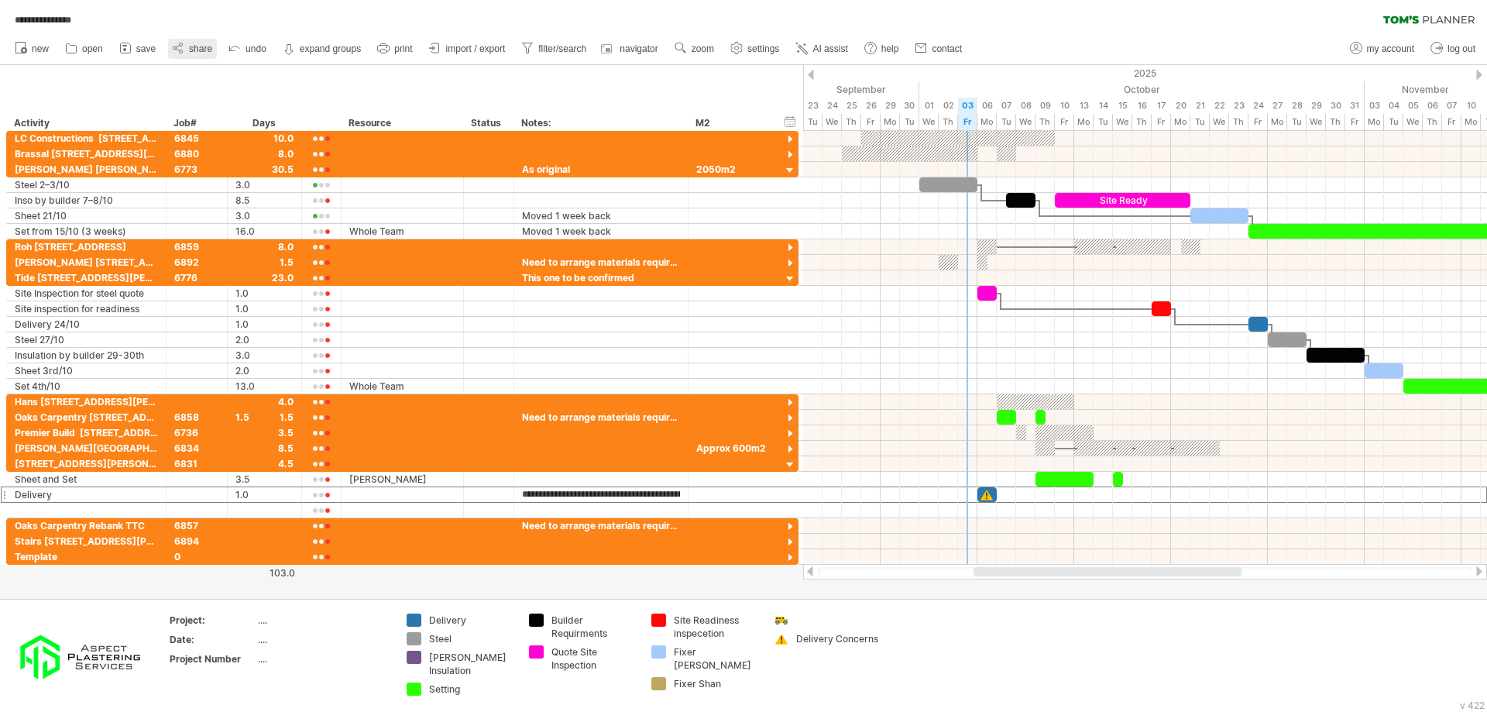
click at [201, 50] on span "share" at bounding box center [200, 48] width 23 height 11
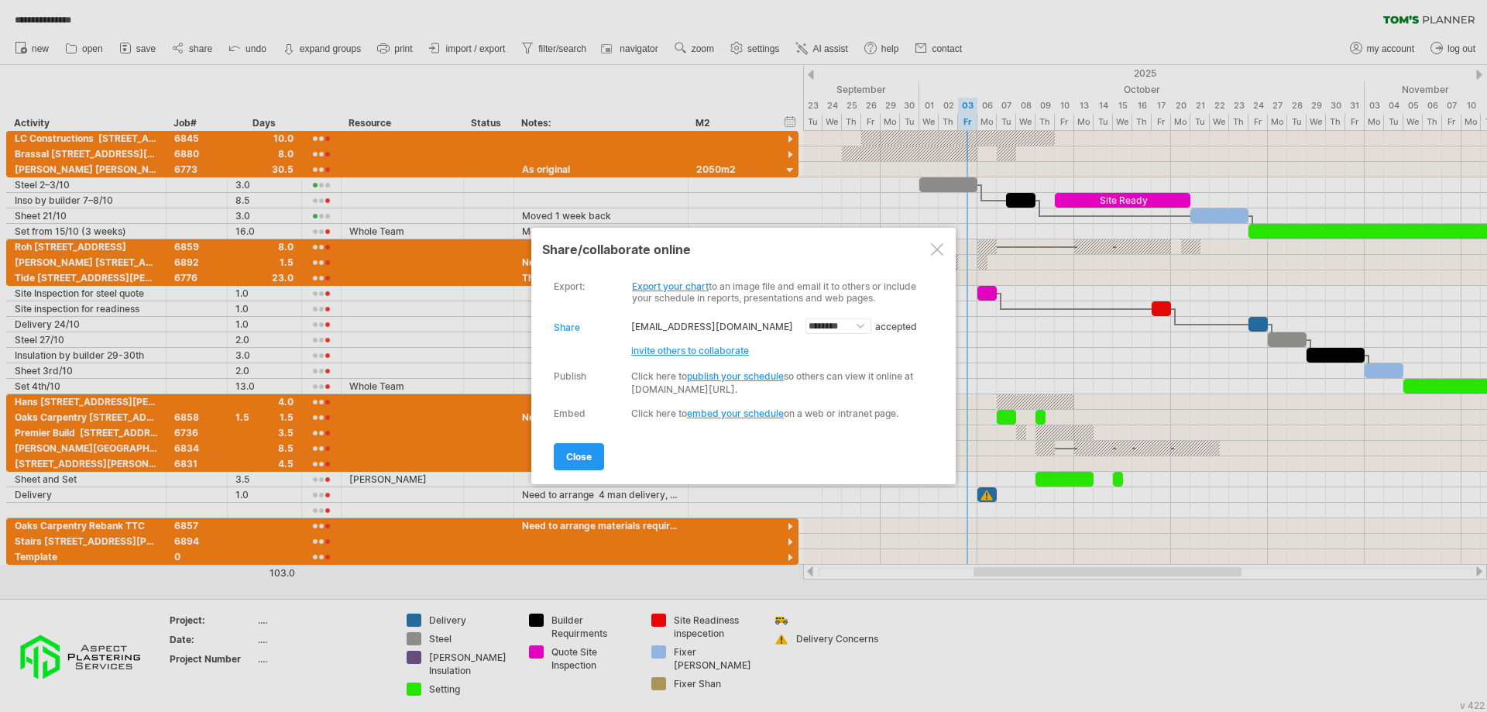
click at [686, 355] on span "invite others to collaborate" at bounding box center [690, 351] width 118 height 12
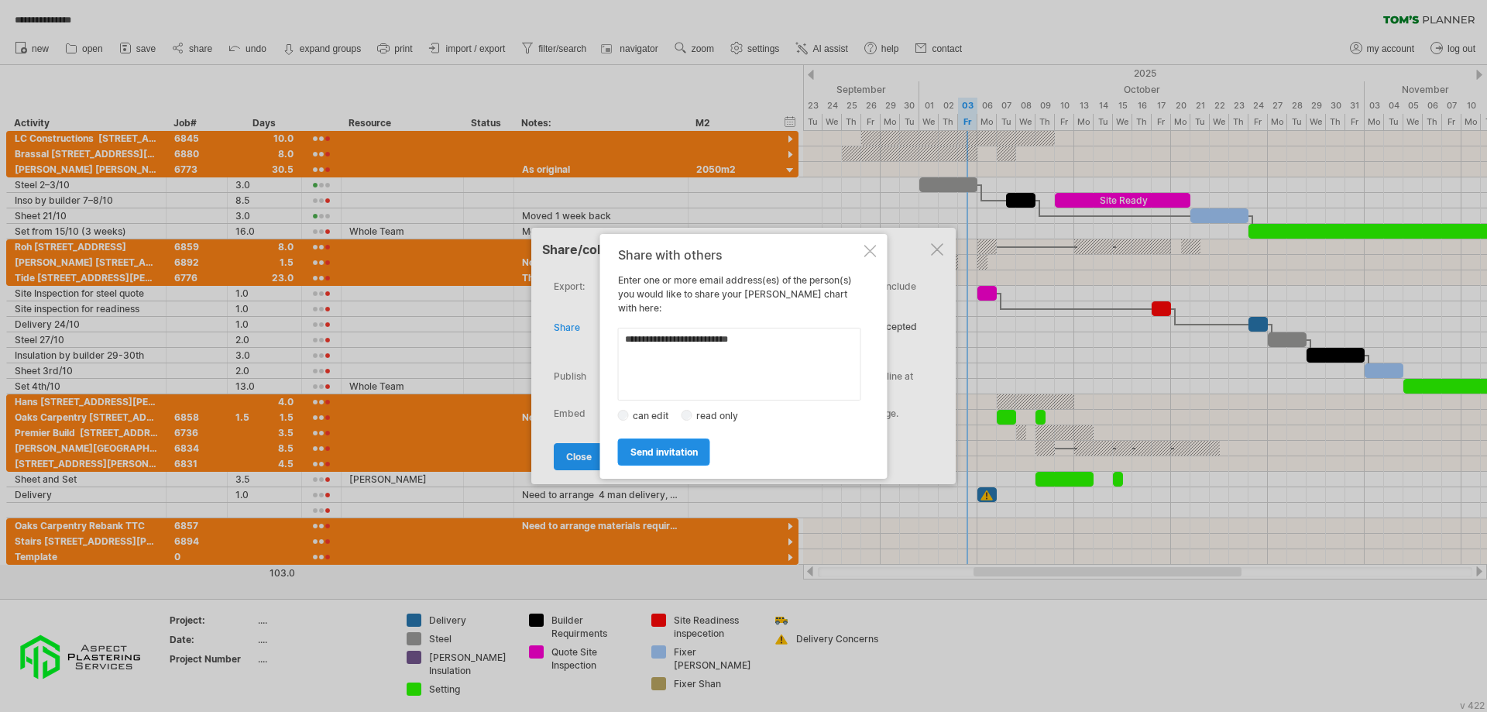
type textarea "**********"
click at [677, 446] on span "send invitation" at bounding box center [664, 452] width 67 height 12
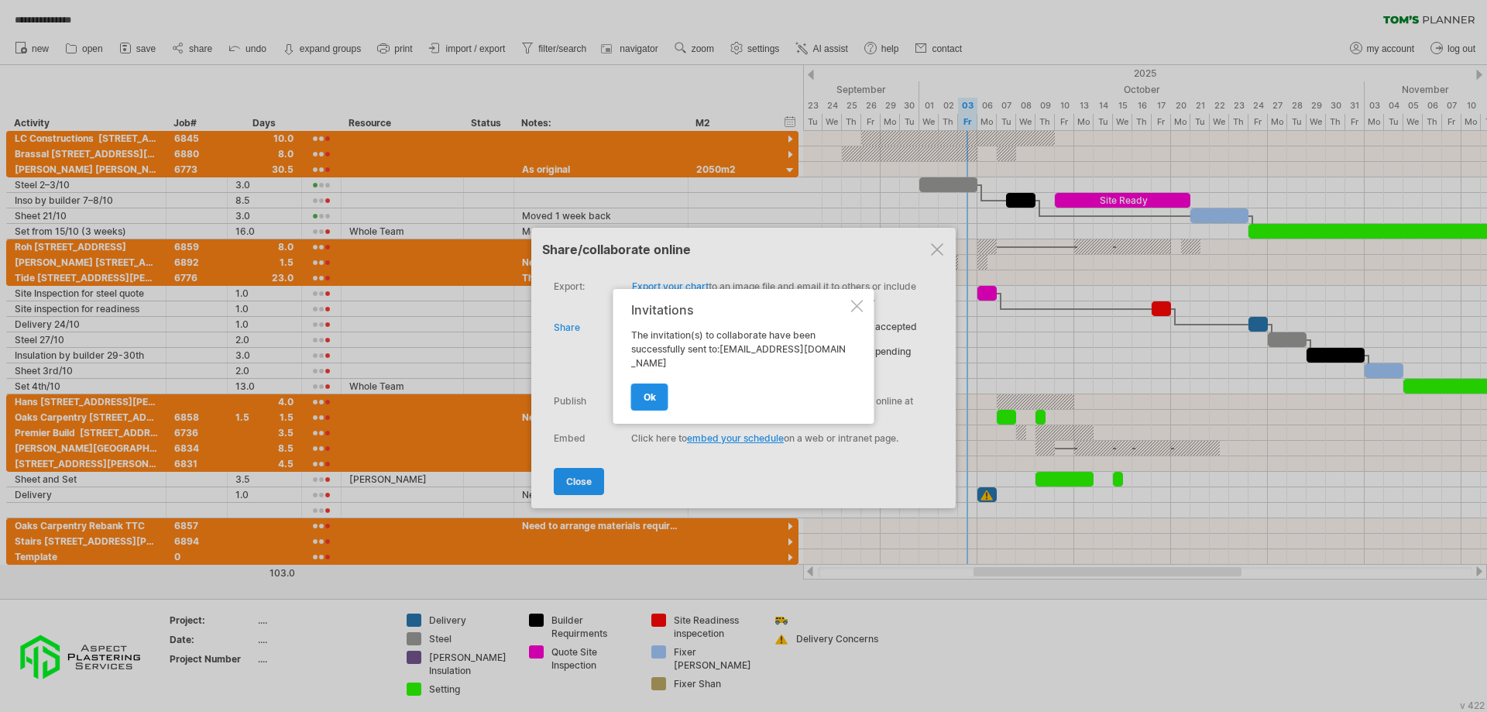
click at [658, 398] on link "ok" at bounding box center [649, 396] width 37 height 27
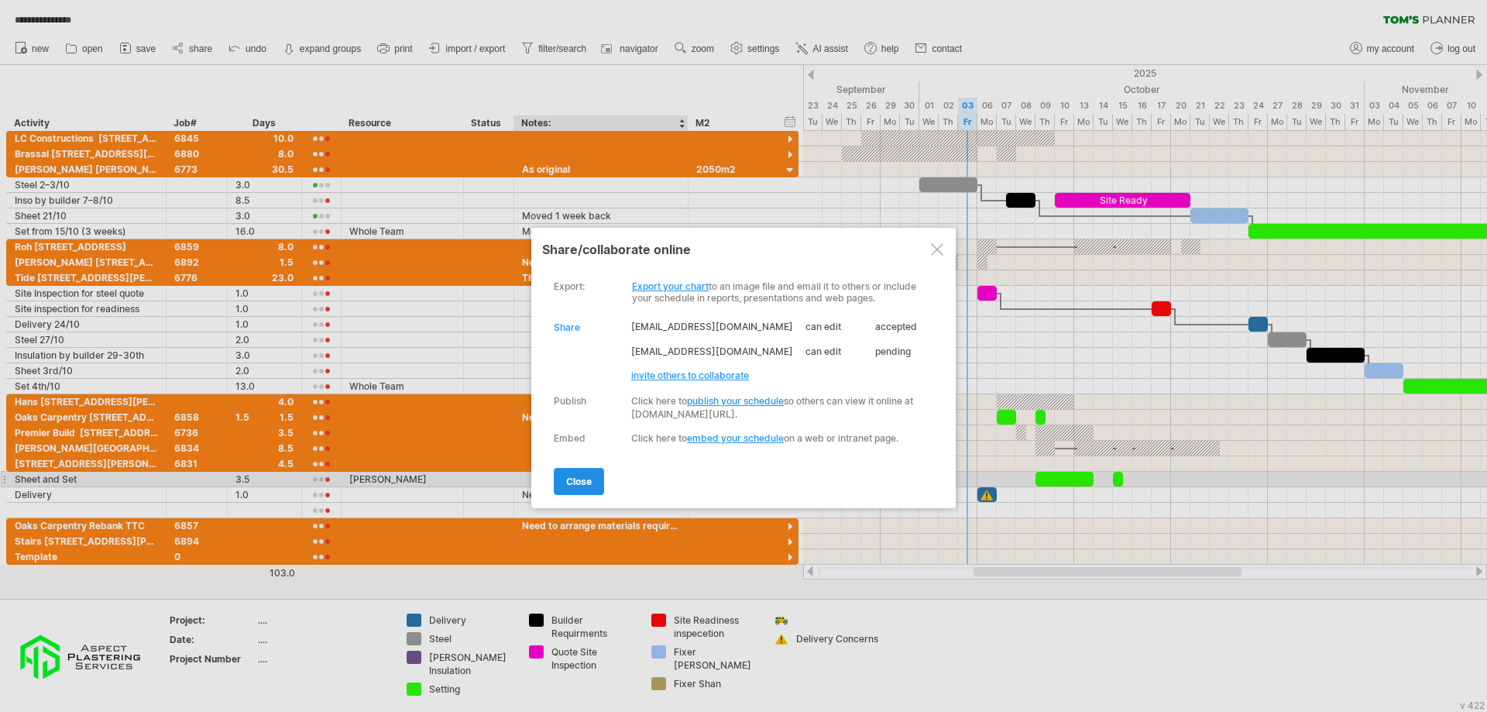
click at [584, 473] on link "close" at bounding box center [579, 481] width 50 height 27
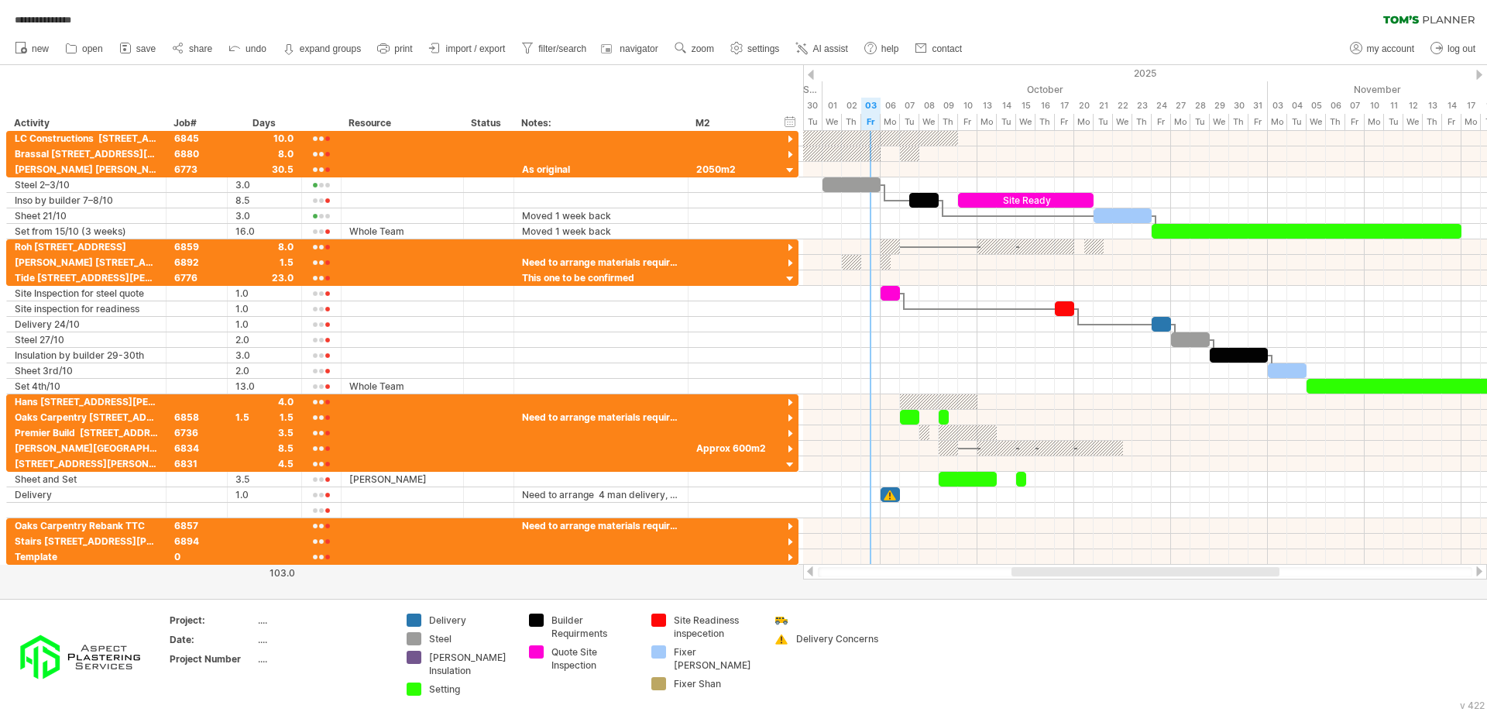
drag, startPoint x: 1103, startPoint y: 576, endPoint x: 1141, endPoint y: 579, distance: 38.2
click at [1141, 579] on div "**********" at bounding box center [743, 356] width 1487 height 712
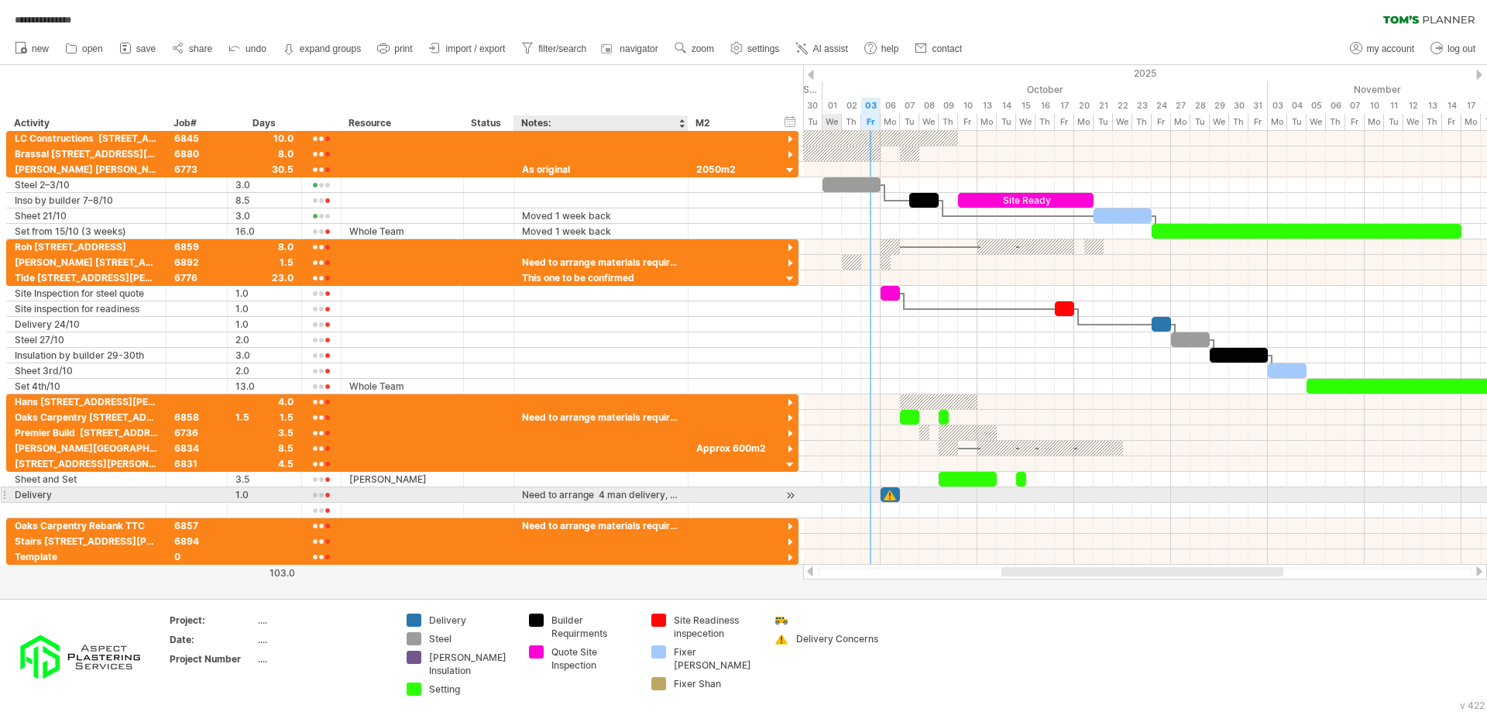
click at [600, 492] on div "Need to arrange 4 man delivery, extra charge" at bounding box center [601, 494] width 158 height 15
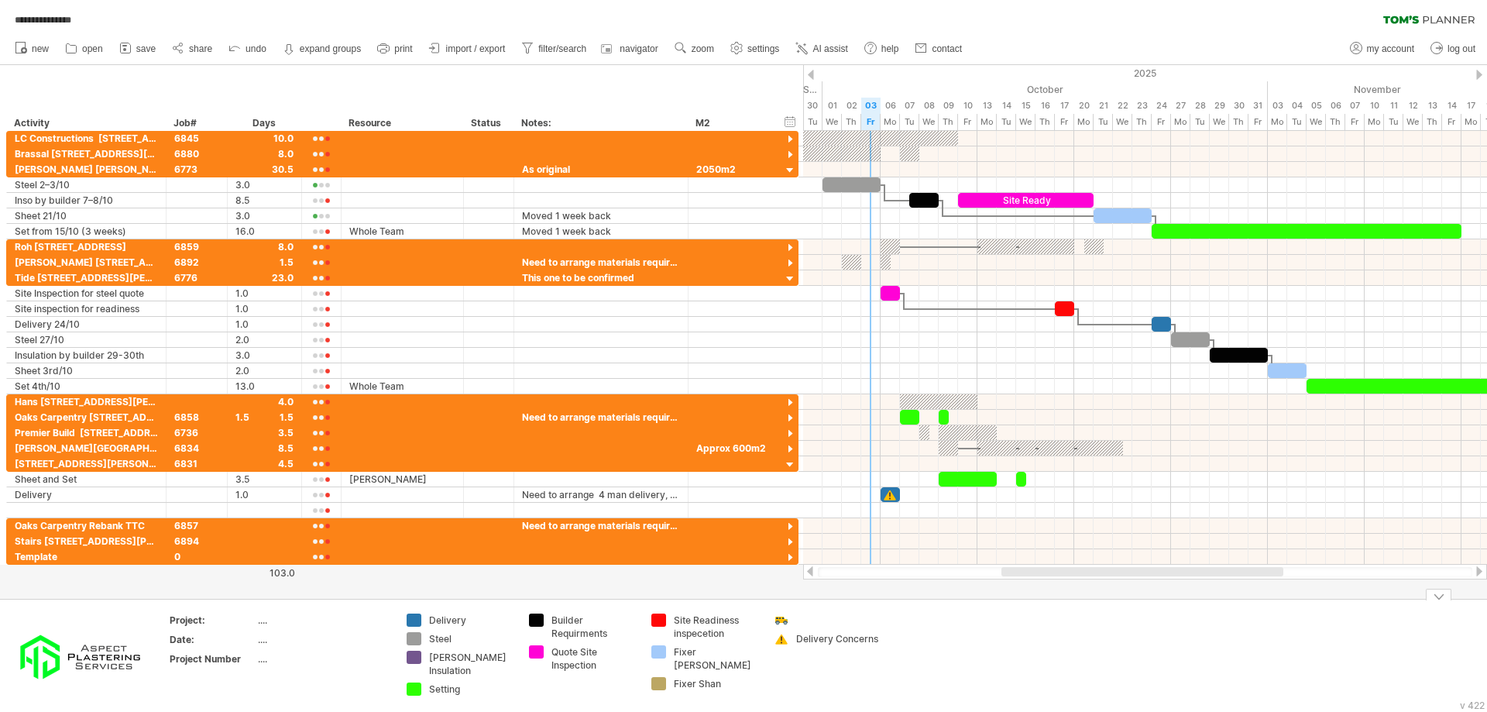
click at [194, 55] on link "share" at bounding box center [192, 49] width 49 height 20
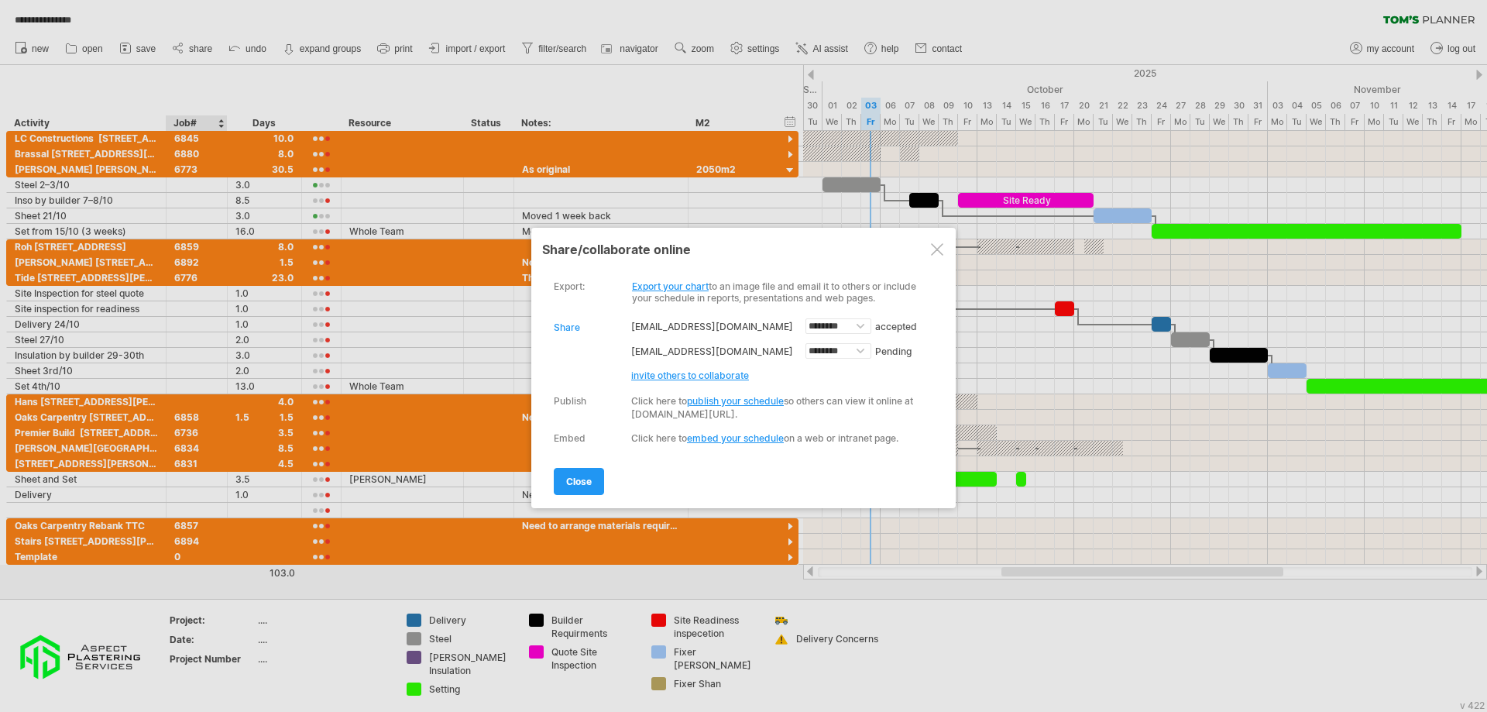
click at [678, 379] on span "invite others to collaborate" at bounding box center [690, 376] width 118 height 12
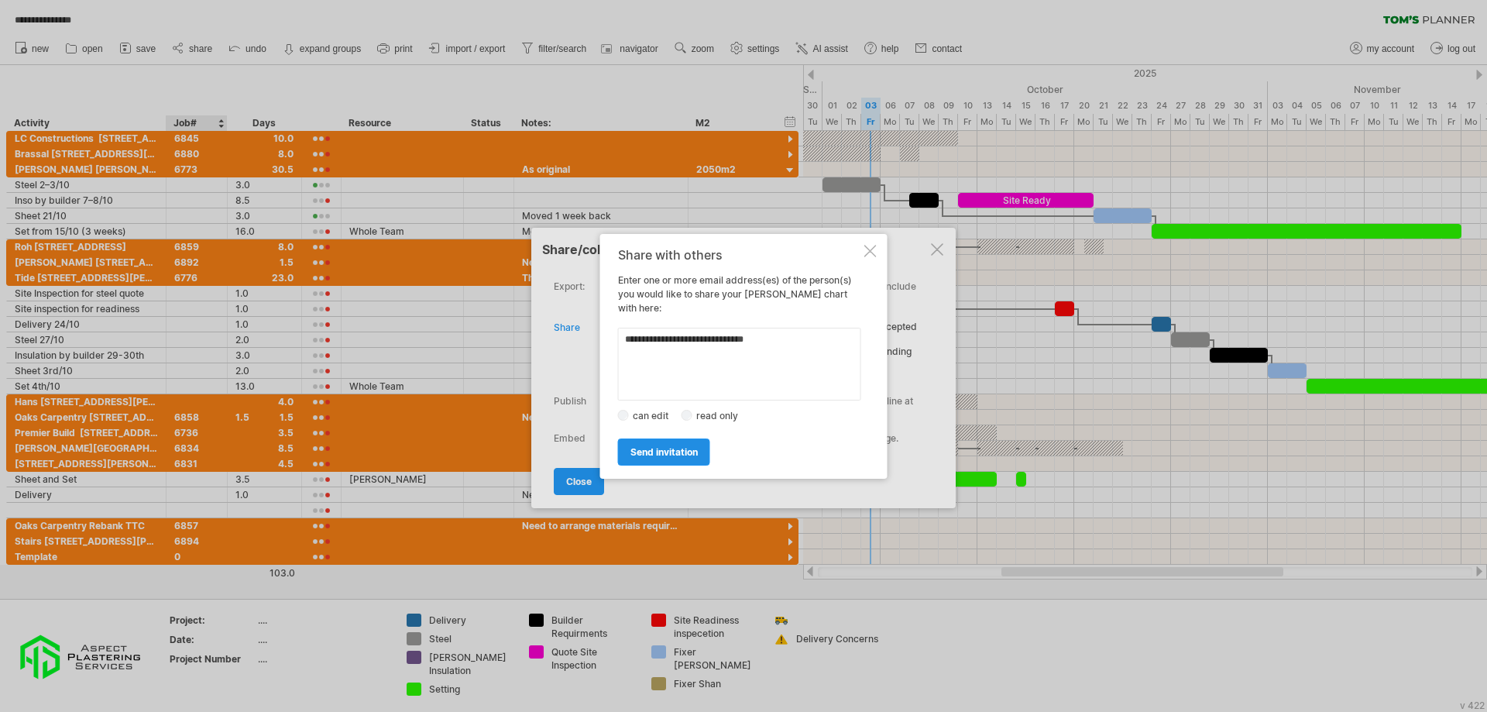
type textarea "**********"
click at [682, 446] on span "send invitation" at bounding box center [664, 452] width 67 height 12
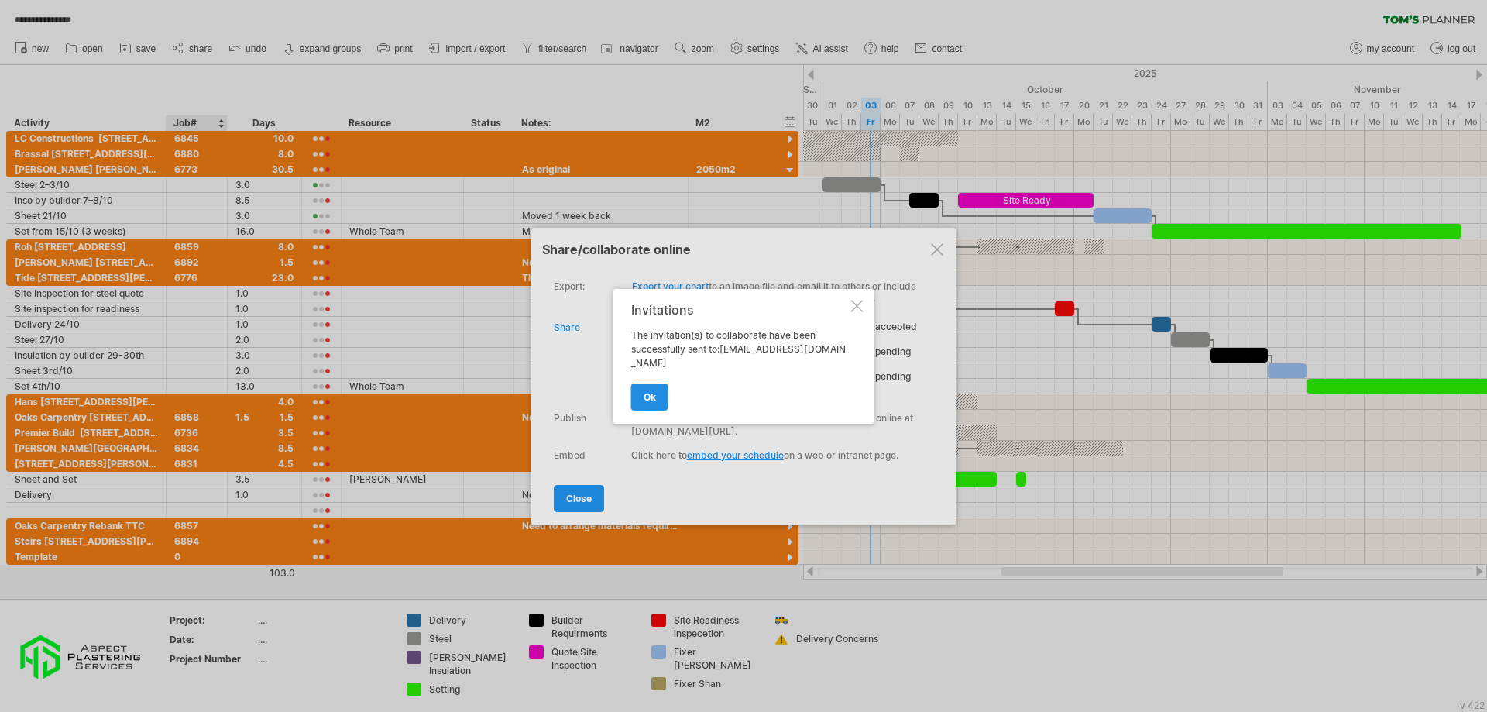
click at [642, 390] on link "ok" at bounding box center [649, 396] width 37 height 27
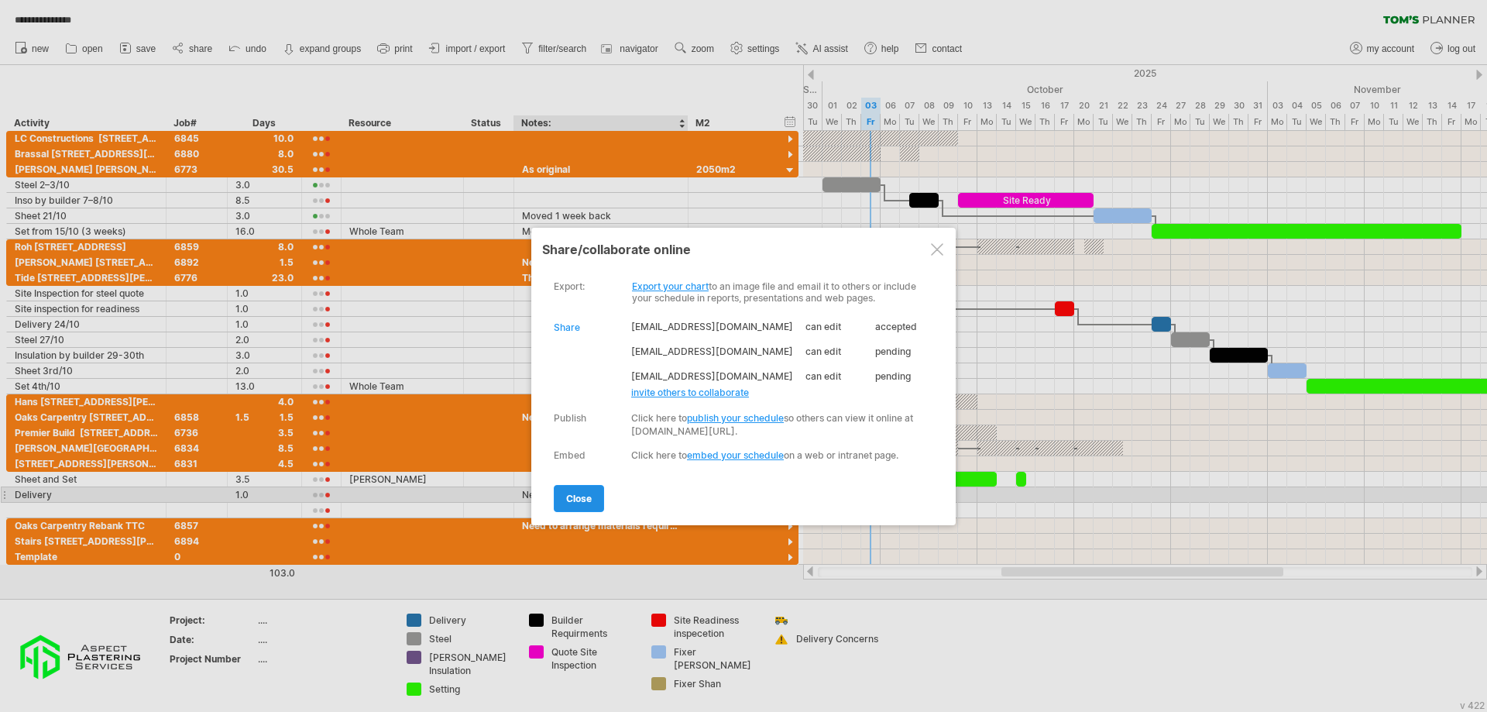
click at [593, 500] on link "close" at bounding box center [579, 498] width 50 height 27
